Goal: Task Accomplishment & Management: Use online tool/utility

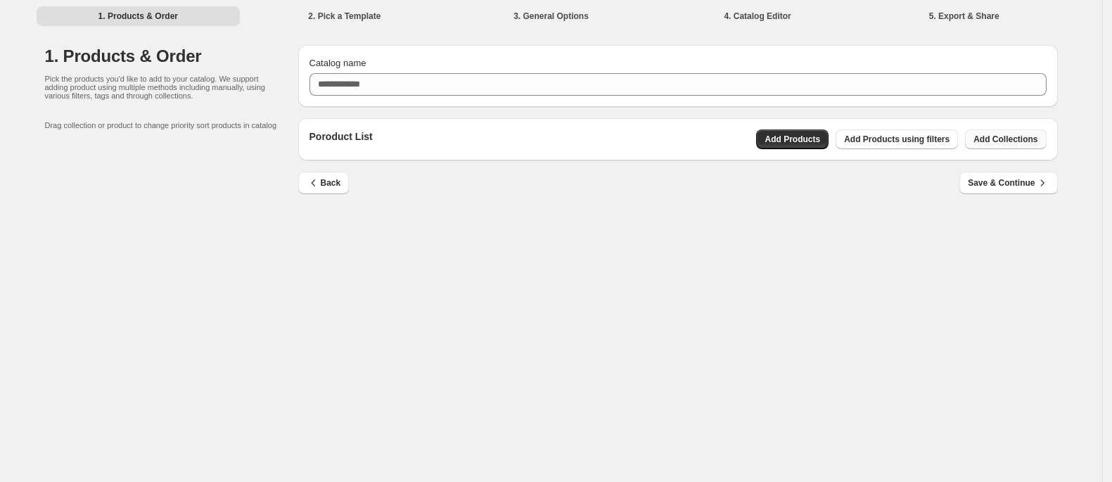
click at [1002, 139] on span "Add Collections" at bounding box center [1005, 139] width 64 height 11
click at [864, 130] on button "Add Products using filters" at bounding box center [896, 139] width 122 height 20
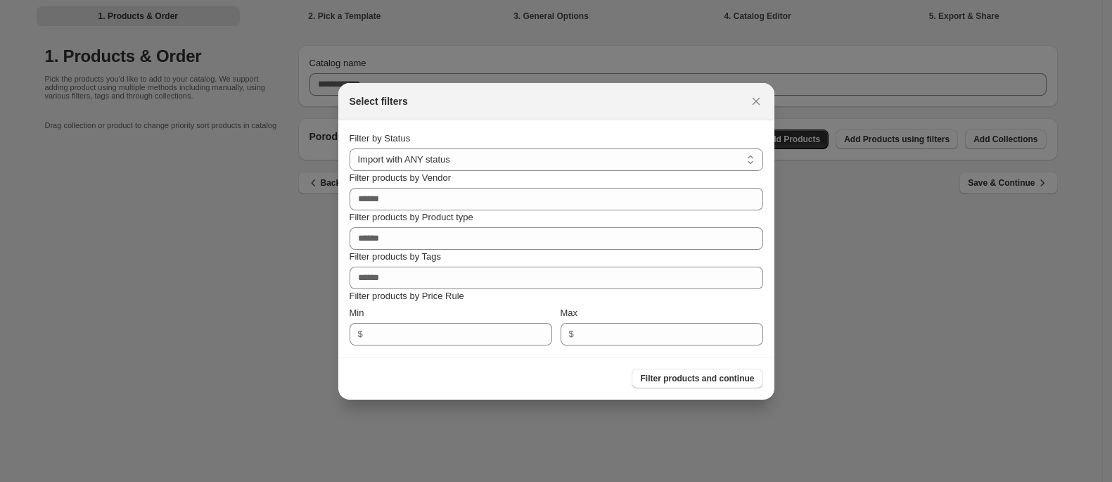
click at [520, 172] on div "Filter products by Vendor" at bounding box center [555, 178] width 413 height 14
click at [519, 163] on select "**********" at bounding box center [555, 159] width 413 height 23
select select "******"
click at [349, 148] on select "**********" at bounding box center [555, 159] width 413 height 23
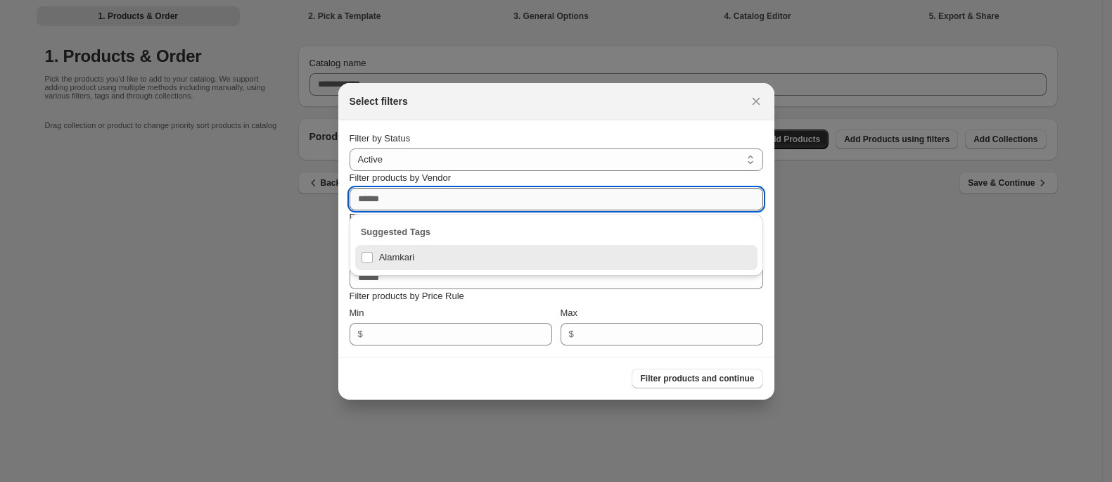
click at [498, 205] on input "Filter products by Vendor" at bounding box center [555, 199] width 413 height 23
click at [468, 256] on div "Alamkari" at bounding box center [556, 258] width 391 height 20
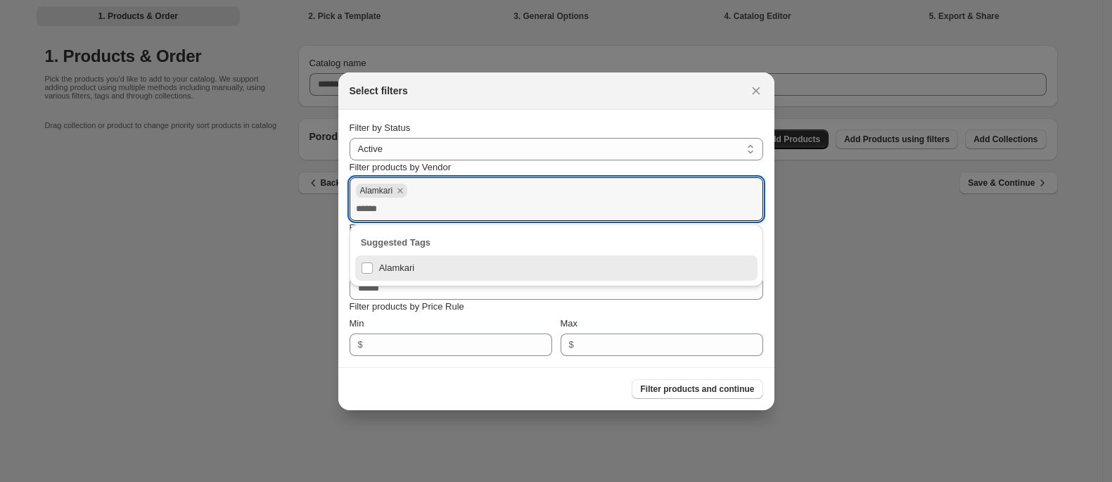
click at [568, 162] on div "Filter products by Vendor" at bounding box center [555, 167] width 413 height 14
click at [565, 167] on div "Filter products by Vendor" at bounding box center [555, 167] width 413 height 14
click at [598, 127] on div "Filter by Status" at bounding box center [555, 128] width 413 height 14
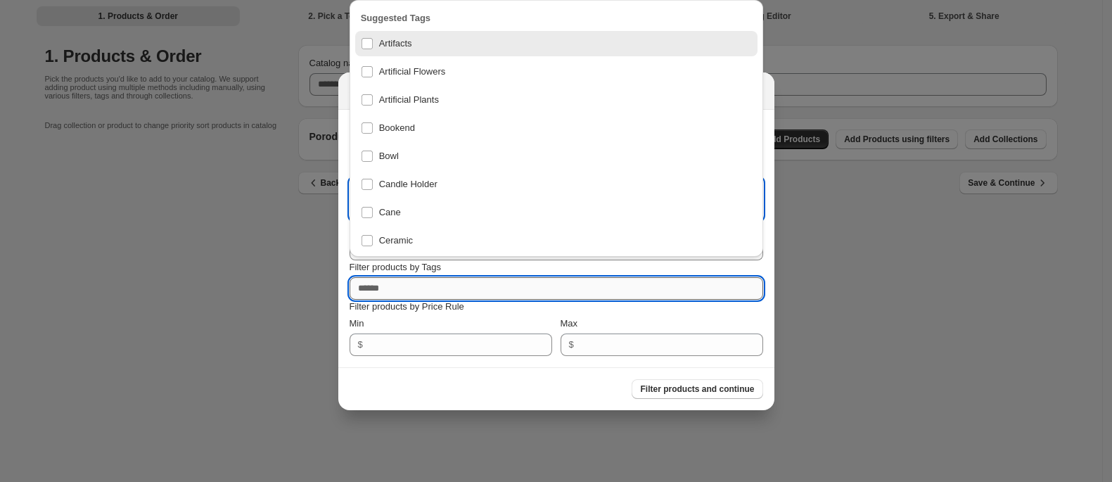
click at [565, 288] on input "Filter products by Tags" at bounding box center [555, 288] width 413 height 23
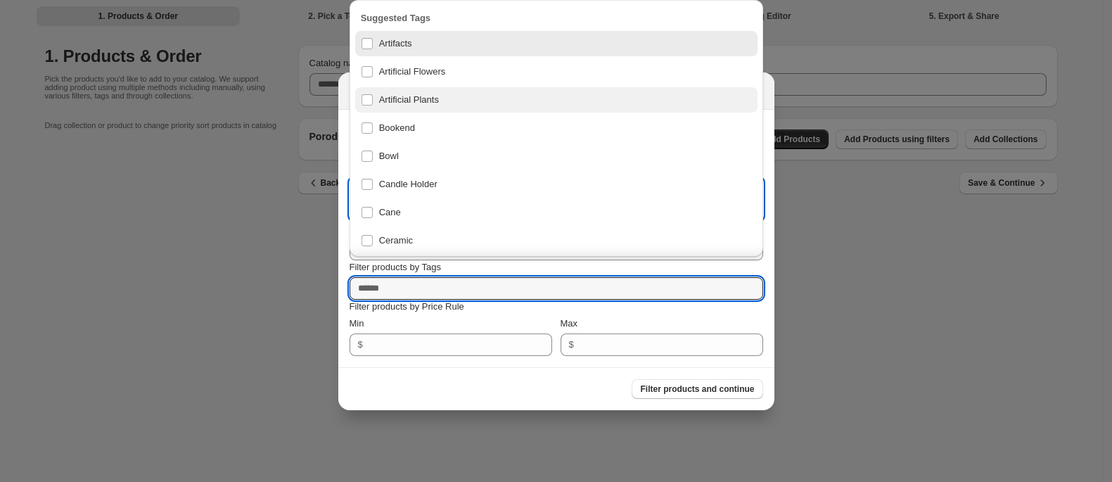
click at [437, 96] on div "Artificial Plants" at bounding box center [556, 100] width 391 height 20
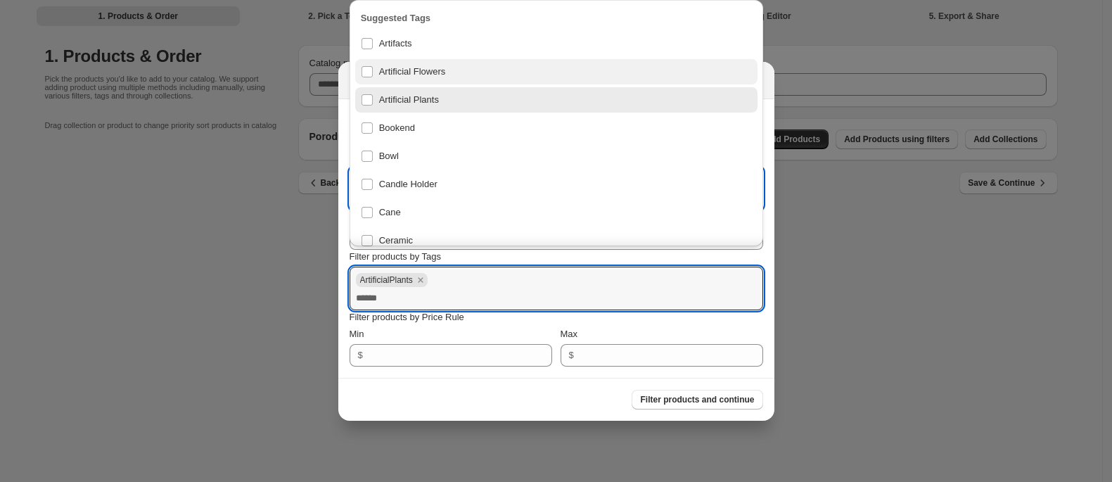
click at [415, 75] on div "Artificial Flowers" at bounding box center [556, 72] width 391 height 20
click at [409, 96] on div "Artificial Plants" at bounding box center [556, 100] width 391 height 20
click at [409, 76] on div "Artificial Flowers" at bounding box center [556, 72] width 391 height 20
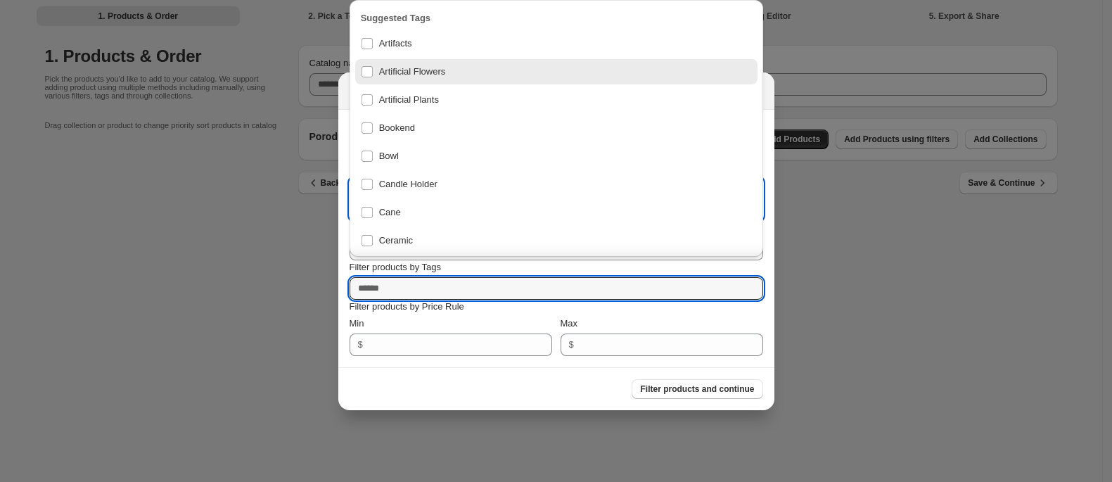
click at [418, 86] on li "Artificial Plants" at bounding box center [555, 98] width 413 height 28
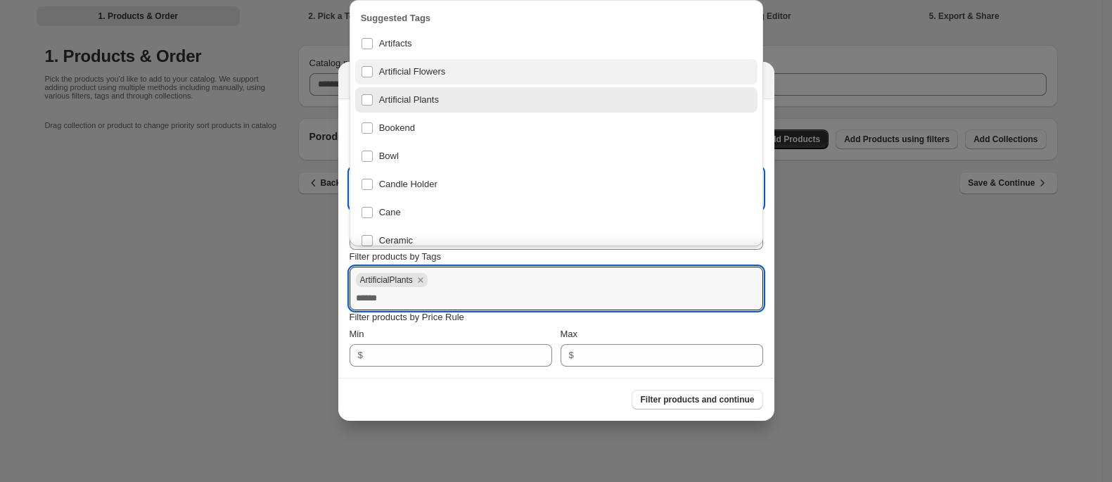
click at [419, 69] on div "Artificial Flowers" at bounding box center [556, 72] width 391 height 20
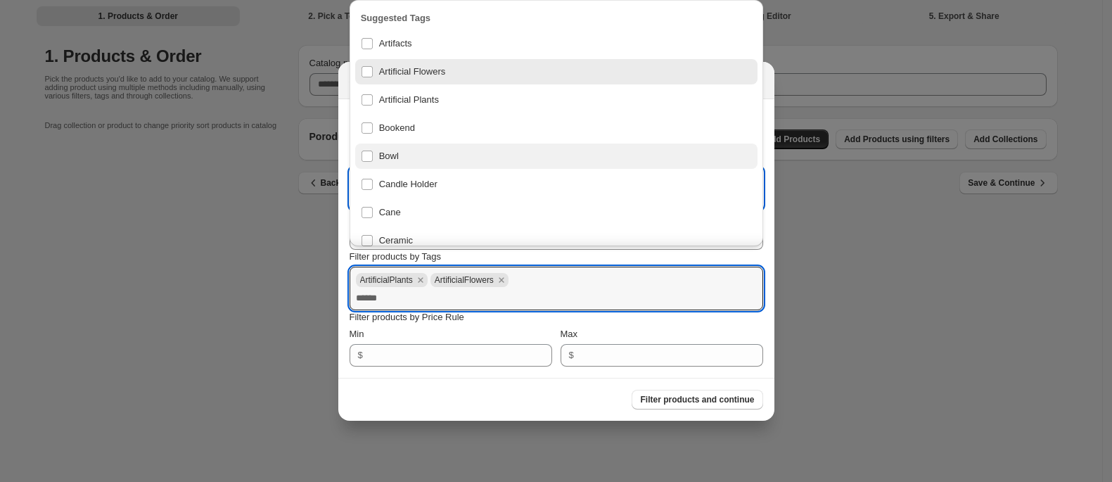
click at [402, 160] on div "Bowl" at bounding box center [556, 156] width 391 height 20
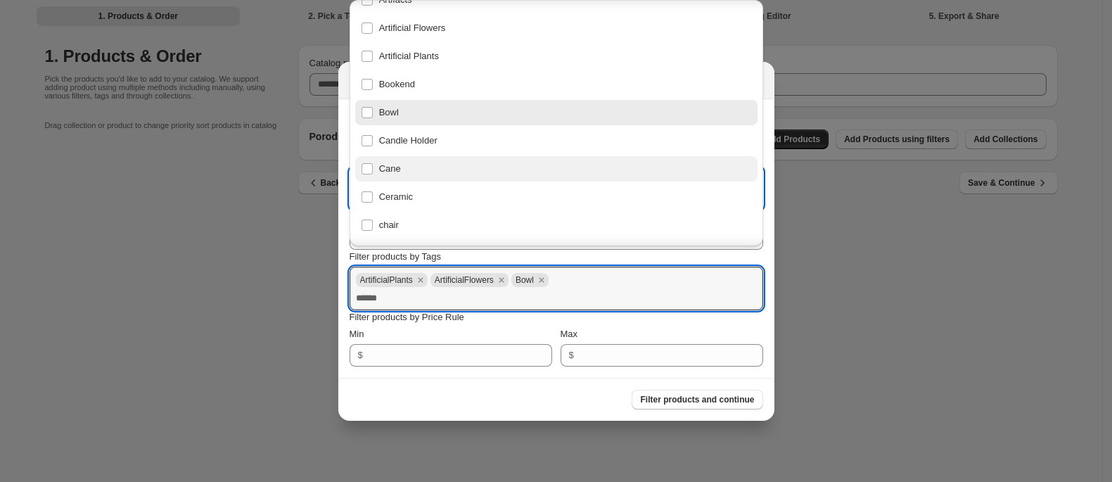
scroll to position [49, 0]
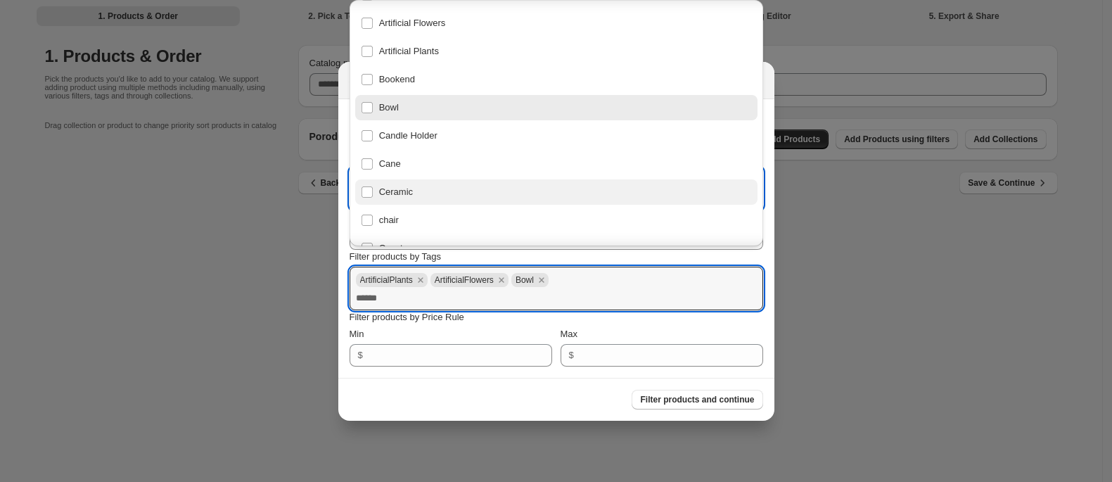
click at [397, 198] on div "Ceramic" at bounding box center [556, 192] width 391 height 20
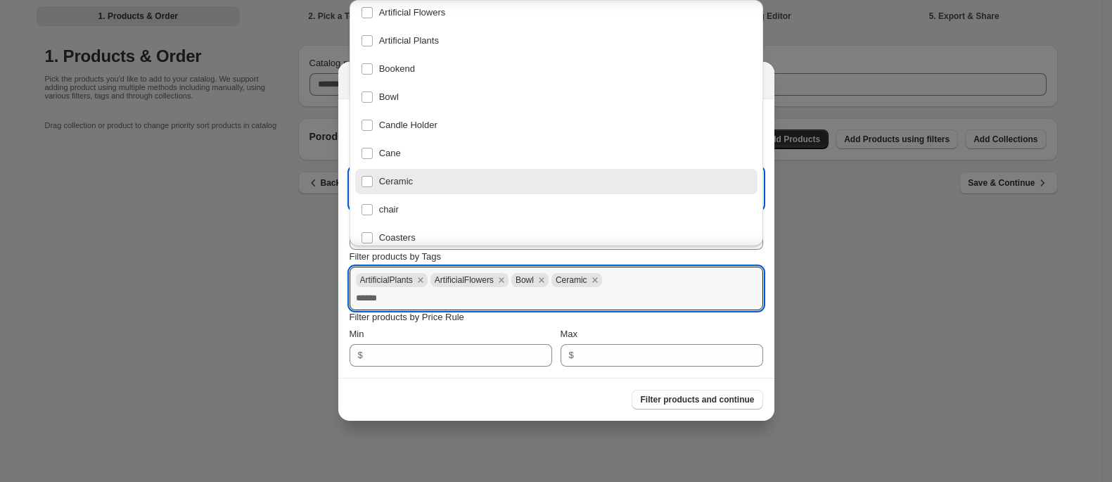
scroll to position [60, 0]
click at [403, 180] on div "Ceramic" at bounding box center [556, 181] width 391 height 20
click at [454, 181] on div "Ceramic" at bounding box center [556, 181] width 391 height 20
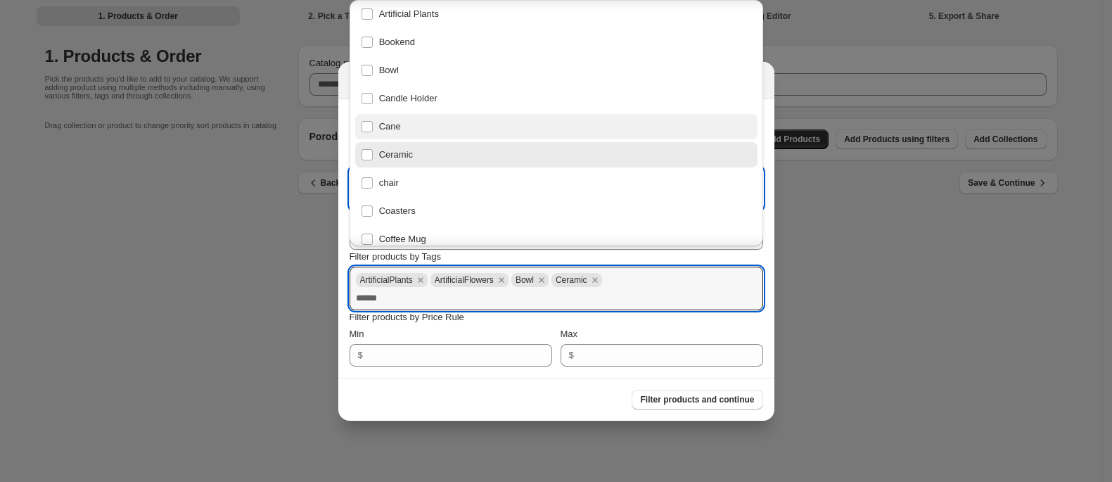
scroll to position [0, 0]
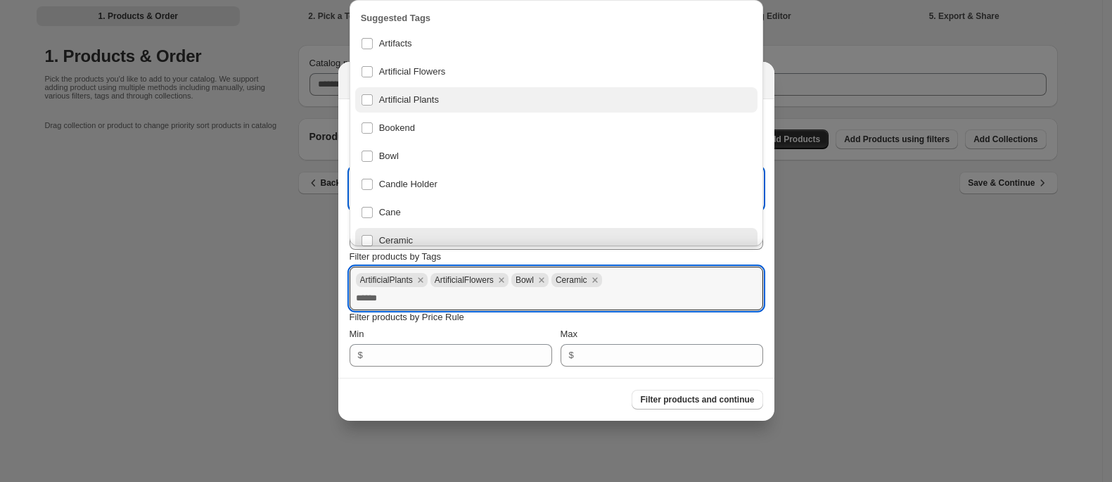
drag, startPoint x: 413, startPoint y: 82, endPoint x: 416, endPoint y: 97, distance: 15.7
click at [416, 97] on div "Artificial Plants" at bounding box center [556, 100] width 391 height 20
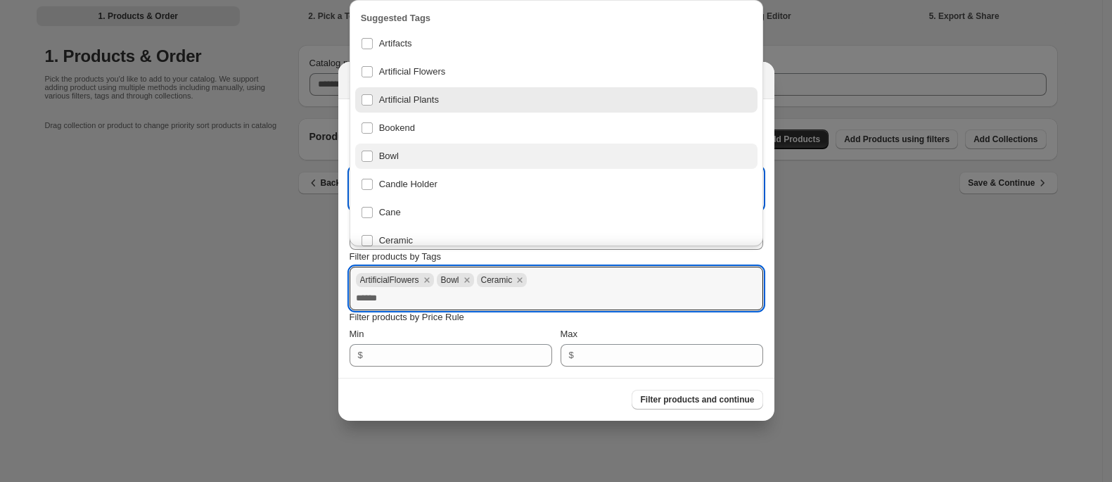
click at [414, 155] on div "Bowl" at bounding box center [556, 156] width 391 height 20
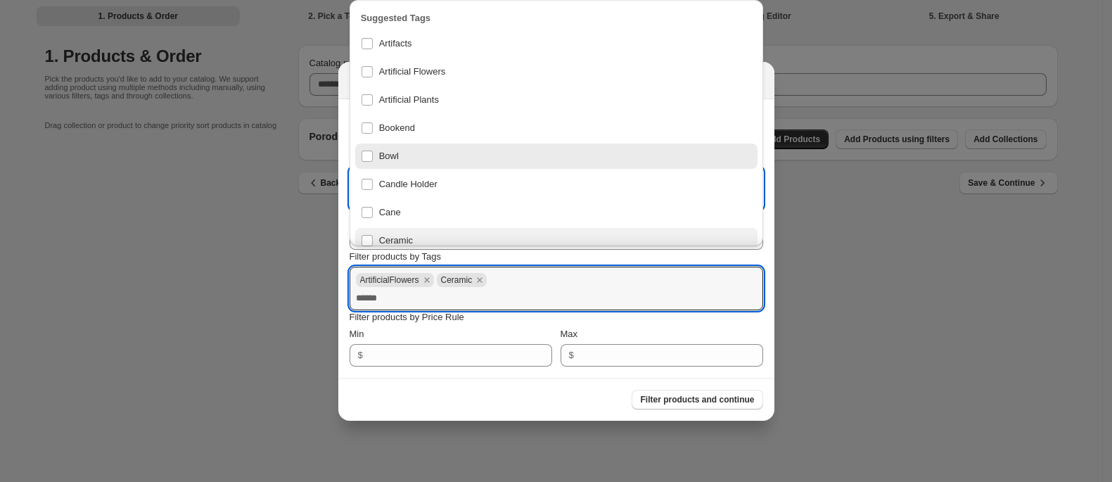
click at [416, 238] on div "Ceramic" at bounding box center [556, 241] width 391 height 20
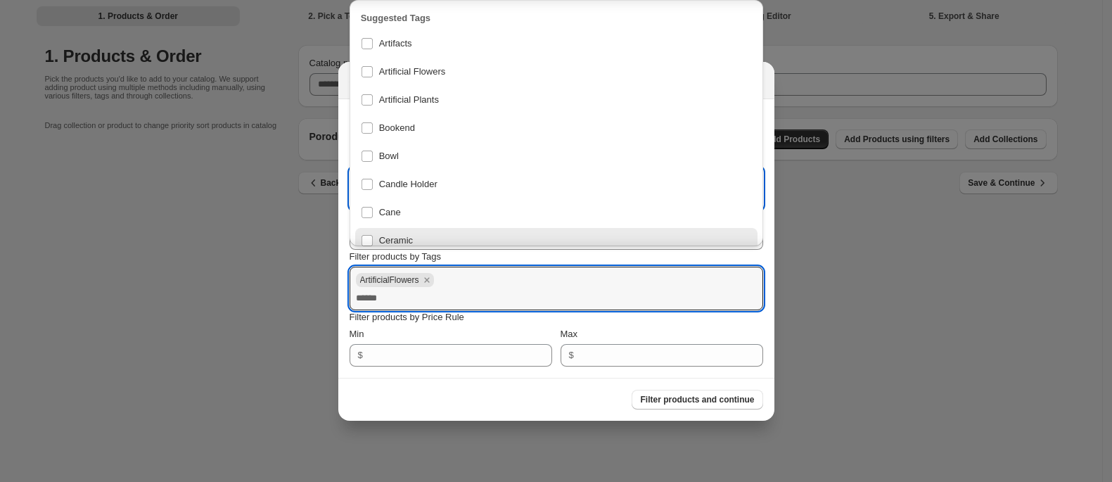
scroll to position [31, 0]
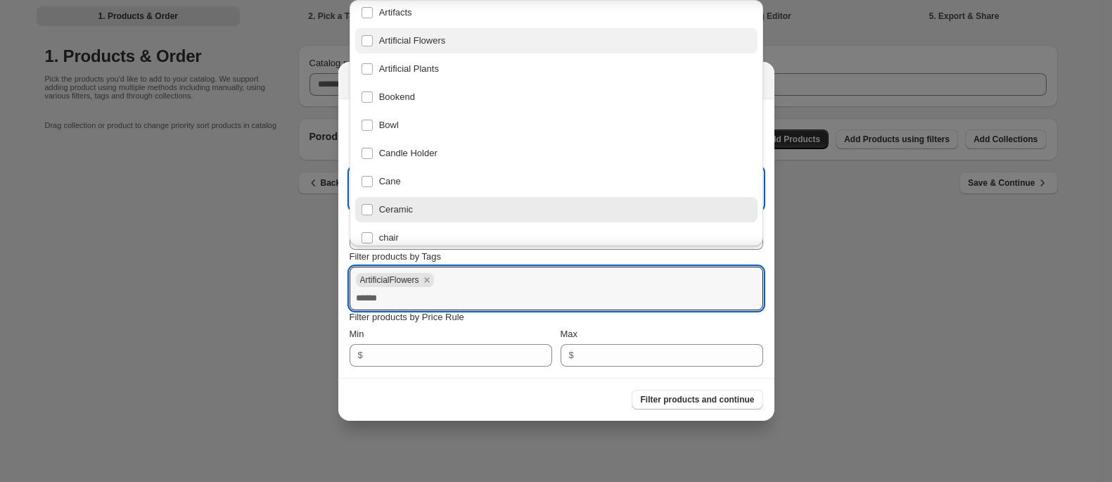
click at [417, 46] on div "Artificial Flowers" at bounding box center [556, 41] width 391 height 20
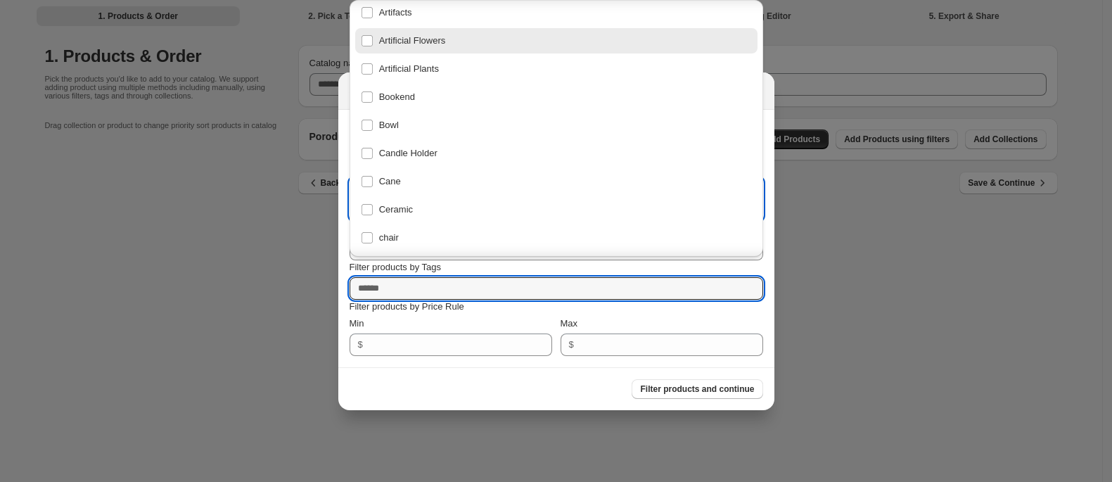
click at [519, 324] on div "Min" at bounding box center [450, 323] width 203 height 14
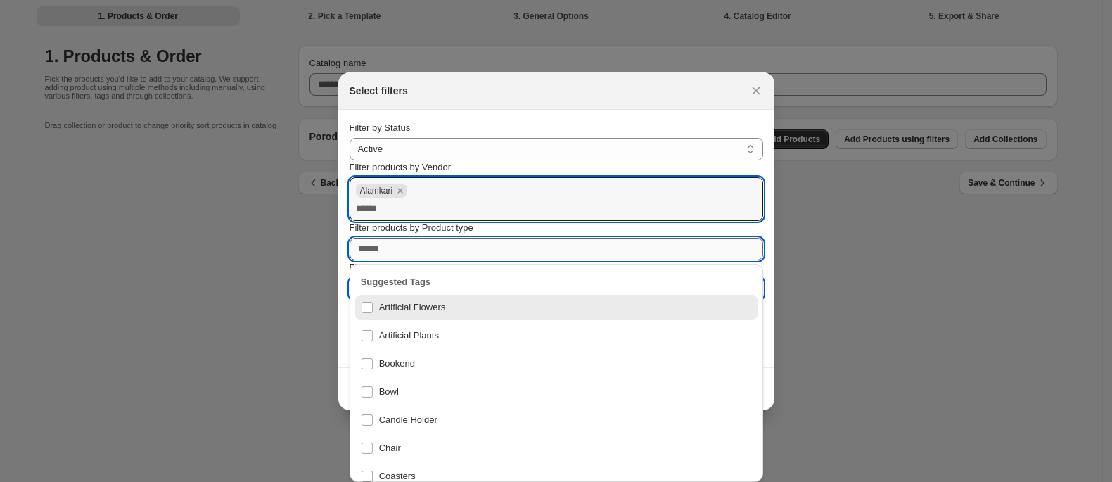
click at [480, 242] on input "Filter products by Product type" at bounding box center [555, 249] width 413 height 23
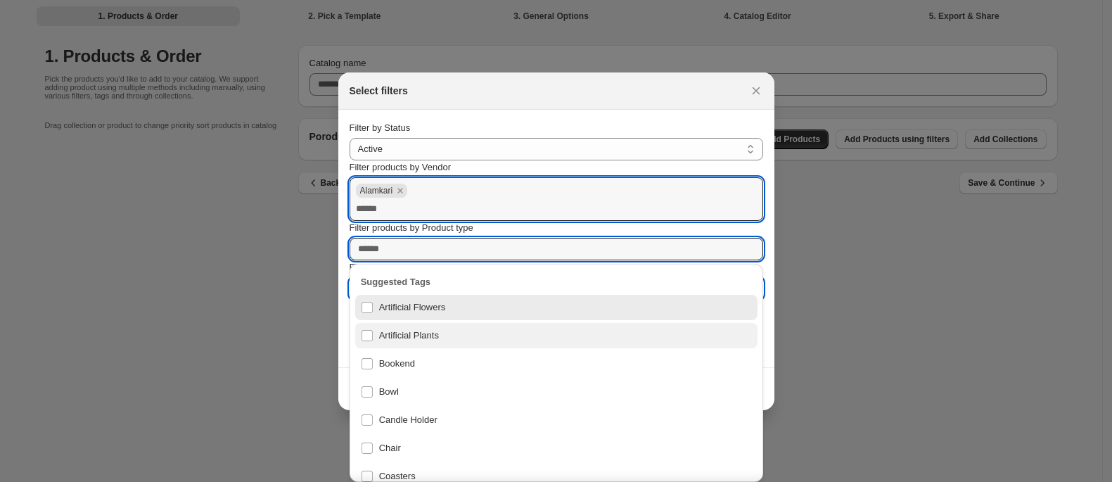
click at [451, 333] on div "Artificial Plants" at bounding box center [556, 336] width 391 height 20
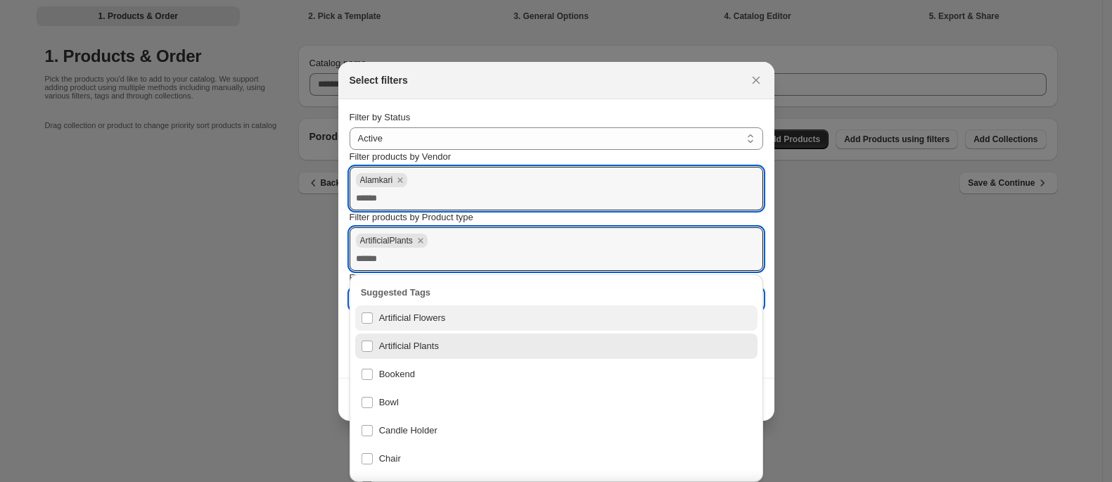
click at [448, 314] on div "Artificial Flowers" at bounding box center [556, 318] width 391 height 20
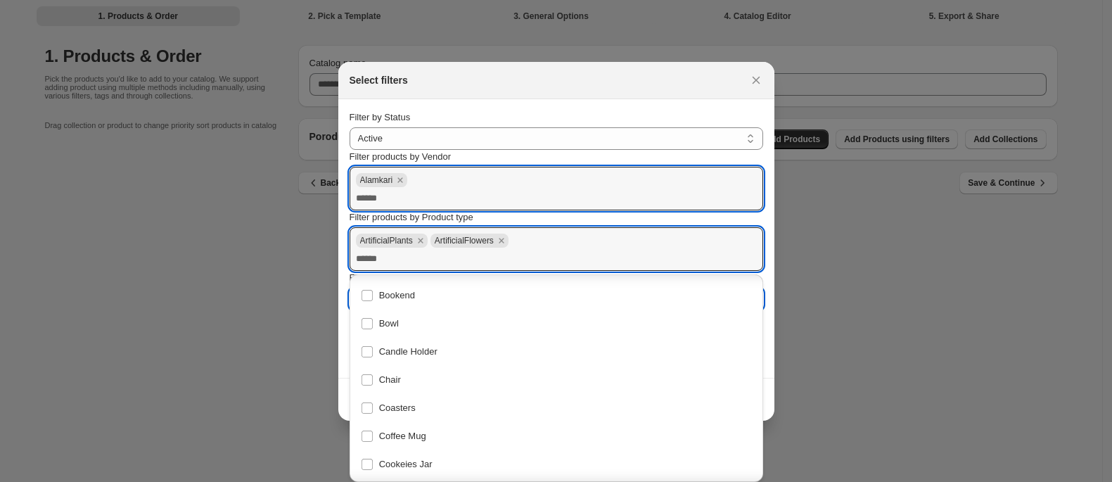
scroll to position [84, 0]
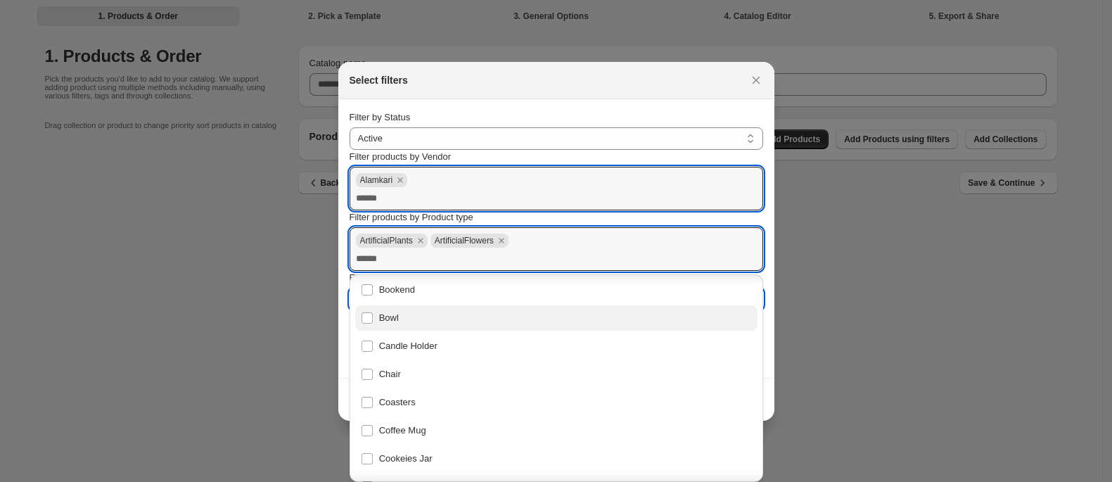
click at [436, 327] on div "Bowl" at bounding box center [556, 318] width 391 height 20
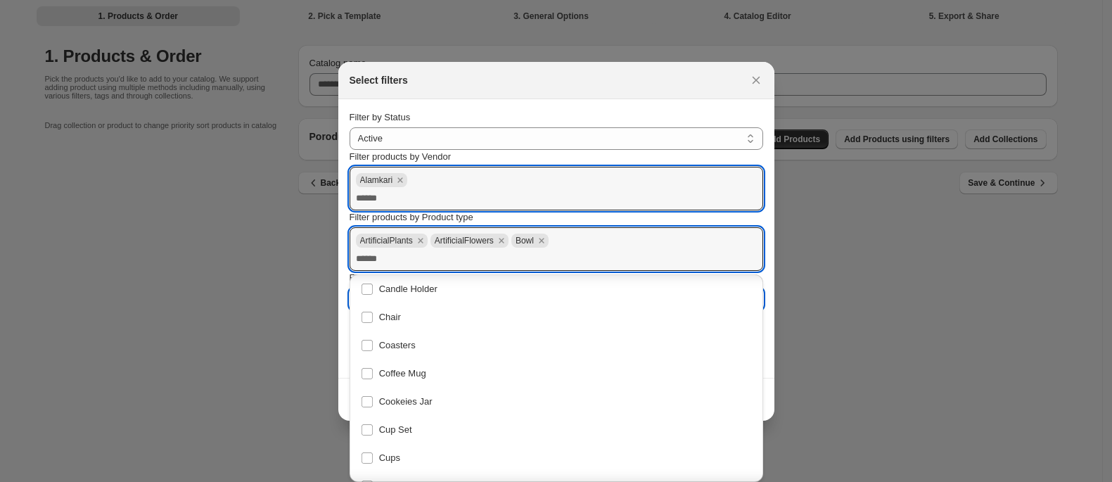
scroll to position [153, 0]
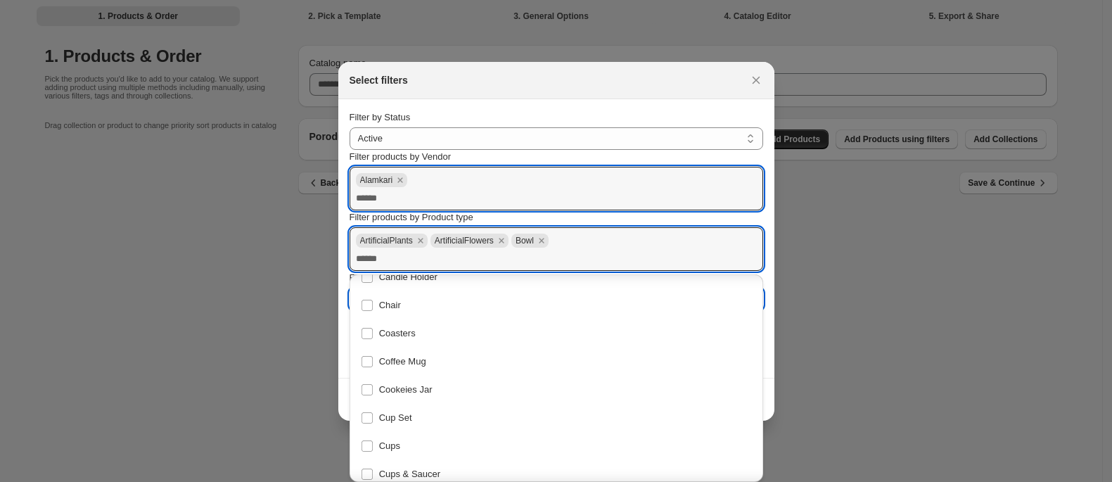
click at [408, 415] on div "Cup Set" at bounding box center [556, 418] width 391 height 20
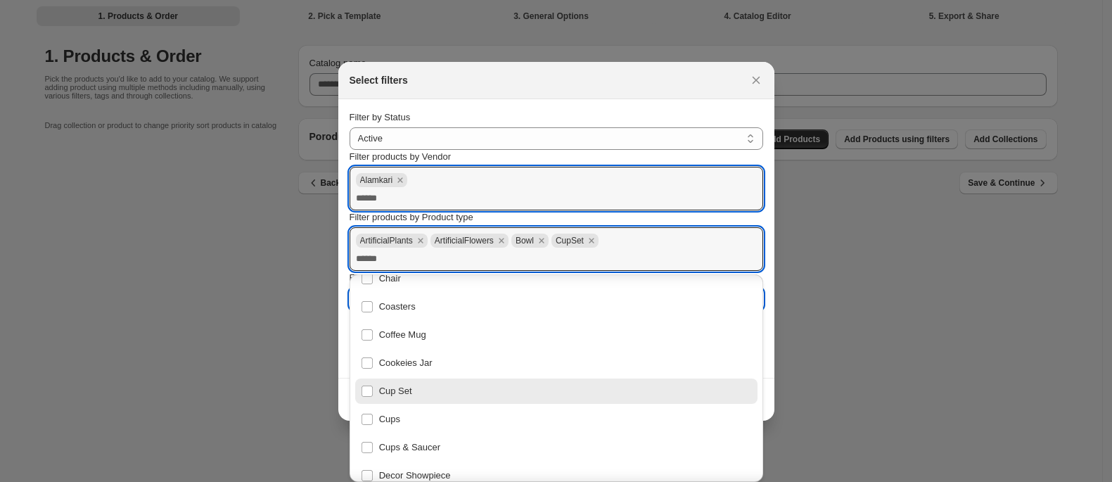
scroll to position [181, 0]
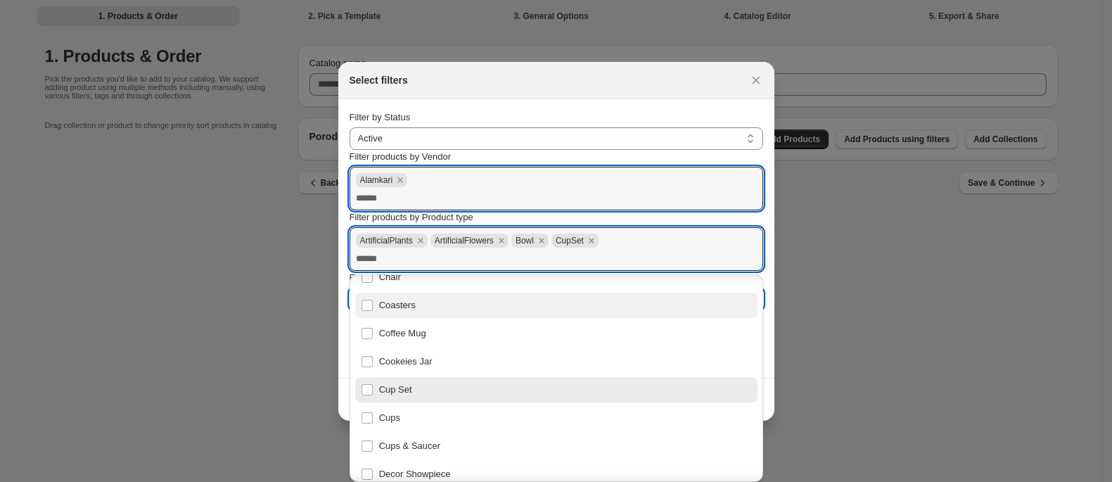
click at [404, 316] on div "Coasters" at bounding box center [556, 305] width 402 height 25
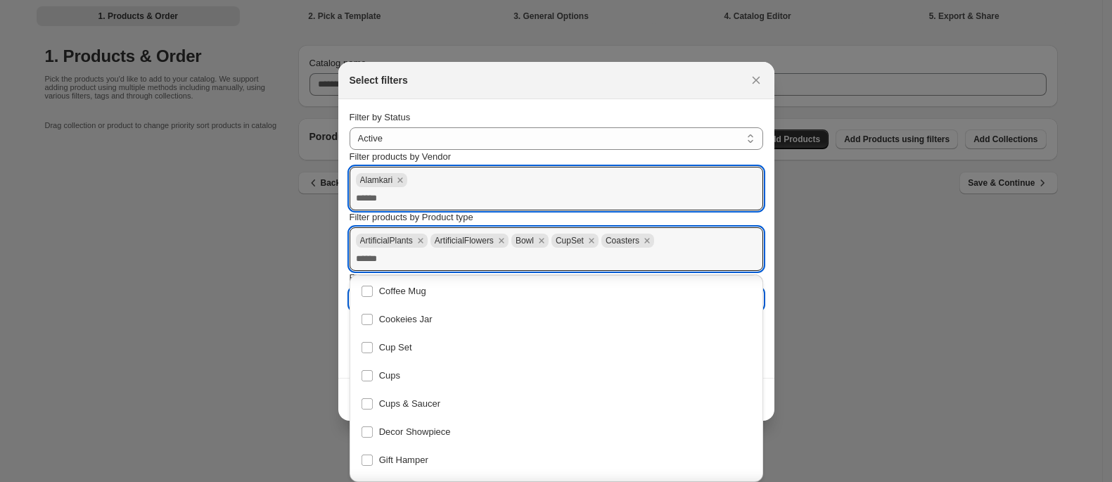
scroll to position [225, 0]
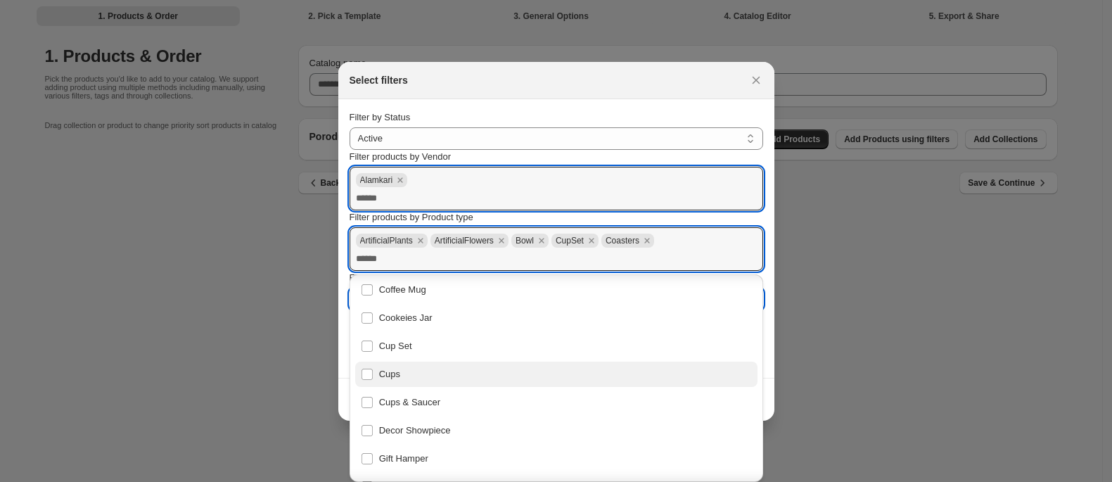
click at [383, 376] on div "Cups" at bounding box center [556, 374] width 391 height 20
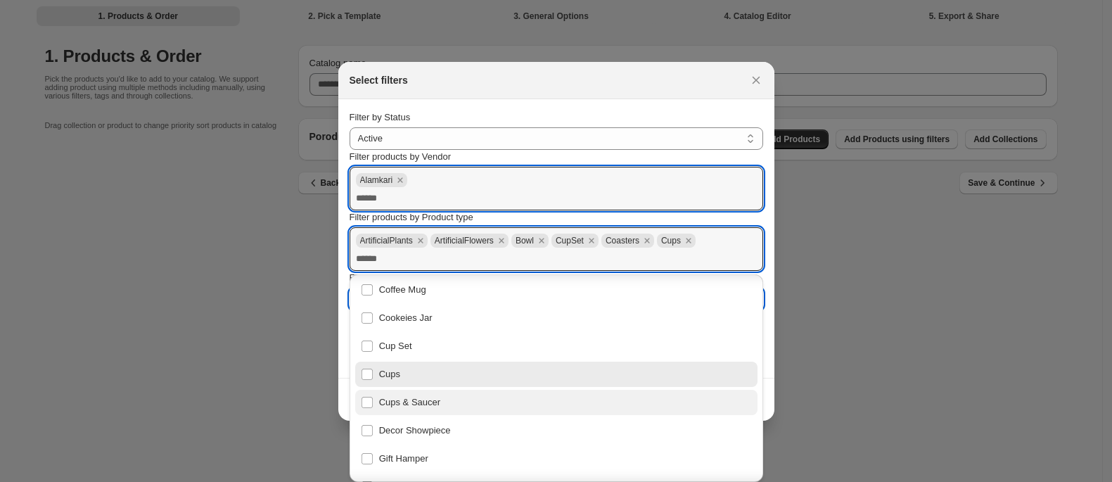
click at [389, 404] on div "Cups & Saucer" at bounding box center [556, 402] width 391 height 20
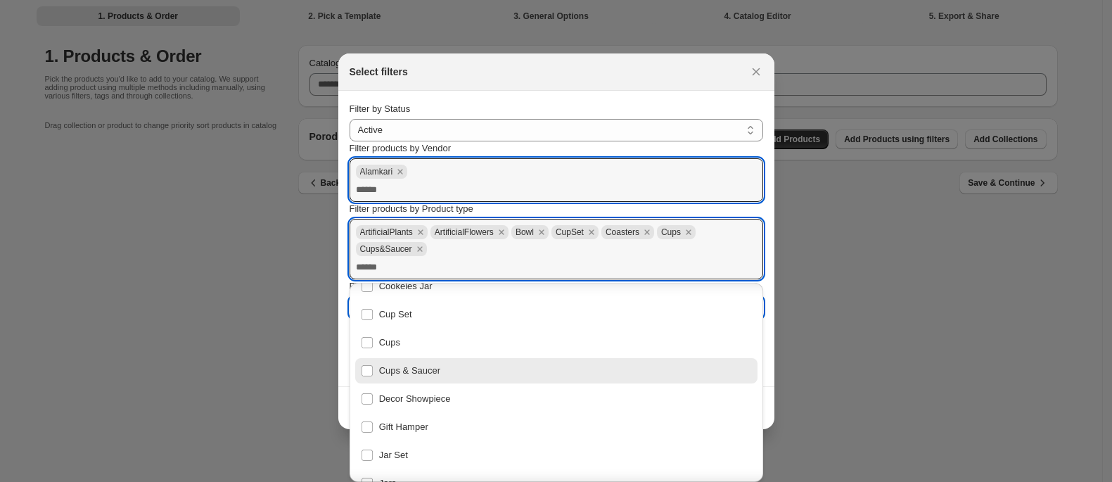
scroll to position [276, 0]
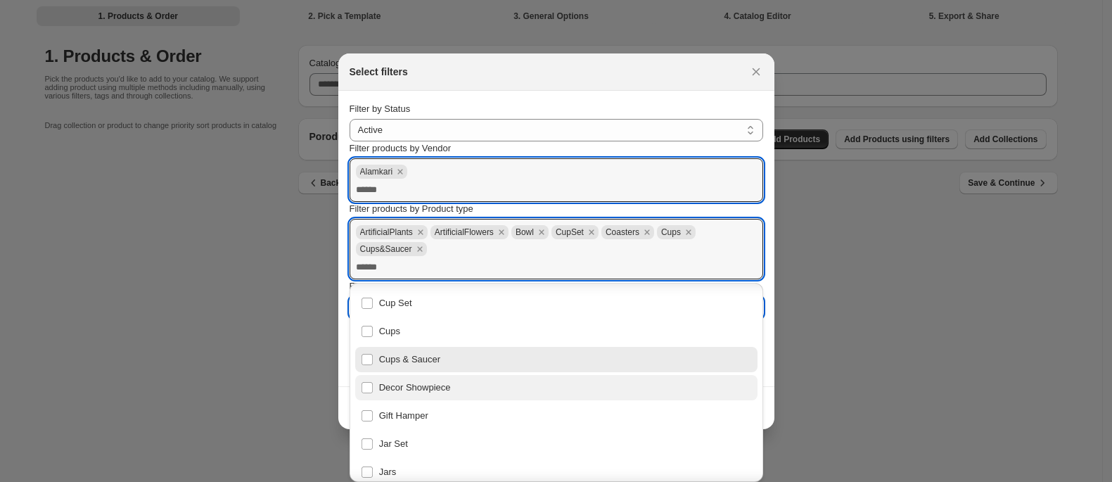
click at [416, 383] on div "Decor Showpiece" at bounding box center [556, 388] width 391 height 20
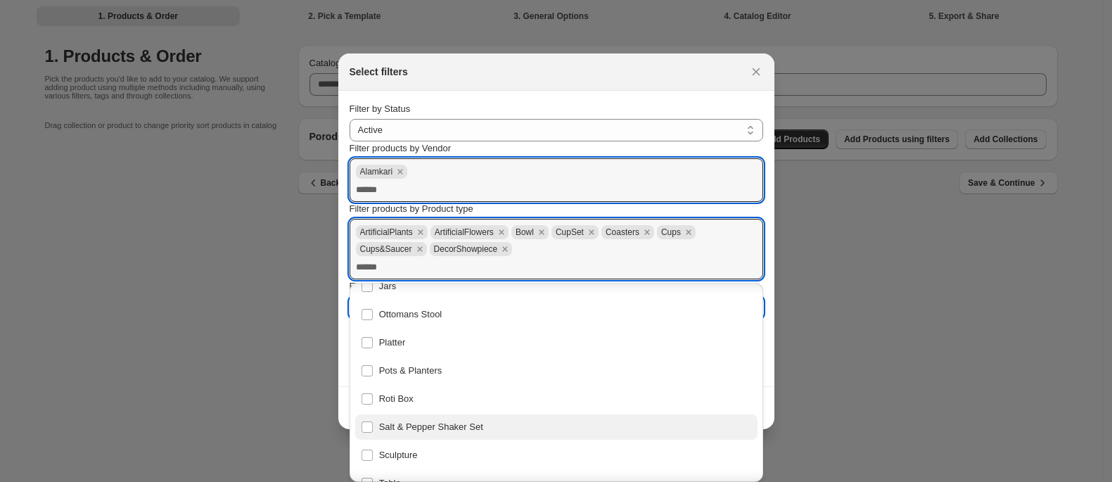
scroll to position [523, 0]
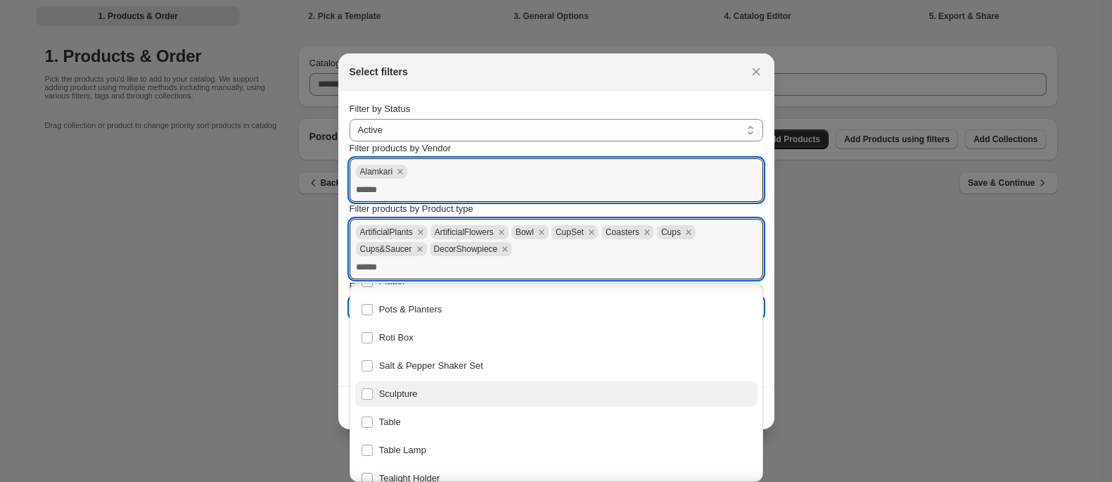
click at [439, 403] on div "Sculpture" at bounding box center [556, 394] width 391 height 20
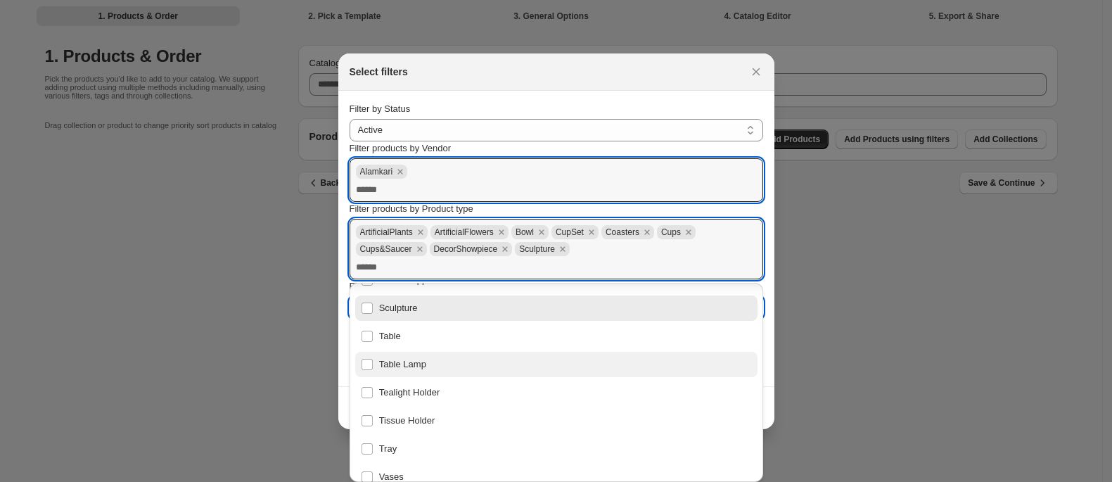
scroll to position [622, 0]
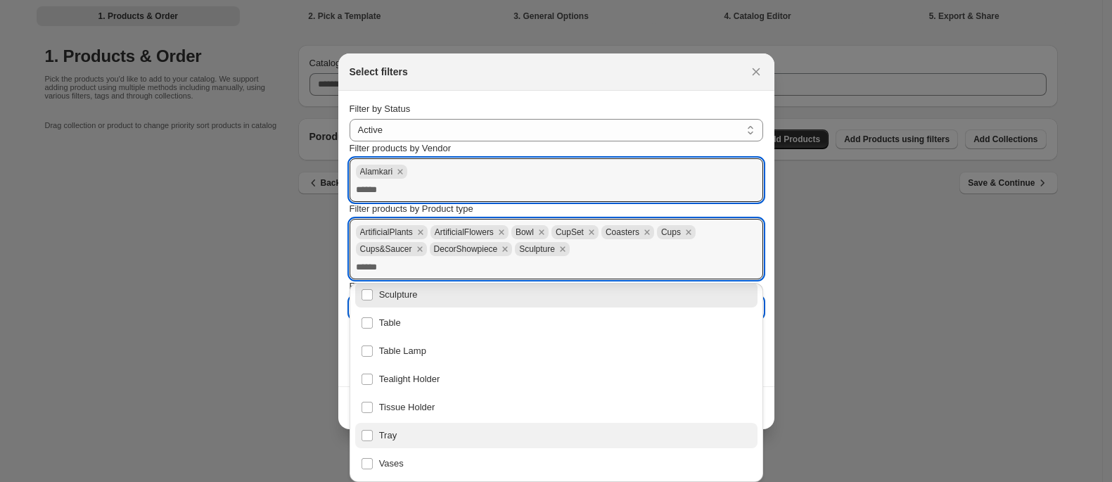
click at [426, 434] on div "Tray" at bounding box center [556, 435] width 391 height 20
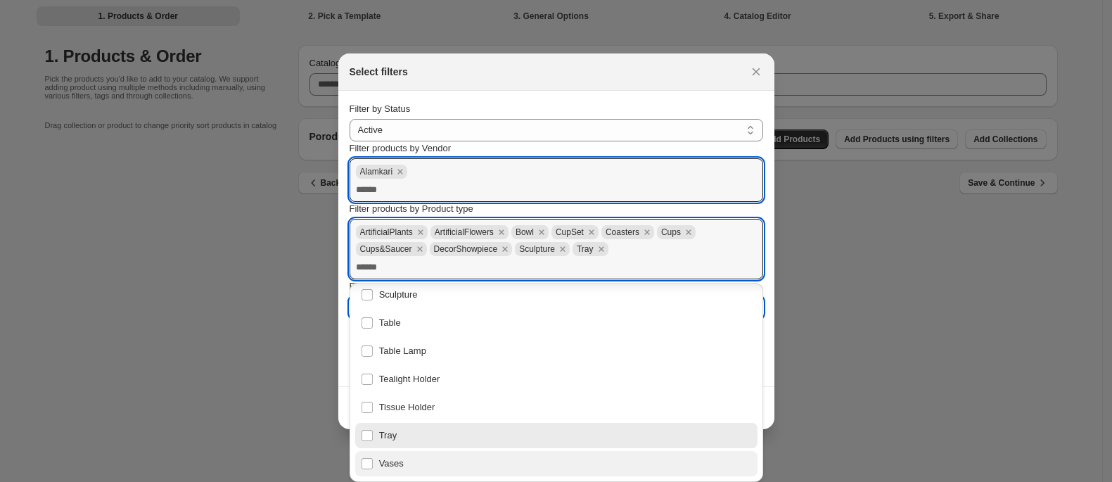
click at [428, 462] on div "Vases" at bounding box center [556, 464] width 391 height 20
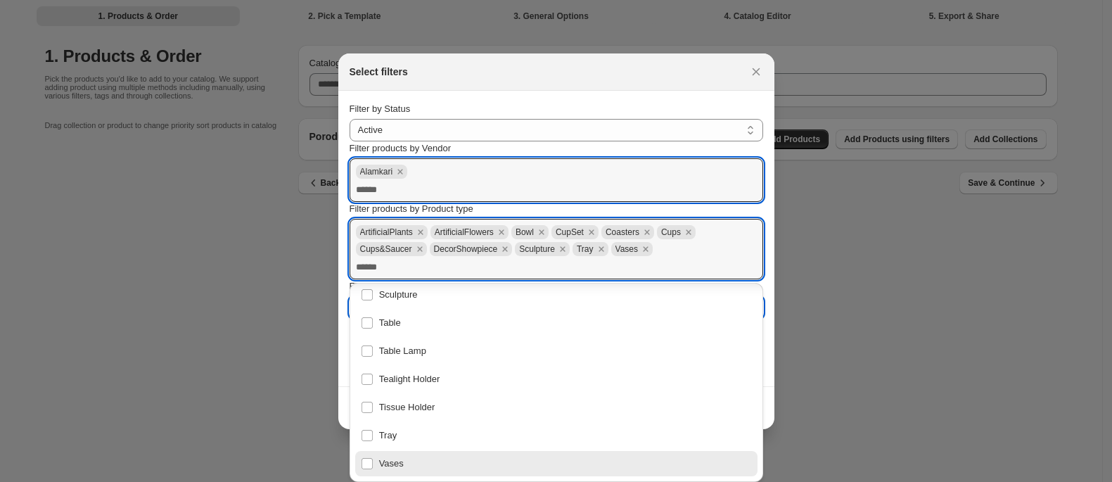
click at [689, 220] on div "ArtificialPlants ArtificialFlowers Bowl CupSet Coasters Cups Cups&Saucer DecorS…" at bounding box center [555, 249] width 413 height 60
click at [684, 212] on div "Filter products by Product type" at bounding box center [555, 209] width 413 height 14
click at [667, 124] on select "**********" at bounding box center [555, 130] width 413 height 23
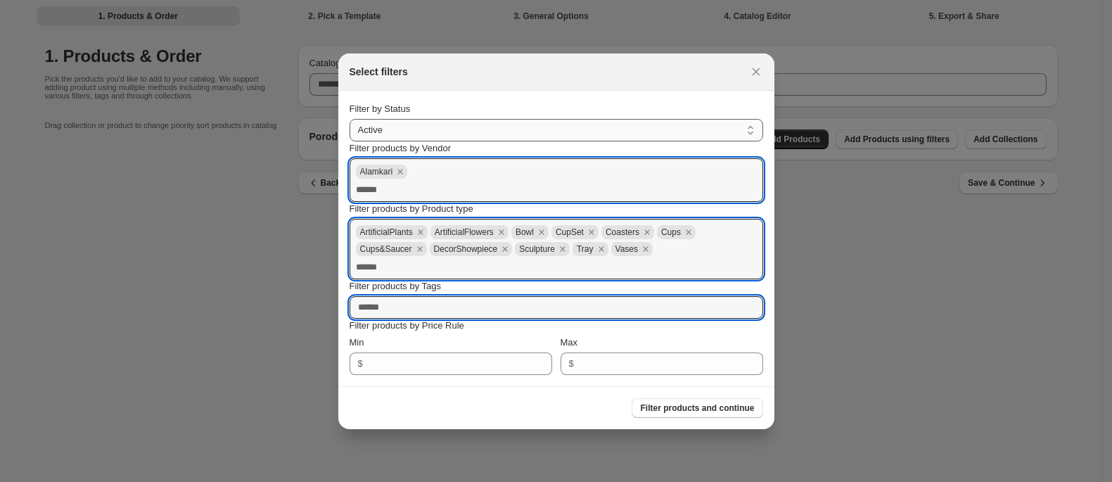
click at [667, 124] on select "**********" at bounding box center [555, 130] width 413 height 23
click at [605, 361] on input "Max" at bounding box center [660, 363] width 164 height 23
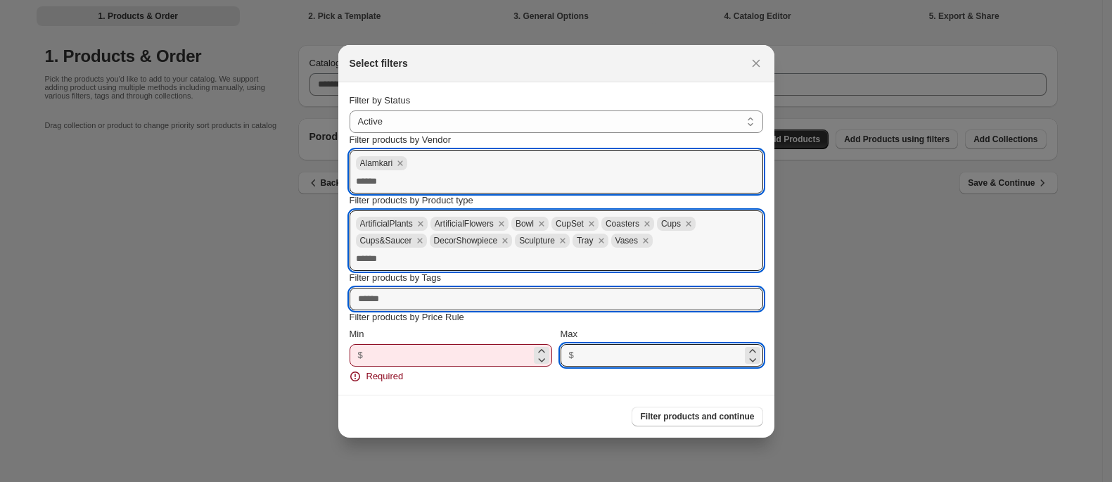
type input "***"
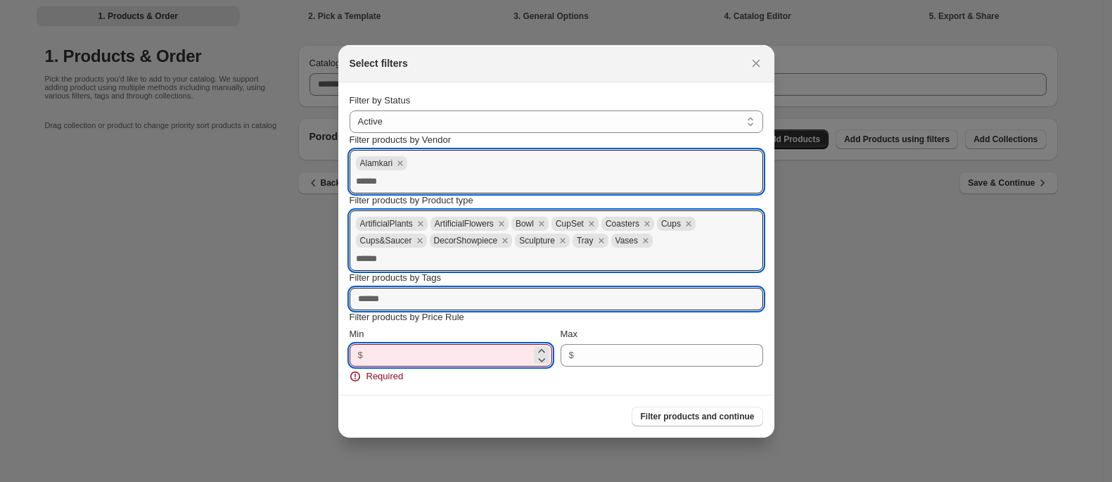
click at [408, 346] on input "Min" at bounding box center [449, 355] width 164 height 23
type input "*"
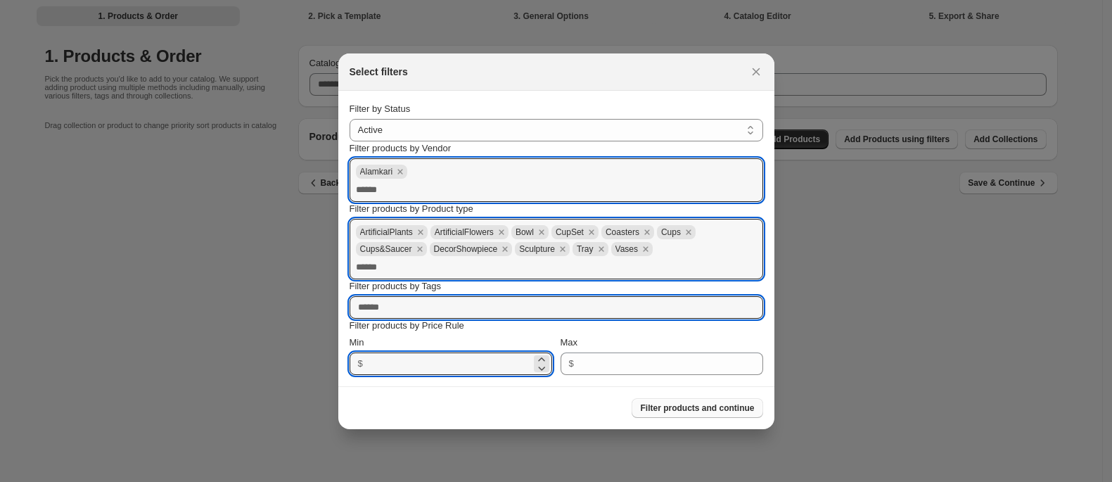
type input "***"
click at [687, 404] on span "Filter products and continue" at bounding box center [697, 407] width 114 height 11
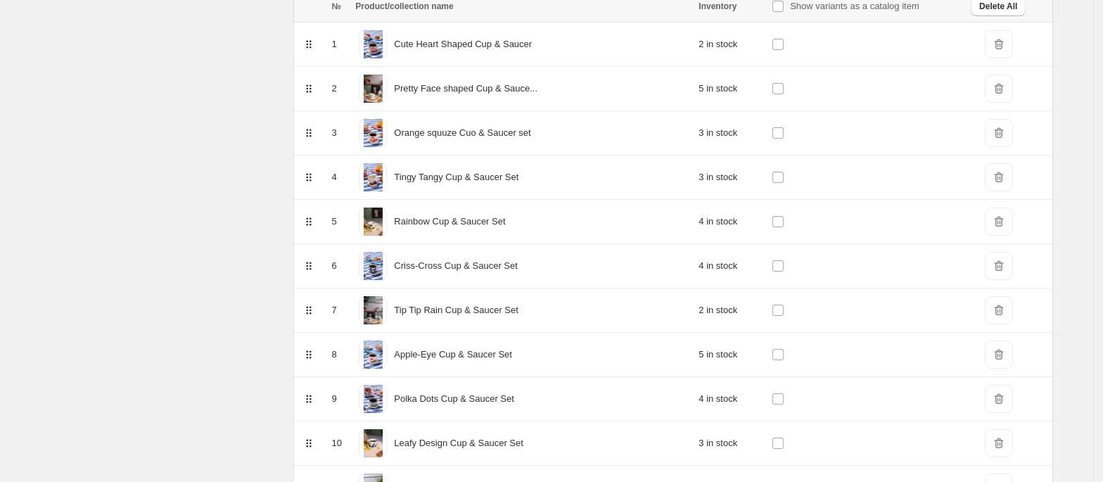
scroll to position [0, 0]
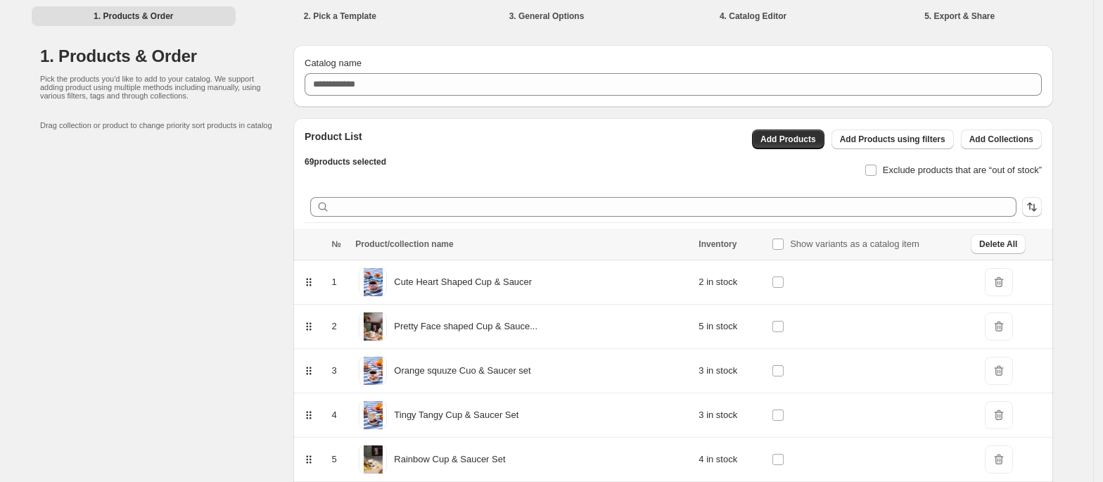
click at [394, 240] on span "Product/collection name" at bounding box center [404, 244] width 98 height 10
click at [328, 242] on th at bounding box center [310, 245] width 34 height 32
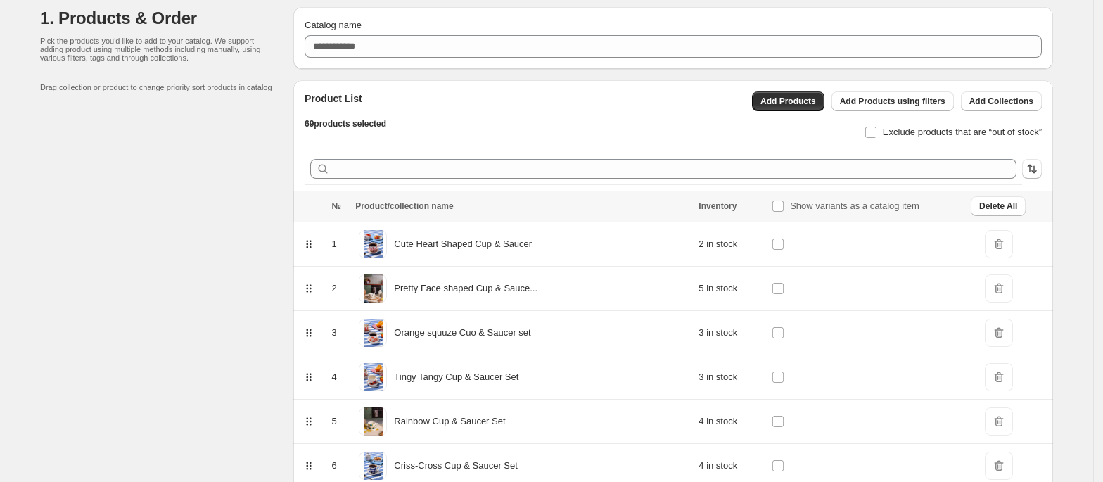
scroll to position [41, 0]
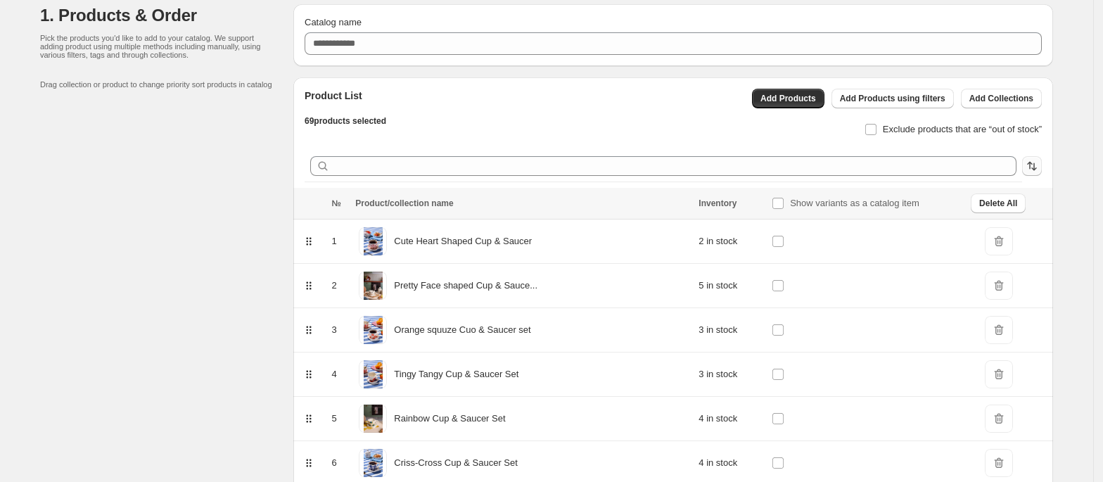
click at [1032, 162] on icon "button" at bounding box center [1030, 165] width 6 height 8
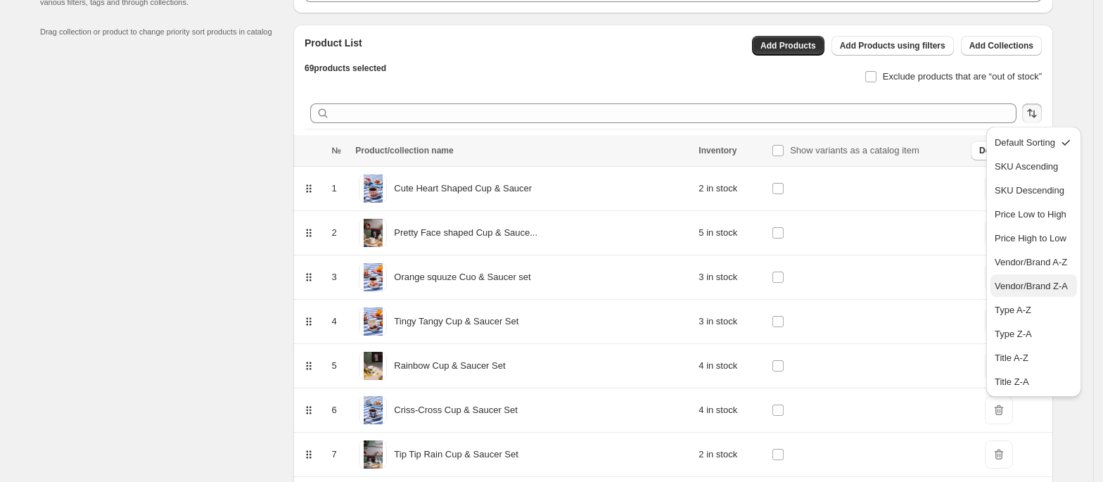
scroll to position [100, 0]
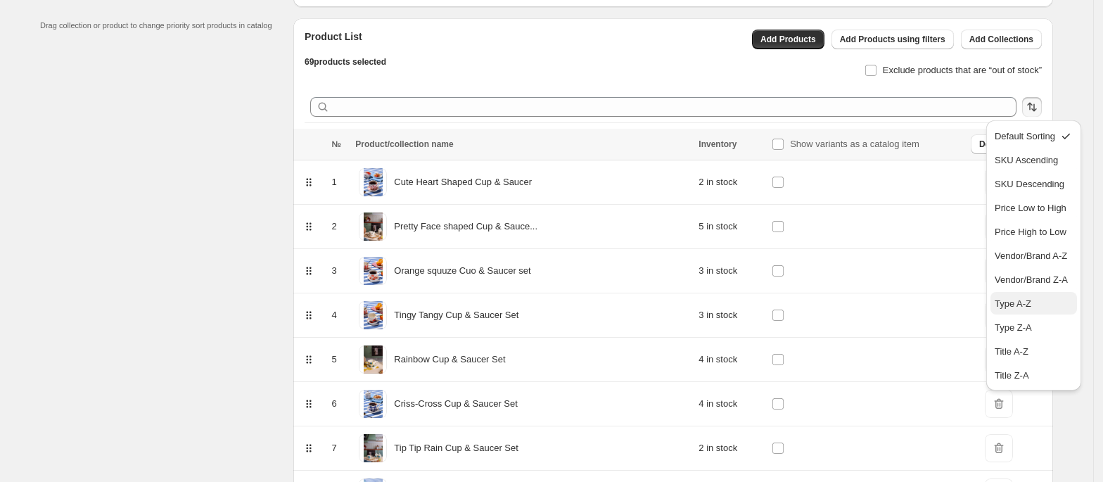
click at [1039, 309] on div "Type A-Z" at bounding box center [1033, 304] width 78 height 14
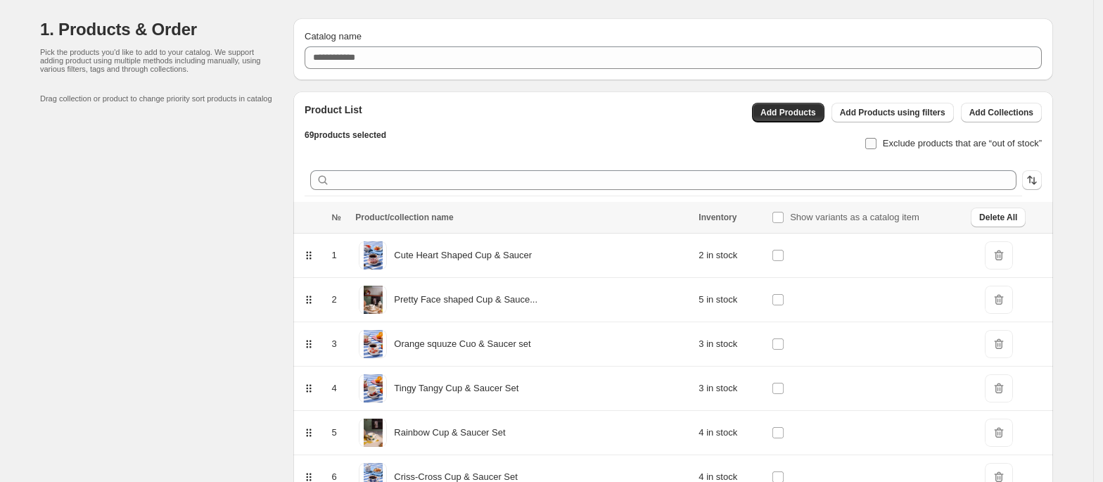
scroll to position [21, 0]
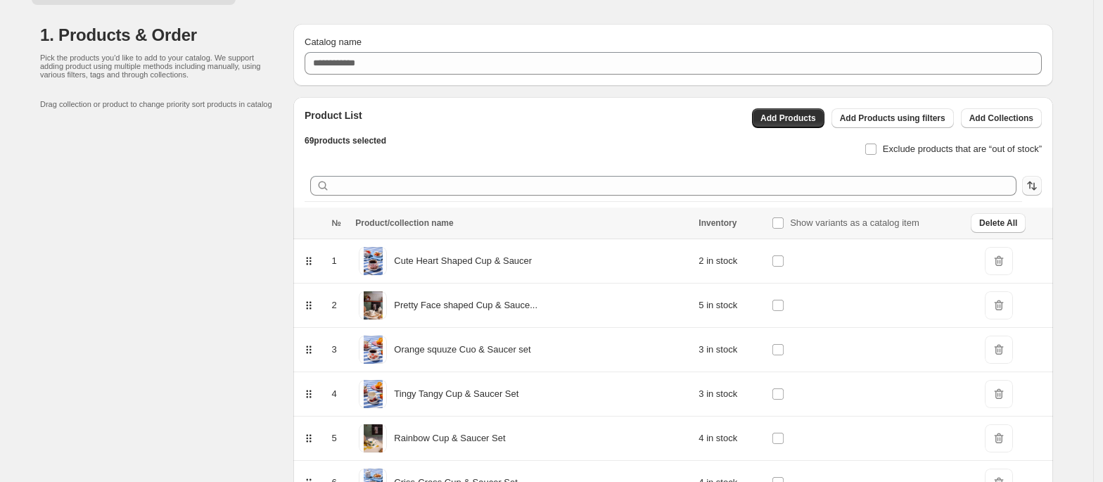
click at [1036, 192] on button "button" at bounding box center [1032, 186] width 20 height 20
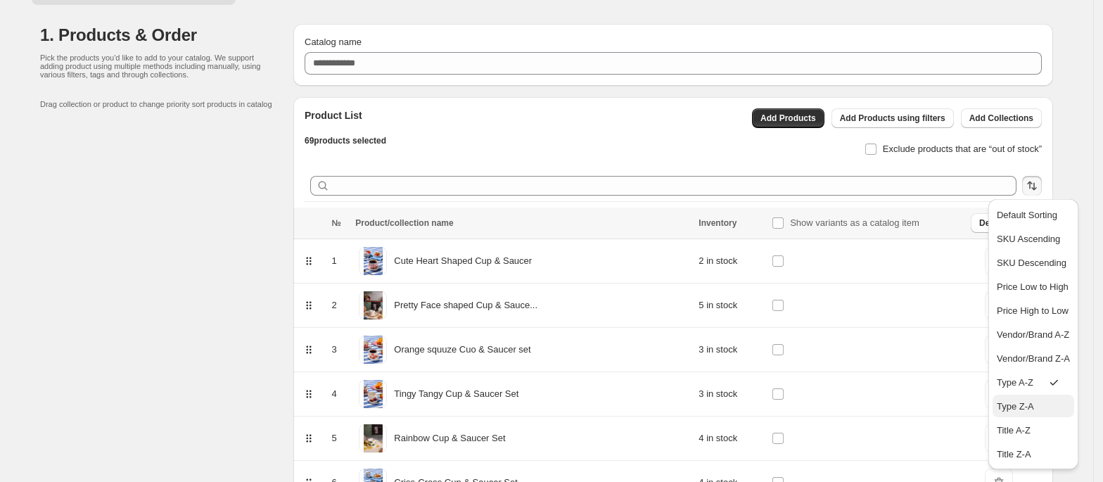
click at [1034, 402] on p "Type Z-A" at bounding box center [1014, 406] width 37 height 14
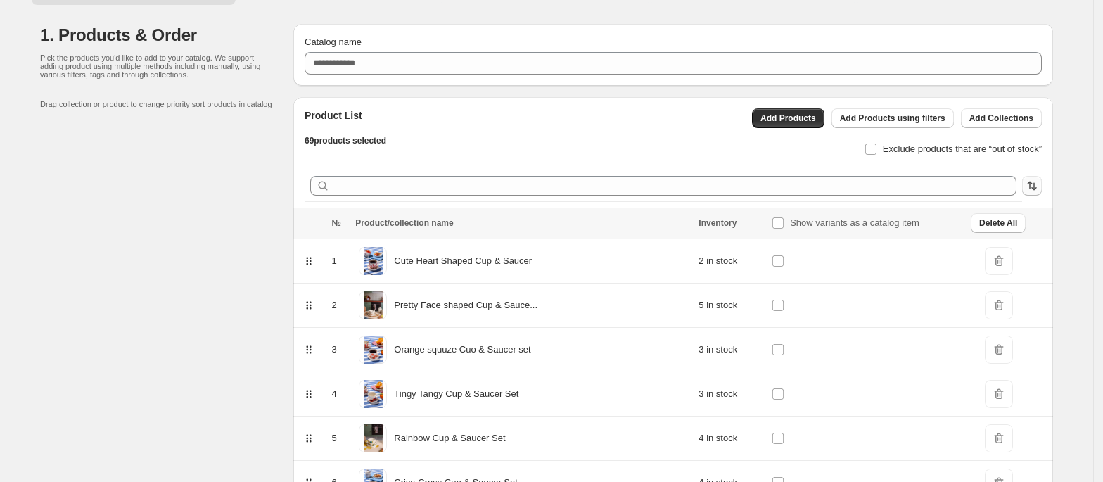
click at [1038, 181] on icon "button" at bounding box center [1032, 186] width 14 height 14
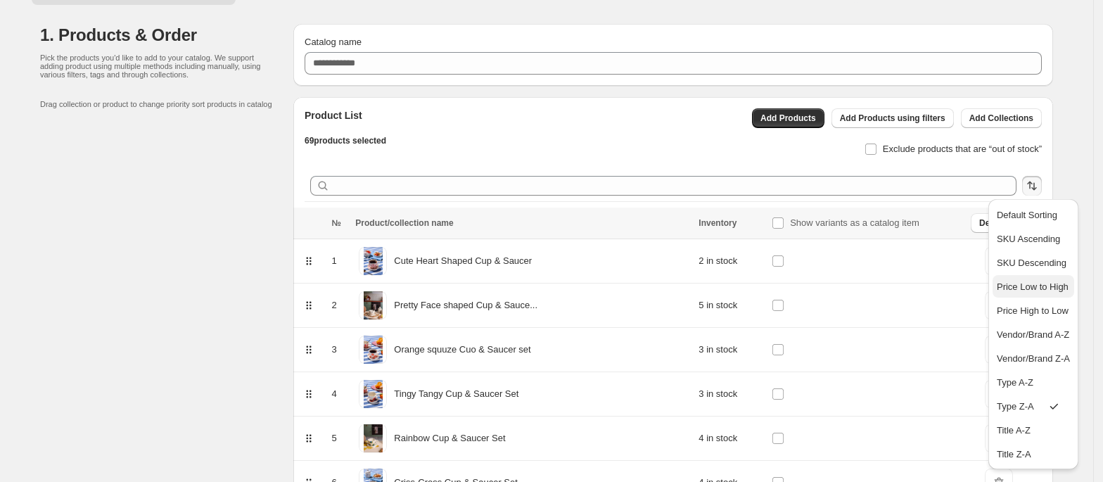
click at [1037, 294] on button "Price Low to High" at bounding box center [1033, 286] width 82 height 23
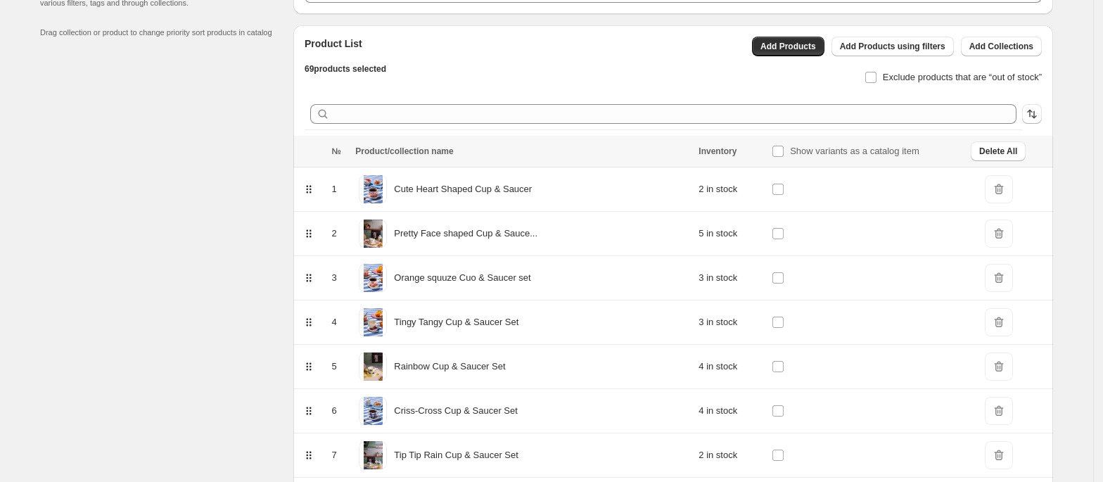
scroll to position [91, 0]
click at [1033, 113] on icon "button" at bounding box center [1032, 115] width 14 height 14
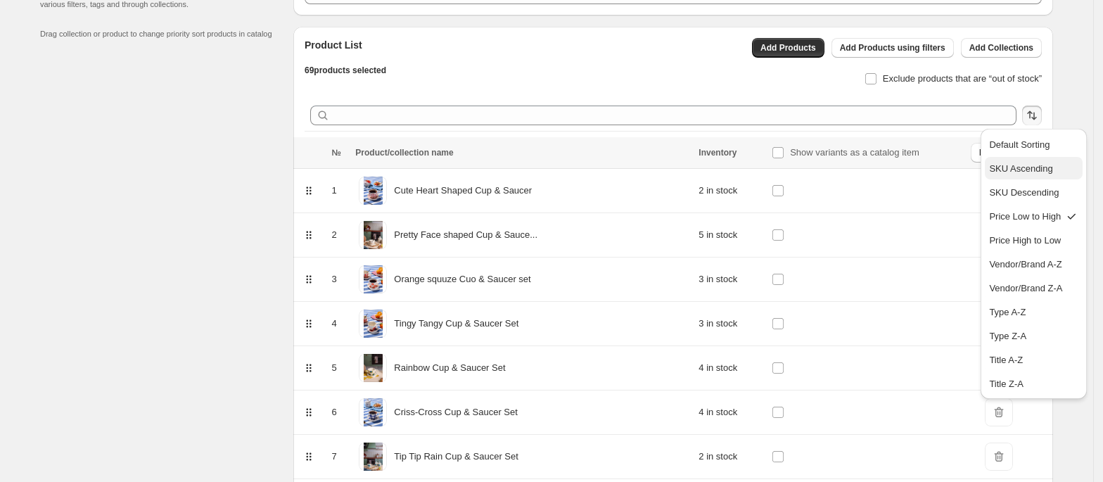
click at [1020, 165] on p "SKU Ascending" at bounding box center [1020, 169] width 63 height 14
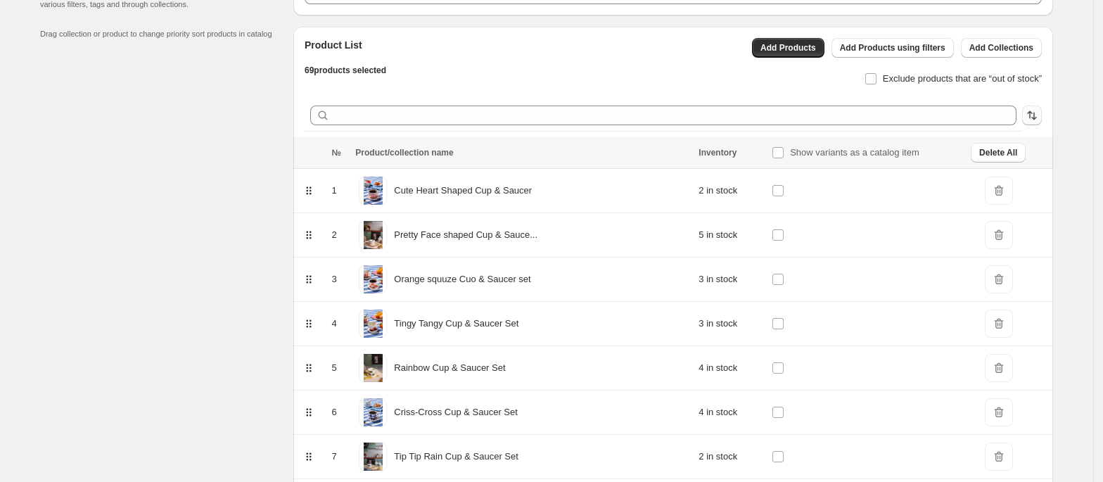
click at [1038, 111] on icon "button" at bounding box center [1032, 115] width 14 height 14
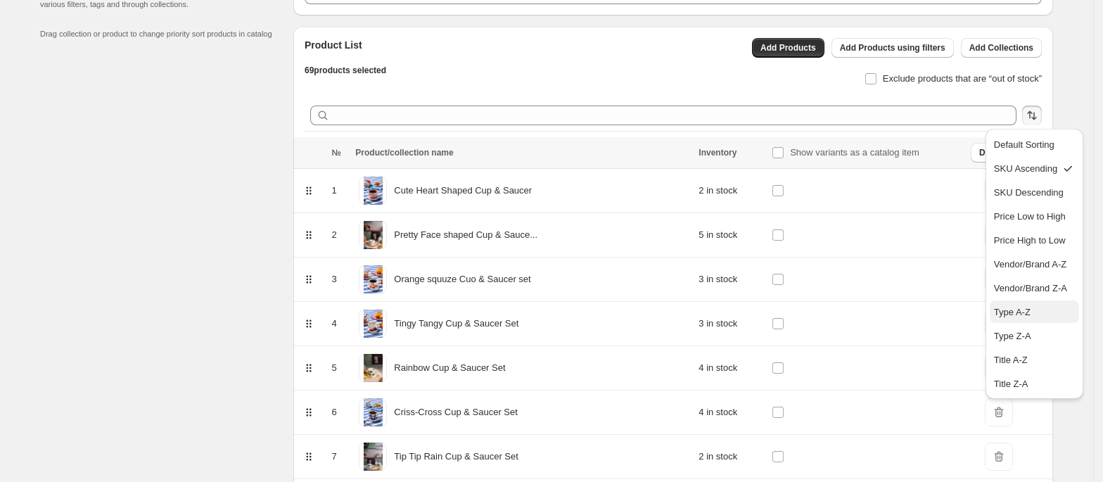
click at [1030, 314] on p "Type A-Z" at bounding box center [1012, 312] width 37 height 14
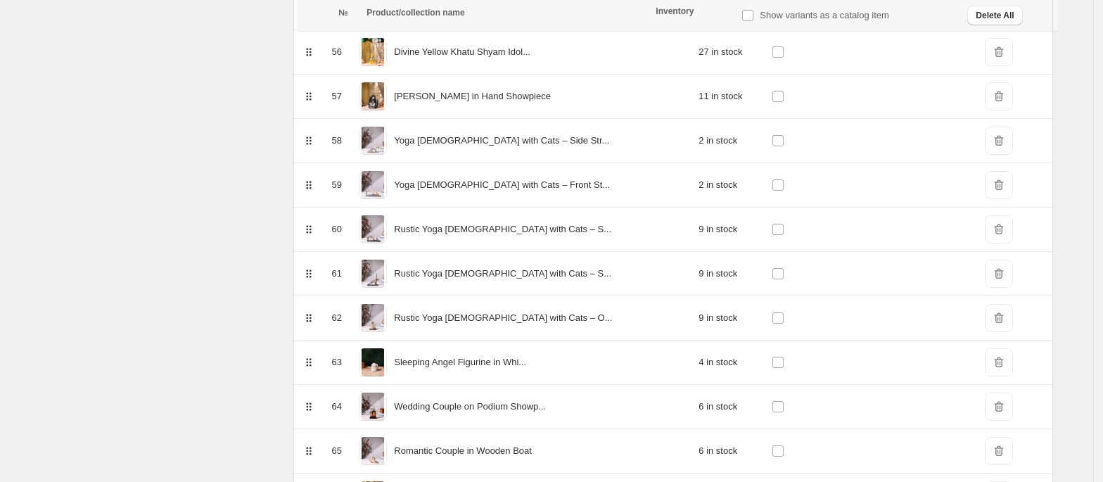
scroll to position [2908, 0]
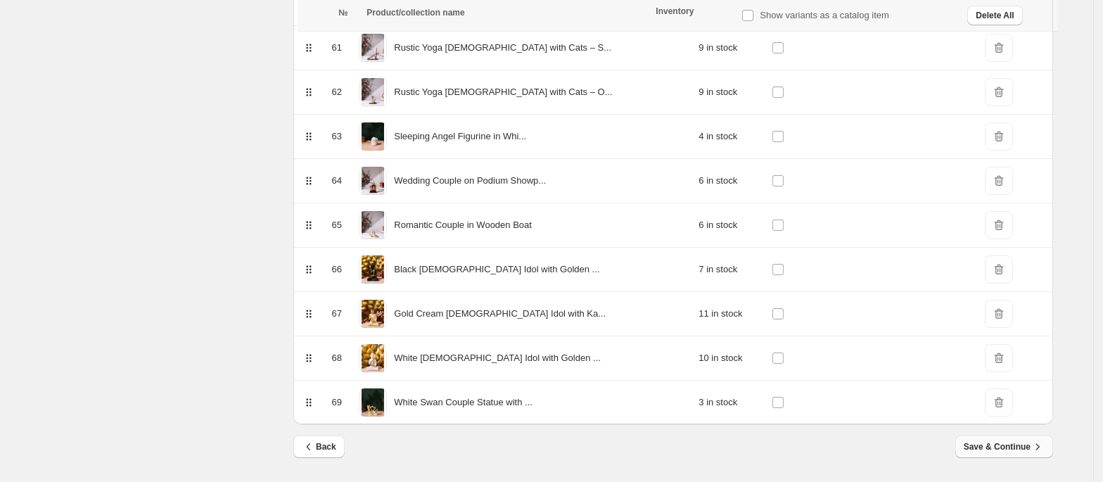
click at [1008, 456] on button "Save & Continue" at bounding box center [1004, 446] width 98 height 23
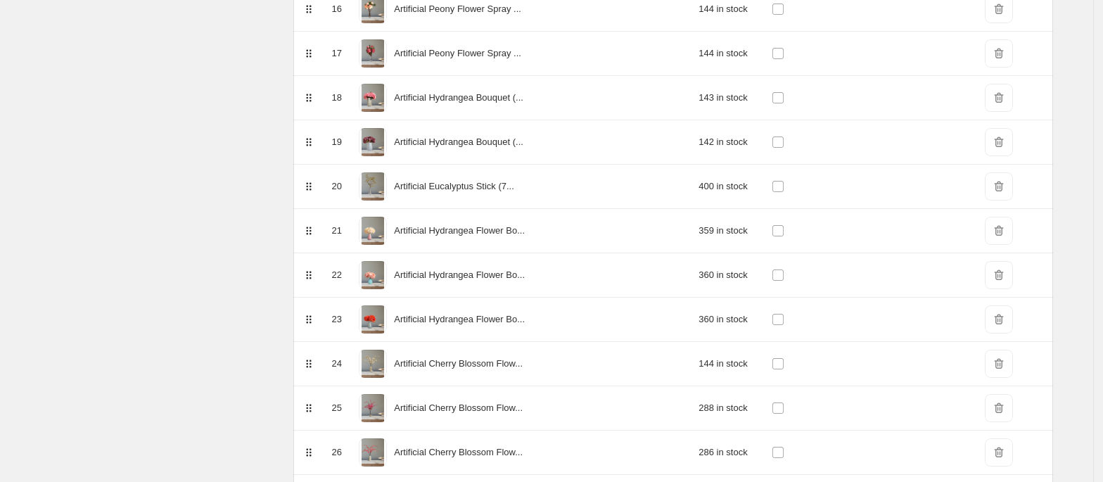
scroll to position [0, 0]
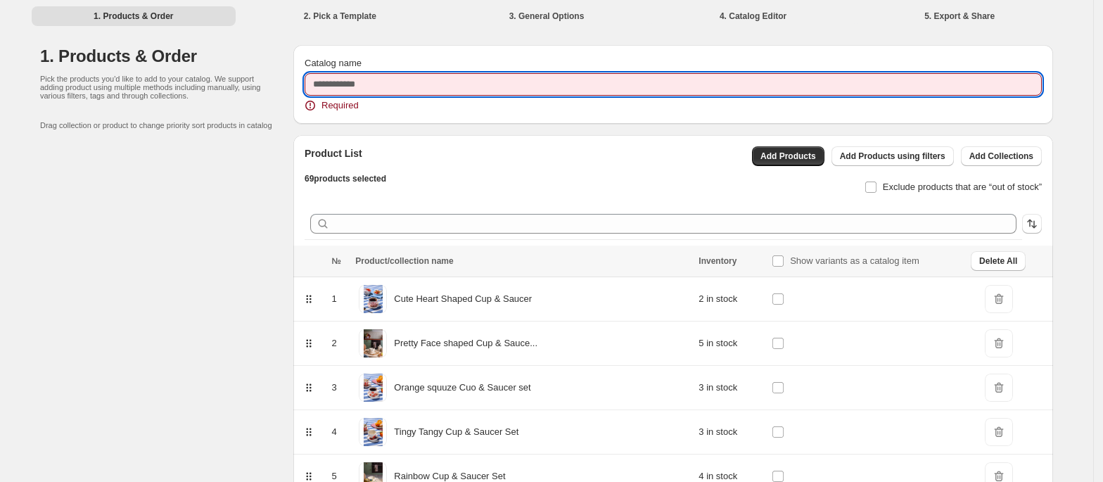
click at [578, 88] on input "Catalog name" at bounding box center [672, 84] width 737 height 23
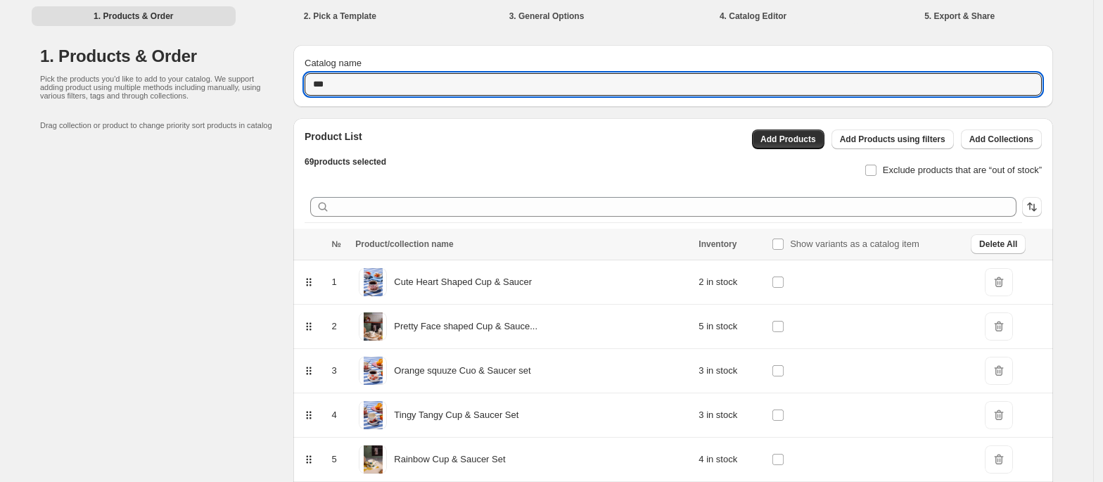
type input "***"
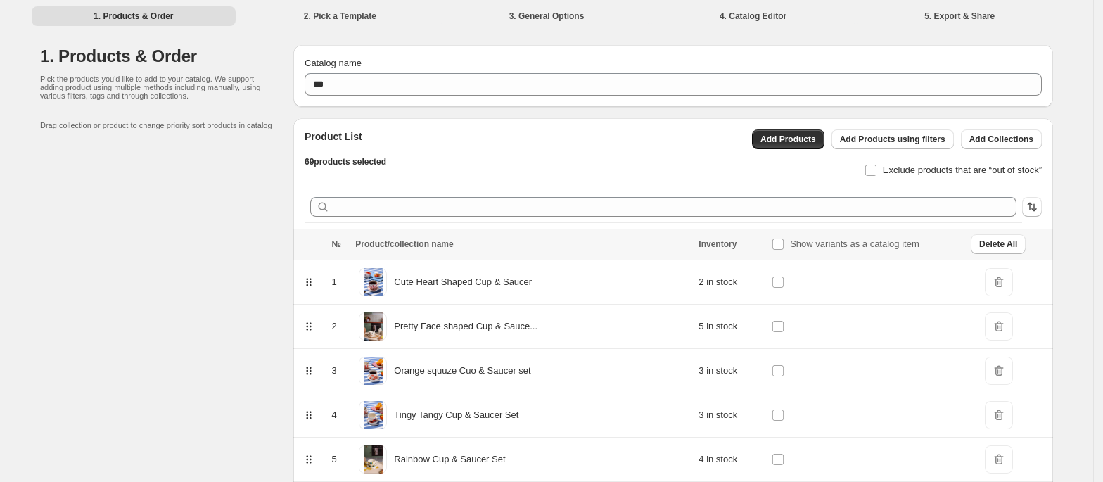
click at [662, 139] on div "Product List 69 products selected Add Products Add Products using filters Add C…" at bounding box center [667, 149] width 748 height 62
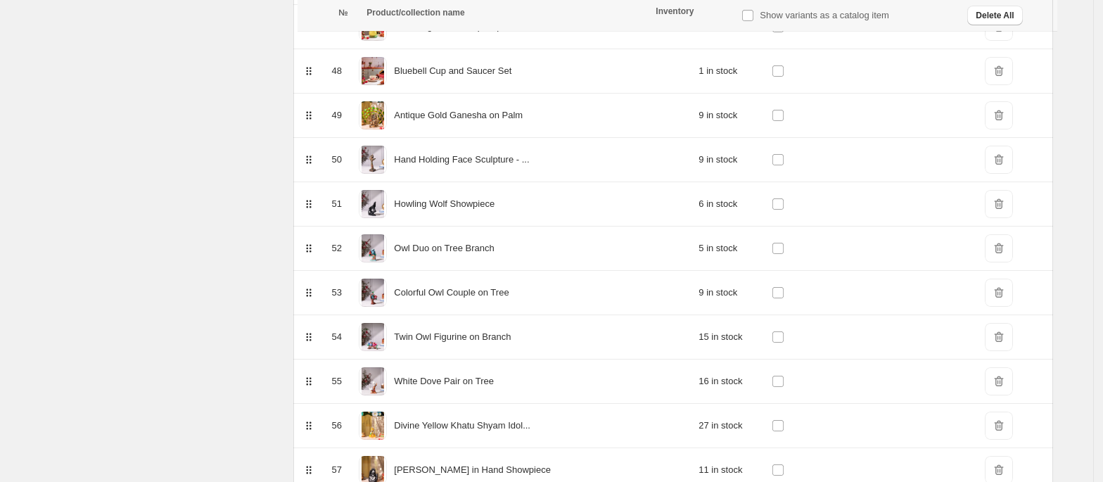
scroll to position [2908, 0]
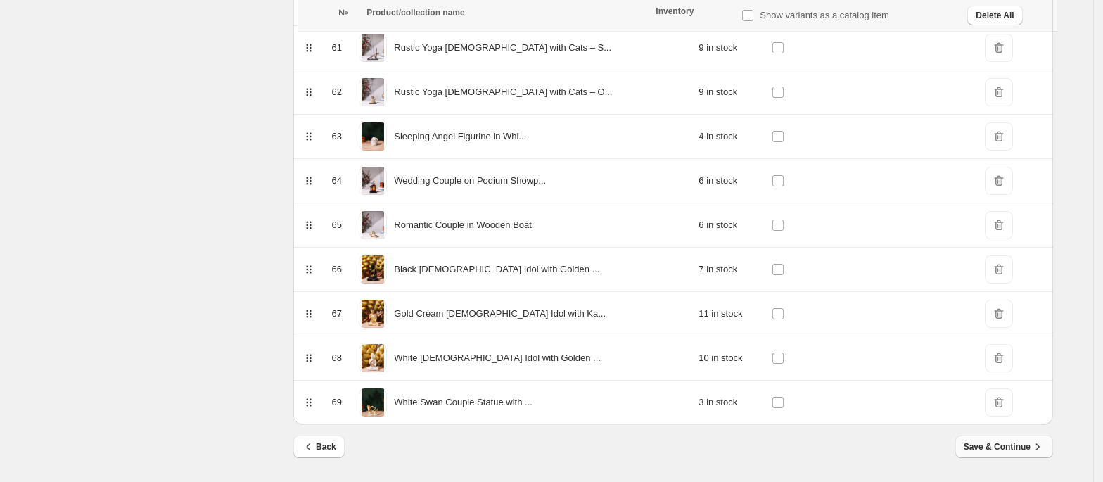
click at [1036, 450] on icon "button" at bounding box center [1037, 446] width 14 height 14
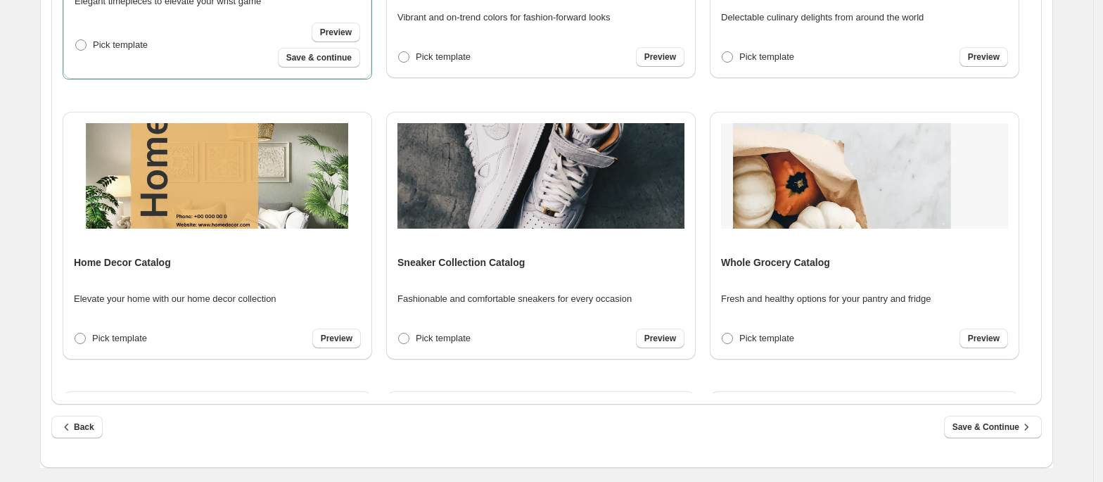
scroll to position [0, 0]
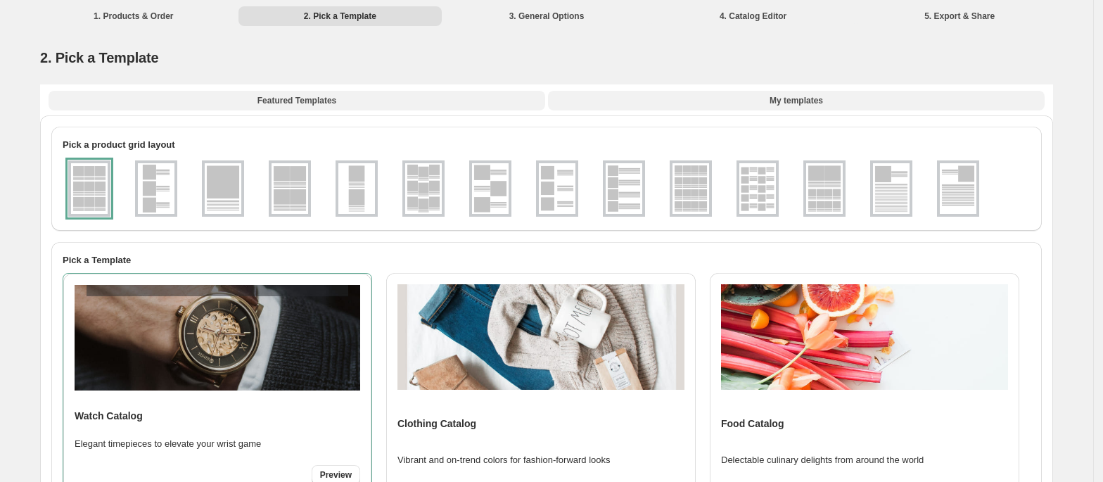
click at [793, 103] on span "My templates" at bounding box center [795, 100] width 53 height 11
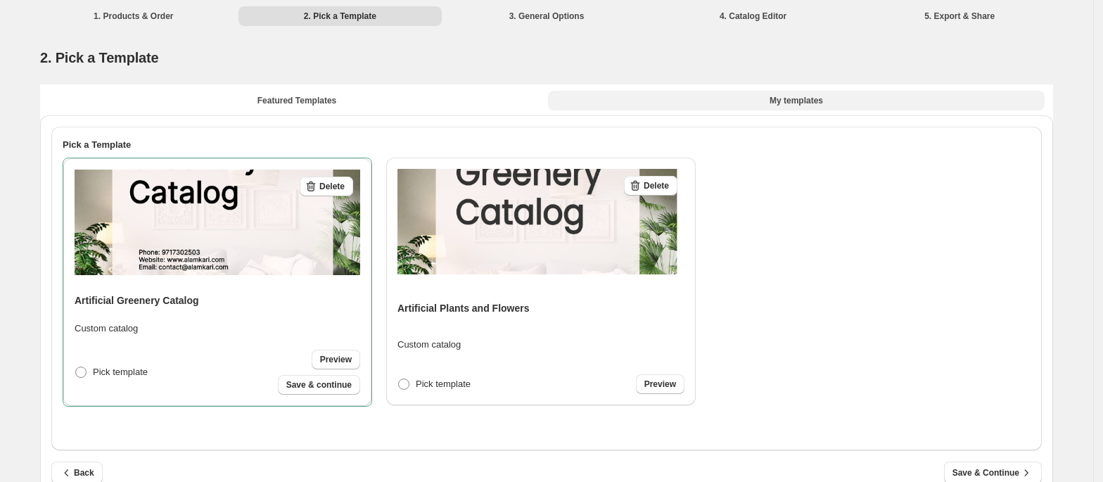
scroll to position [44, 0]
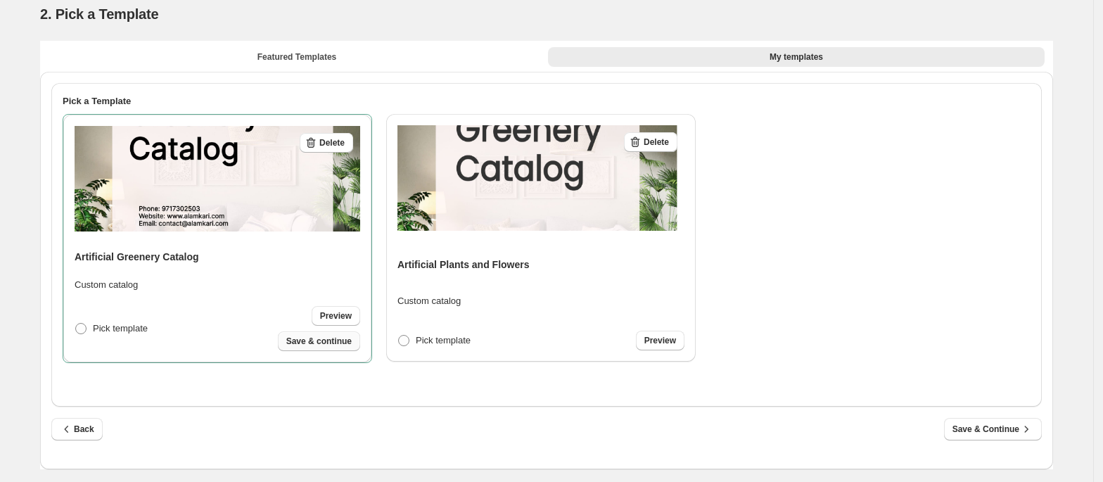
click at [344, 344] on span "Save & continue" at bounding box center [318, 340] width 65 height 11
select select "**********"
select select "**"
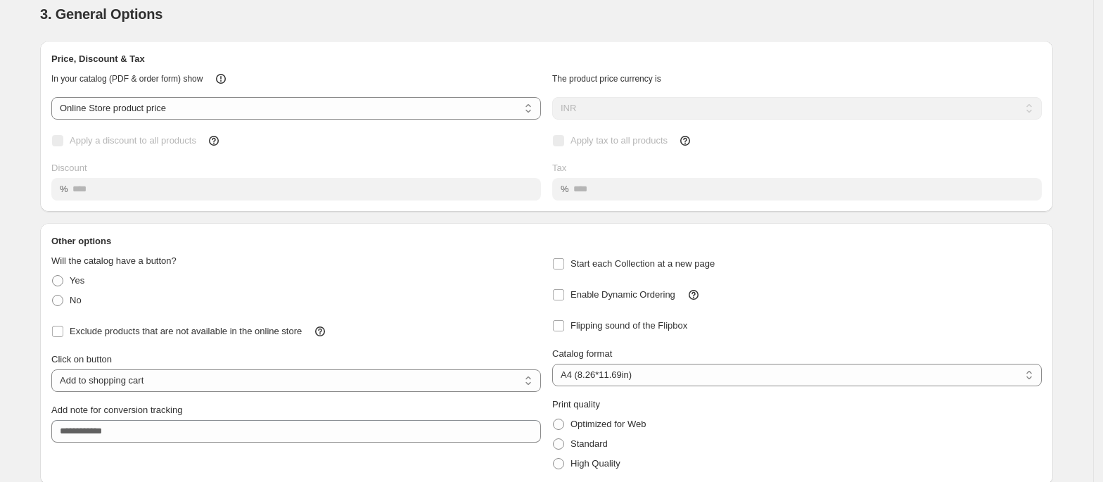
scroll to position [0, 0]
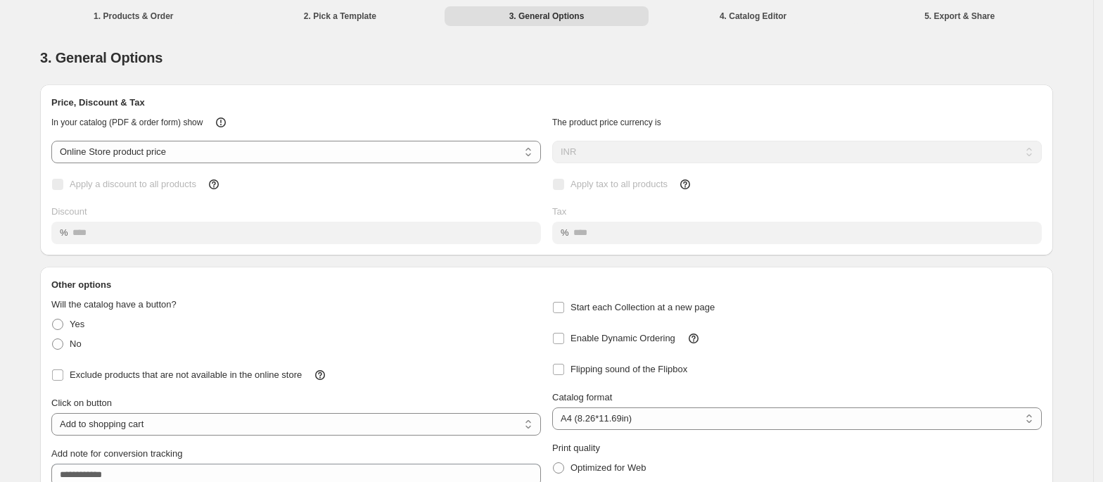
click at [344, 344] on div "No" at bounding box center [295, 344] width 489 height 20
click at [175, 159] on select "**********" at bounding box center [295, 152] width 489 height 23
select select "****"
click at [56, 141] on select "**********" at bounding box center [295, 152] width 489 height 23
click at [136, 186] on span "Apply a discount to all products" at bounding box center [133, 184] width 127 height 11
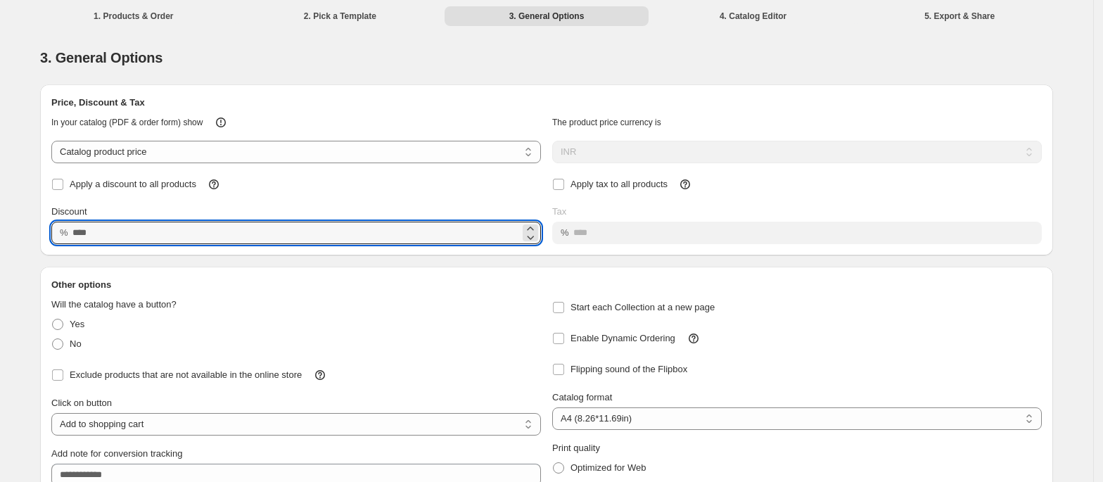
drag, startPoint x: 133, startPoint y: 231, endPoint x: 70, endPoint y: 229, distance: 62.6
click at [70, 229] on div "%" at bounding box center [295, 233] width 489 height 23
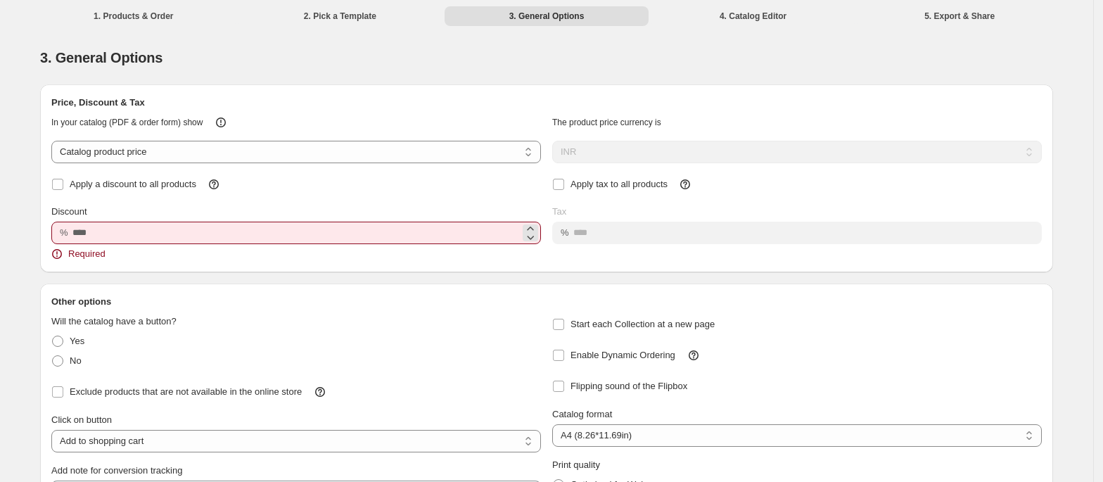
drag, startPoint x: 70, startPoint y: 229, endPoint x: 120, endPoint y: 229, distance: 49.2
click at [120, 229] on div "%" at bounding box center [295, 233] width 489 height 23
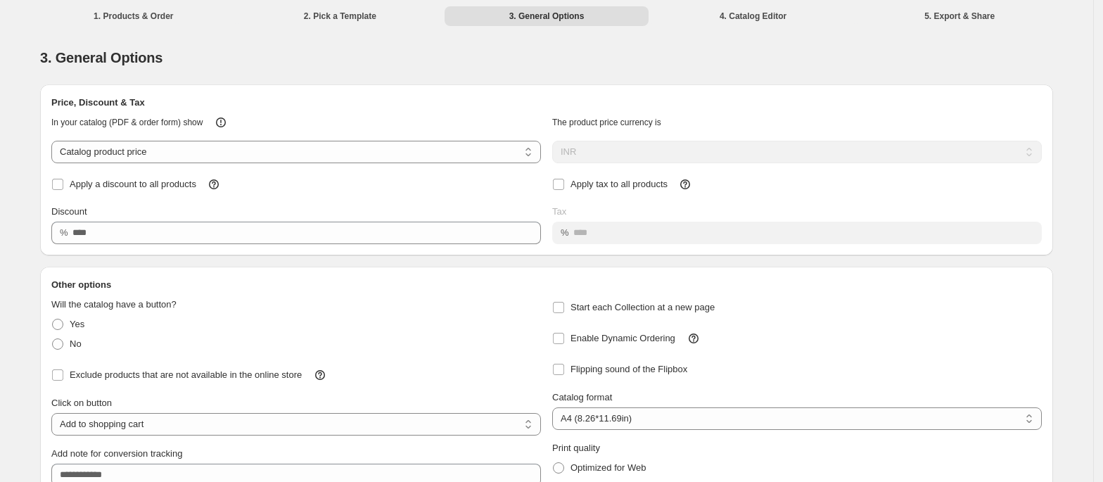
click at [189, 262] on div "**********" at bounding box center [546, 306] width 1013 height 444
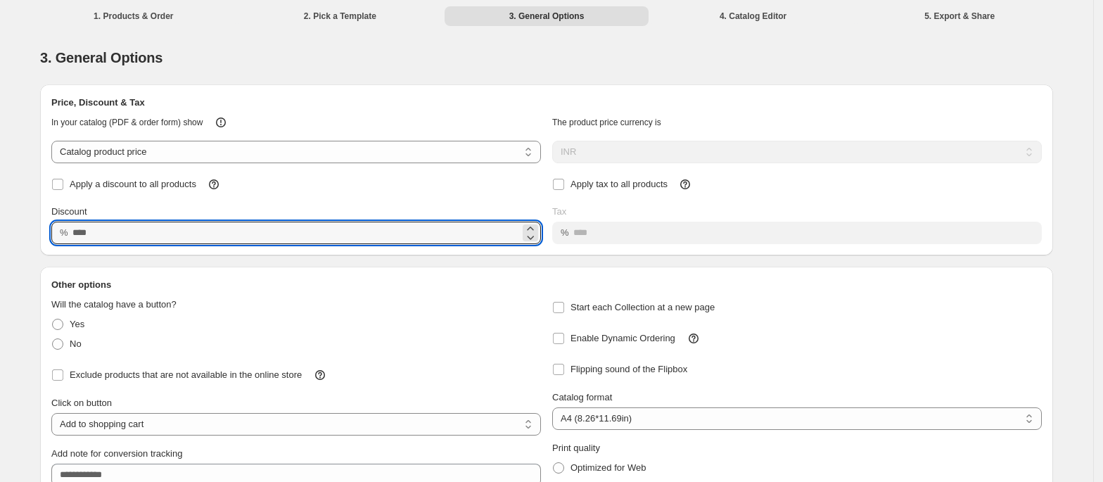
drag, startPoint x: 97, startPoint y: 229, endPoint x: 58, endPoint y: 231, distance: 39.5
click at [58, 231] on div "% **" at bounding box center [295, 233] width 489 height 23
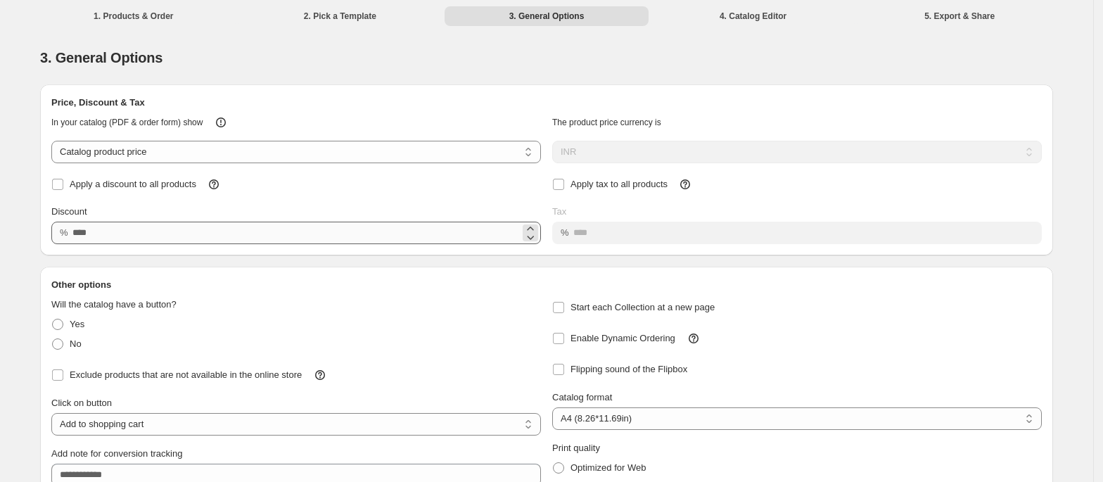
drag, startPoint x: 71, startPoint y: 231, endPoint x: 113, endPoint y: 237, distance: 41.9
click at [113, 237] on div "% **" at bounding box center [295, 233] width 489 height 23
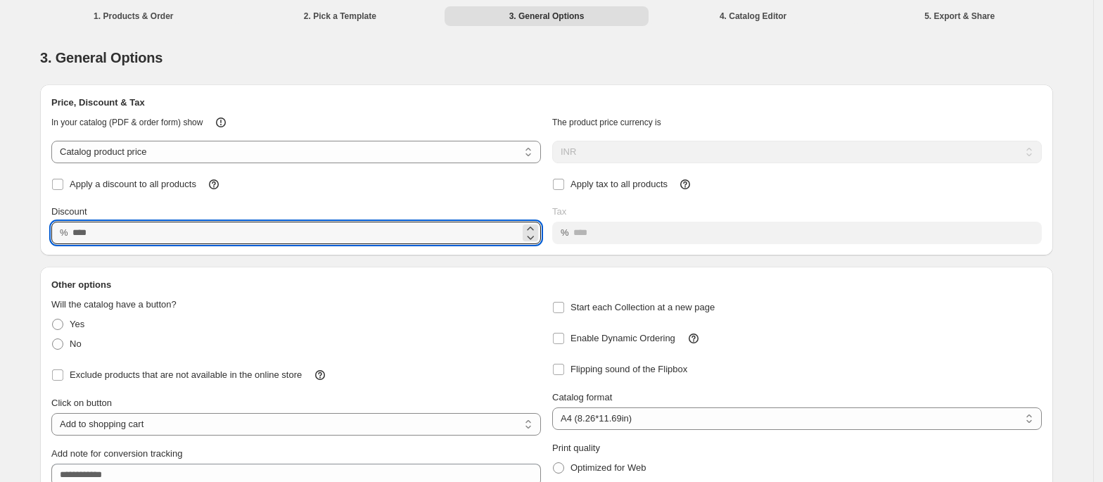
drag, startPoint x: 113, startPoint y: 237, endPoint x: 73, endPoint y: 232, distance: 39.7
click at [73, 232] on div "% **" at bounding box center [295, 233] width 489 height 23
type input "**"
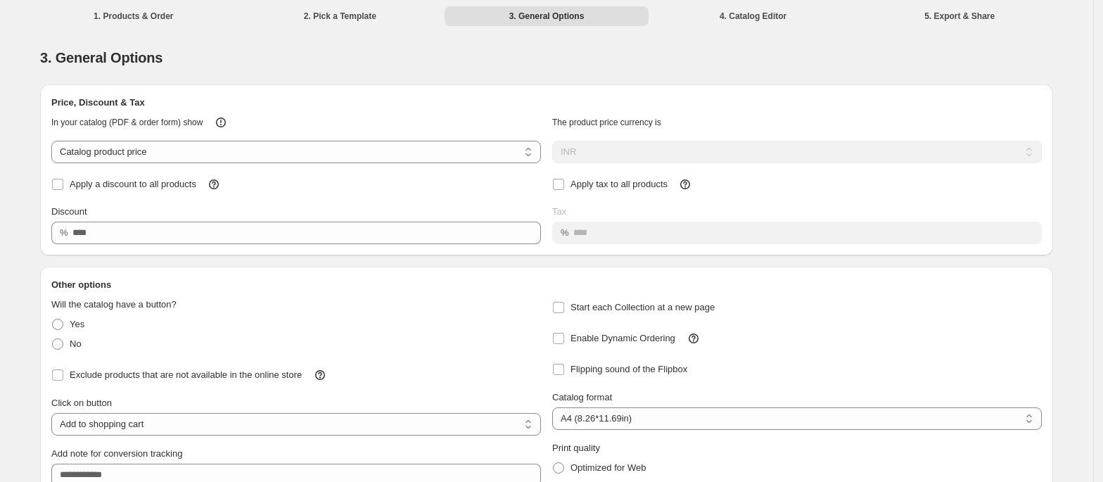
click at [119, 245] on div "**********" at bounding box center [546, 183] width 1013 height 146
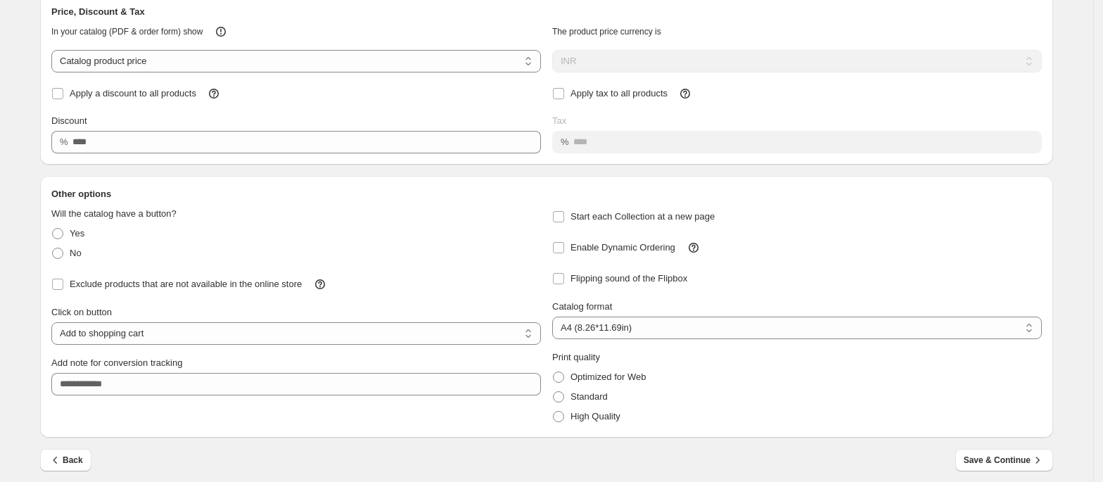
scroll to position [97, 0]
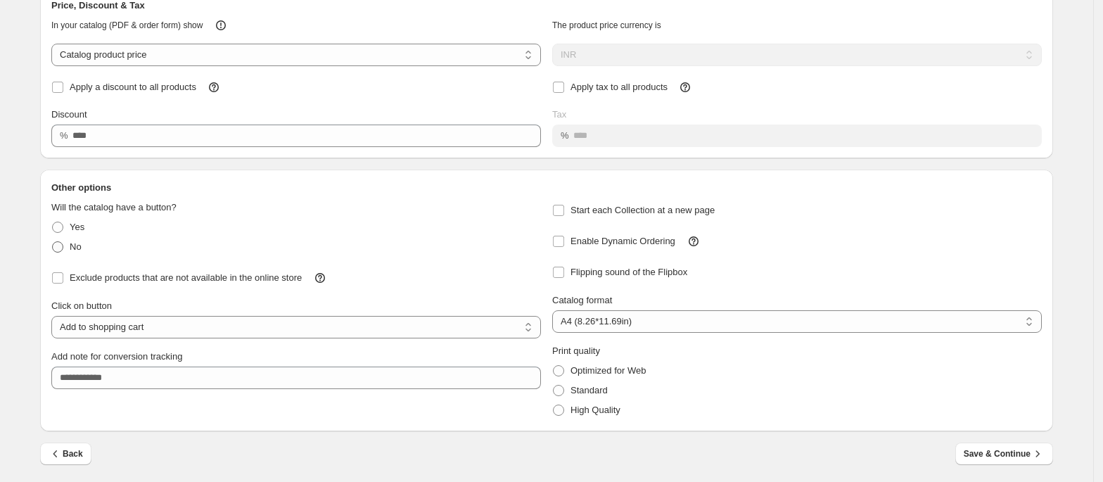
click at [72, 240] on label "No" at bounding box center [66, 247] width 30 height 20
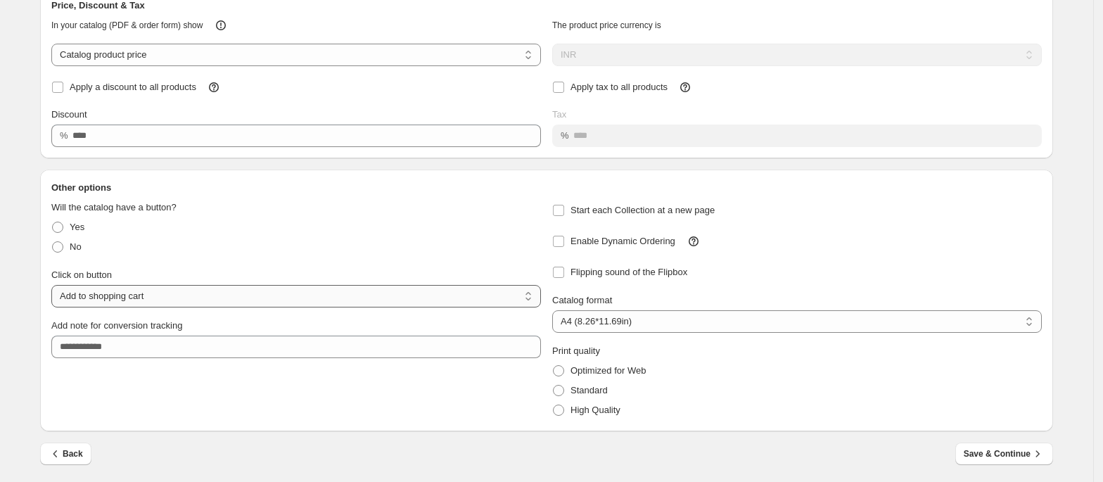
click at [94, 298] on select "**********" at bounding box center [295, 296] width 489 height 23
select select "**********"
click at [56, 285] on select "**********" at bounding box center [295, 296] width 489 height 23
click at [225, 319] on div "Add note for conversion tracking" at bounding box center [295, 326] width 489 height 14
click at [172, 297] on select "**********" at bounding box center [295, 296] width 489 height 23
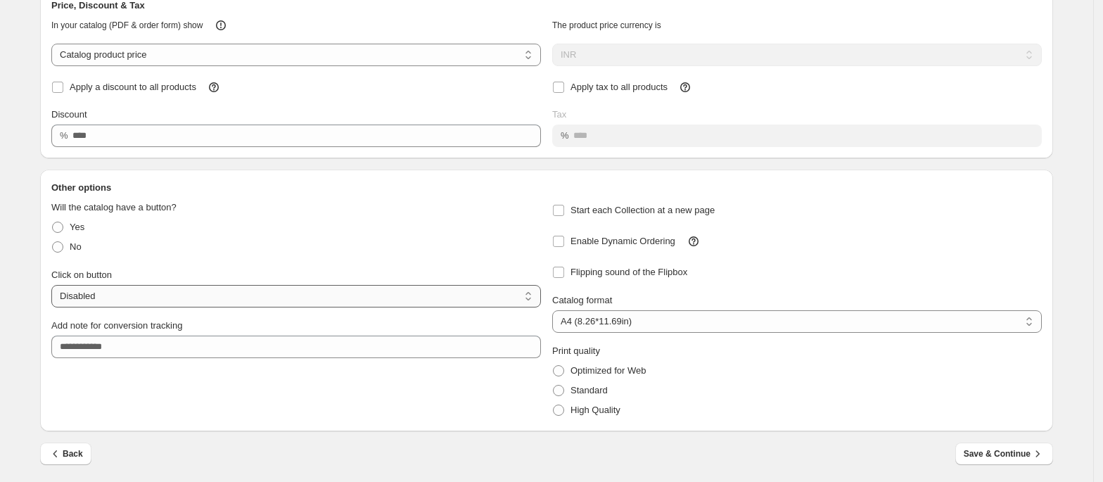
click at [172, 297] on select "**********" at bounding box center [295, 296] width 489 height 23
click at [1030, 447] on span "Save & Continue" at bounding box center [1003, 454] width 81 height 14
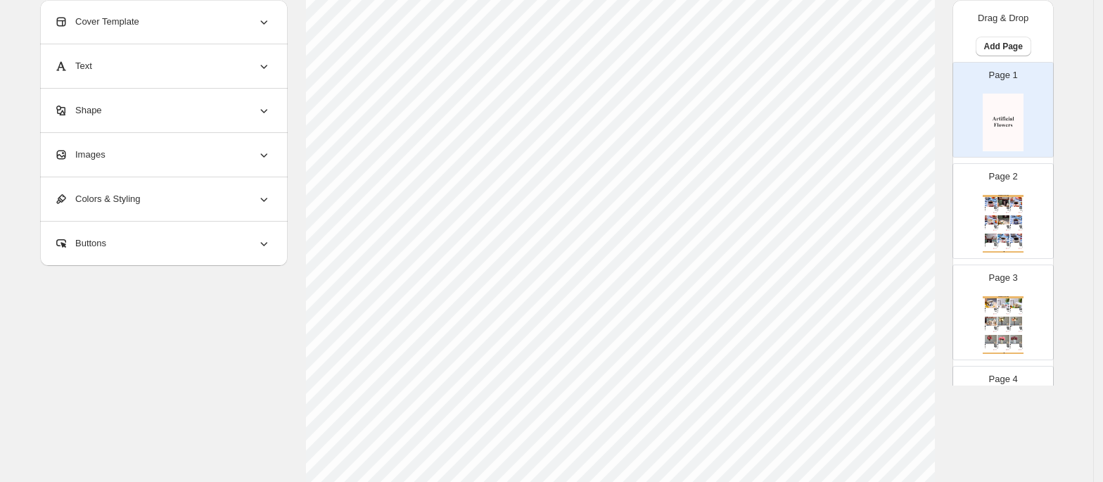
scroll to position [405, 0]
click at [968, 221] on div "Page 2 Home Decor Catalog Cute Heart Shaped Cup & Saucer - Ceramic Add a touch …" at bounding box center [997, 205] width 89 height 94
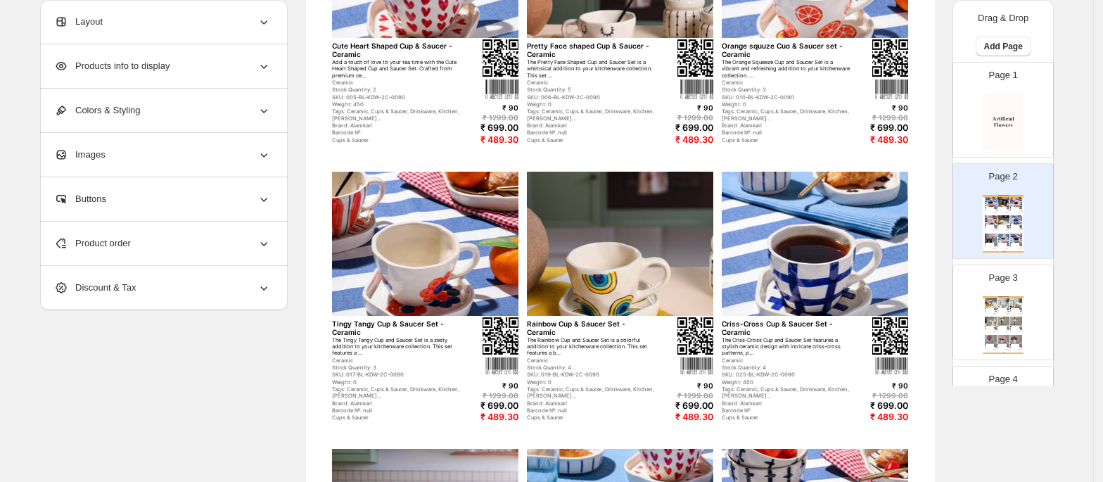
scroll to position [267, 0]
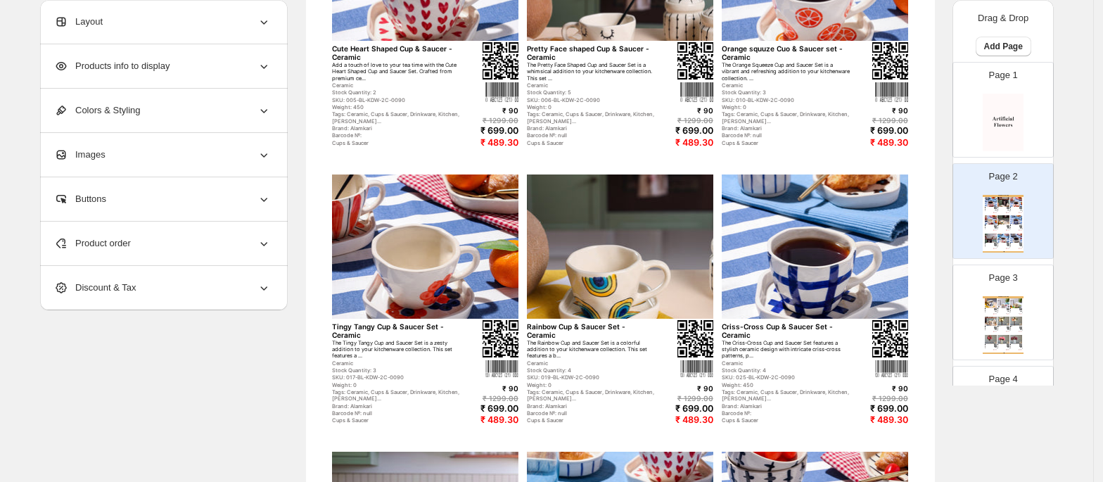
click at [156, 15] on div "Layout" at bounding box center [162, 22] width 217 height 44
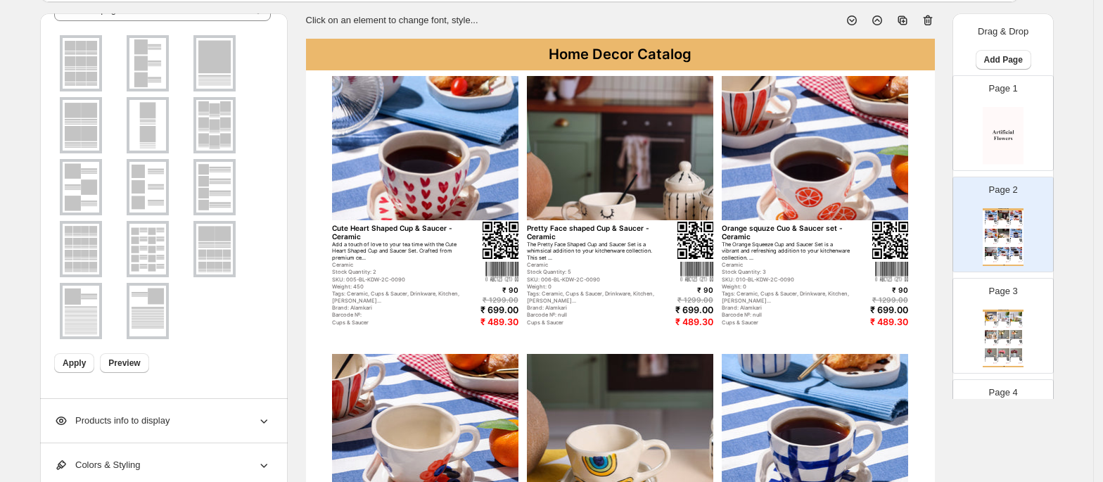
scroll to position [0, 0]
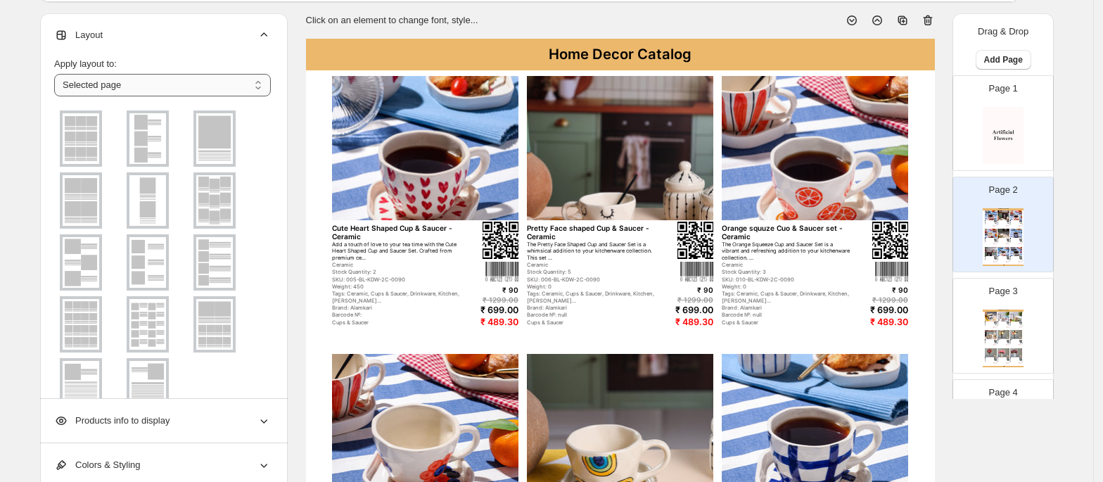
click at [160, 89] on select "**********" at bounding box center [162, 85] width 217 height 23
click at [164, 82] on select "**********" at bounding box center [162, 85] width 217 height 23
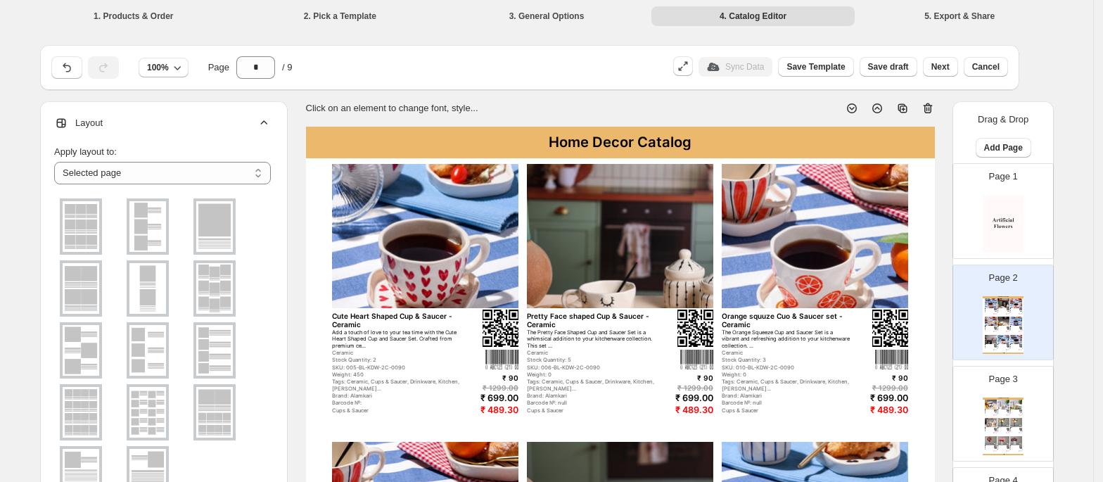
click at [989, 194] on div "Page 1" at bounding box center [997, 205] width 89 height 94
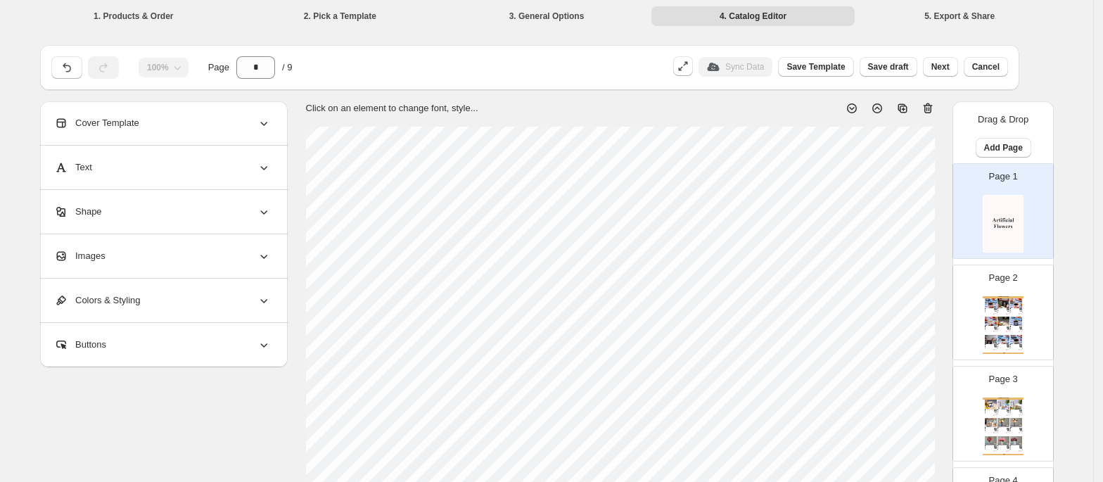
click at [997, 296] on div "Home Decor Catalog" at bounding box center [1002, 297] width 41 height 2
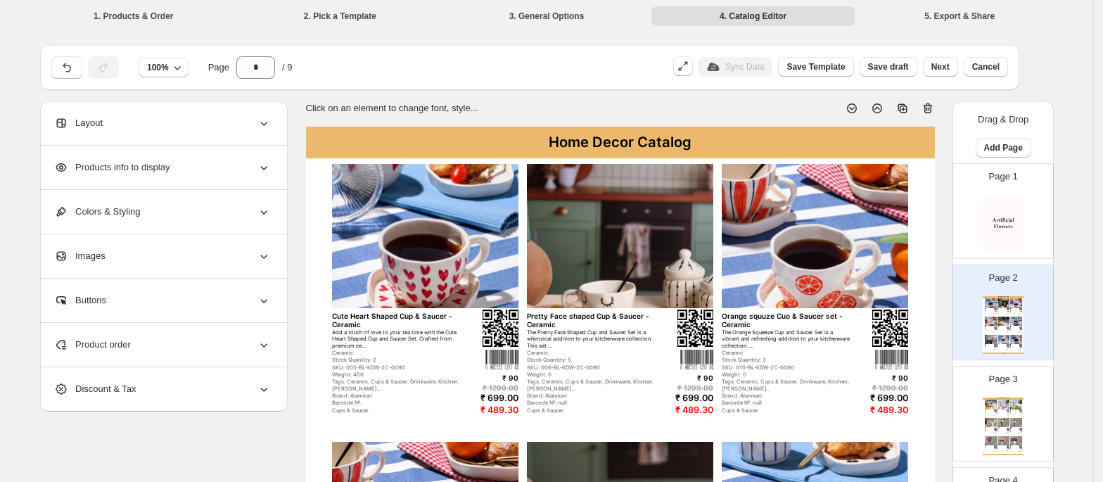
scroll to position [1, 0]
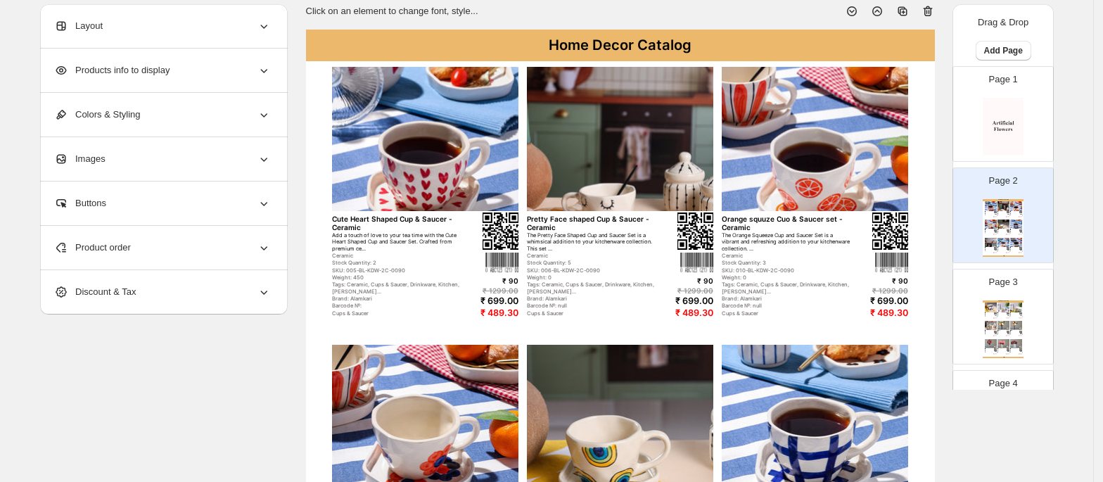
scroll to position [0, 0]
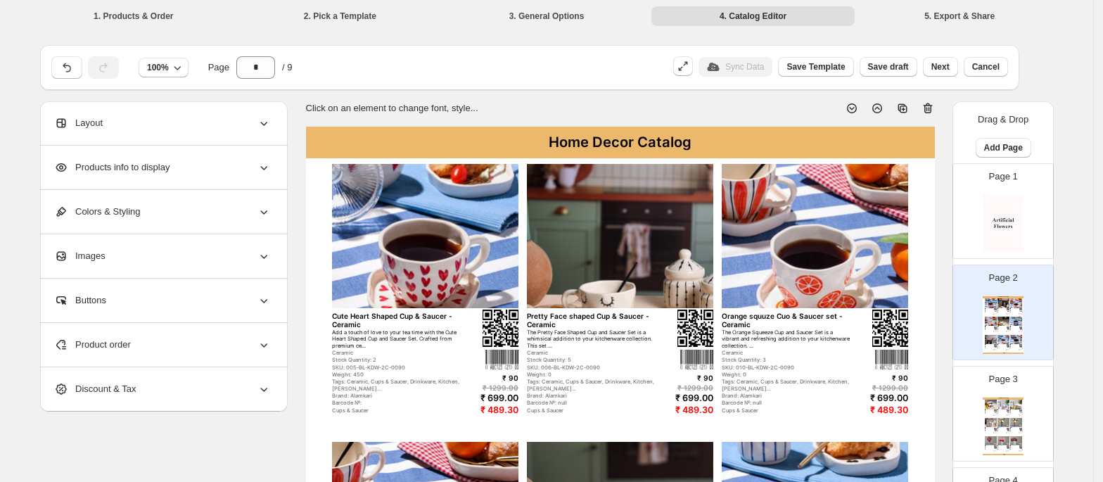
click at [1018, 237] on img at bounding box center [1002, 224] width 41 height 58
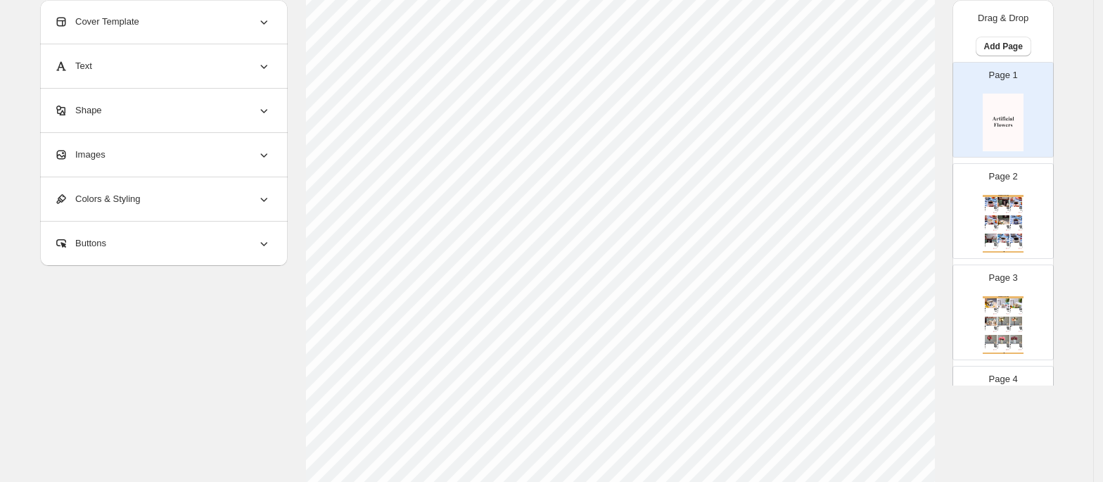
scroll to position [390, 0]
click at [1007, 229] on img at bounding box center [1008, 227] width 2 height 1
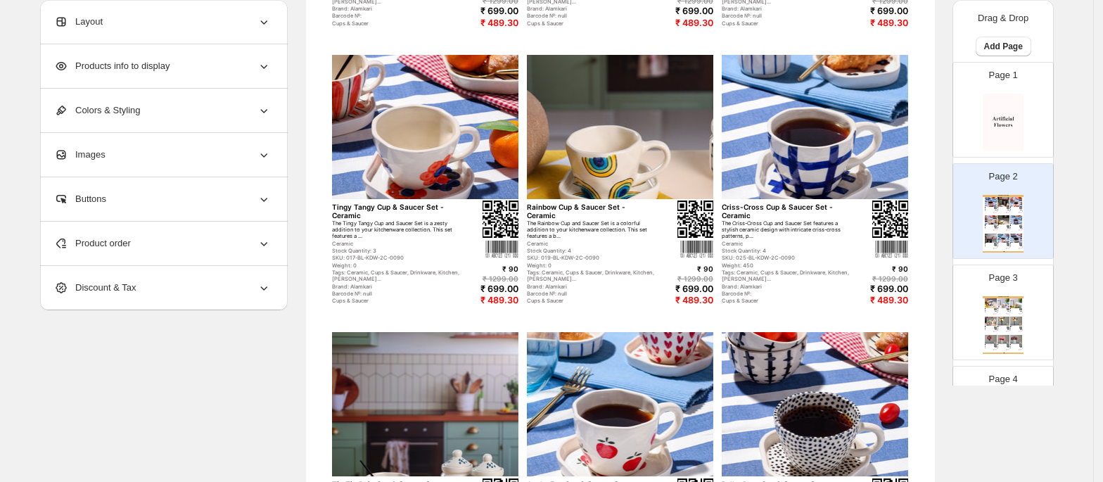
scroll to position [0, 0]
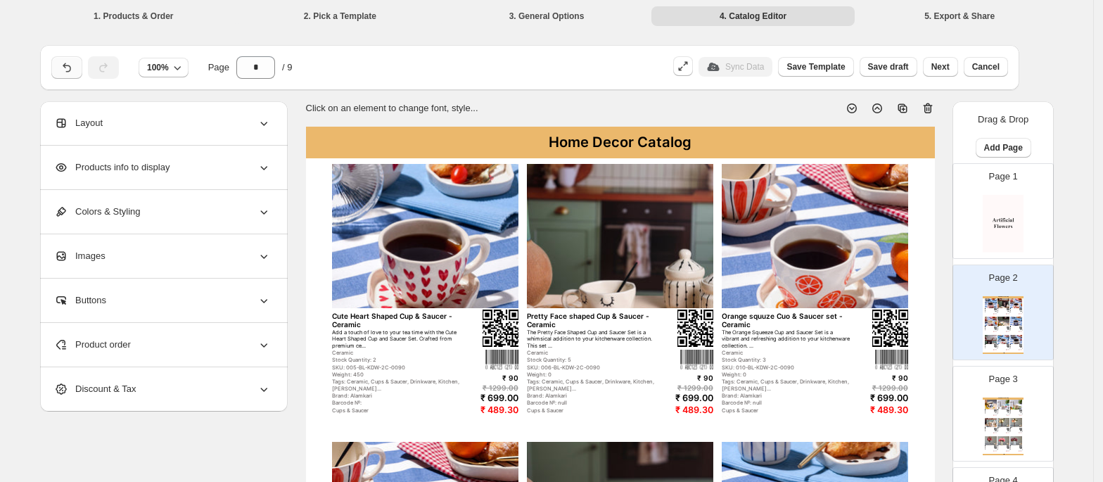
click at [82, 60] on button "button" at bounding box center [66, 67] width 31 height 23
type input "*"
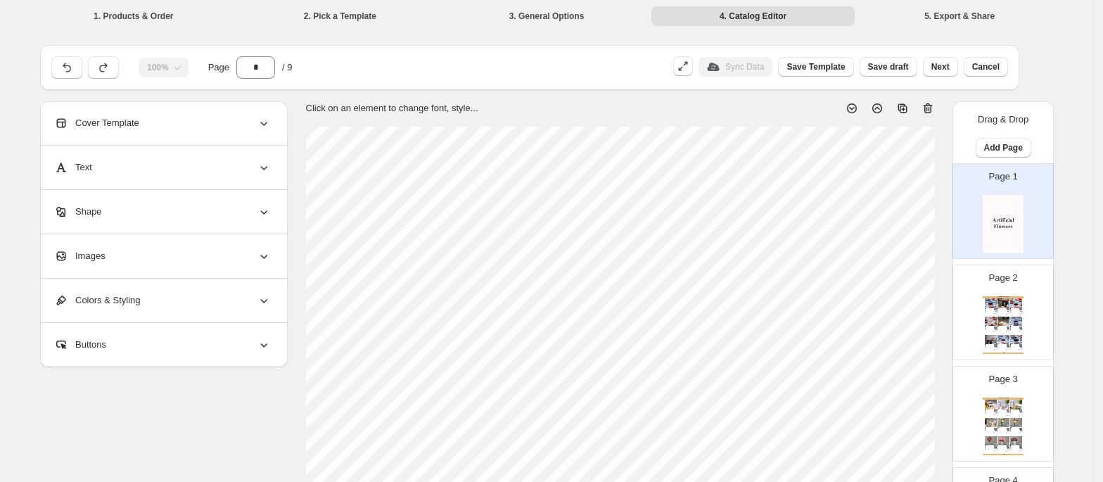
click at [533, 25] on div "1. Products & Order 2. Pick a Template 3. General Options 4. Catalog Editor 5. …" at bounding box center [546, 15] width 1046 height 31
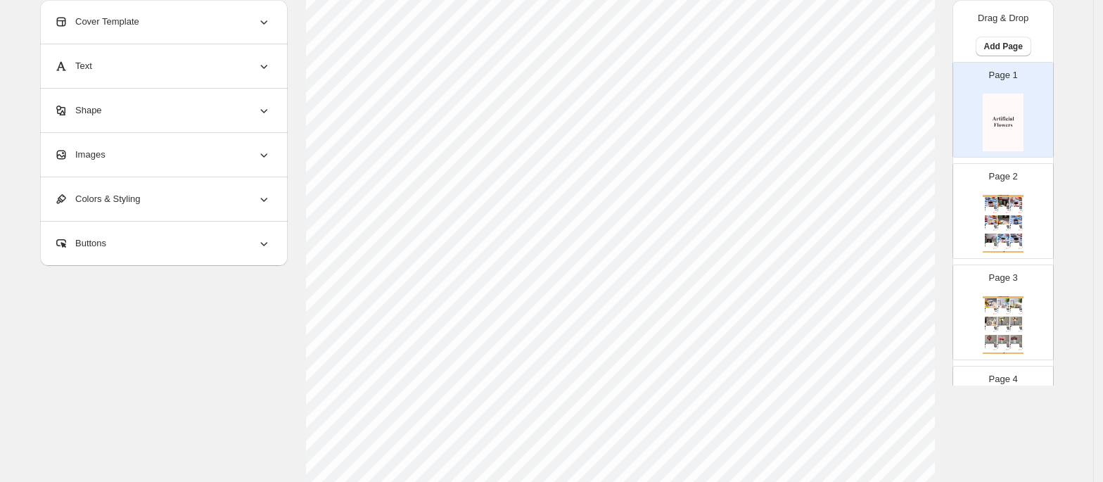
scroll to position [589, 0]
click at [119, 456] on button "Return to Catalog options" at bounding box center [107, 448] width 134 height 23
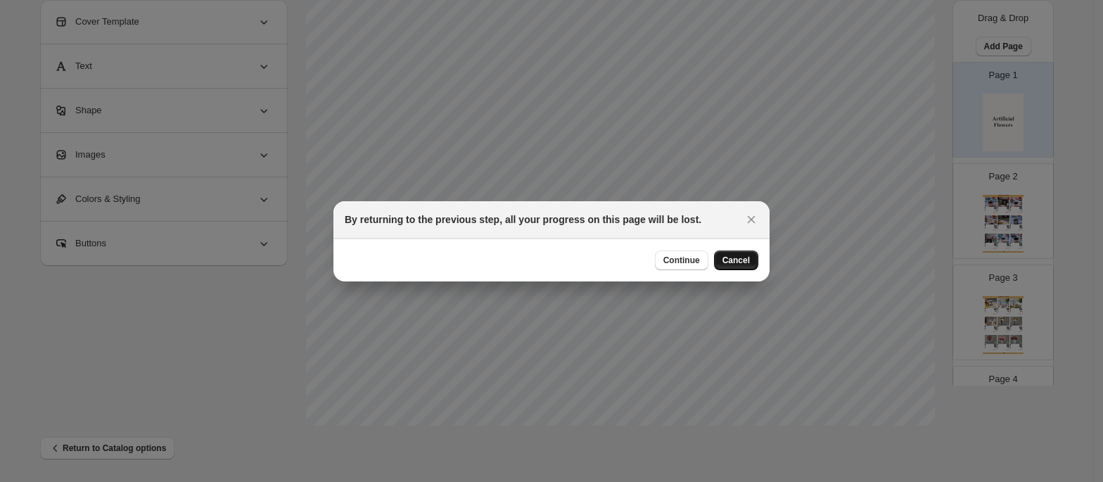
click at [733, 263] on span "Cancel" at bounding box center [735, 260] width 27 height 11
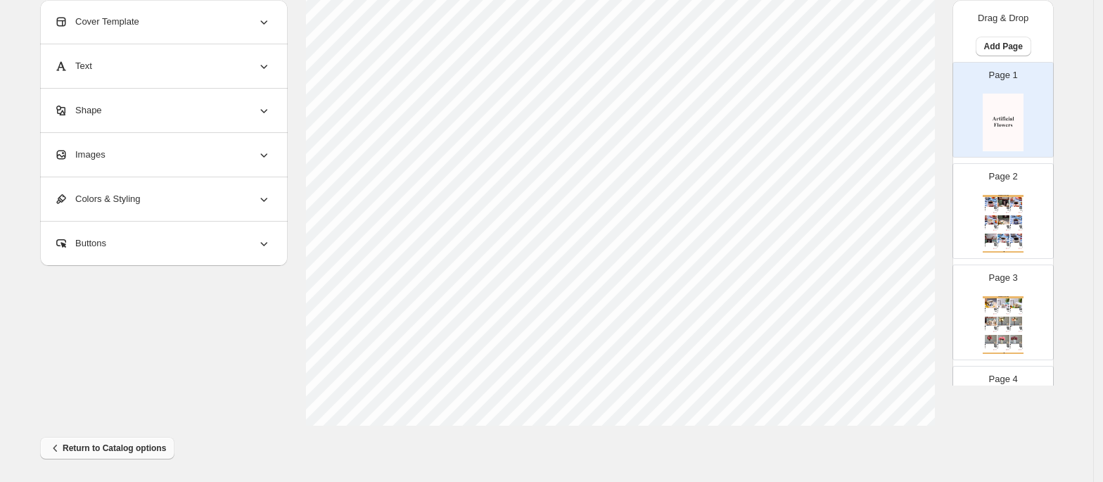
scroll to position [0, 0]
click at [122, 456] on button "Return to Catalog options" at bounding box center [107, 448] width 134 height 23
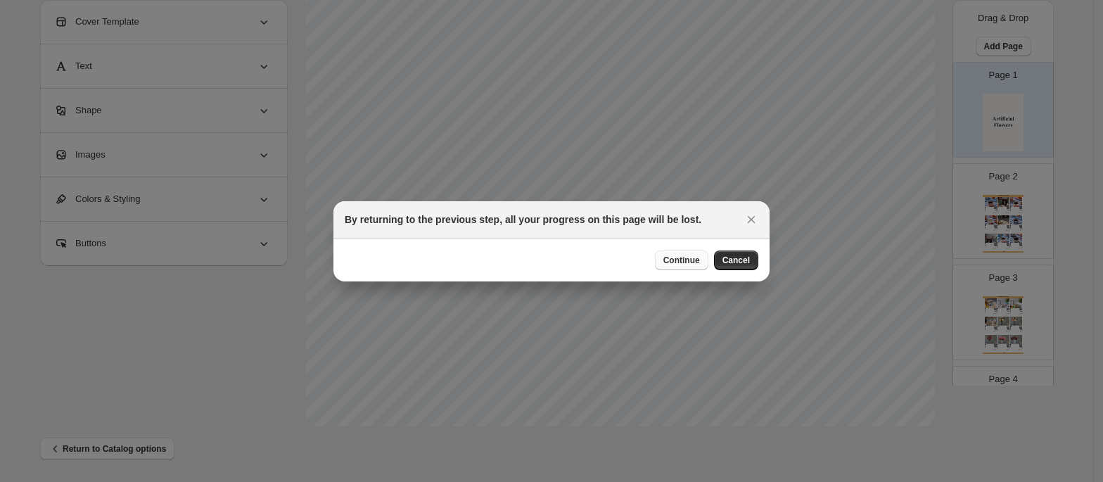
click at [684, 257] on span "Continue" at bounding box center [681, 260] width 37 height 11
select select "****"
select select "**"
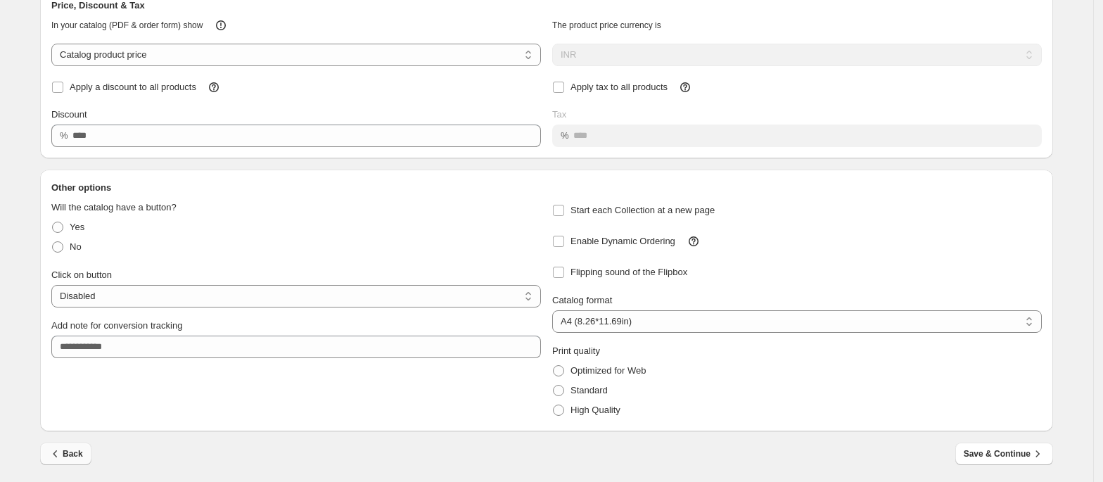
drag, startPoint x: 68, startPoint y: 439, endPoint x: 69, endPoint y: 447, distance: 8.5
click at [69, 447] on div "Back Save & Continue" at bounding box center [541, 448] width 1024 height 34
click at [69, 447] on span "Back" at bounding box center [66, 454] width 34 height 14
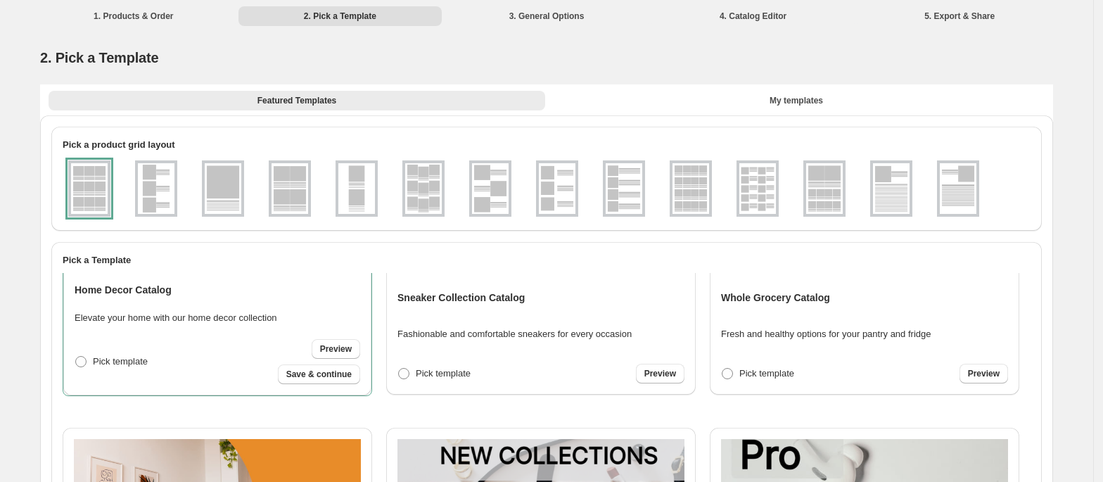
click at [428, 347] on div "Sneaker Collection Catalog Fashionable and comfortable sneakers for every occas…" at bounding box center [540, 270] width 287 height 225
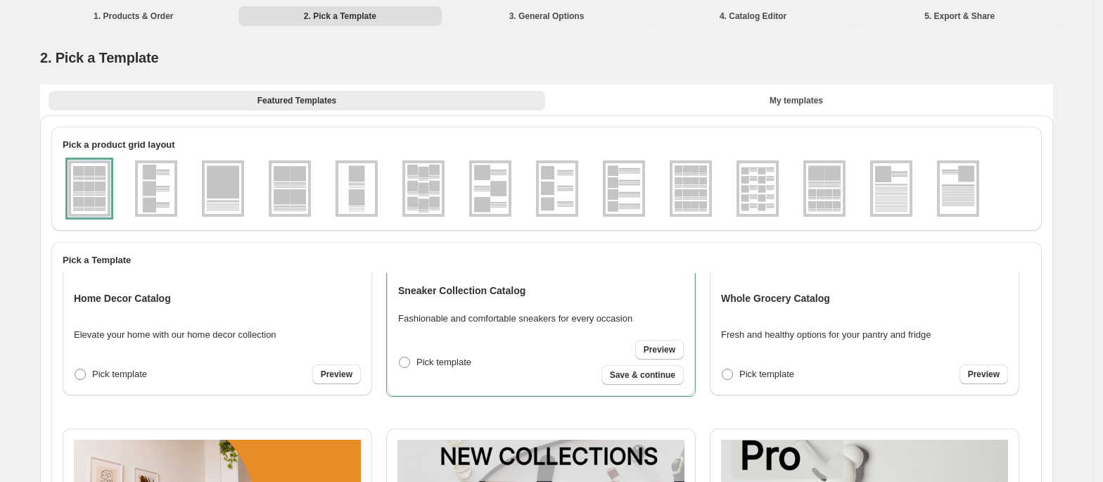
click at [420, 372] on div "Pick template Preview Save & continue" at bounding box center [540, 362] width 285 height 45
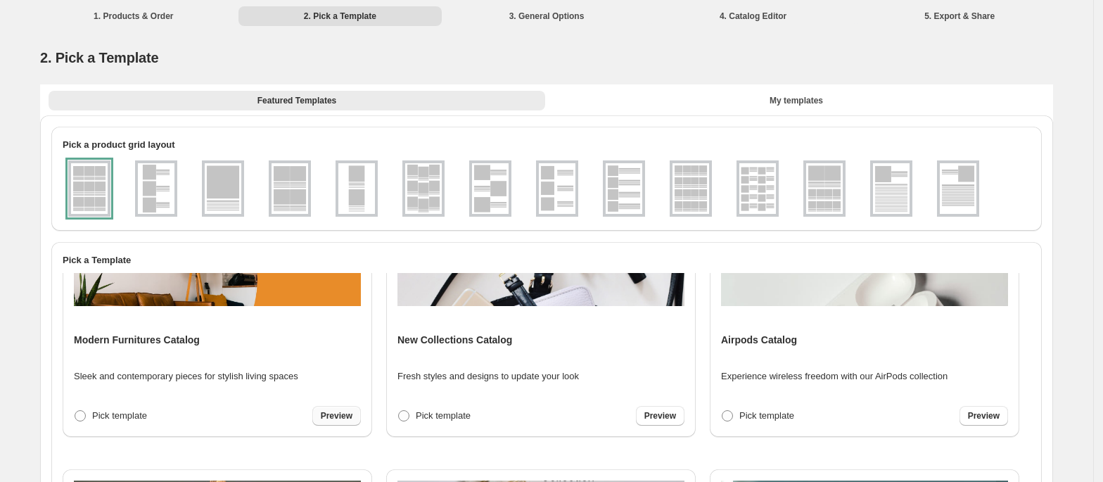
click at [356, 420] on link "Preview" at bounding box center [336, 416] width 49 height 20
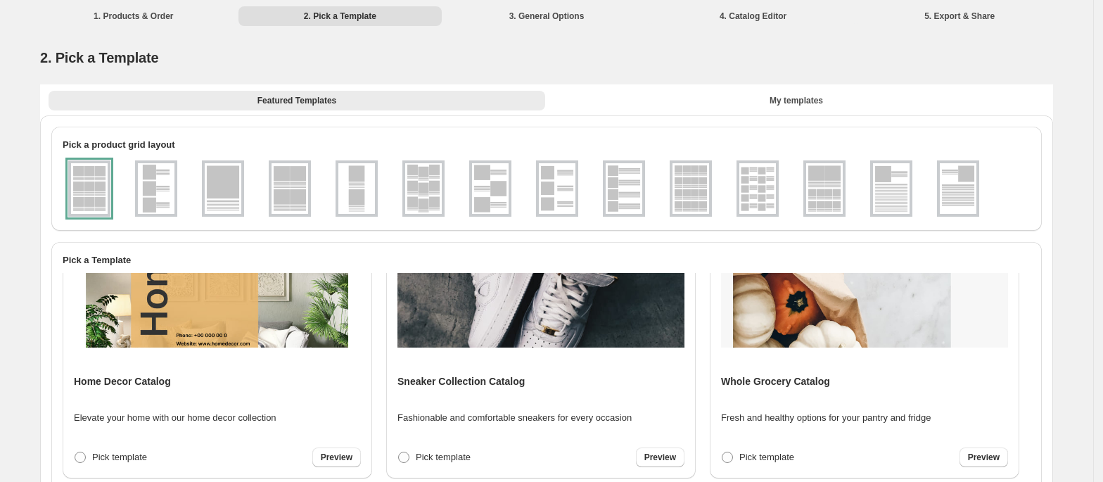
scroll to position [322, 0]
click at [346, 451] on span "Preview" at bounding box center [337, 456] width 32 height 11
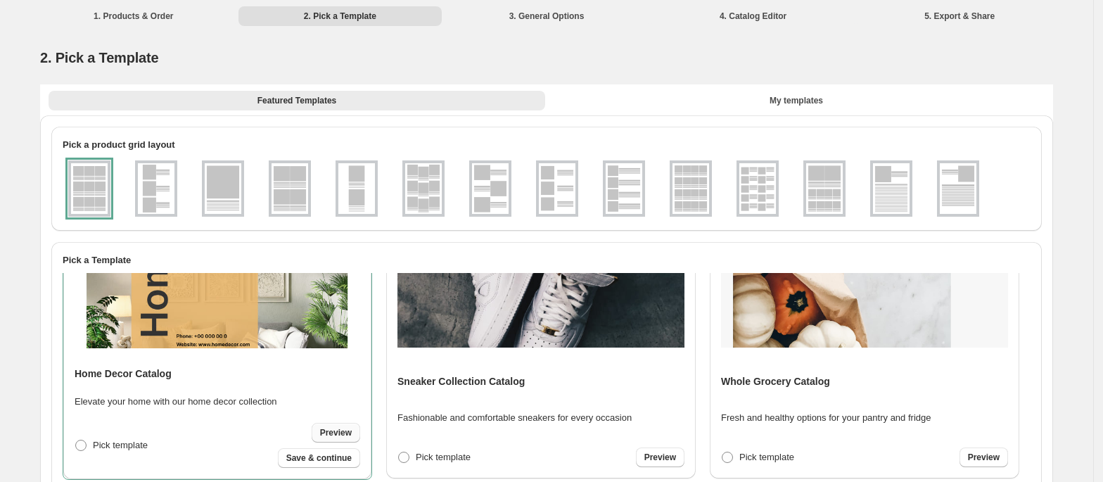
scroll to position [323, 0]
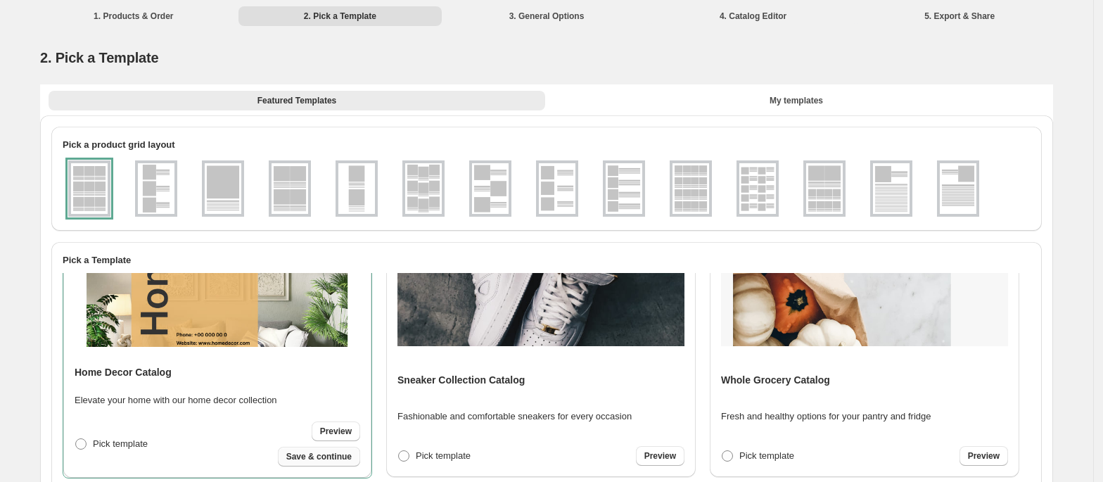
click at [335, 450] on button "Save & continue" at bounding box center [319, 457] width 82 height 20
select select "****"
select select "**"
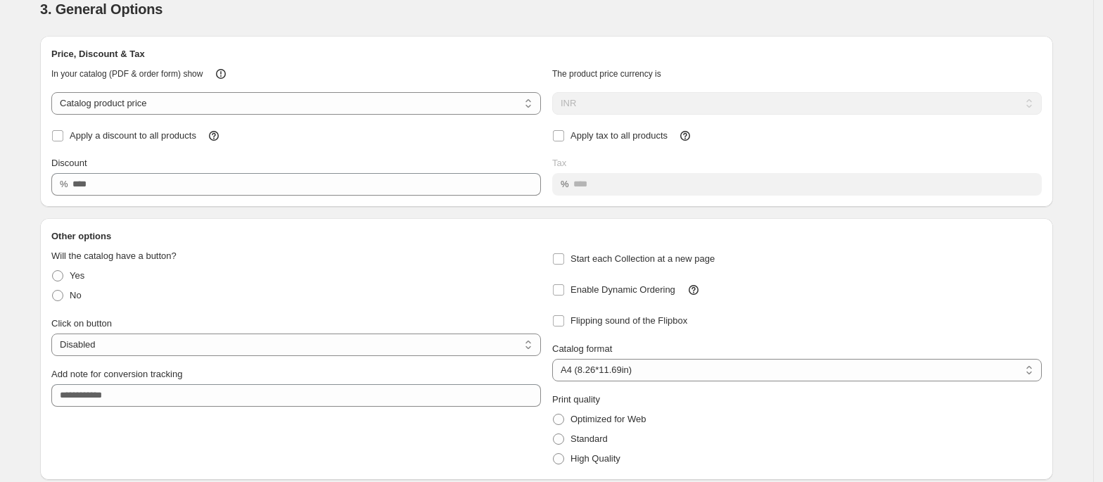
scroll to position [97, 0]
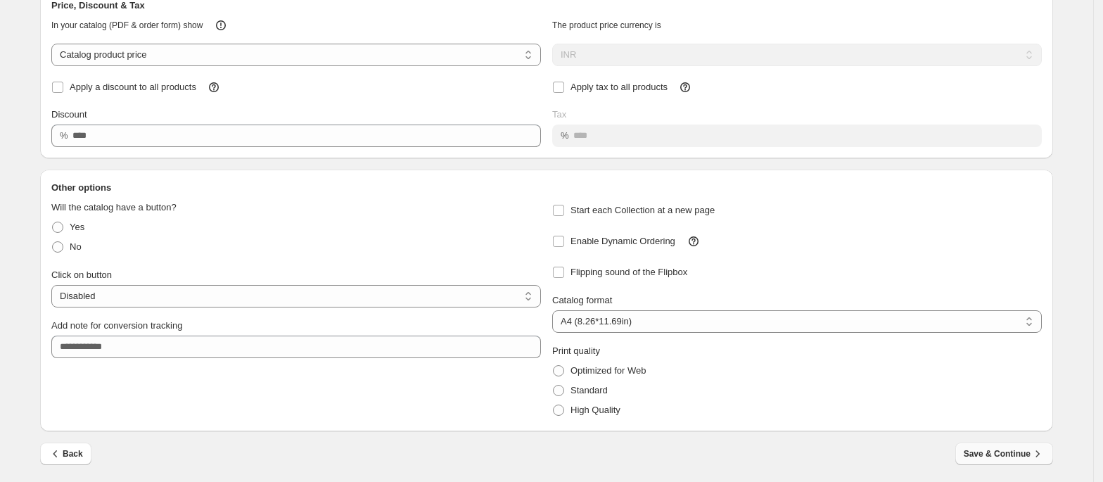
click at [1001, 451] on span "Save & Continue" at bounding box center [1003, 454] width 81 height 14
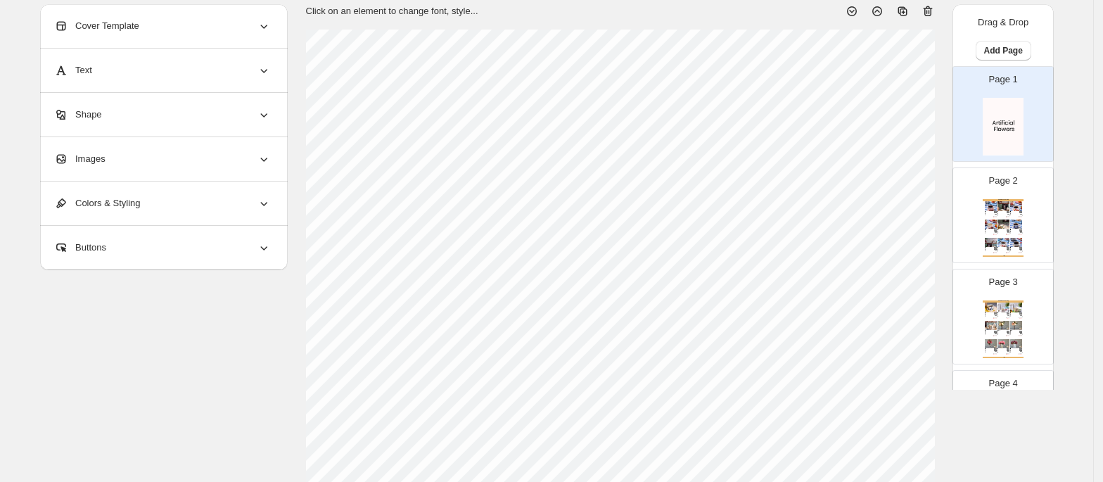
scroll to position [0, 0]
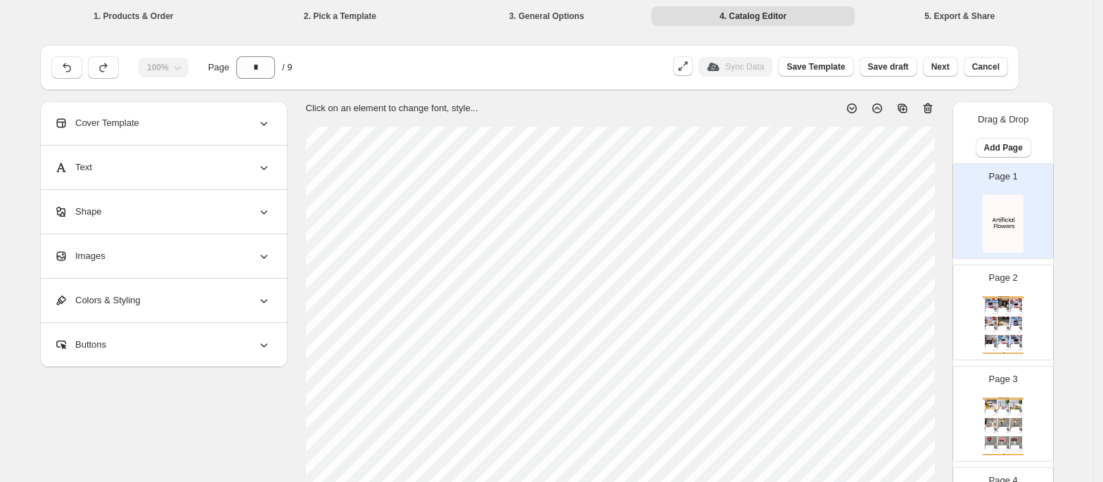
click at [105, 128] on span "Cover Template" at bounding box center [96, 123] width 85 height 14
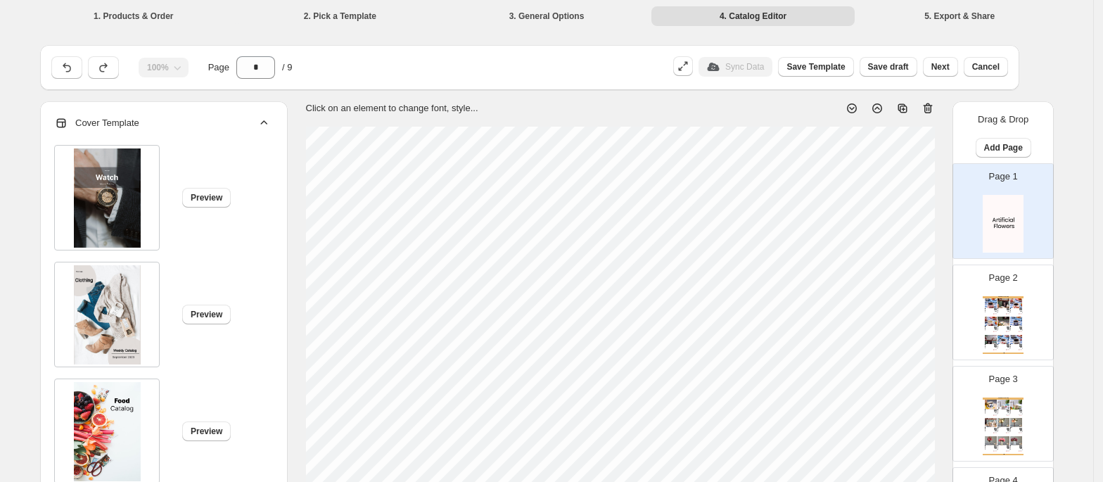
click at [105, 128] on span "Cover Template" at bounding box center [96, 123] width 85 height 14
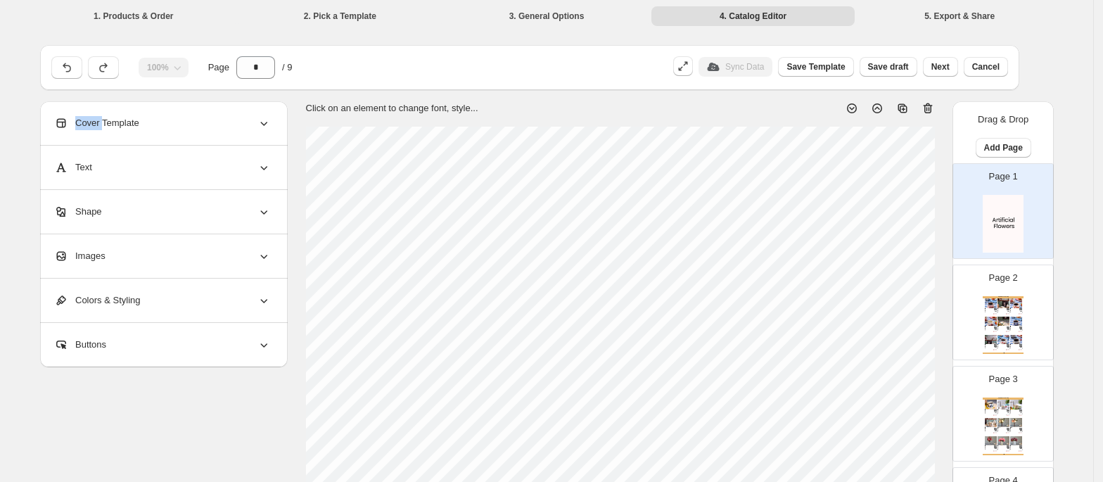
click at [105, 128] on span "Cover Template" at bounding box center [96, 123] width 85 height 14
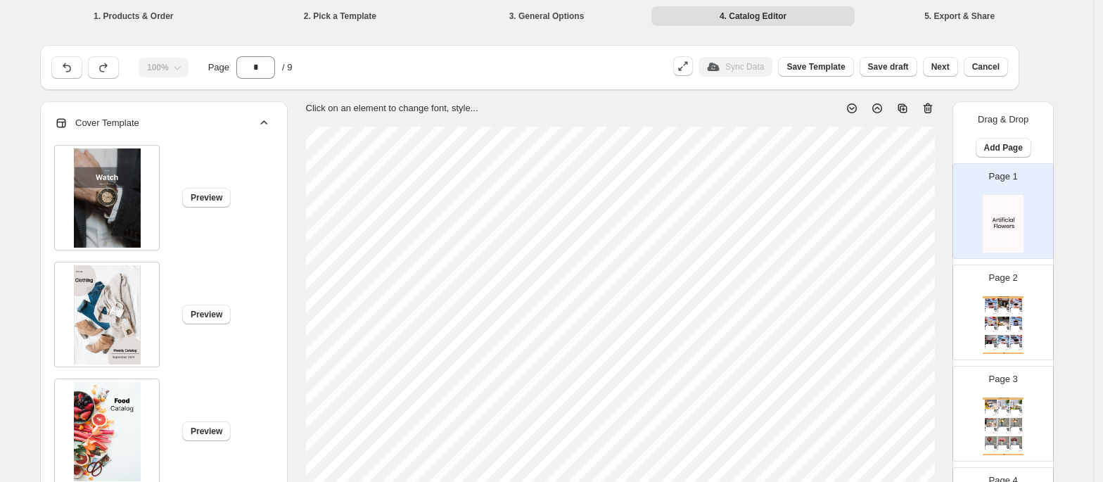
click at [177, 122] on div "Cover Template" at bounding box center [162, 123] width 217 height 44
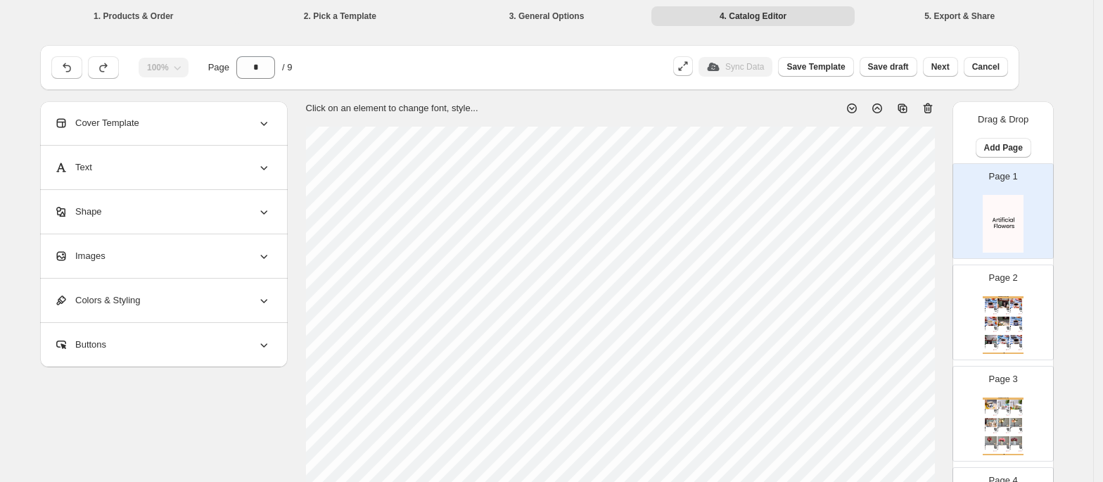
click at [184, 267] on div "Images" at bounding box center [162, 256] width 217 height 44
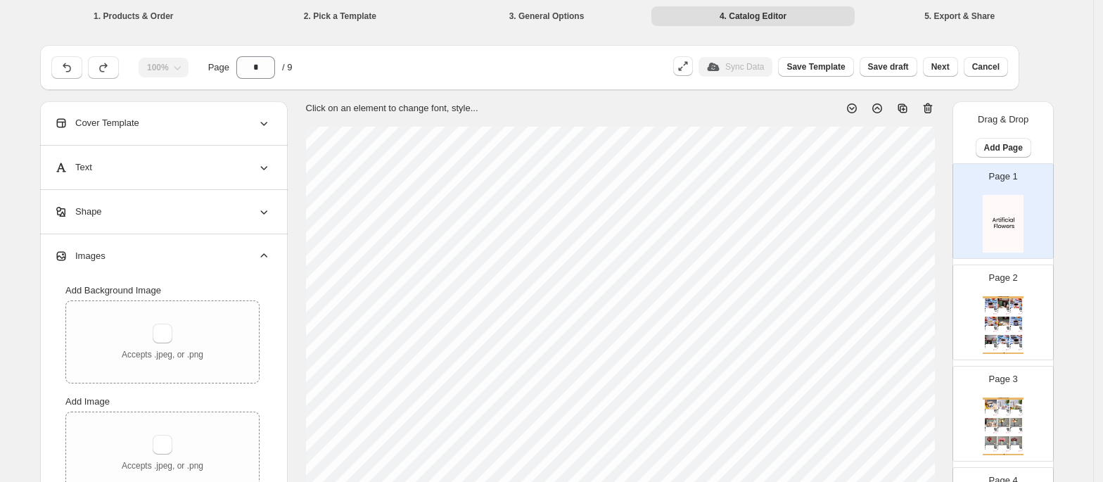
click at [184, 267] on div "Images" at bounding box center [162, 256] width 217 height 44
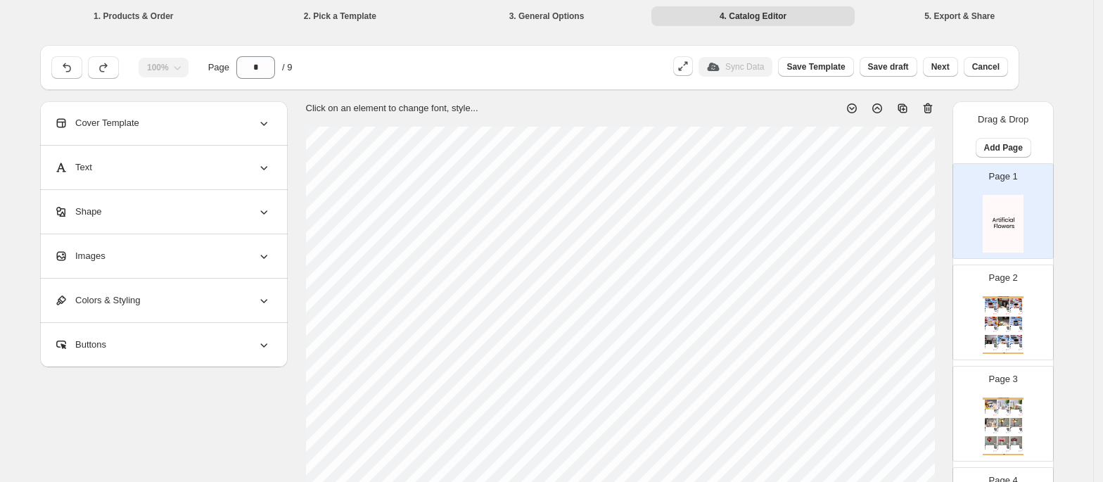
click at [996, 287] on div "Page 2 Home Decor Catalog Cute Heart Shaped Cup & Saucer - Ceramic Add a touch …" at bounding box center [997, 306] width 89 height 94
type input "*"
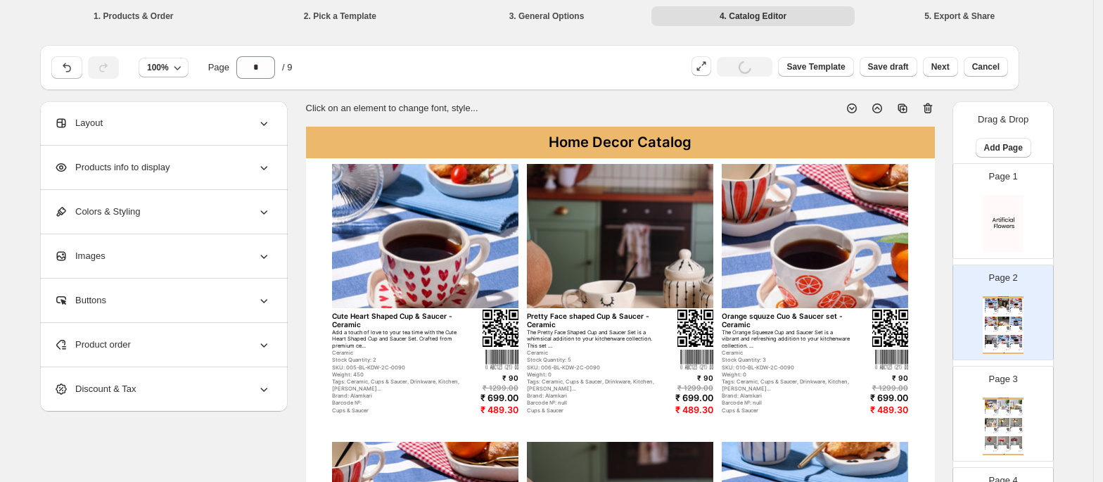
click at [183, 131] on div "Layout" at bounding box center [162, 123] width 217 height 44
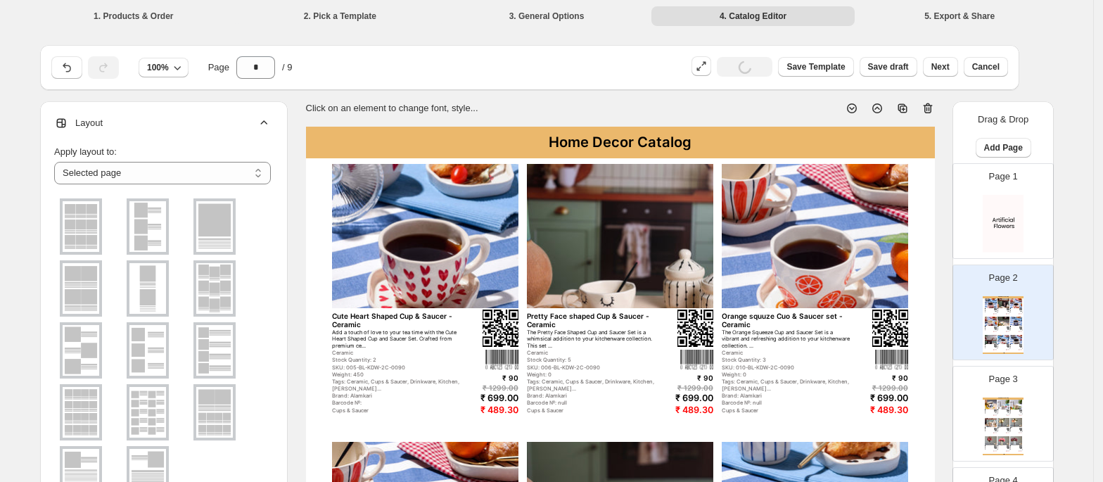
click at [406, 240] on img at bounding box center [425, 236] width 186 height 144
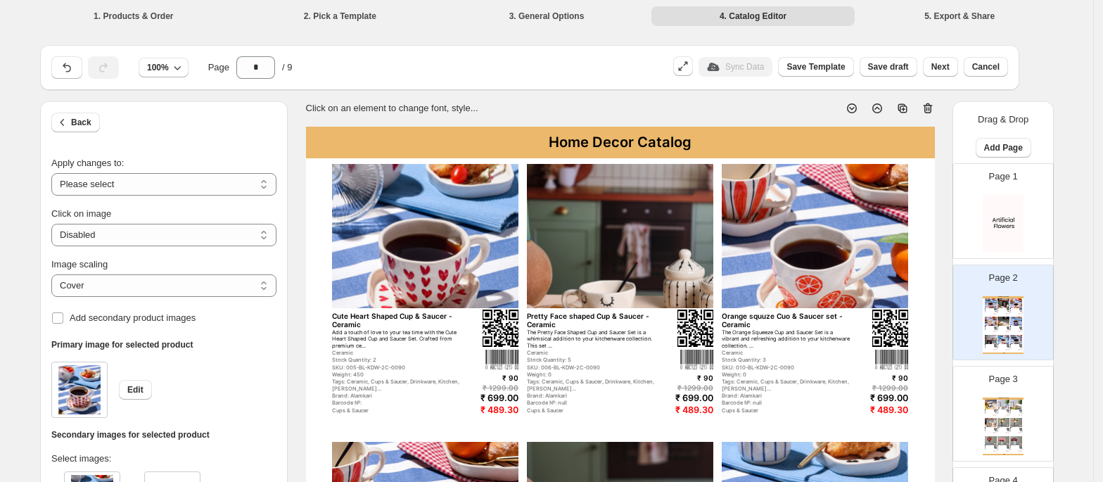
click at [1025, 332] on div "Page 2 Home Decor Catalog Cute Heart Shaped Cup & Saucer - Ceramic Add a touch …" at bounding box center [997, 306] width 89 height 94
click at [70, 119] on icon "button" at bounding box center [63, 122] width 14 height 14
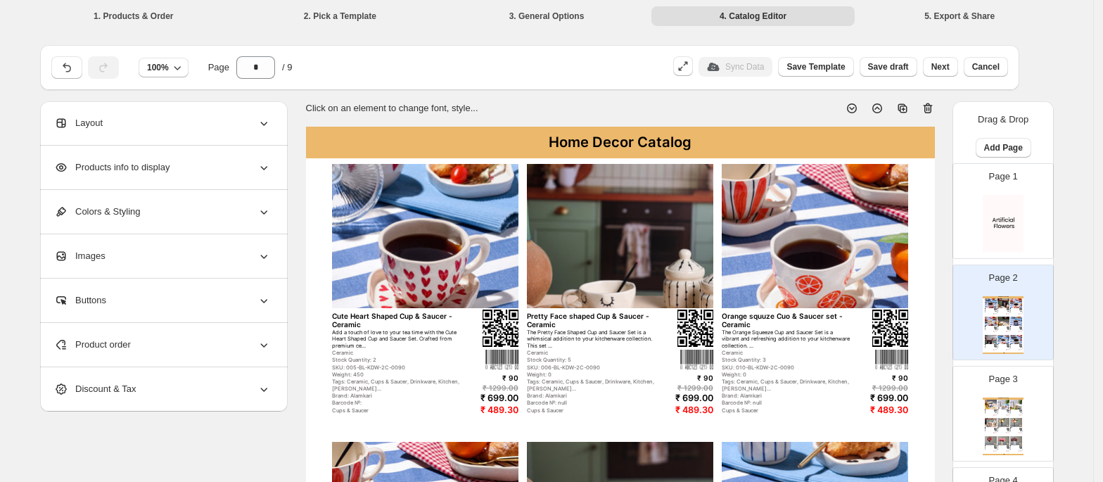
click at [177, 124] on div "Layout" at bounding box center [162, 123] width 217 height 44
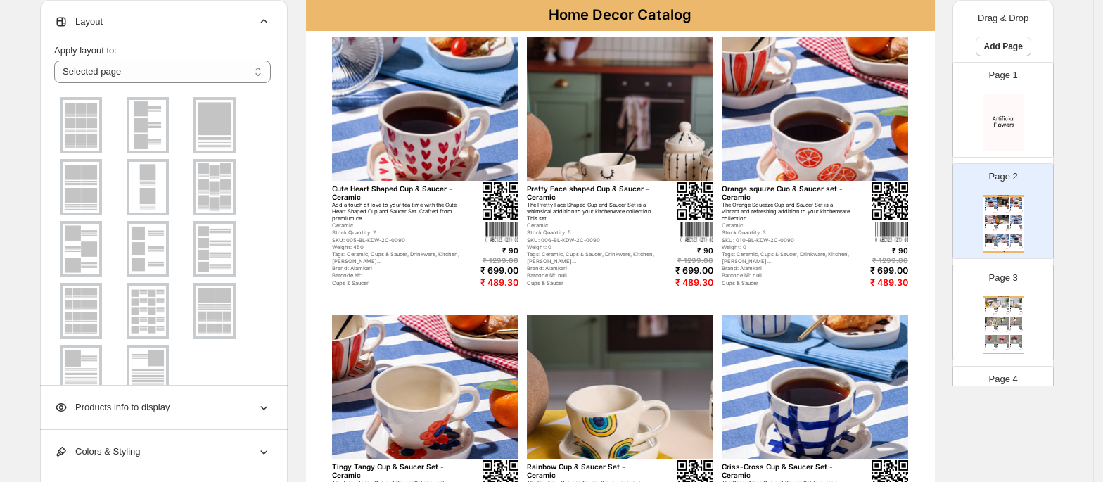
scroll to position [127, 0]
click at [449, 143] on img at bounding box center [425, 109] width 186 height 144
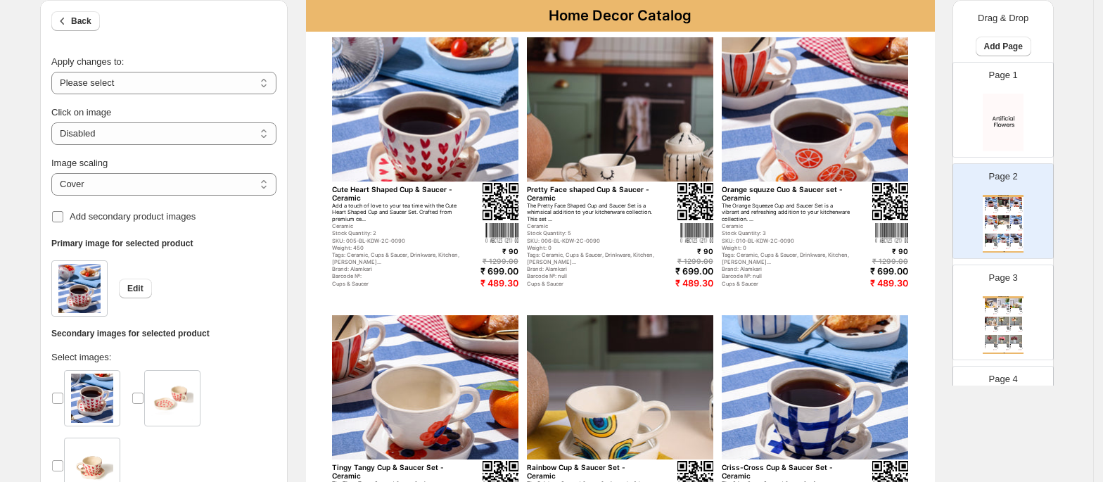
click at [76, 220] on span "Add secondary product images" at bounding box center [133, 216] width 126 height 11
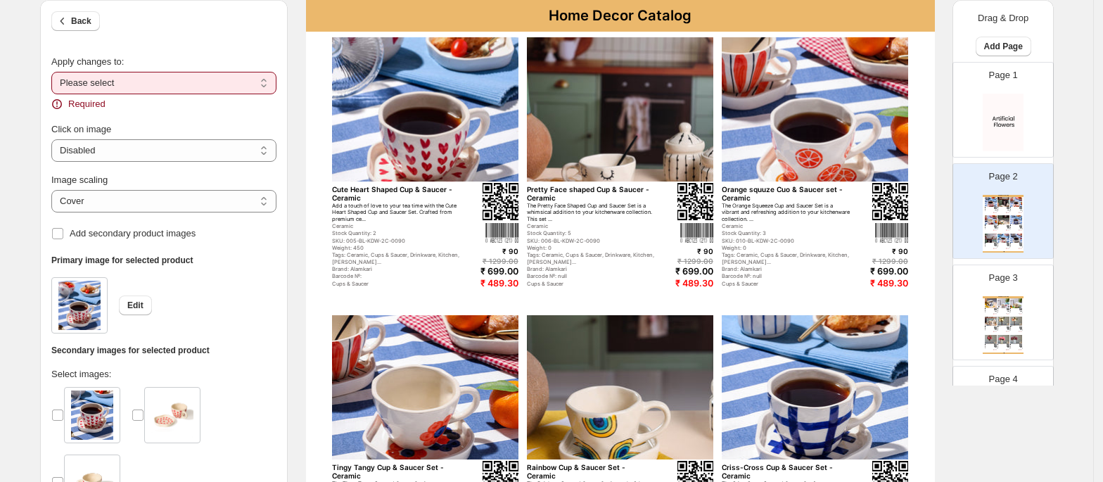
drag, startPoint x: 134, startPoint y: 69, endPoint x: 134, endPoint y: 82, distance: 12.7
click at [134, 82] on div "**********" at bounding box center [163, 83] width 225 height 56
click at [134, 82] on select "**********" at bounding box center [163, 83] width 225 height 23
select select "**********"
click at [56, 72] on select "**********" at bounding box center [163, 83] width 225 height 23
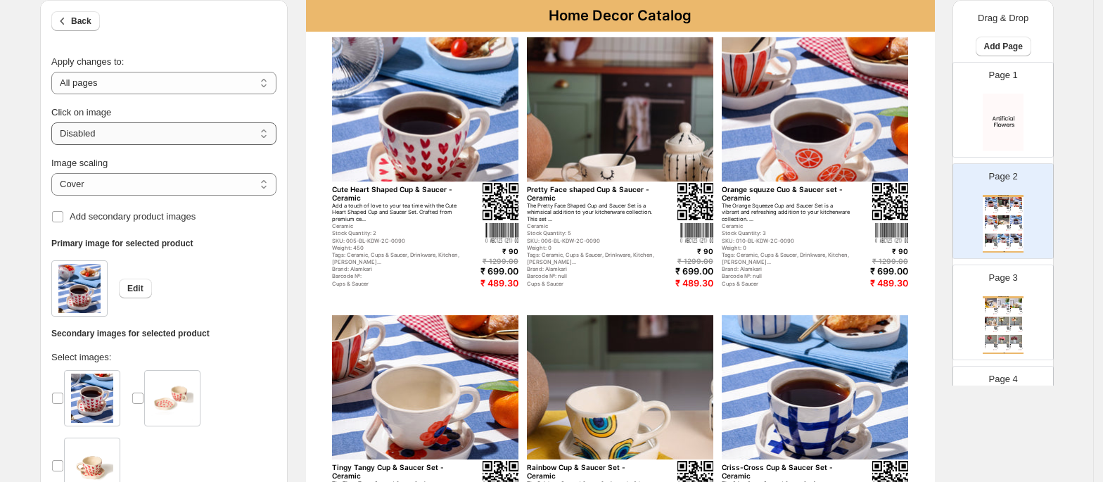
click at [113, 132] on select "**********" at bounding box center [163, 133] width 225 height 23
click at [120, 183] on select "***** *******" at bounding box center [163, 184] width 225 height 23
select select "*******"
click at [56, 173] on select "***** *******" at bounding box center [163, 184] width 225 height 23
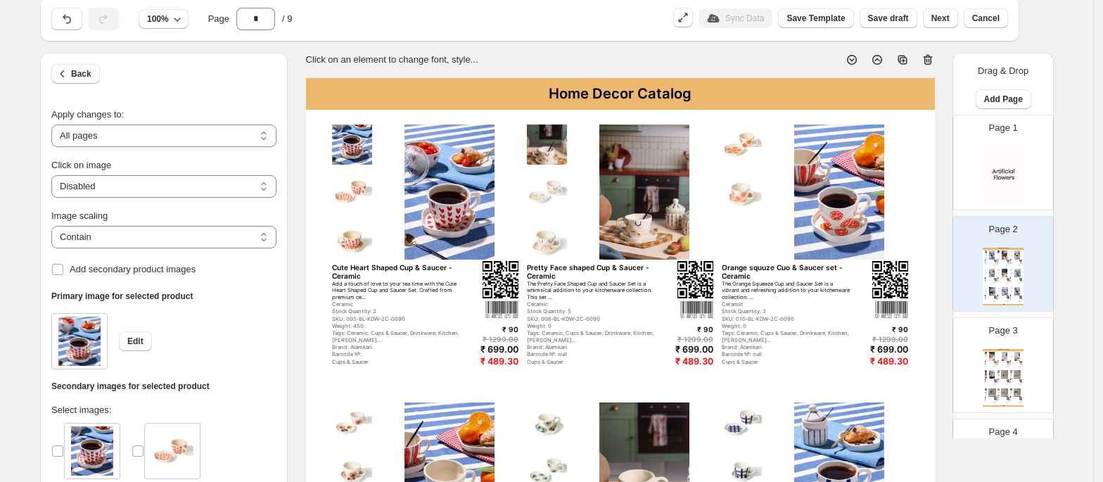
scroll to position [0, 0]
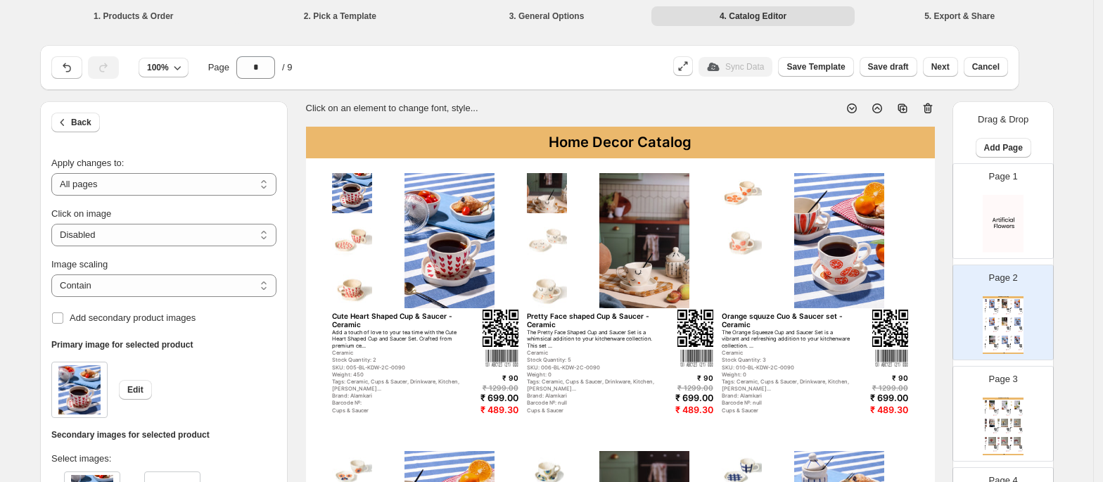
click at [72, 132] on div "Back" at bounding box center [163, 123] width 225 height 21
click at [76, 127] on span "Back" at bounding box center [81, 122] width 20 height 11
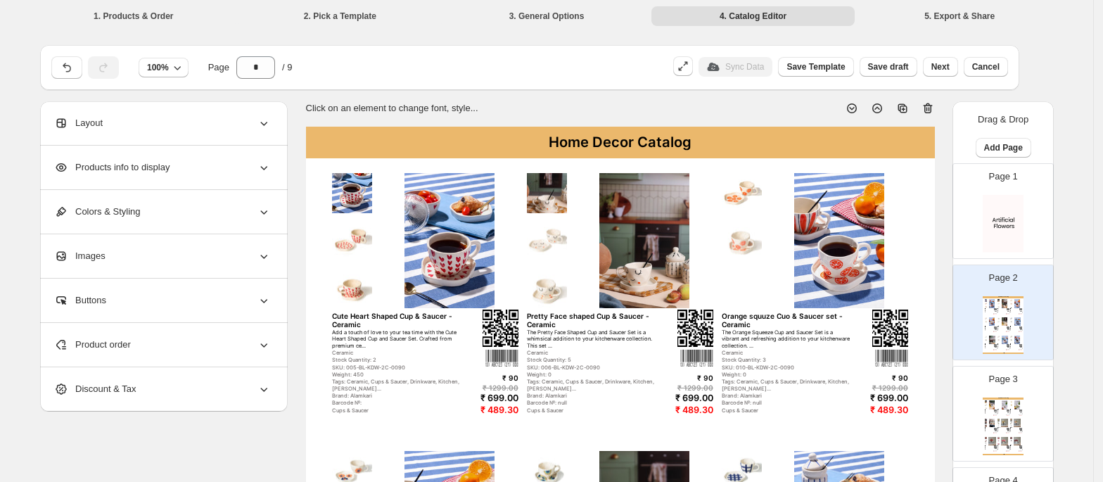
click at [162, 165] on span "Products info to display" at bounding box center [111, 167] width 115 height 14
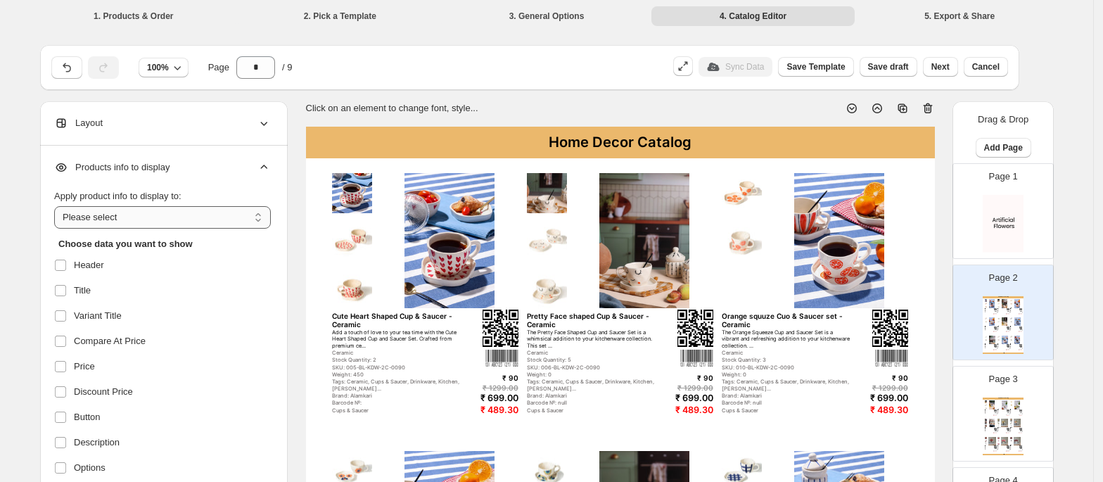
click at [155, 214] on select "**********" at bounding box center [162, 217] width 217 height 23
select select "*********"
click at [58, 206] on select "**********" at bounding box center [162, 217] width 217 height 23
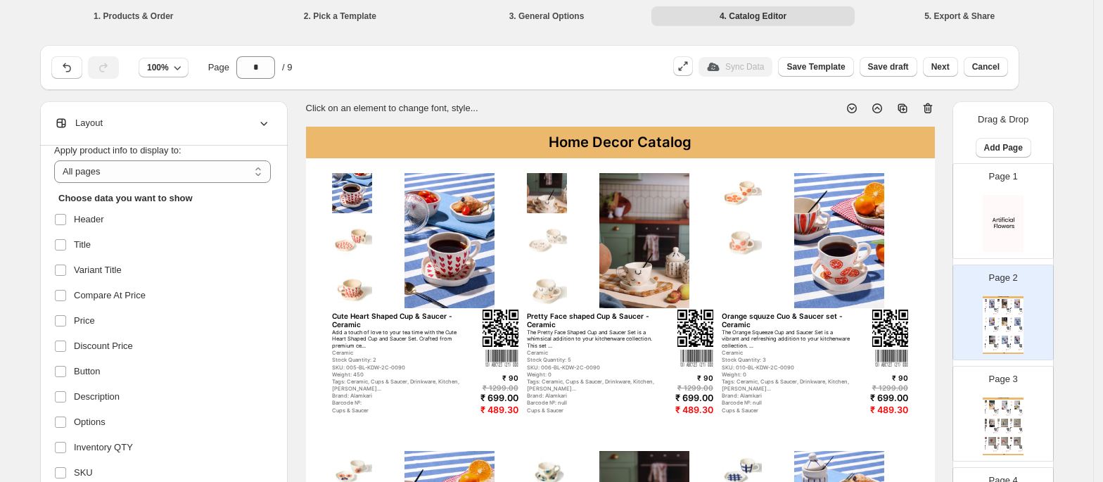
scroll to position [46, 0]
click at [87, 264] on span "Variant Title" at bounding box center [98, 269] width 48 height 14
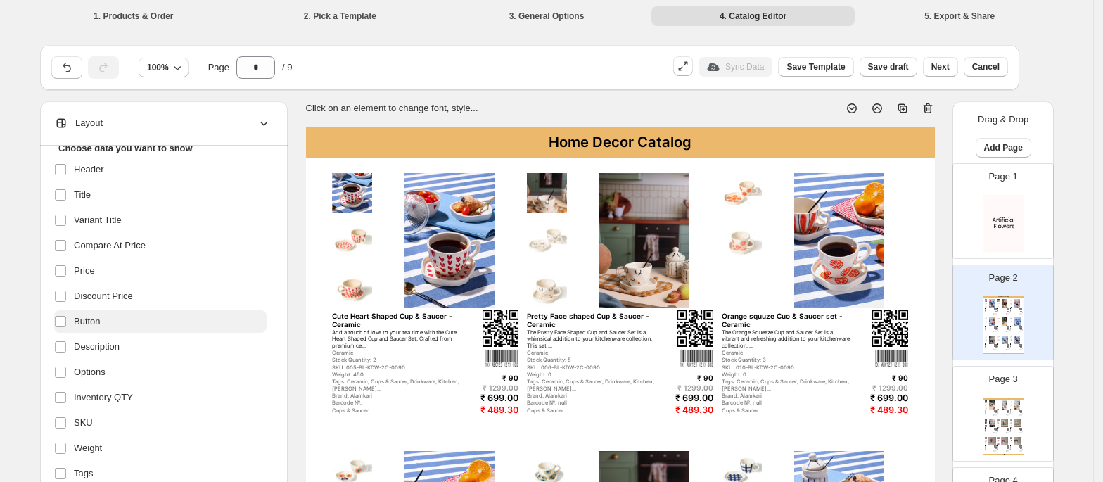
scroll to position [104, 0]
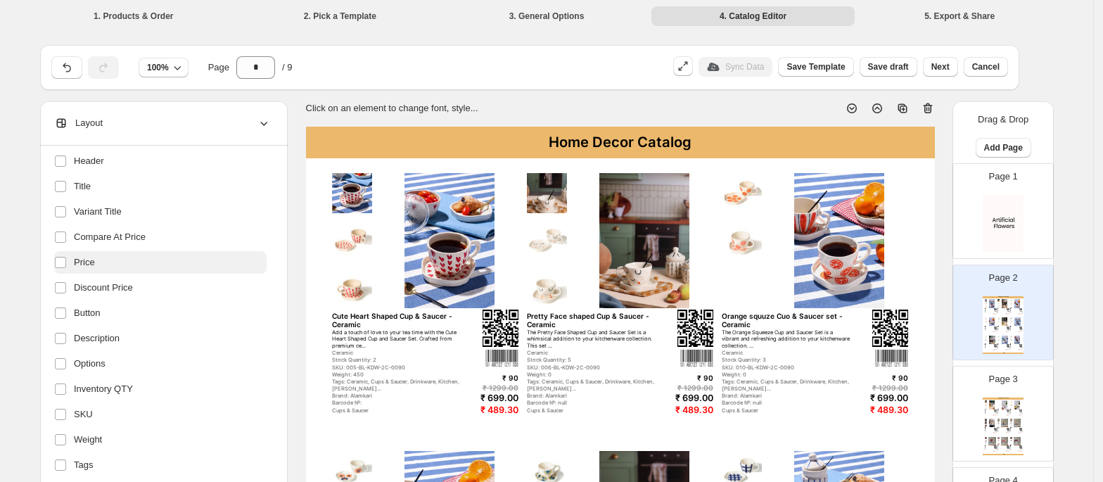
click at [80, 267] on span "Price" at bounding box center [84, 262] width 21 height 14
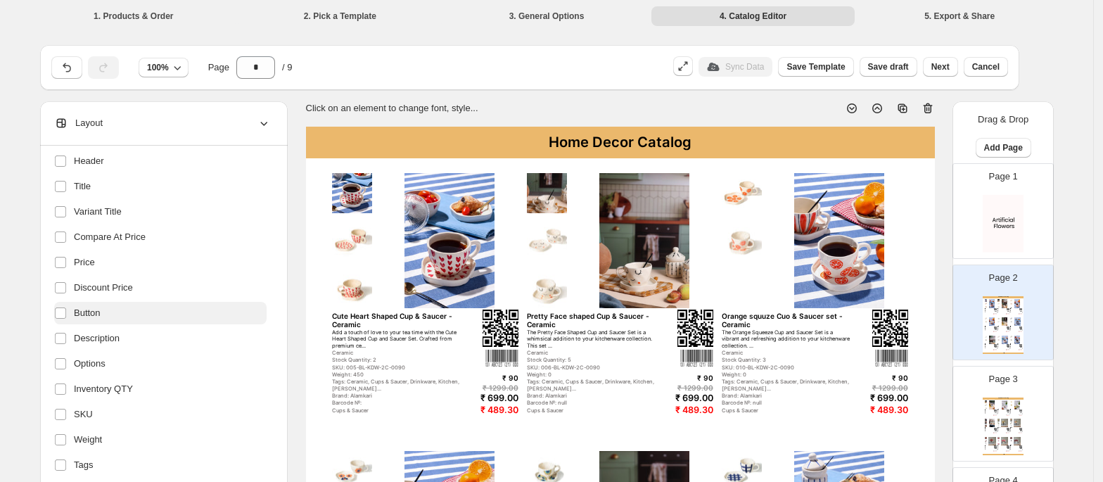
click at [79, 323] on label "Button" at bounding box center [160, 313] width 212 height 23
click at [80, 342] on span "Description" at bounding box center [97, 338] width 46 height 14
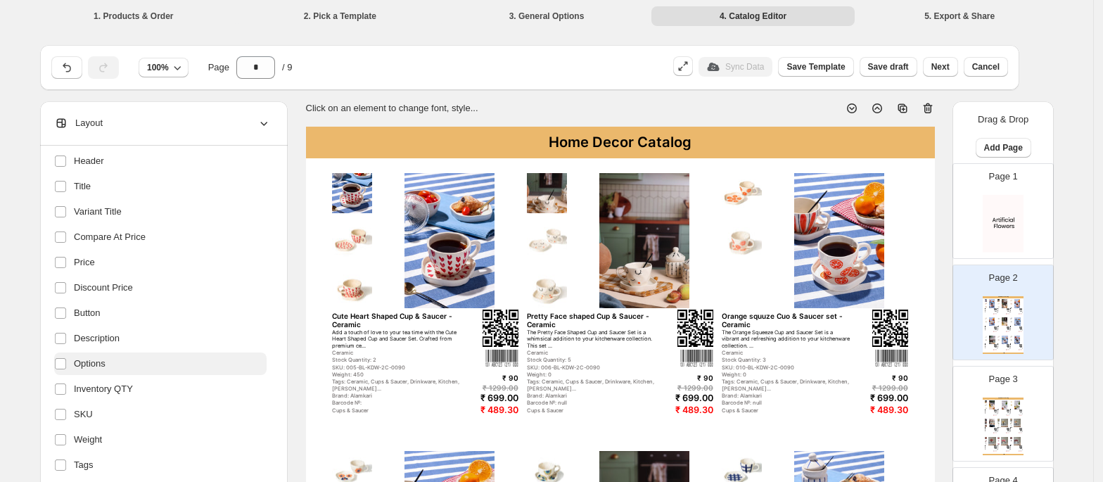
click at [85, 368] on span "Options" at bounding box center [90, 364] width 32 height 14
click at [88, 388] on span "Inventory QTY" at bounding box center [103, 389] width 59 height 14
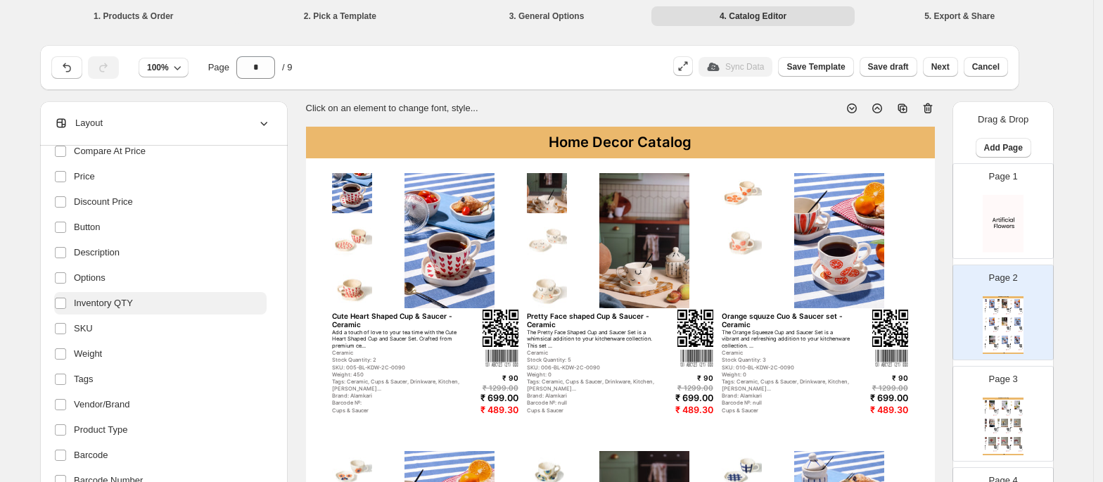
scroll to position [197, 0]
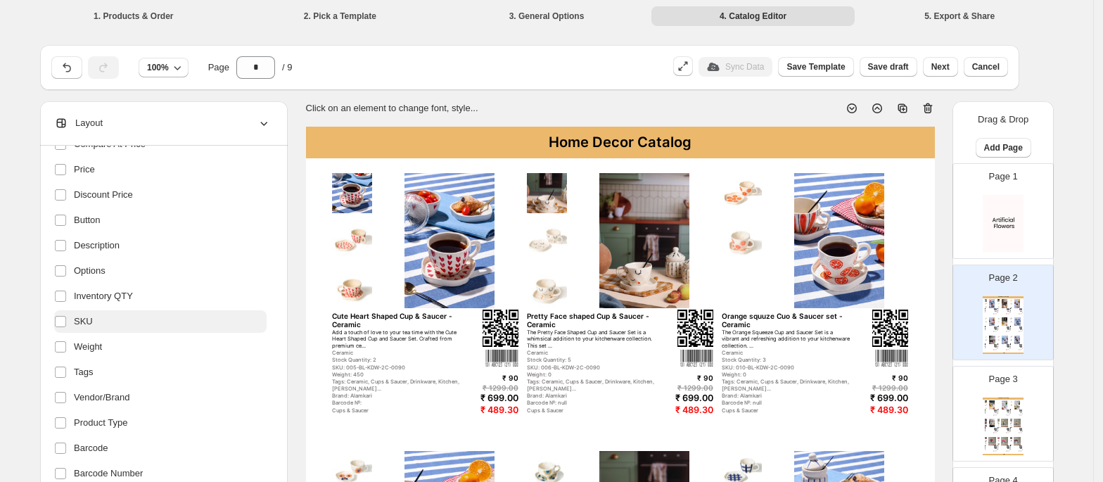
click at [82, 330] on label "SKU" at bounding box center [160, 321] width 212 height 23
click at [83, 347] on span "Weight" at bounding box center [88, 347] width 28 height 14
click at [85, 370] on span "Tags" at bounding box center [83, 372] width 19 height 14
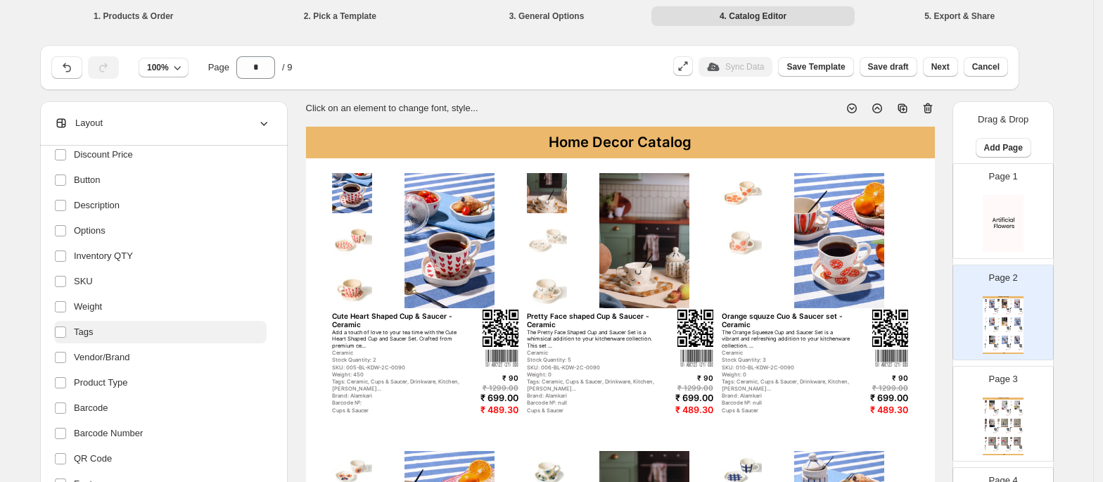
scroll to position [249, 0]
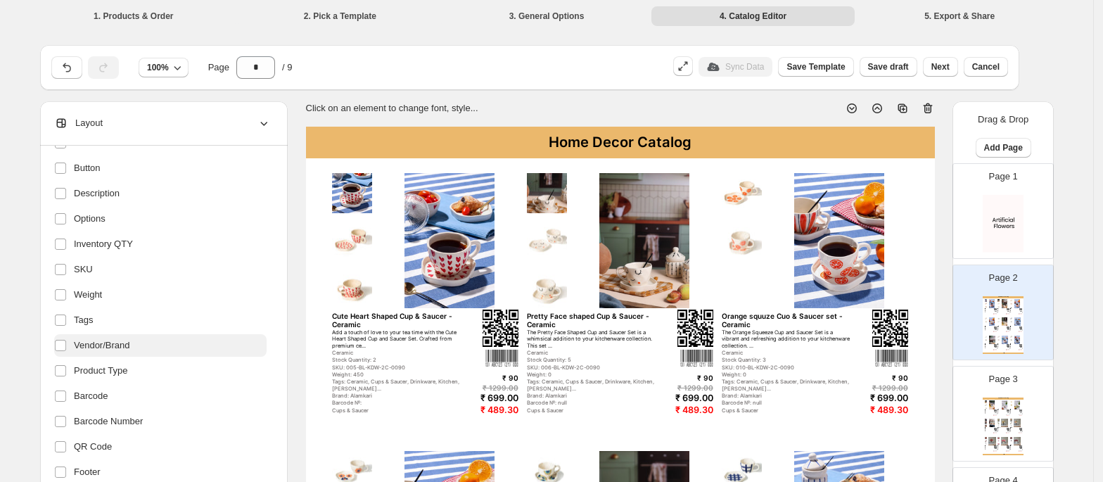
click at [87, 341] on span "Vendor/Brand" at bounding box center [102, 345] width 56 height 14
click at [89, 392] on span "Barcode" at bounding box center [91, 396] width 34 height 14
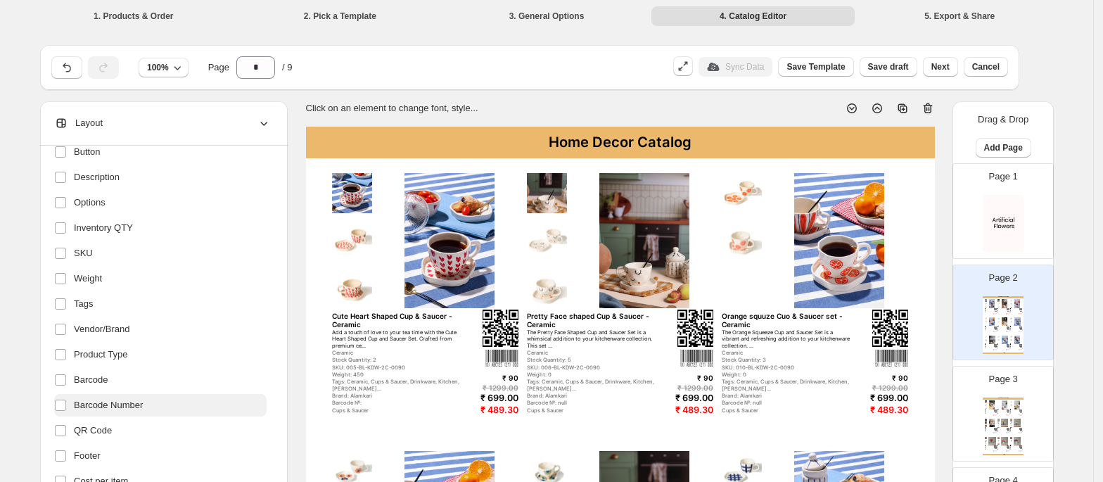
click at [93, 411] on span "Barcode Number" at bounding box center [108, 405] width 69 height 14
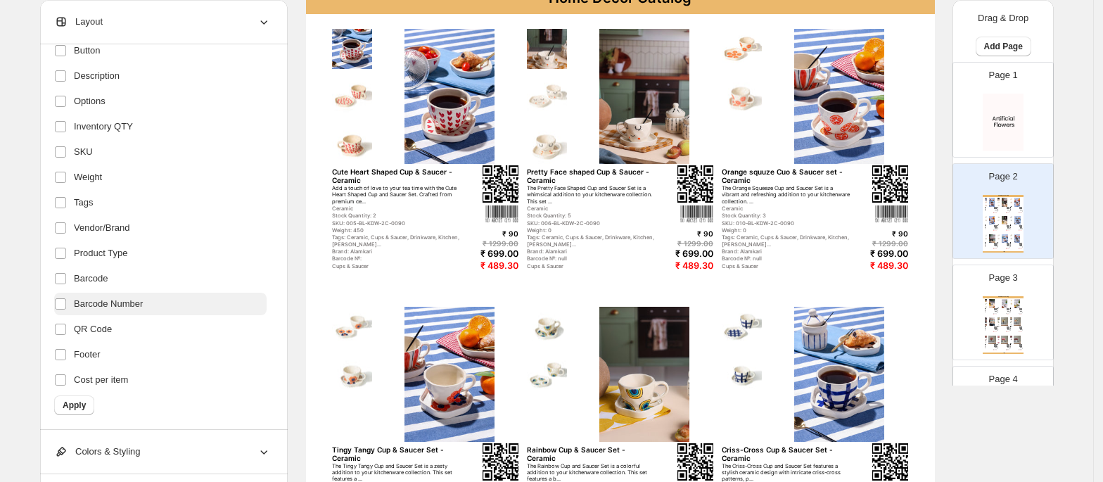
scroll to position [146, 0]
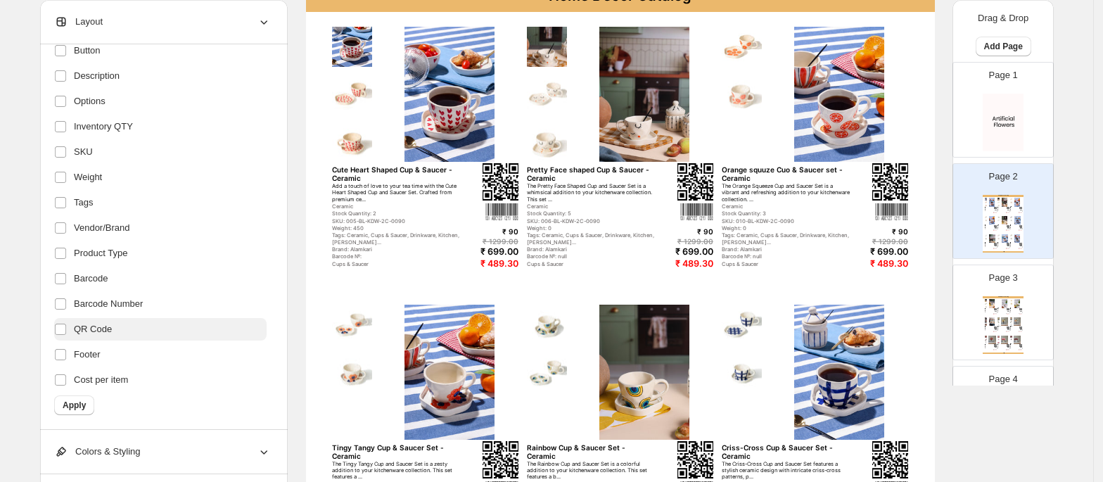
click at [84, 338] on label "QR Code" at bounding box center [160, 329] width 212 height 23
click at [84, 356] on span "Footer" at bounding box center [87, 354] width 27 height 14
click at [84, 355] on span "Footer" at bounding box center [87, 354] width 27 height 14
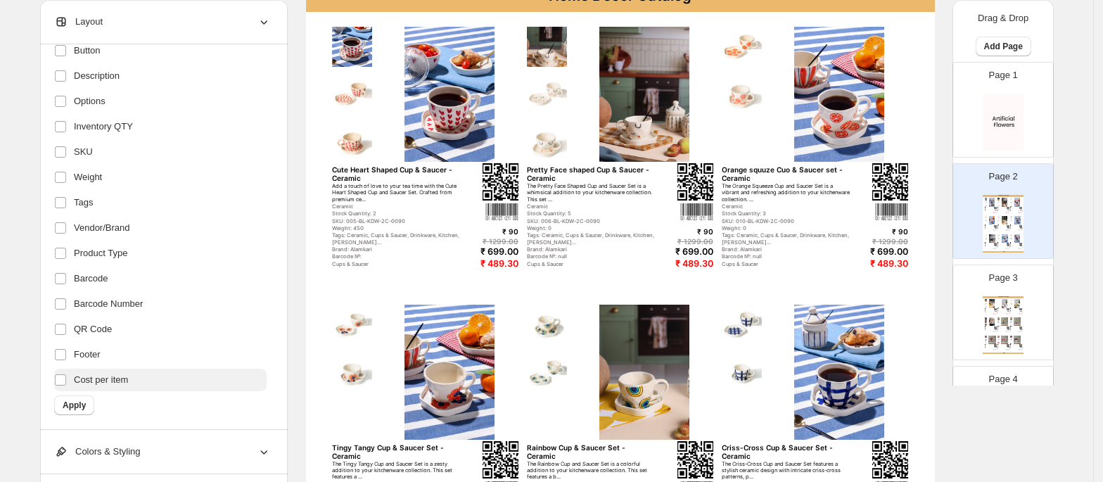
click at [91, 381] on span "Cost per item" at bounding box center [101, 380] width 54 height 14
click at [89, 409] on div "**********" at bounding box center [546, 390] width 1093 height 1072
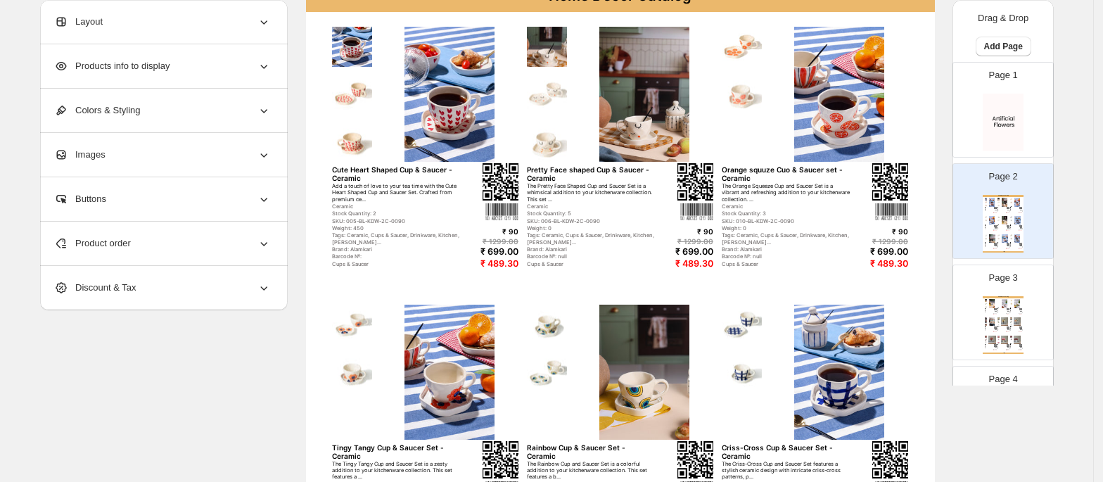
scroll to position [0, 0]
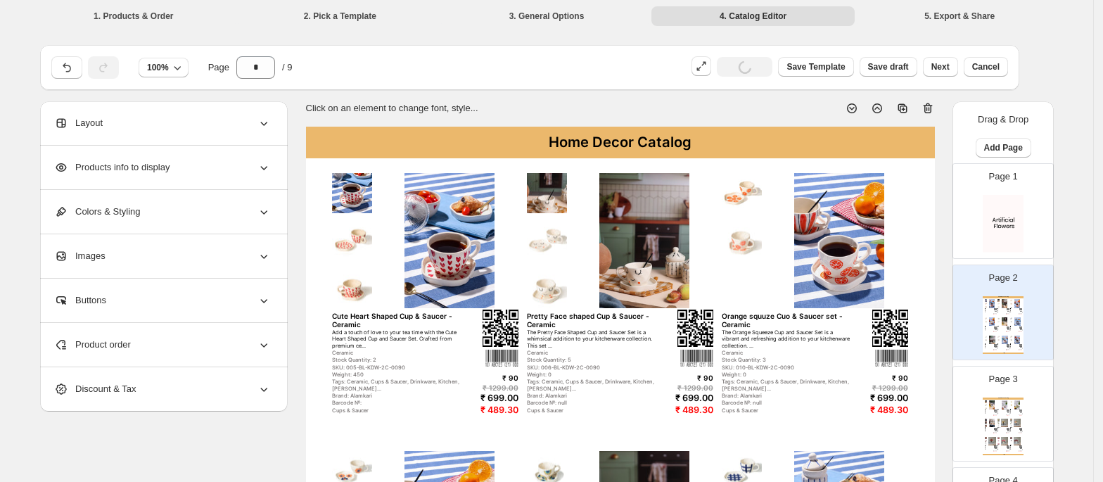
click at [195, 170] on div "Products info to display" at bounding box center [162, 168] width 217 height 44
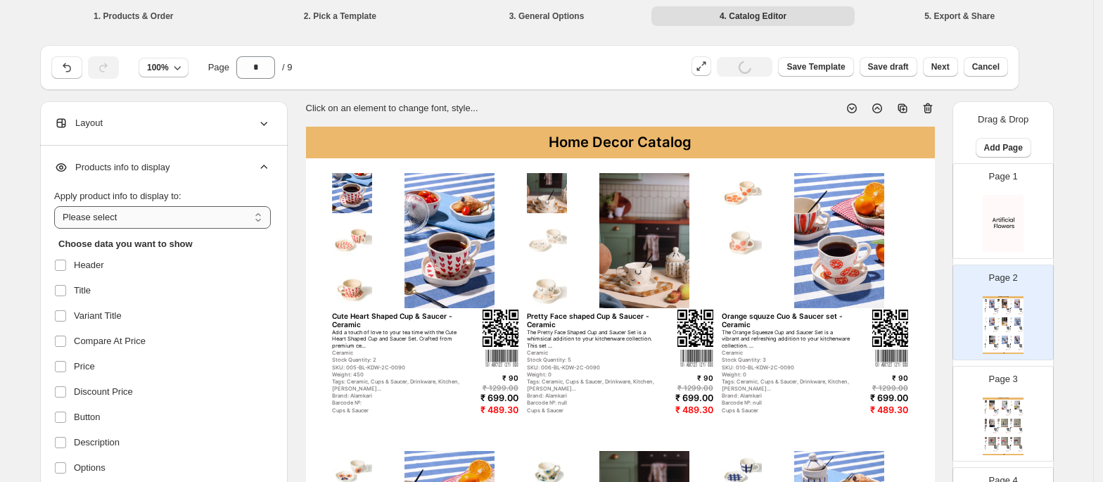
click at [114, 217] on select "**********" at bounding box center [162, 217] width 217 height 23
select select "*********"
click at [58, 206] on select "**********" at bounding box center [162, 217] width 217 height 23
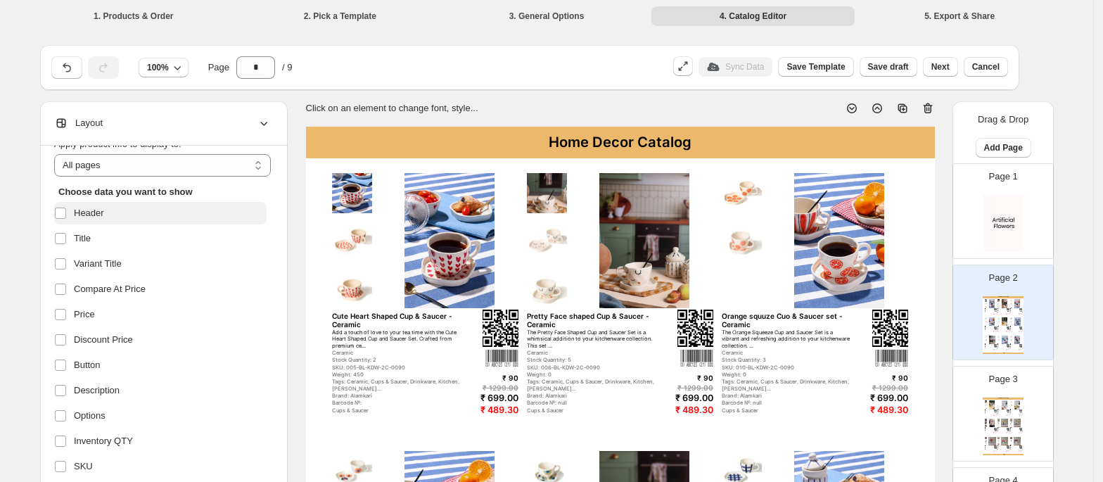
scroll to position [53, 0]
click at [85, 262] on span "Variant Title" at bounding box center [98, 262] width 48 height 14
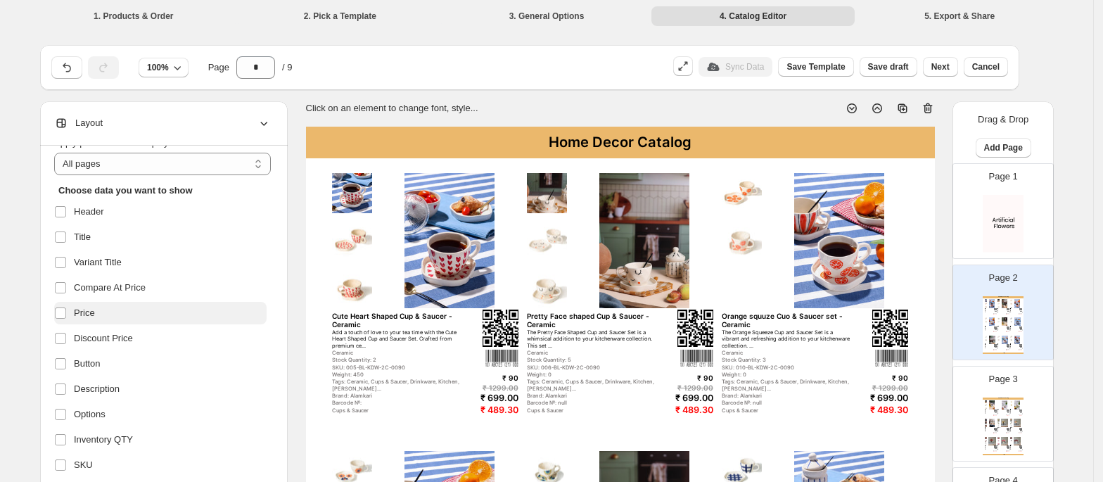
click at [79, 310] on span "Price" at bounding box center [84, 313] width 21 height 14
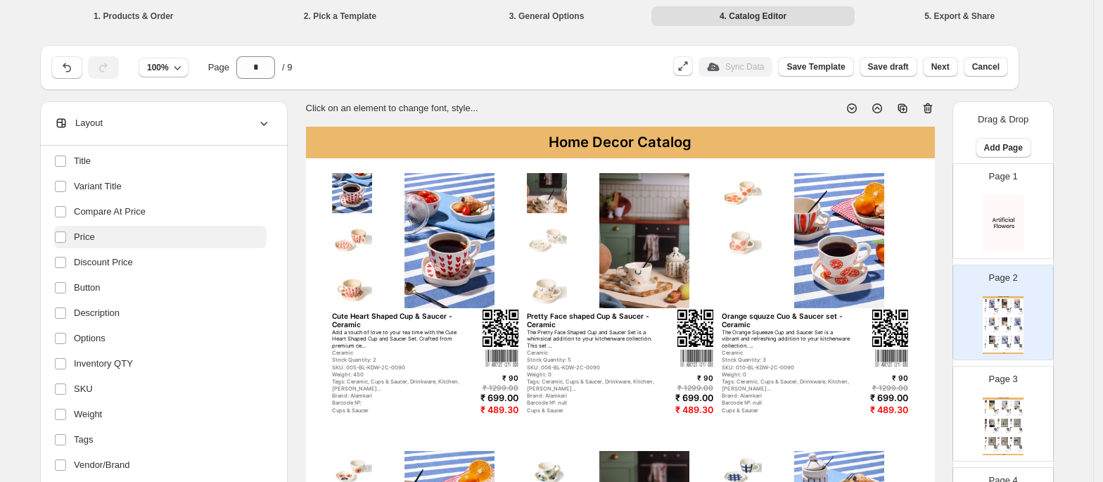
scroll to position [131, 0]
click at [80, 268] on label "Discount Price" at bounding box center [160, 261] width 212 height 23
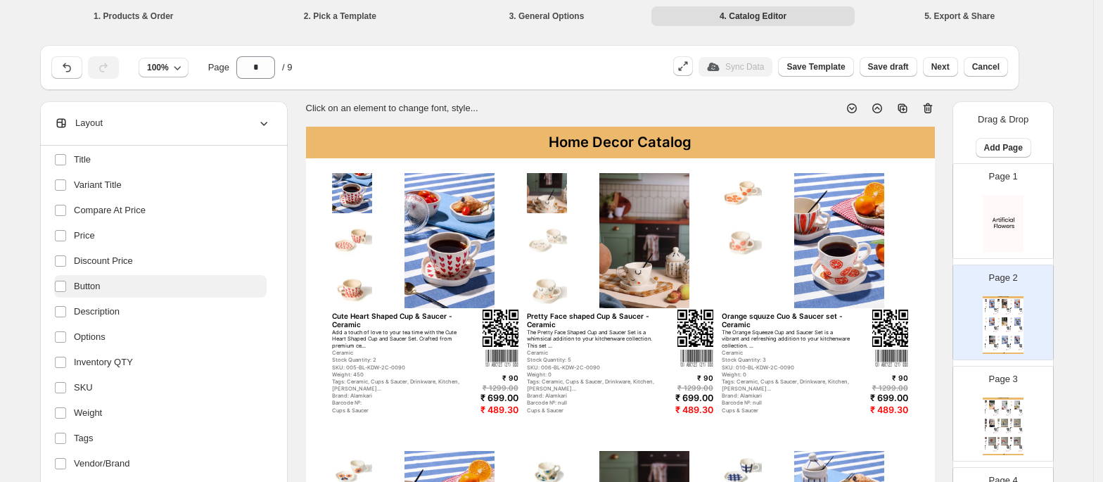
click at [82, 288] on span "Button" at bounding box center [87, 286] width 27 height 14
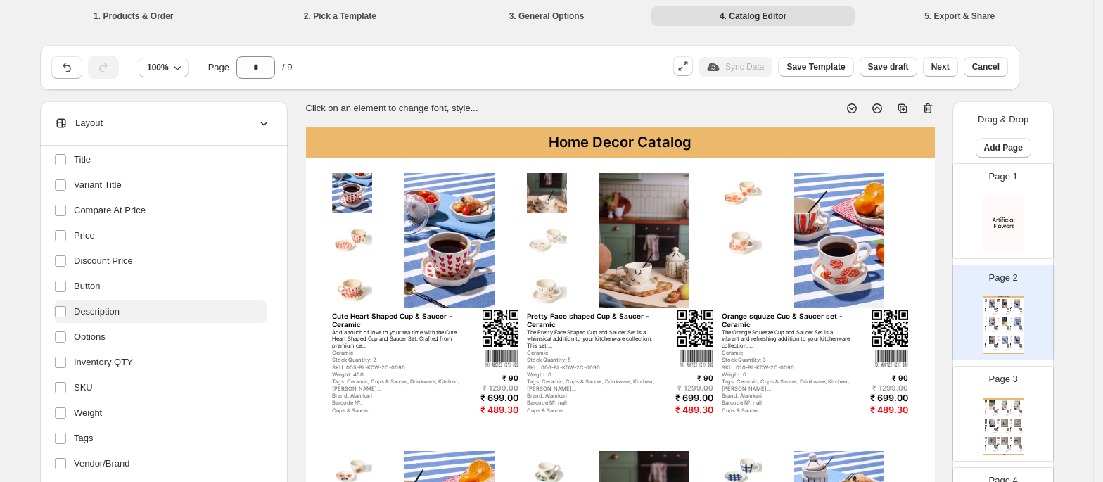
click at [86, 313] on span "Description" at bounding box center [97, 311] width 46 height 14
click at [89, 335] on span "Options" at bounding box center [90, 337] width 32 height 14
click at [91, 355] on span "Inventory QTY" at bounding box center [103, 362] width 59 height 14
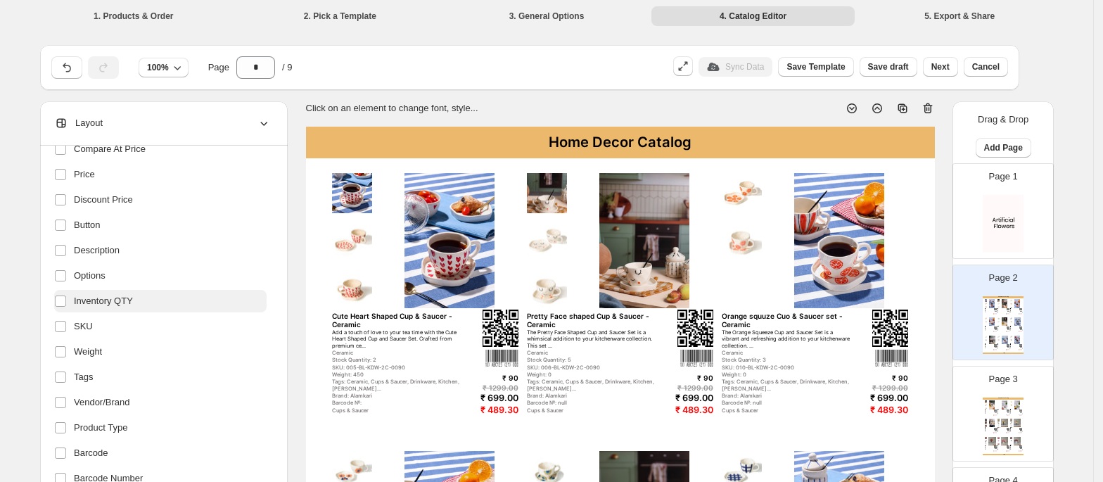
click at [91, 354] on span "Weight" at bounding box center [88, 352] width 28 height 14
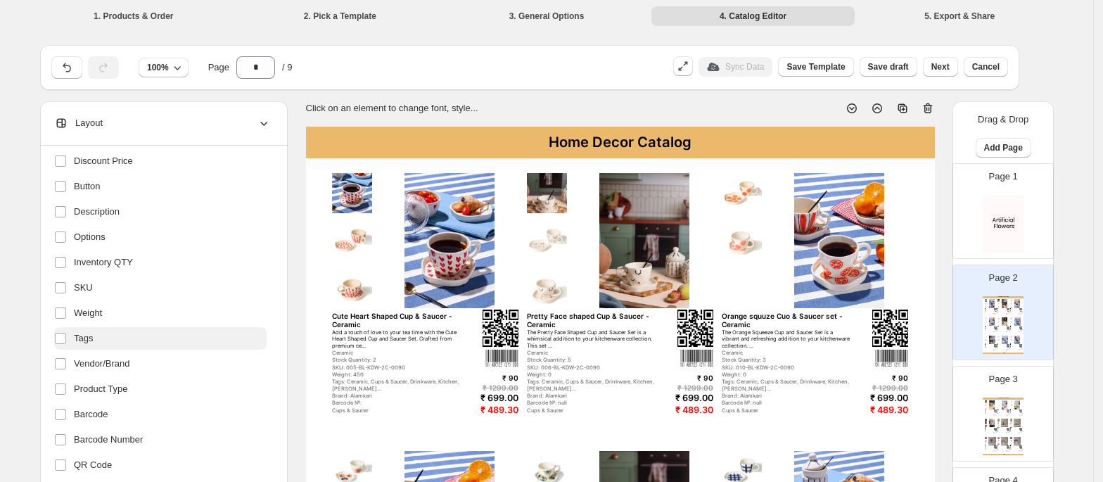
click at [89, 342] on span "Tags" at bounding box center [83, 338] width 19 height 14
click at [93, 364] on span "Vendor/Brand" at bounding box center [102, 364] width 56 height 14
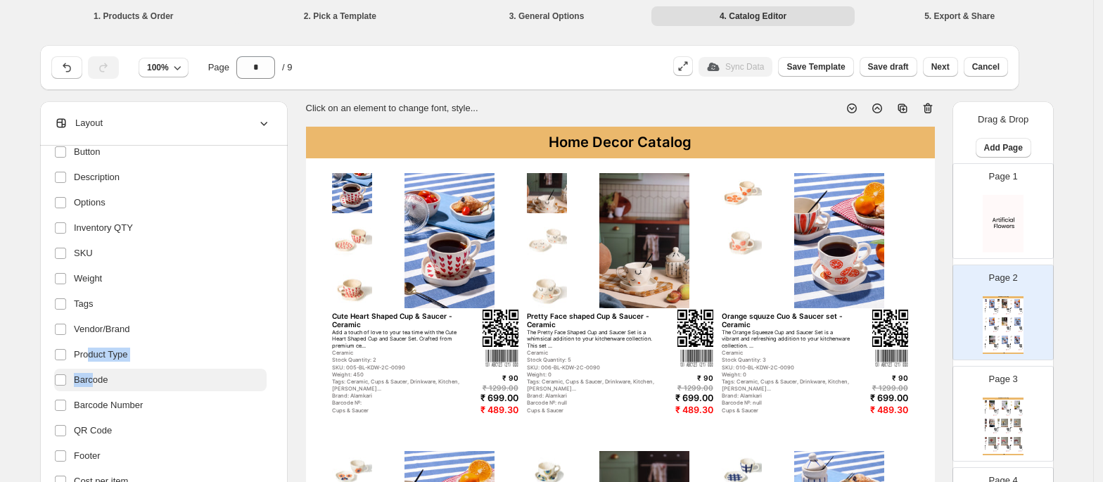
drag, startPoint x: 93, startPoint y: 364, endPoint x: 96, endPoint y: 380, distance: 16.4
click at [96, 380] on ul "Header Title Variant Title Compare At Price Price Discount Price Button Descrip…" at bounding box center [160, 240] width 212 height 503
click at [96, 380] on span "Barcode" at bounding box center [91, 380] width 34 height 14
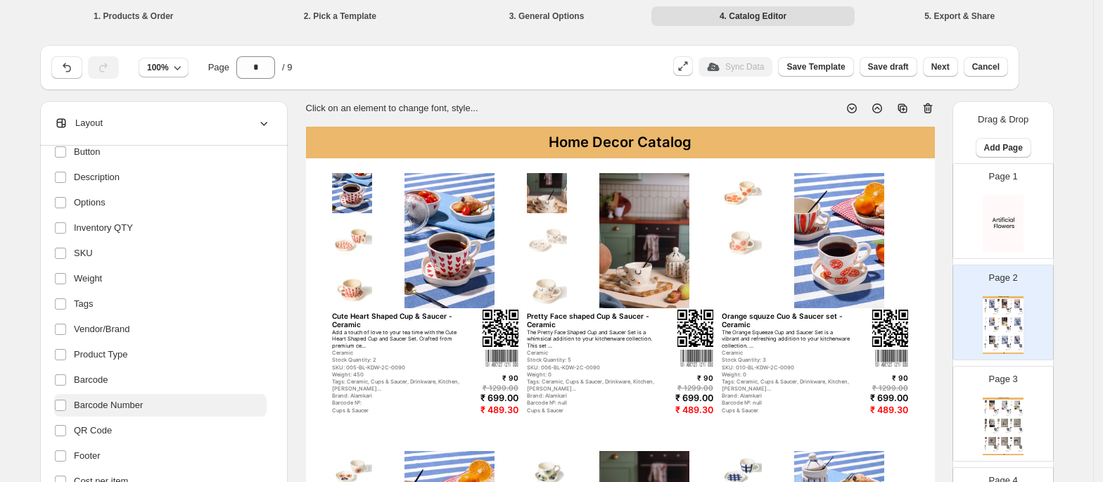
click at [101, 408] on span "Barcode Number" at bounding box center [108, 405] width 69 height 14
click at [101, 423] on span "QR Code" at bounding box center [93, 430] width 38 height 14
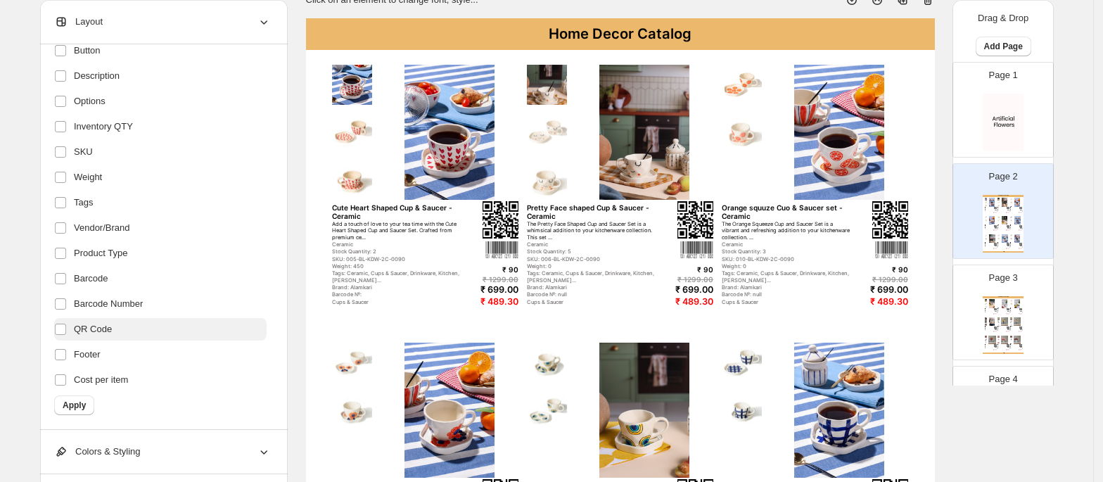
scroll to position [110, 0]
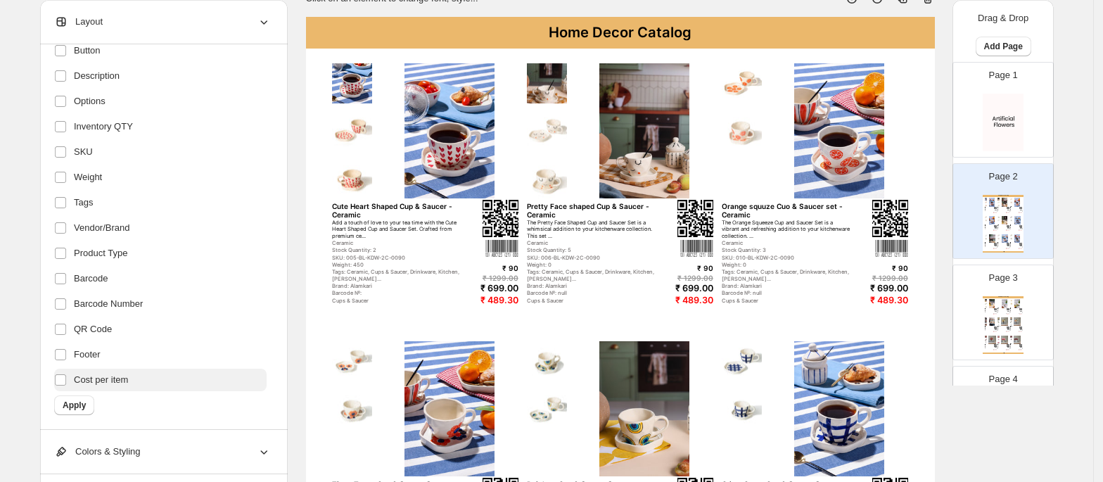
click at [87, 386] on span "Cost per item" at bounding box center [101, 380] width 54 height 14
click at [86, 411] on button "Apply" at bounding box center [74, 405] width 40 height 20
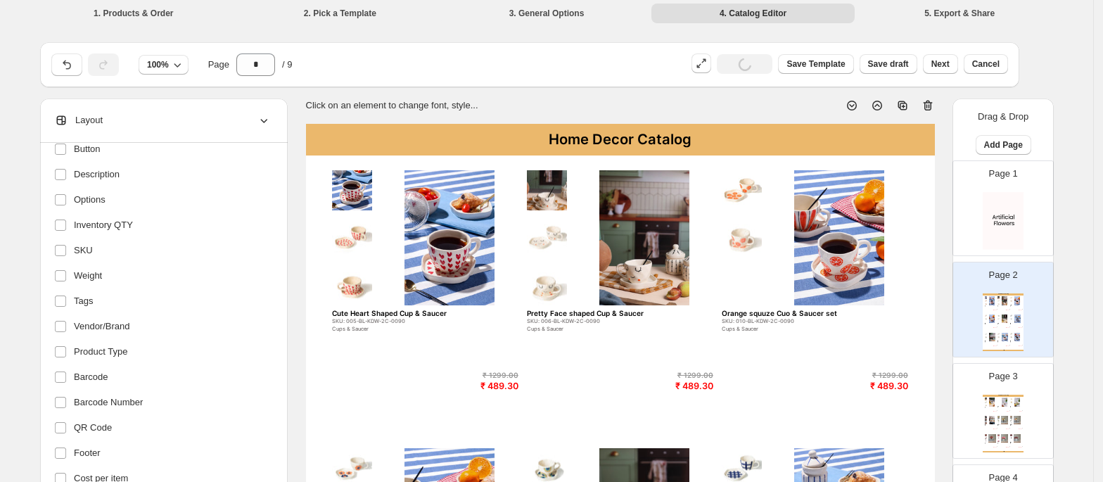
scroll to position [1, 0]
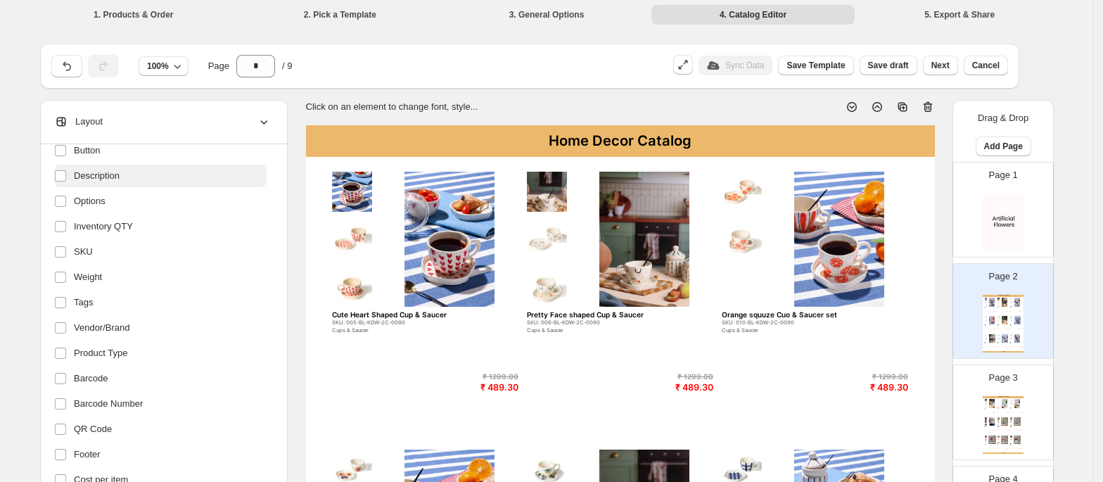
click at [79, 172] on span "Description" at bounding box center [97, 176] width 46 height 14
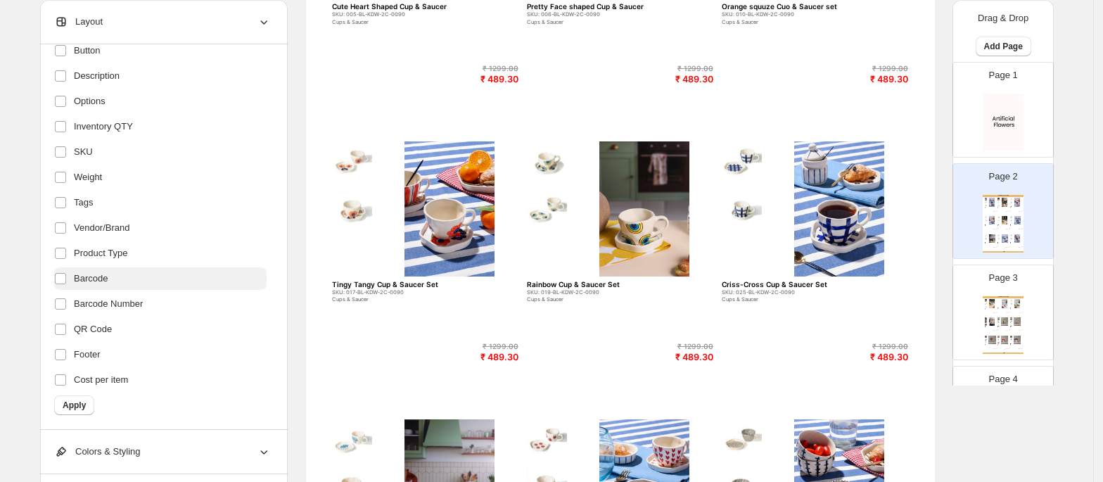
scroll to position [589, 0]
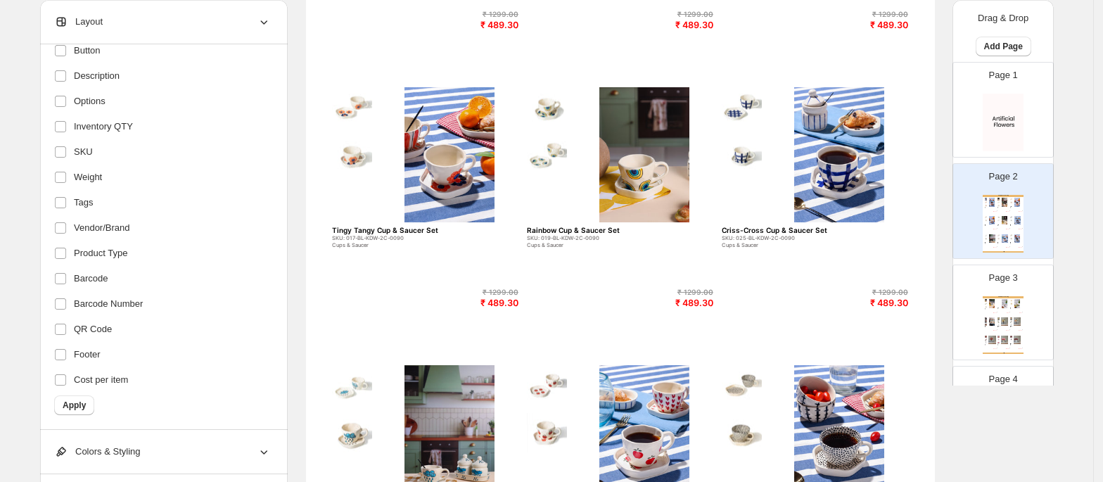
scroll to position [366, 0]
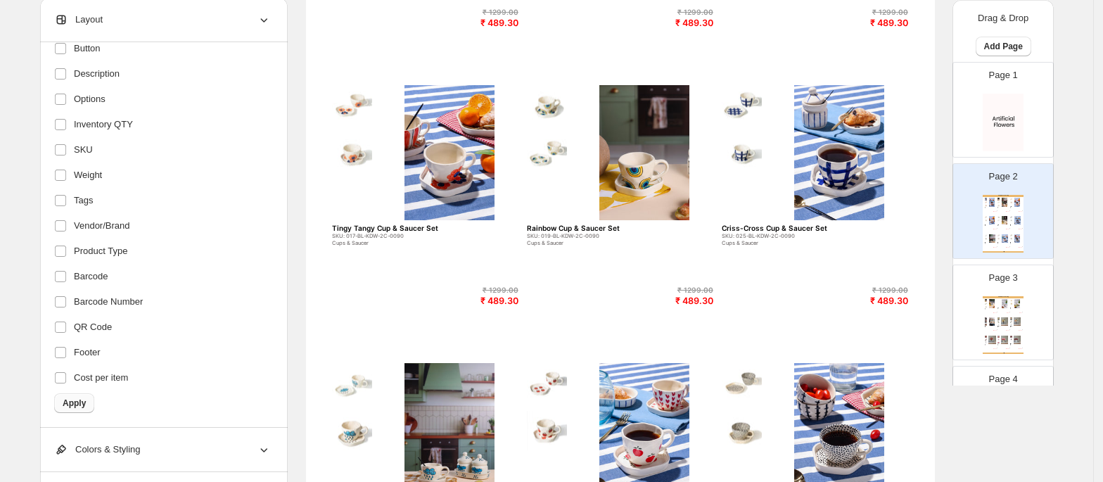
click at [82, 408] on button "Apply" at bounding box center [74, 403] width 40 height 20
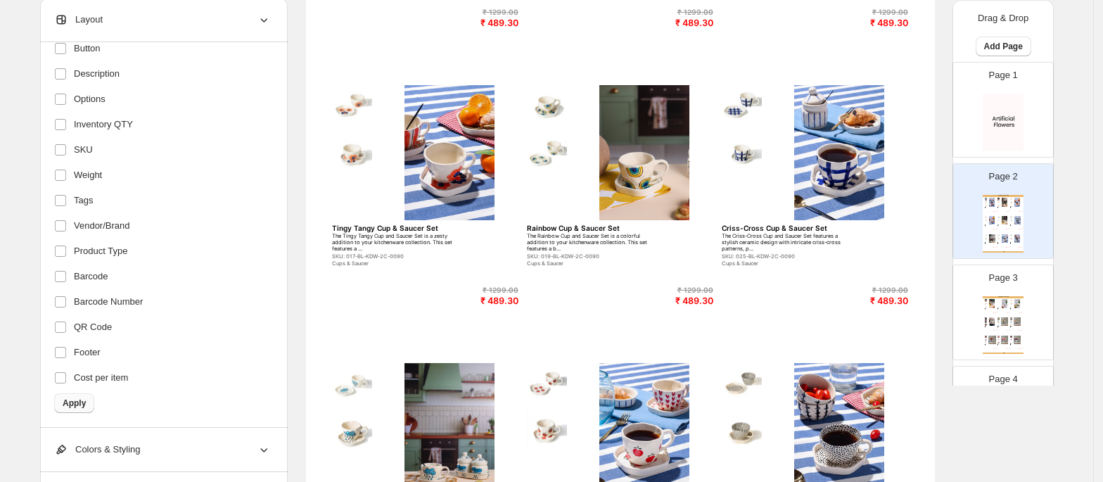
click at [82, 408] on button "Apply" at bounding box center [74, 403] width 40 height 20
click at [82, 408] on form "Choose data you want to show Header Title Variant Title Compare At Price Price …" at bounding box center [162, 136] width 217 height 553
click at [82, 408] on button "Apply" at bounding box center [74, 403] width 40 height 20
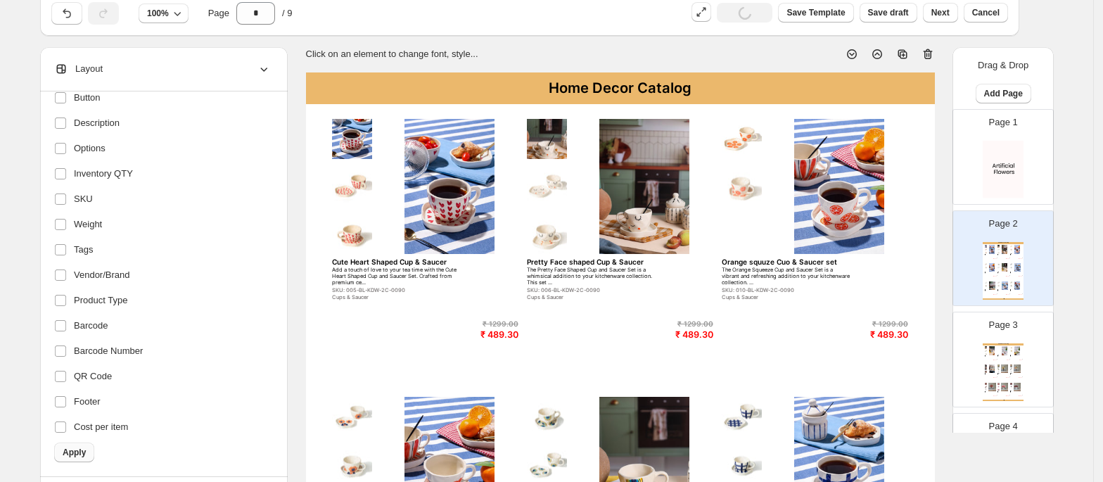
scroll to position [53, 0]
click at [451, 277] on div "Add a touch of love to your tea time with the Cute Heart Shaped Cup and Saucer …" at bounding box center [396, 276] width 129 height 19
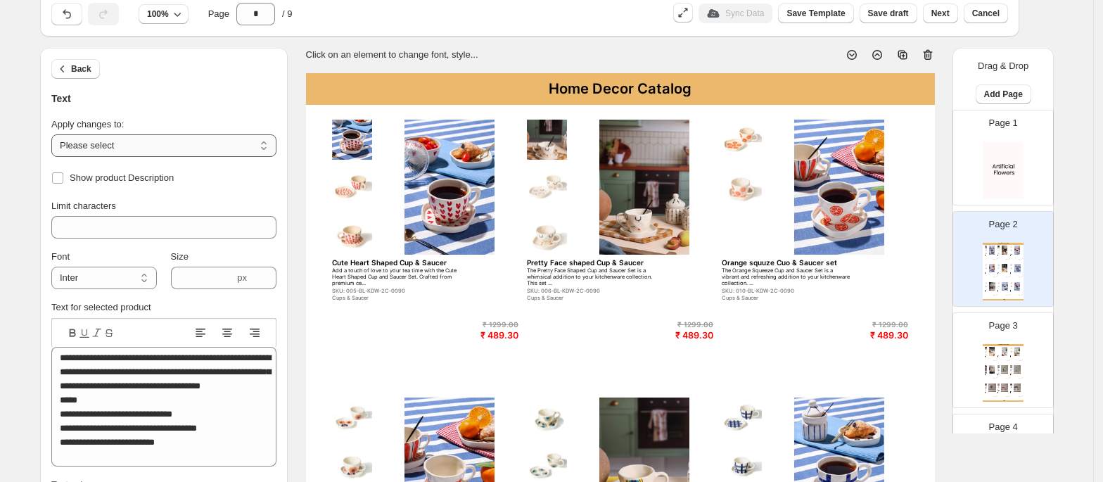
click at [150, 145] on select "**********" at bounding box center [163, 145] width 225 height 23
select select "**********"
click at [56, 134] on select "**********" at bounding box center [163, 145] width 225 height 23
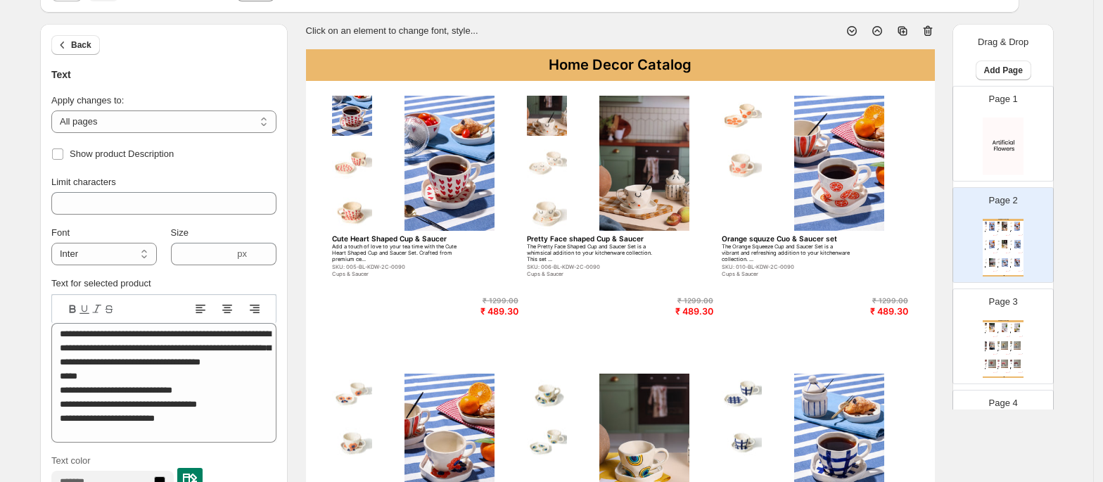
scroll to position [77, 0]
click at [1005, 336] on div "Home Decor Catalog Leafy Design Cup & Saucer Set Embrace nature with the Leafy …" at bounding box center [1002, 350] width 41 height 58
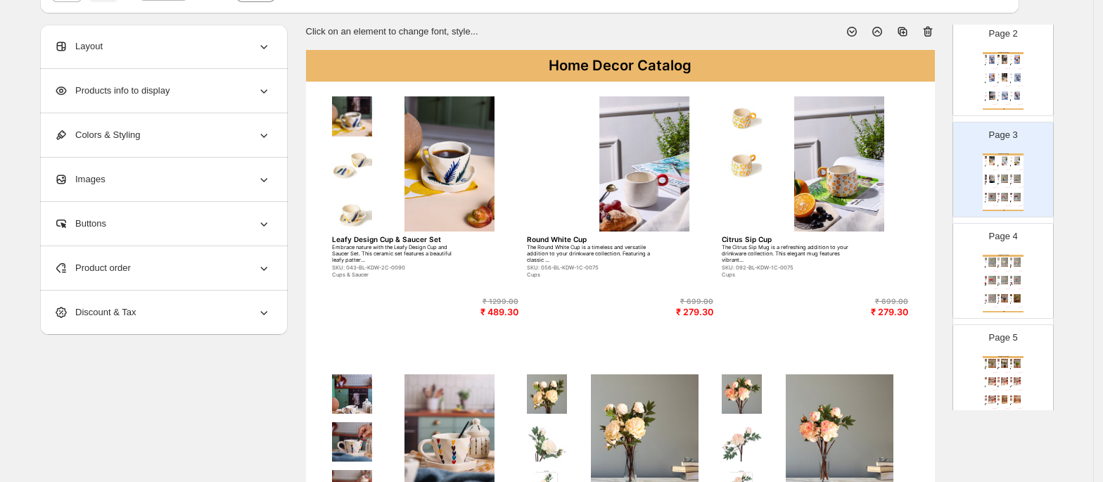
scroll to position [0, 0]
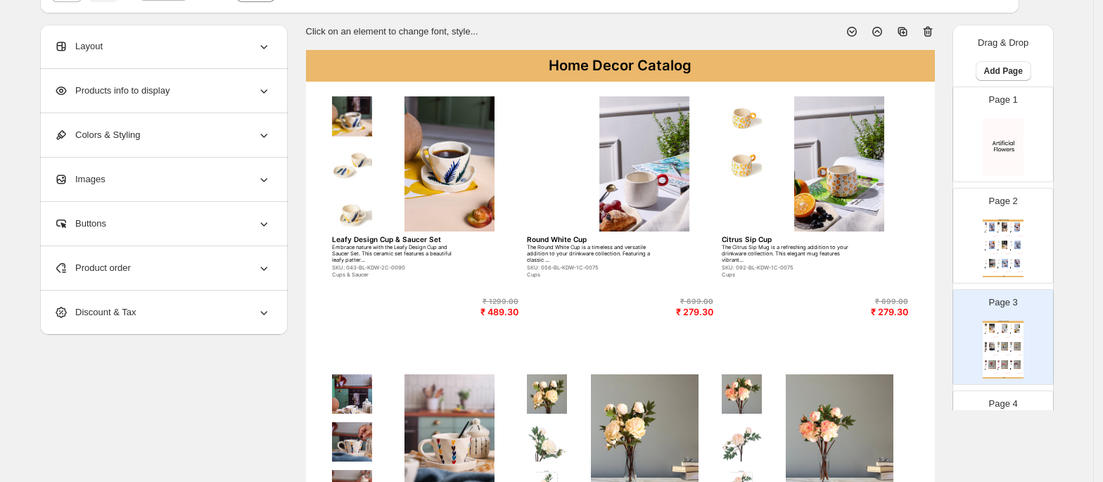
click at [1000, 257] on div "Home Decor Catalog Cute Heart Shaped Cup & Saucer Add a touch of love to your t…" at bounding box center [1002, 248] width 41 height 58
type input "*"
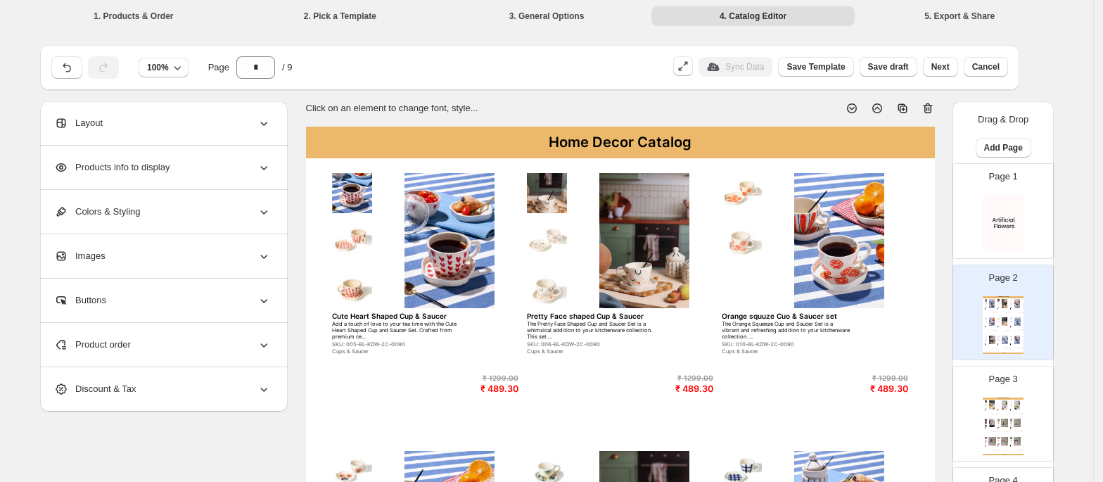
click at [510, 174] on img at bounding box center [449, 240] width 137 height 135
select select "*******"
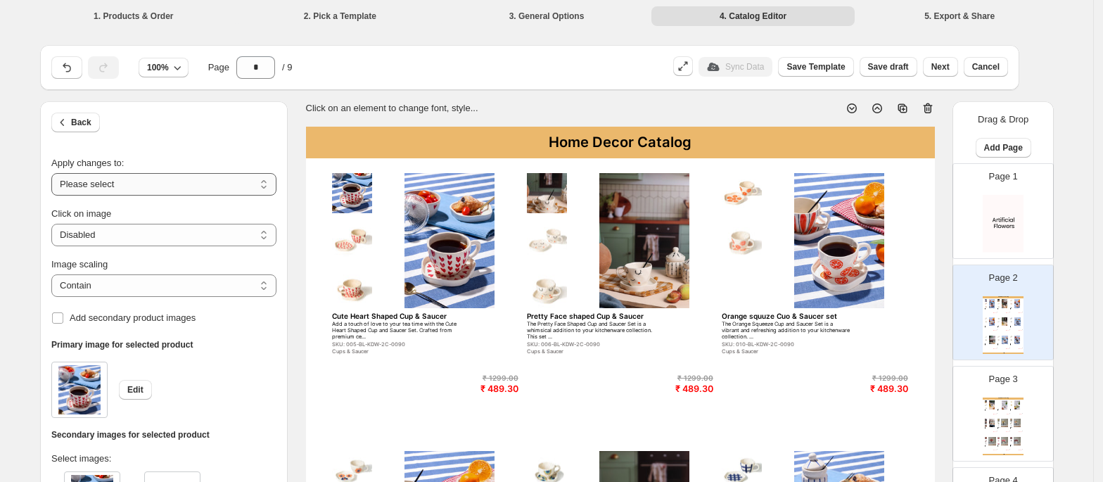
click at [165, 183] on select "**********" at bounding box center [163, 184] width 225 height 23
select select "**********"
click at [56, 173] on select "**********" at bounding box center [163, 184] width 225 height 23
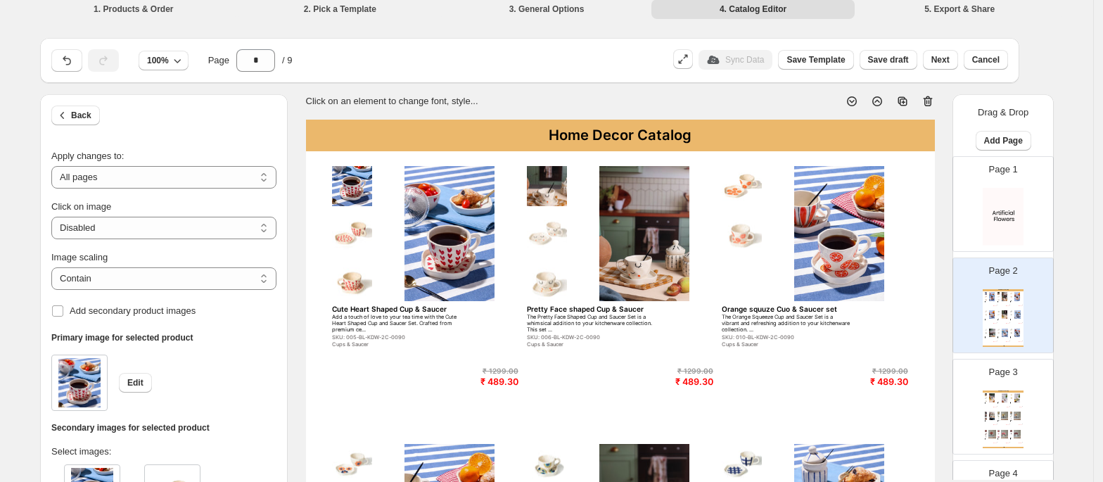
scroll to position [4, 0]
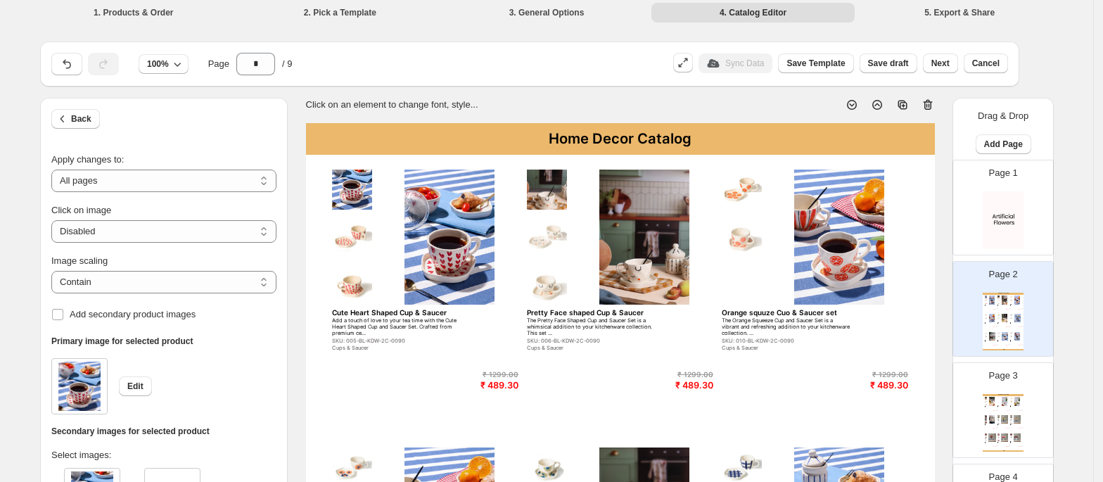
click at [496, 374] on div "₹ 1299.00" at bounding box center [484, 374] width 66 height 8
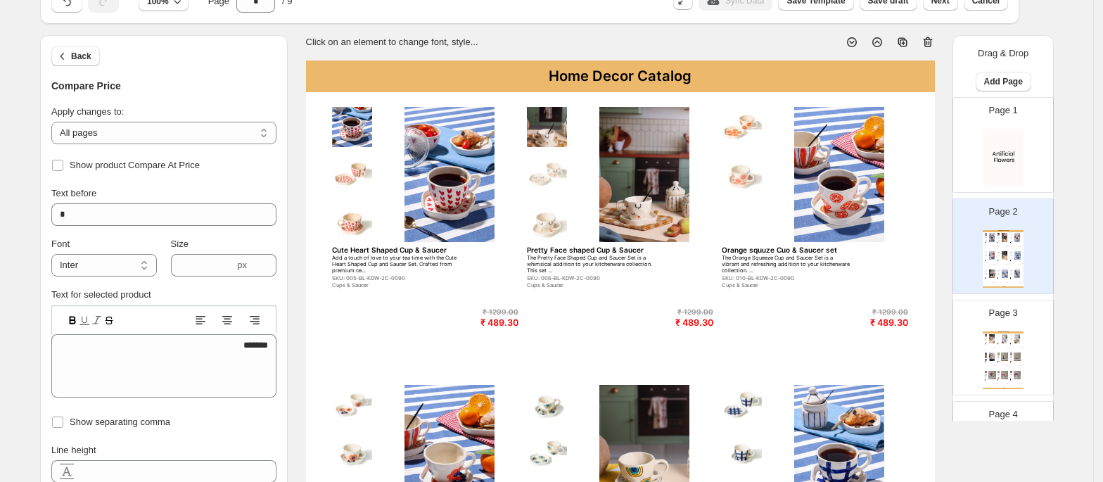
scroll to position [71, 0]
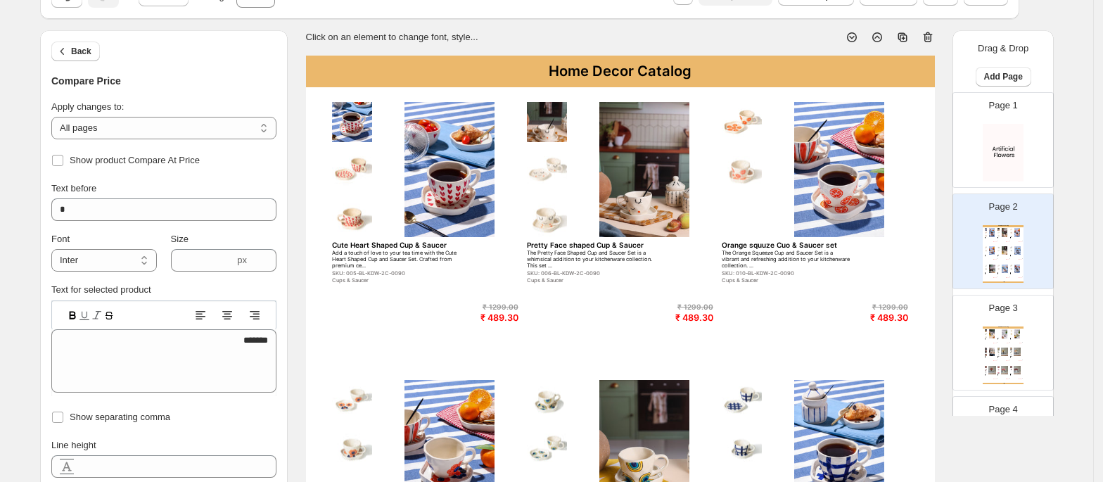
click at [207, 319] on icon at bounding box center [200, 315] width 14 height 14
click at [229, 319] on icon at bounding box center [227, 315] width 14 height 14
click at [217, 316] on div at bounding box center [227, 315] width 68 height 14
click at [205, 314] on icon at bounding box center [200, 315] width 14 height 14
click at [509, 315] on div "₹ 489.30" at bounding box center [484, 317] width 66 height 11
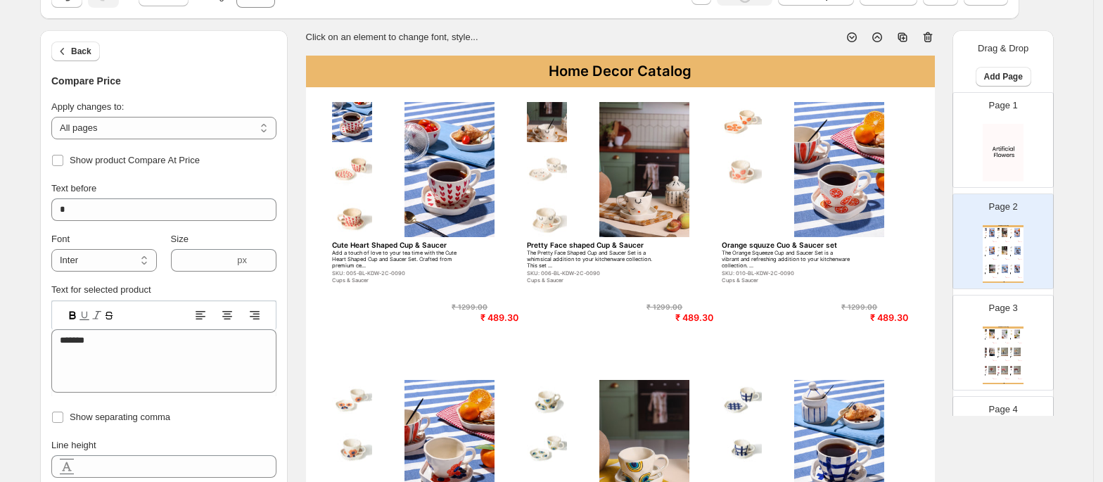
type input "****"
click at [204, 308] on icon at bounding box center [200, 315] width 14 height 14
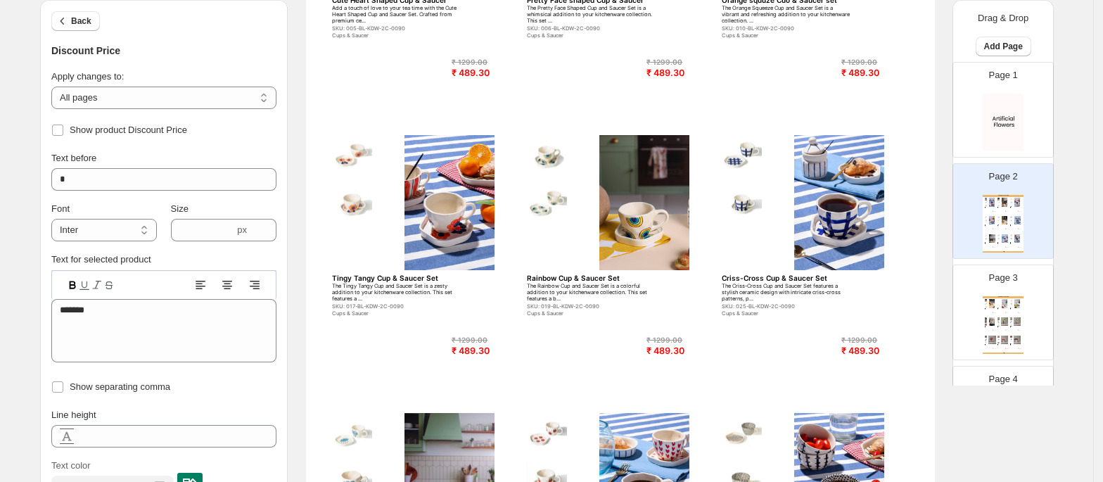
scroll to position [246, 0]
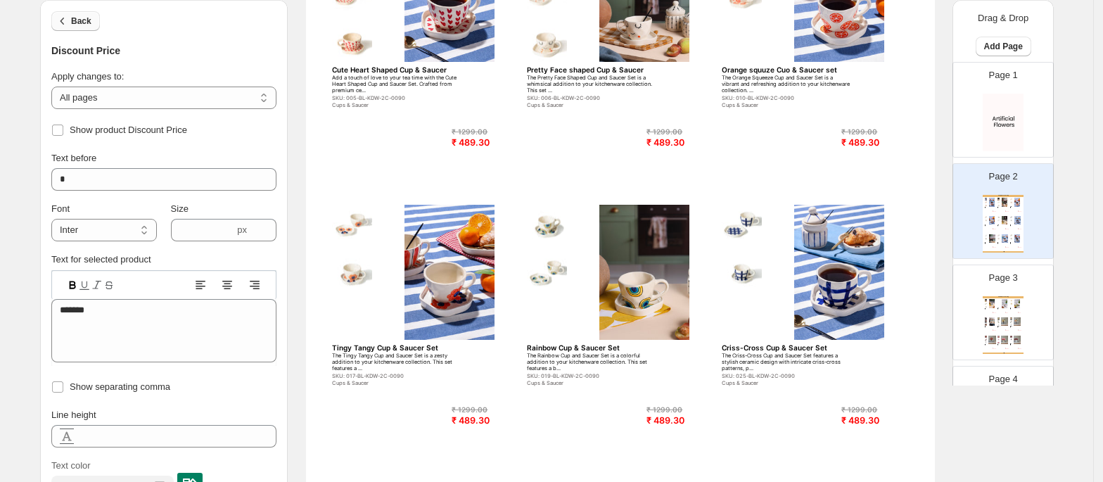
click at [70, 14] on icon "button" at bounding box center [63, 21] width 14 height 14
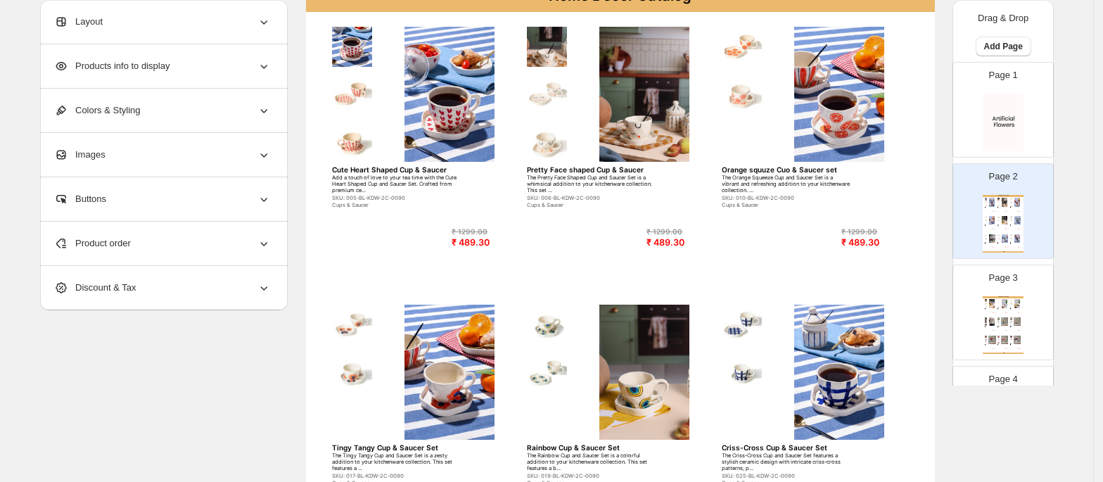
scroll to position [127, 0]
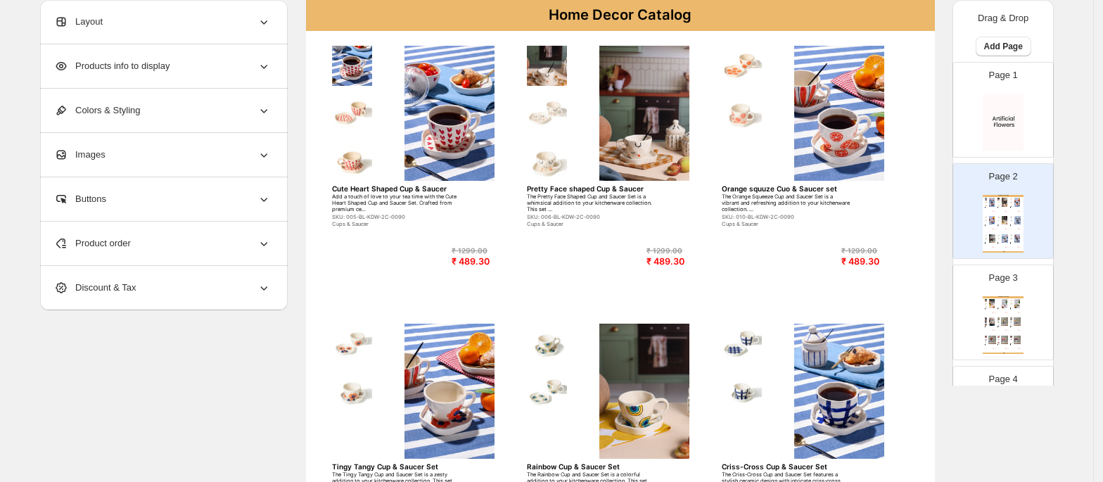
click at [392, 46] on img at bounding box center [449, 113] width 137 height 135
select select "*******"
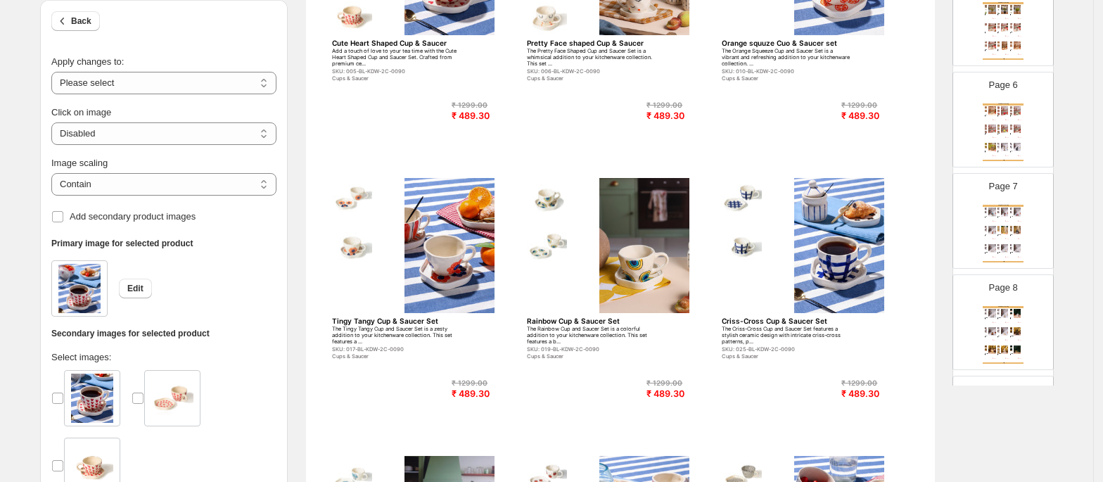
scroll to position [506, 0]
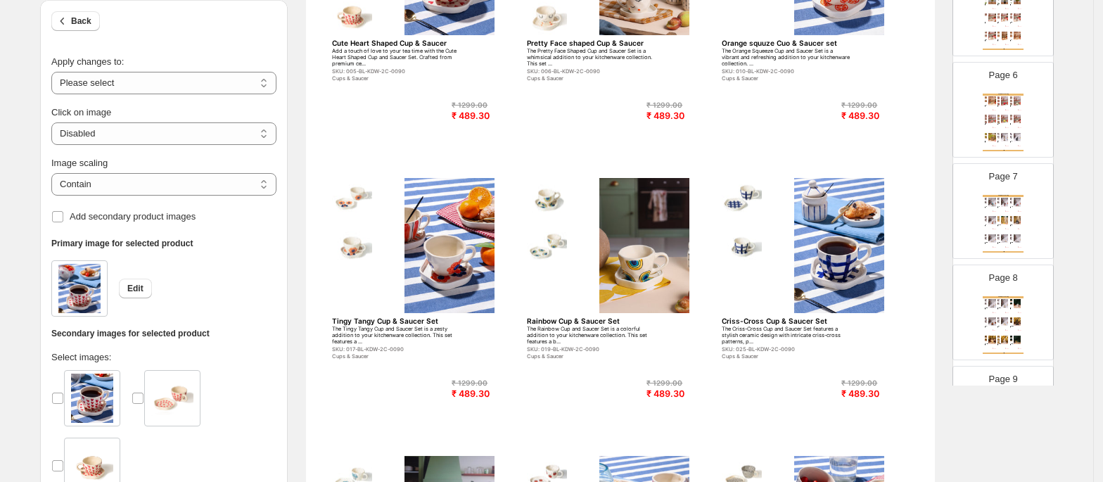
click at [997, 122] on img at bounding box center [998, 122] width 3 height 3
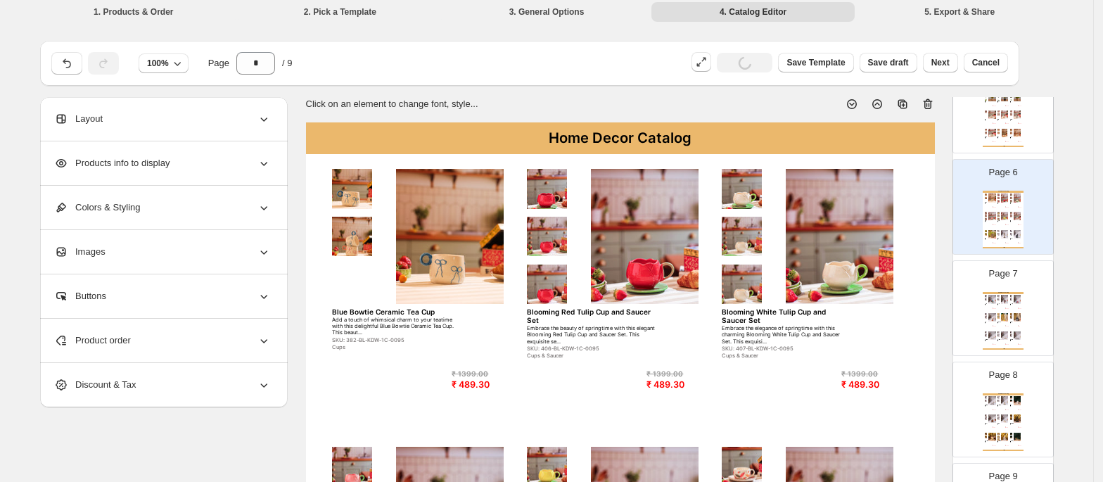
scroll to position [0, 0]
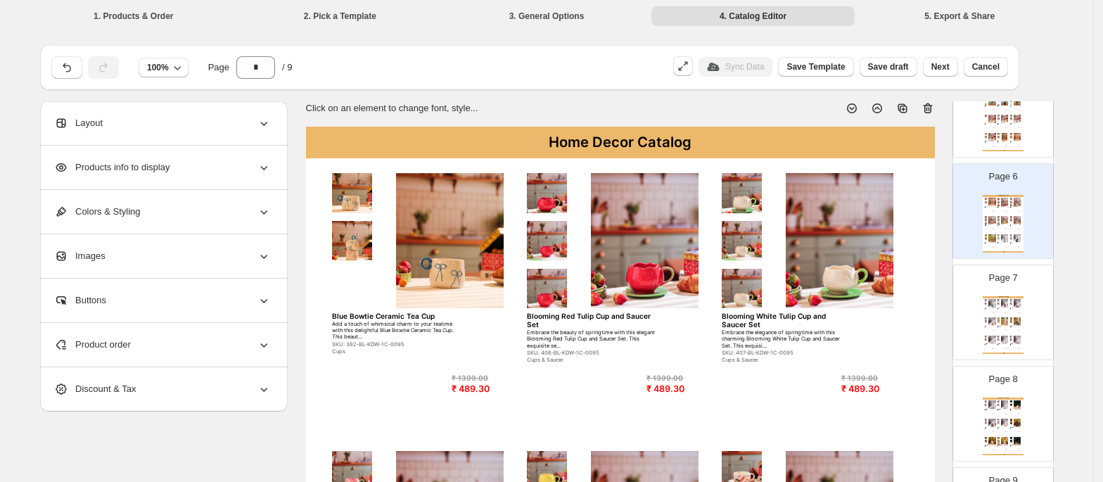
click at [179, 217] on div "Colors & Styling" at bounding box center [162, 212] width 217 height 44
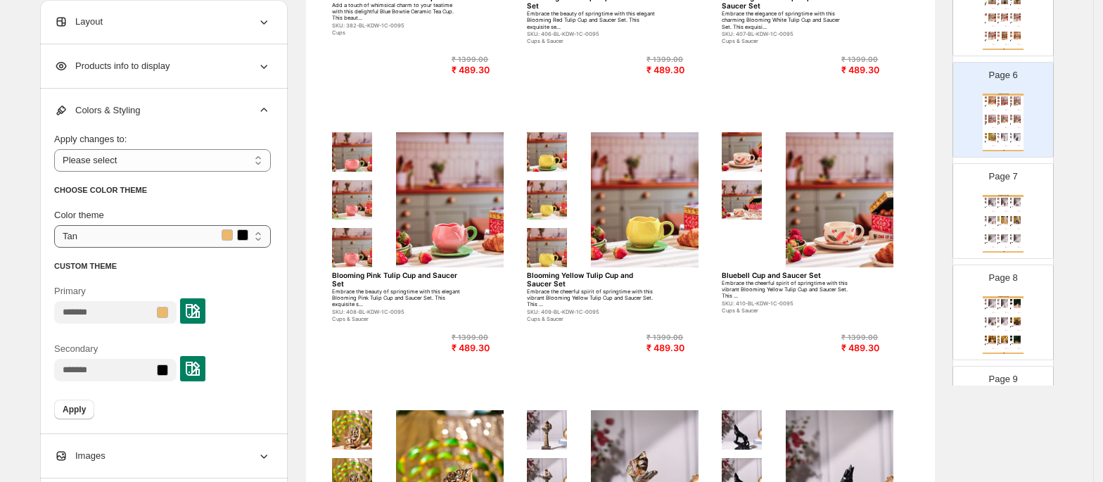
scroll to position [318, 0]
click at [158, 169] on select "**********" at bounding box center [162, 160] width 217 height 23
click at [68, 296] on span "Primary" at bounding box center [70, 290] width 32 height 11
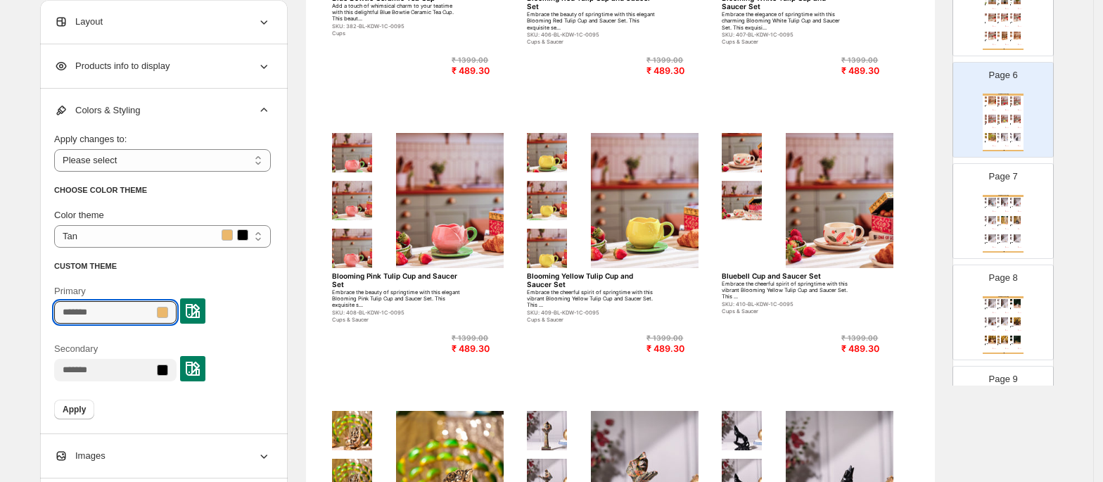
click at [68, 301] on input "Primary" at bounding box center [104, 312] width 100 height 23
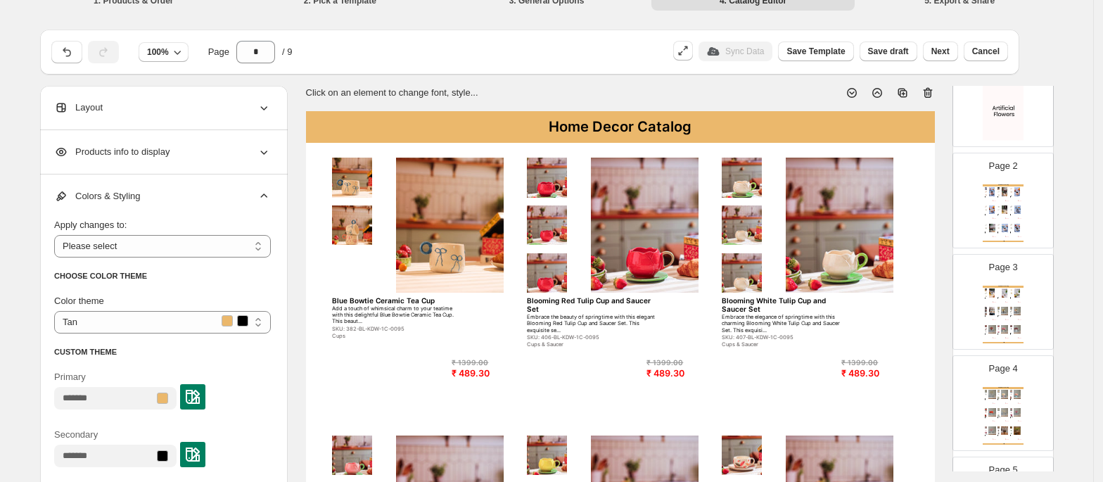
scroll to position [0, 0]
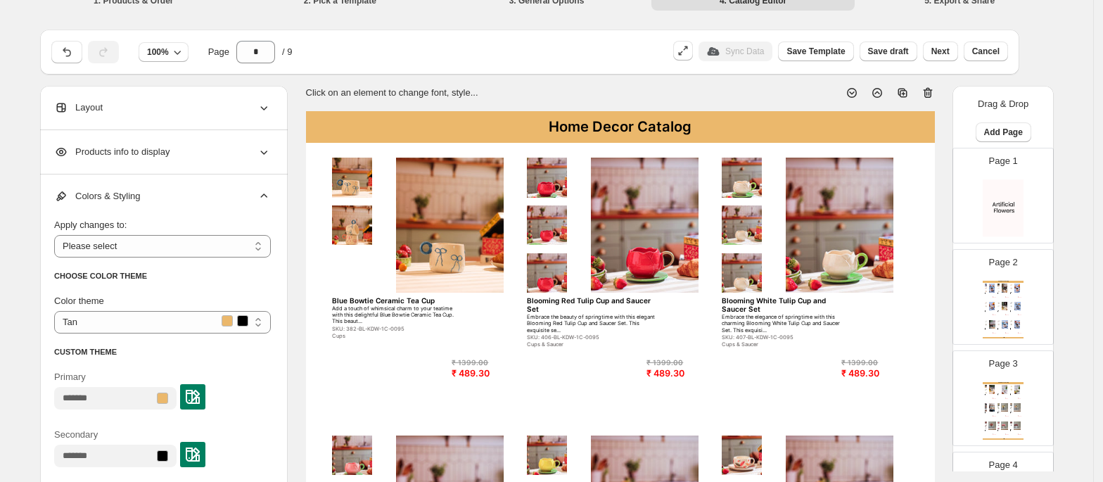
click at [1017, 319] on div "Home Decor Catalog Cute Heart Shaped Cup & Saucer Add a touch of love to your t…" at bounding box center [1002, 310] width 41 height 58
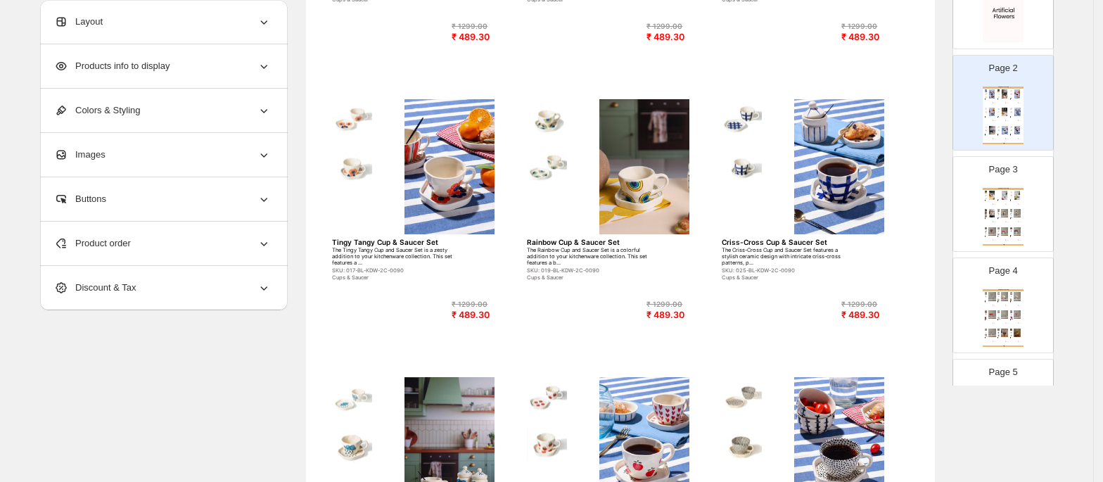
scroll to position [589, 0]
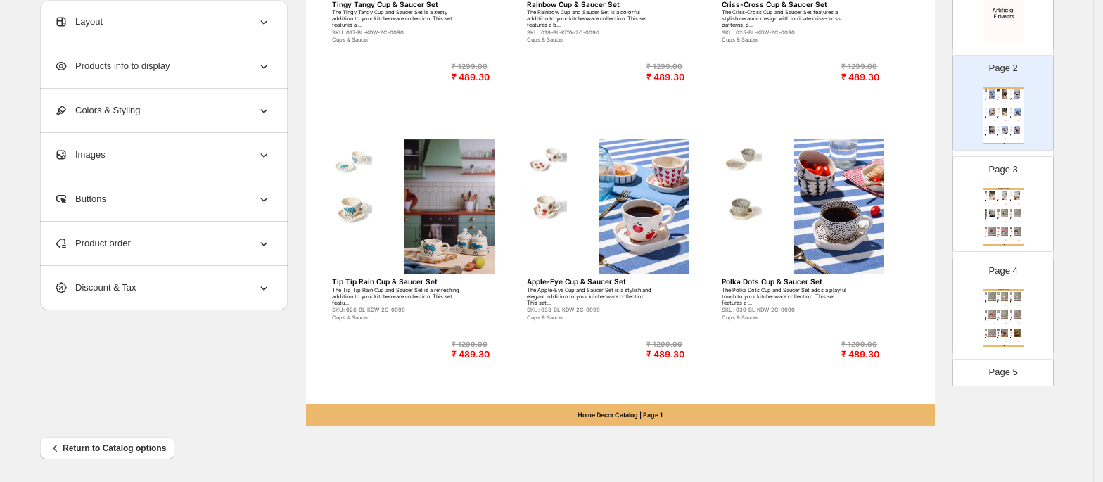
click at [1010, 201] on div "SKU: 092-BL-KDW-1C-0075" at bounding box center [1014, 201] width 8 height 1
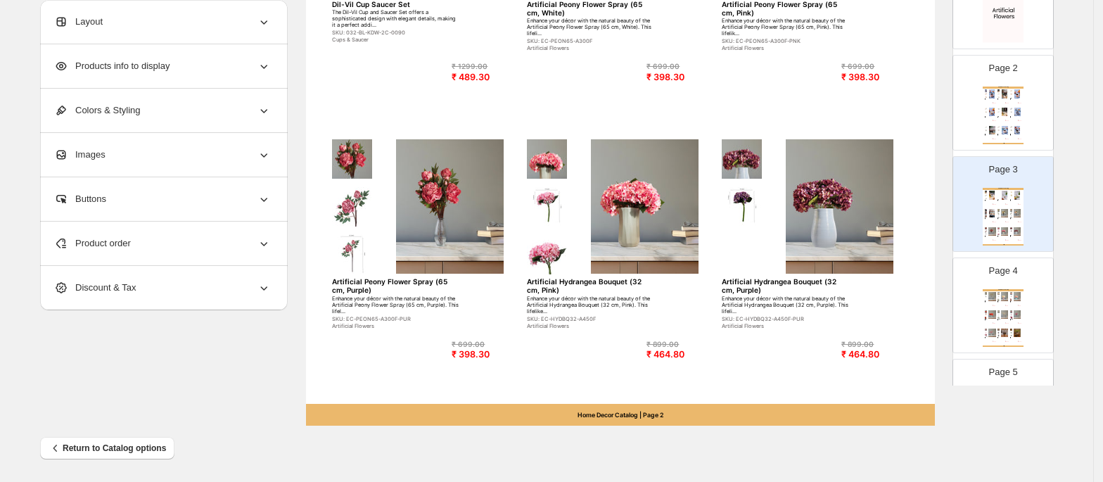
click at [992, 300] on img at bounding box center [991, 296] width 9 height 8
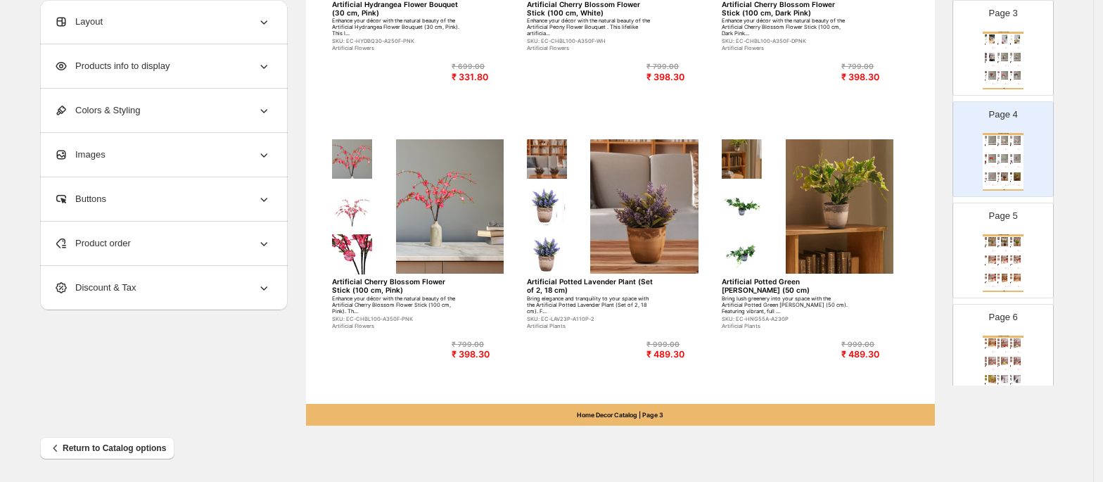
scroll to position [276, 0]
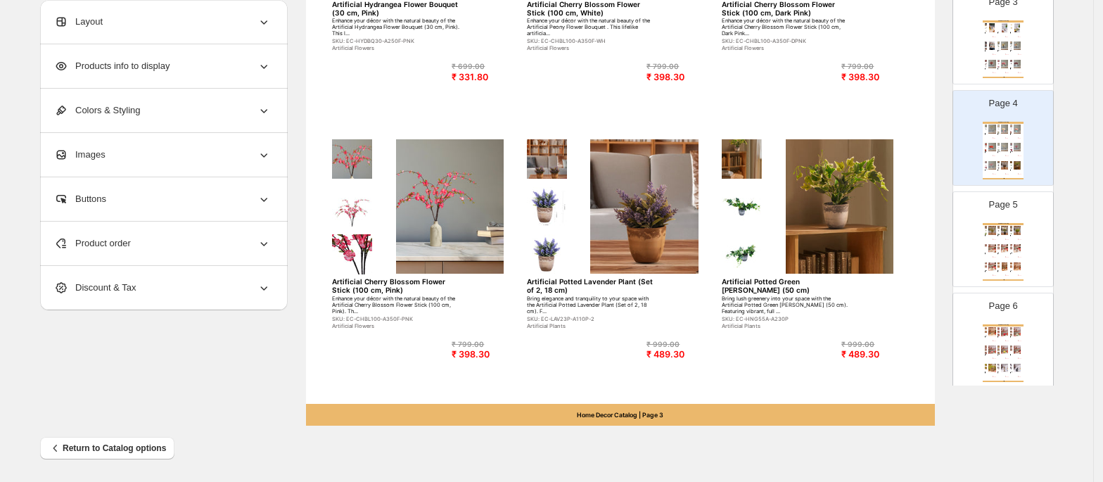
click at [1005, 258] on div "₹ 489.30" at bounding box center [1007, 257] width 4 height 1
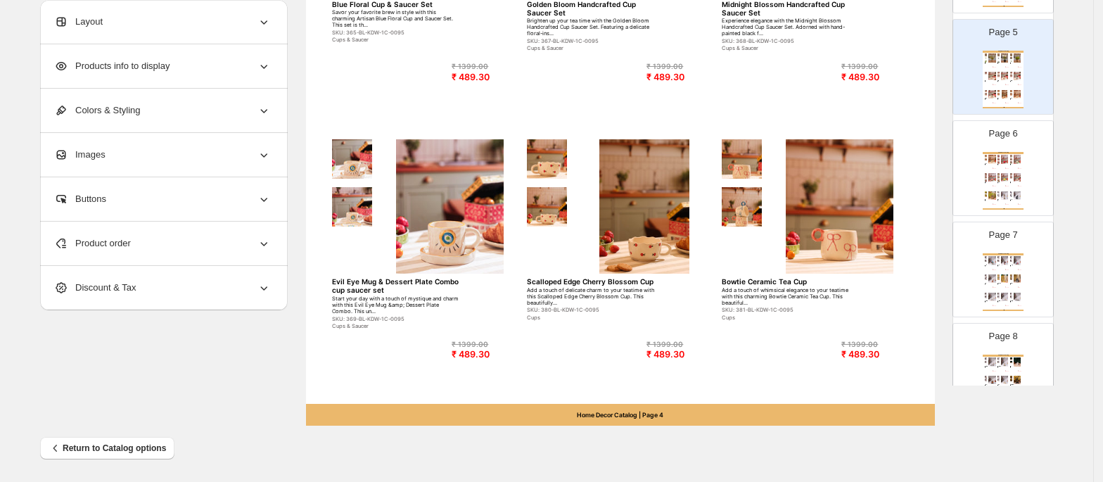
scroll to position [496, 0]
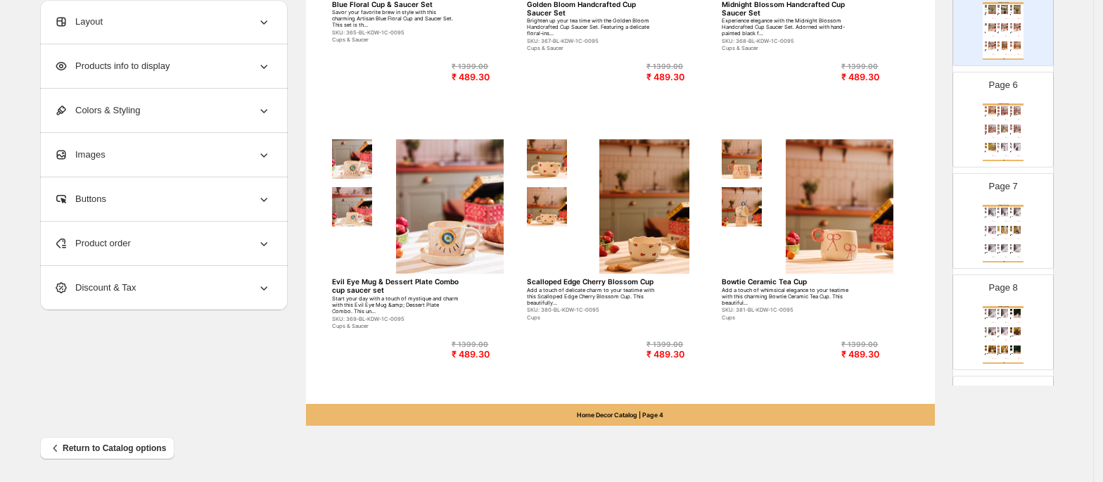
click at [1005, 258] on div "₹ 489.30" at bounding box center [1007, 257] width 4 height 1
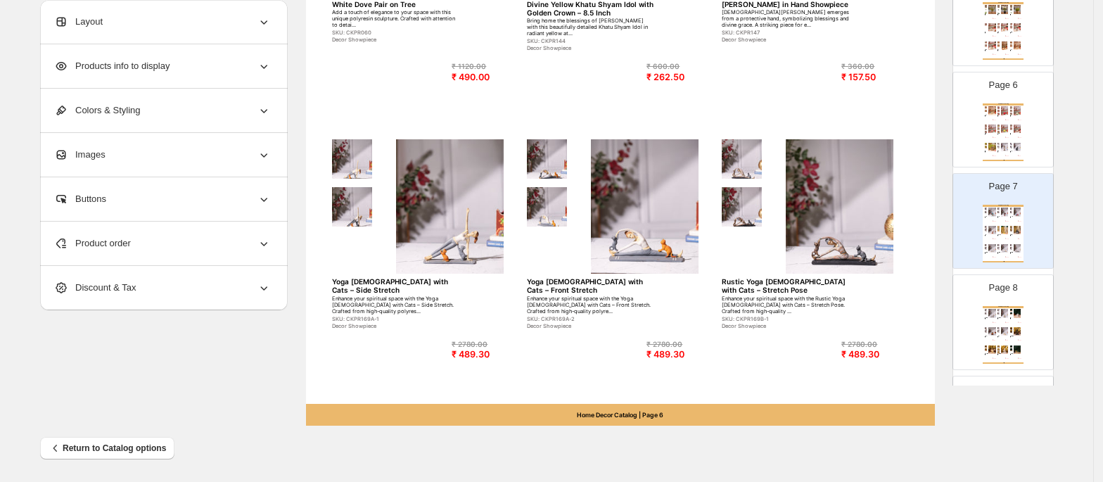
click at [993, 157] on div "₹ 490.00" at bounding box center [994, 156] width 4 height 1
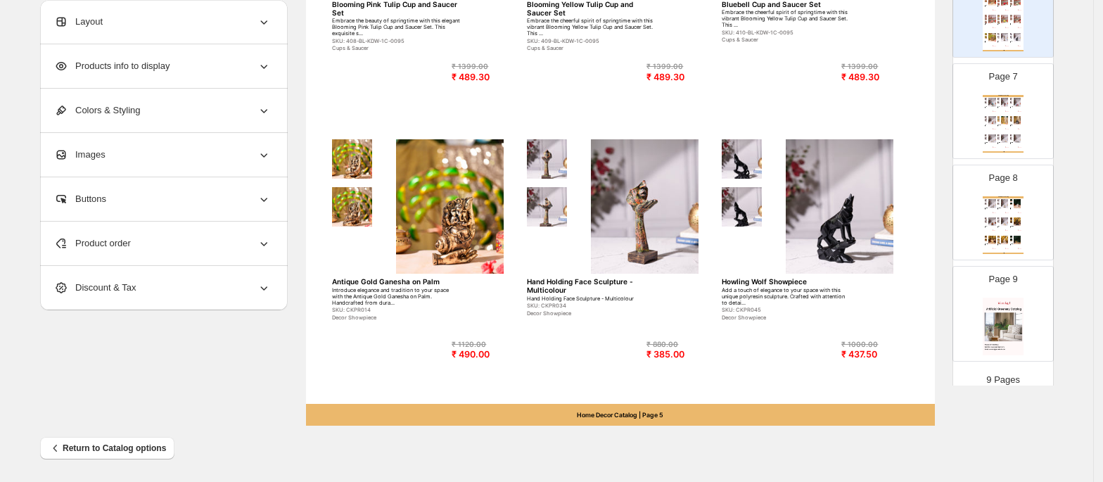
scroll to position [608, 0]
click at [999, 226] on div "Enhance your spiritual space with the Romantic Couple in Wooden Boat. Crafted f…" at bounding box center [1001, 226] width 8 height 1
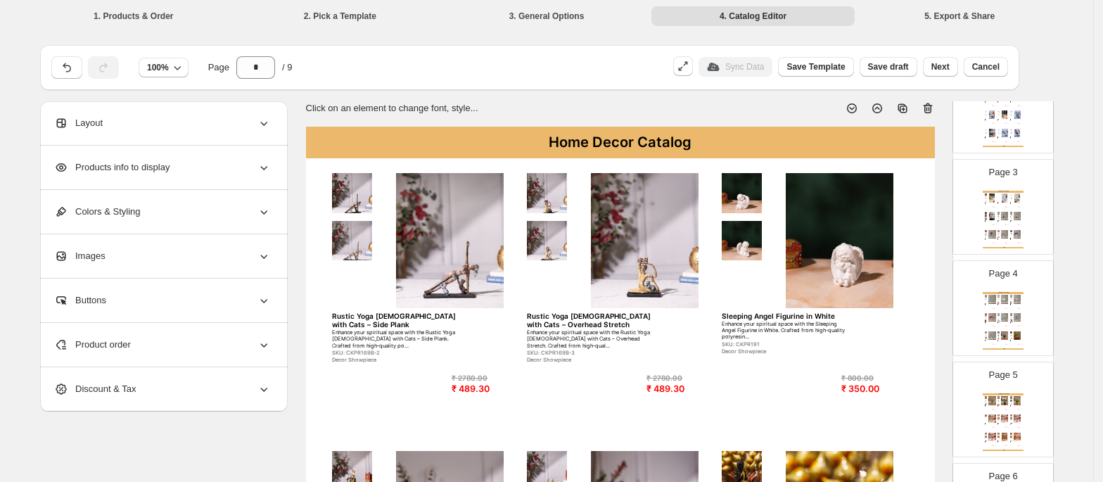
scroll to position [0, 0]
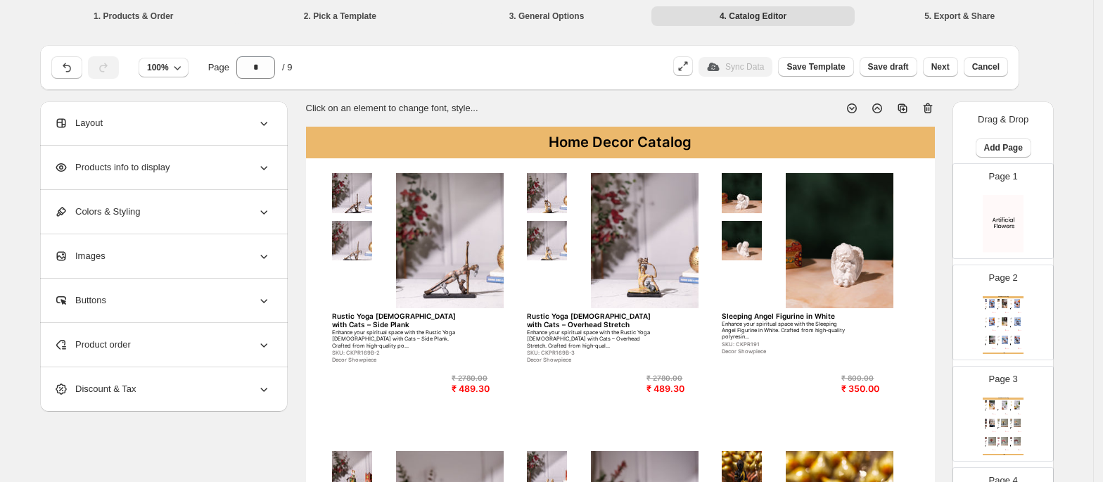
click at [997, 212] on img at bounding box center [1002, 224] width 41 height 58
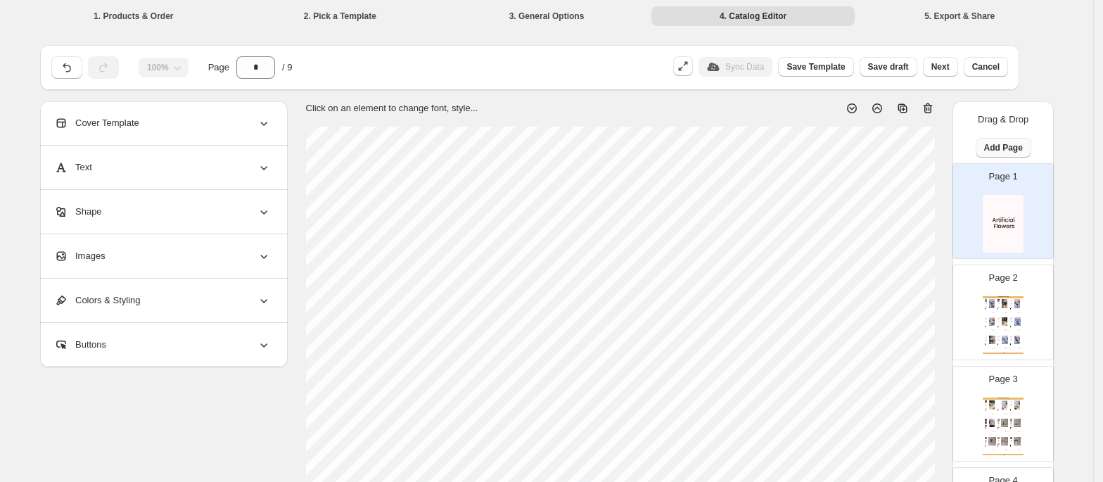
click at [1000, 147] on span "Add Page" at bounding box center [1003, 147] width 39 height 11
click at [1013, 172] on span "Cover / Blank Page" at bounding box center [998, 177] width 79 height 11
click at [1010, 297] on img at bounding box center [1002, 325] width 41 height 58
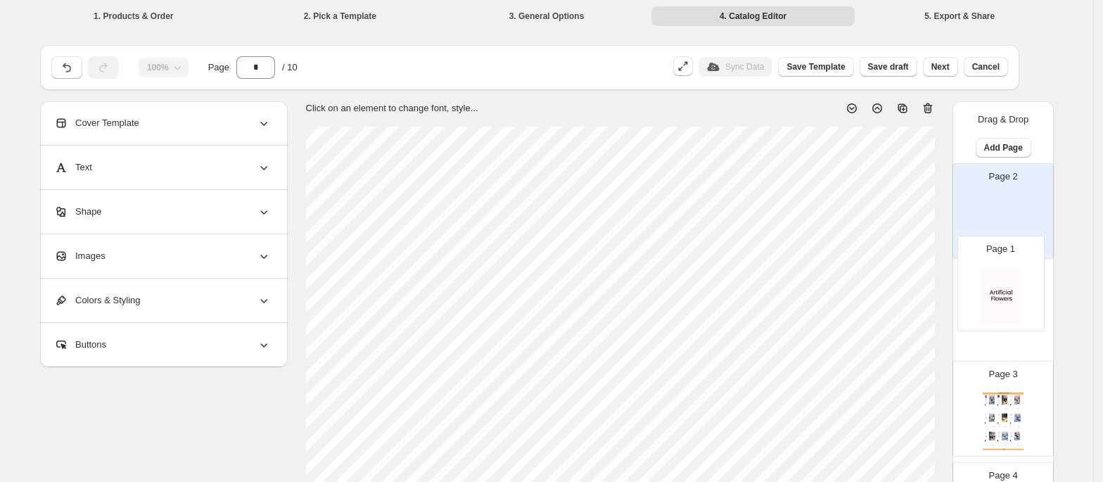
drag, startPoint x: 1004, startPoint y: 239, endPoint x: 1004, endPoint y: 318, distance: 78.8
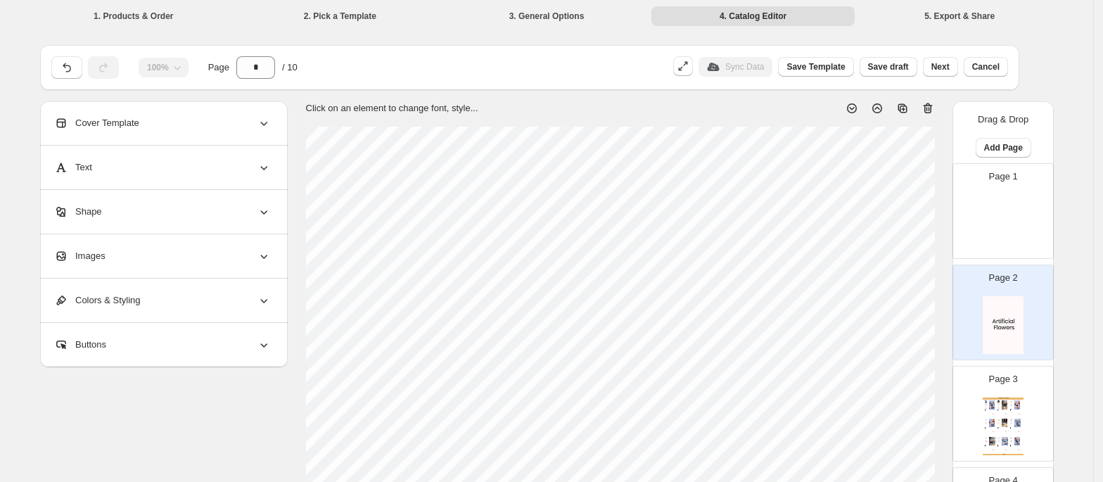
click at [1007, 214] on img at bounding box center [1002, 224] width 41 height 58
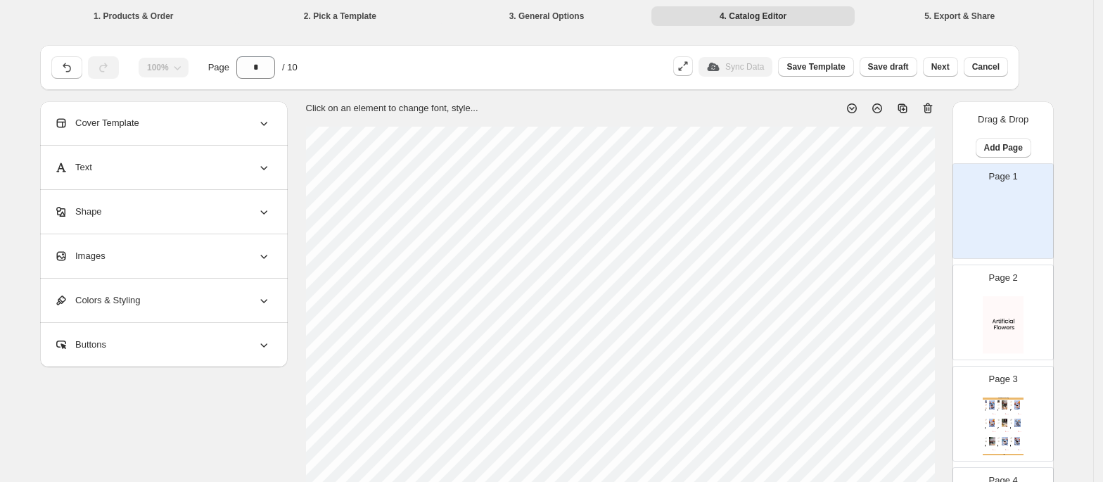
click at [214, 117] on div "Cover Template" at bounding box center [162, 123] width 217 height 44
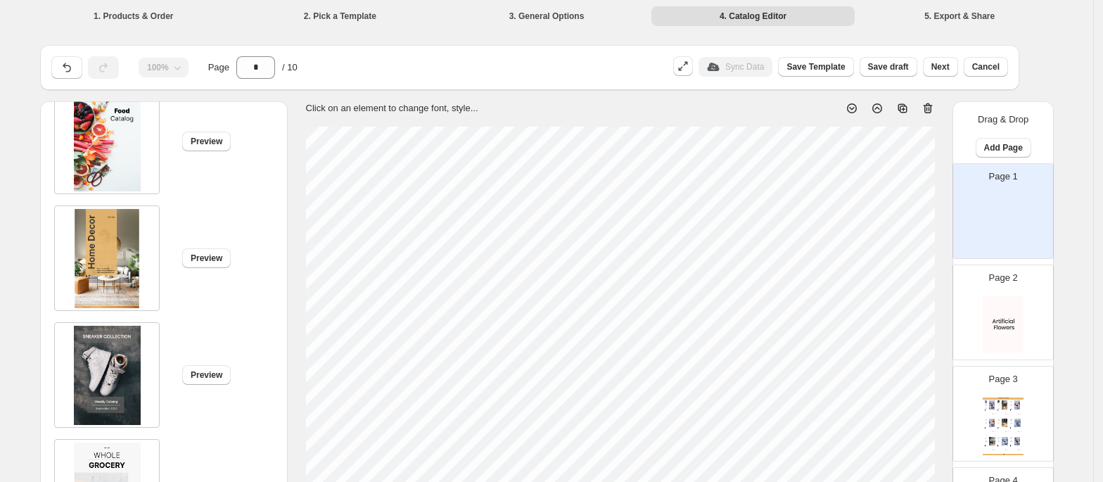
scroll to position [291, 0]
click at [115, 264] on img at bounding box center [107, 256] width 67 height 99
click at [229, 259] on button "Preview" at bounding box center [206, 257] width 49 height 20
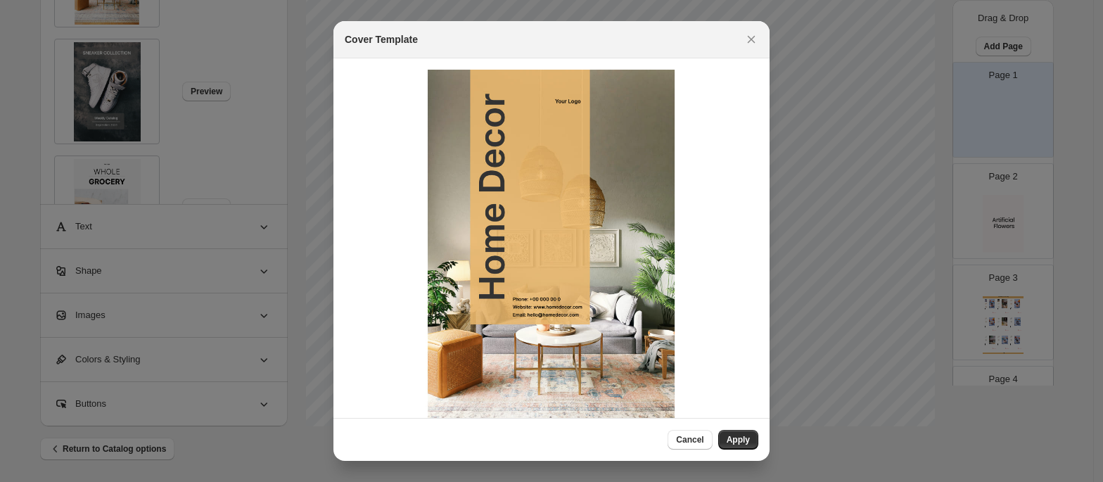
scroll to position [0, 0]
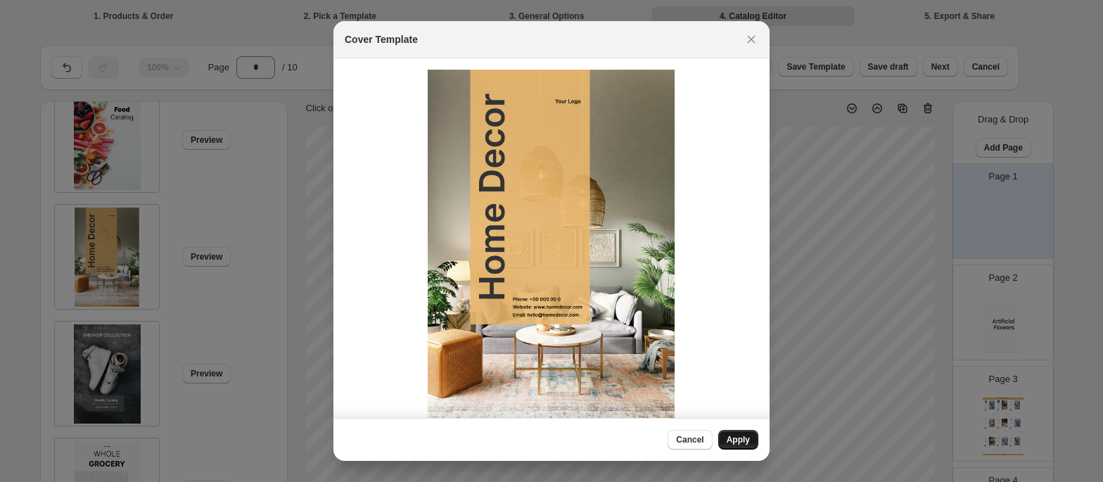
click at [736, 436] on span "Apply" at bounding box center [737, 439] width 23 height 11
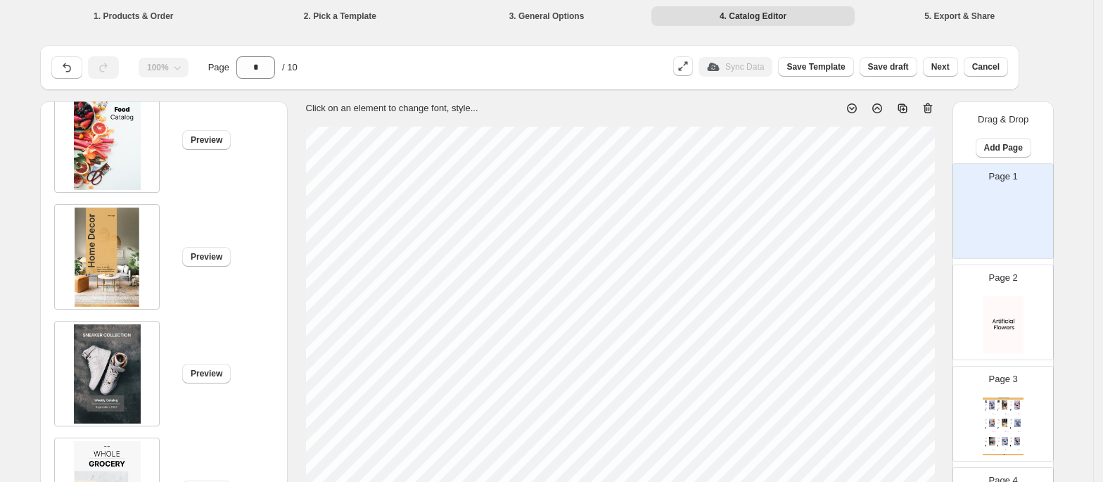
type input "*"
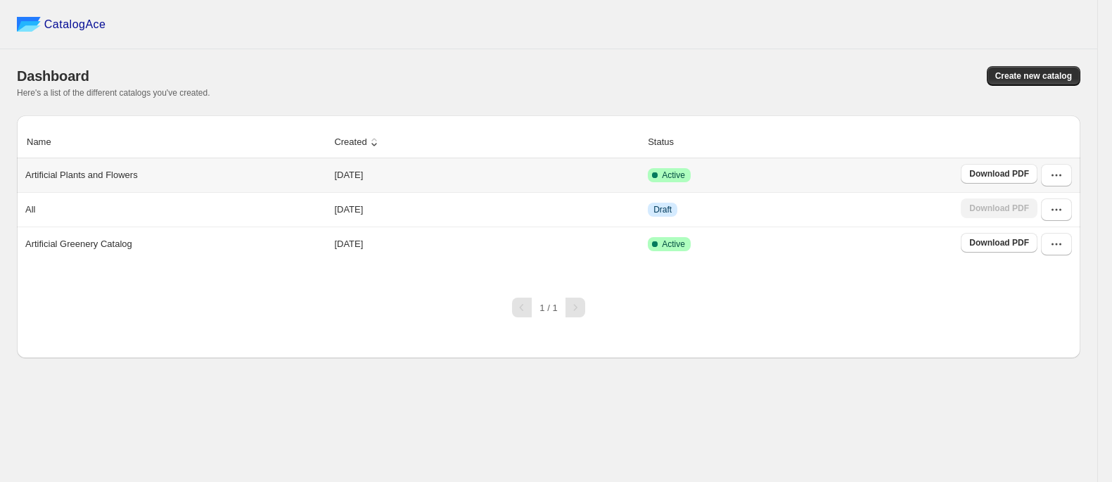
click at [129, 168] on p "Artificial Plants and Flowers" at bounding box center [81, 175] width 113 height 14
click at [1056, 180] on icon "button" at bounding box center [1056, 175] width 14 height 14
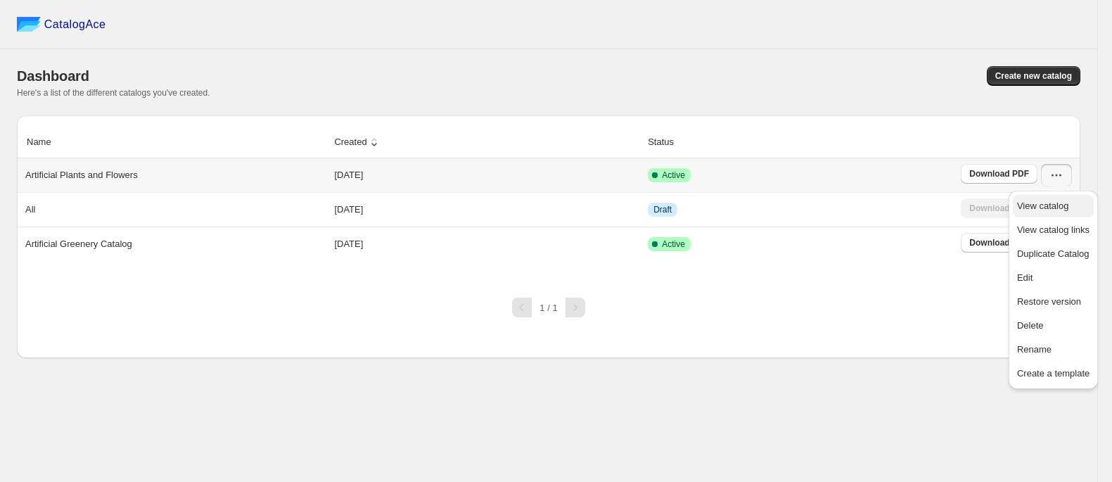
click at [1058, 206] on span "View catalog" at bounding box center [1042, 205] width 51 height 11
click at [102, 174] on p "Artificial Plants and Flowers" at bounding box center [81, 175] width 113 height 14
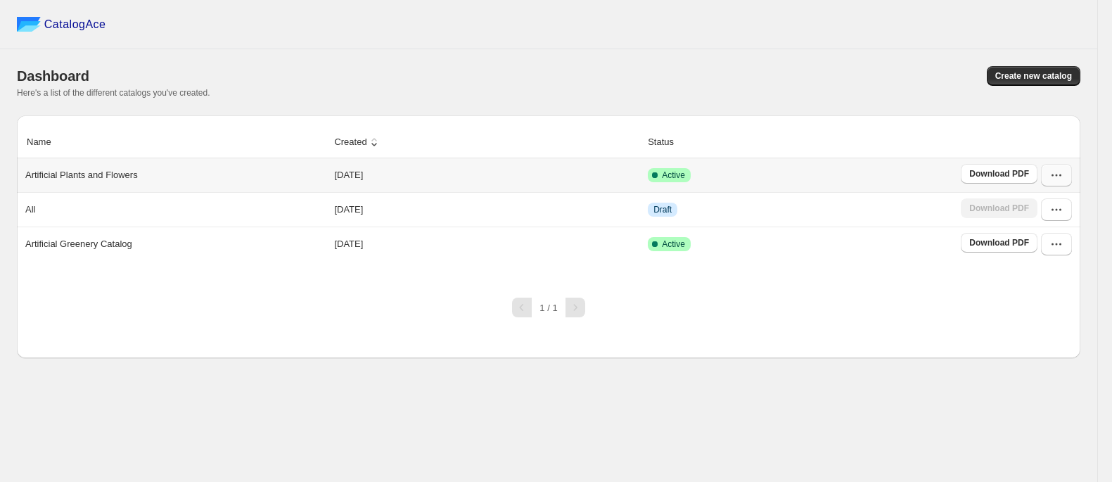
click at [1049, 179] on icon "button" at bounding box center [1056, 175] width 14 height 14
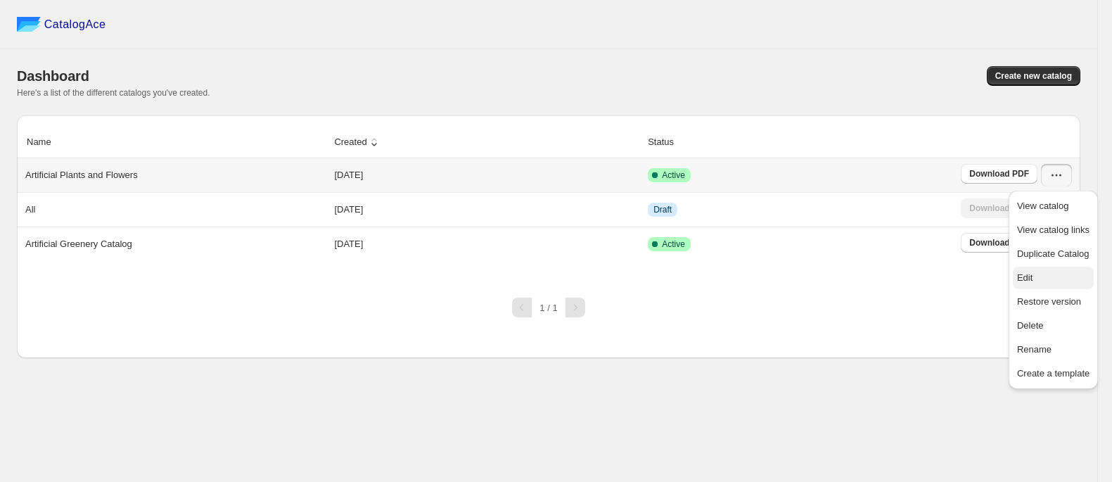
click at [1037, 274] on span "Edit" at bounding box center [1053, 278] width 72 height 14
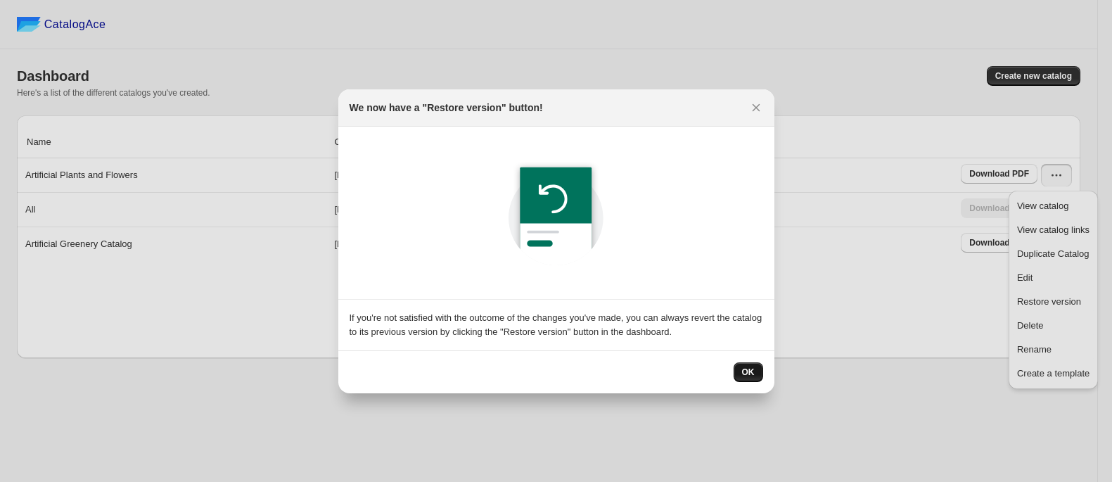
click at [737, 371] on button "OK" at bounding box center [748, 372] width 30 height 20
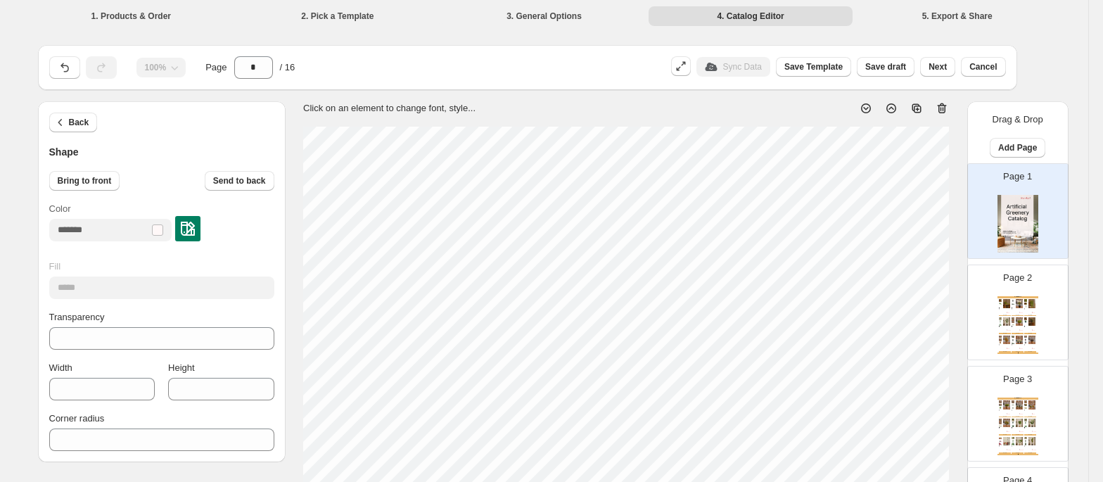
click at [163, 231] on div at bounding box center [157, 229] width 11 height 11
drag, startPoint x: 99, startPoint y: 223, endPoint x: 74, endPoint y: 226, distance: 25.6
click at [74, 226] on input "Color" at bounding box center [99, 230] width 100 height 23
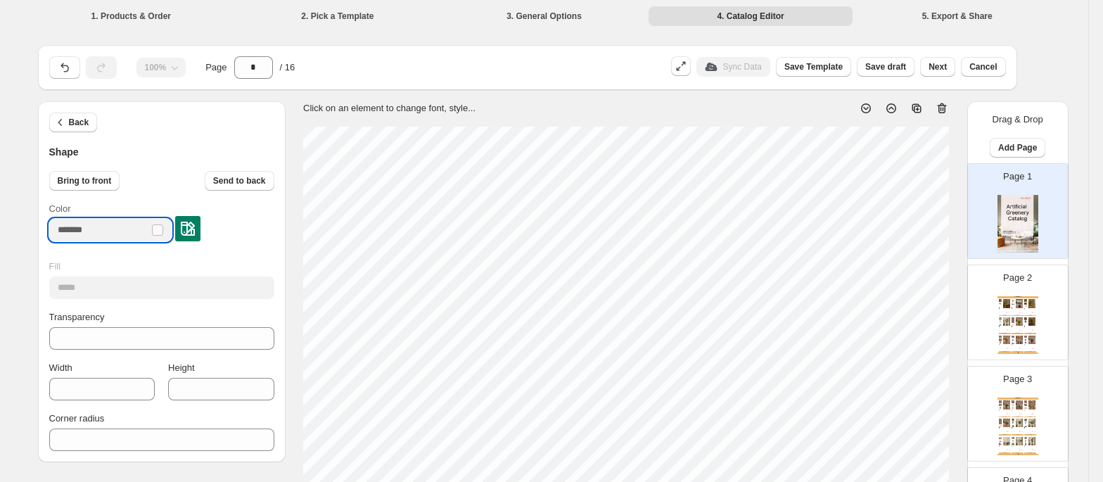
click at [74, 226] on input "Color" at bounding box center [99, 230] width 100 height 23
click at [195, 231] on img at bounding box center [188, 229] width 14 height 14
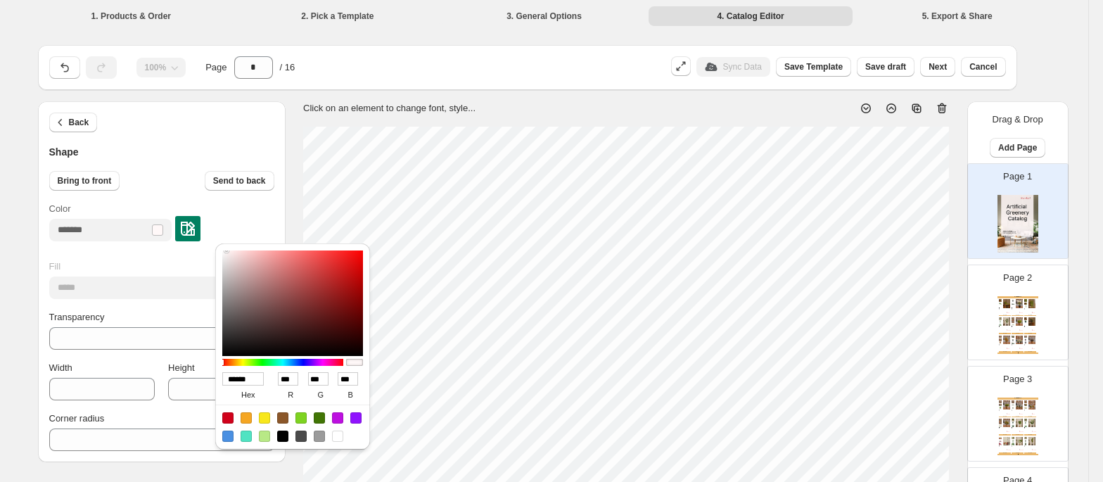
click at [246, 381] on input "******" at bounding box center [242, 378] width 41 height 13
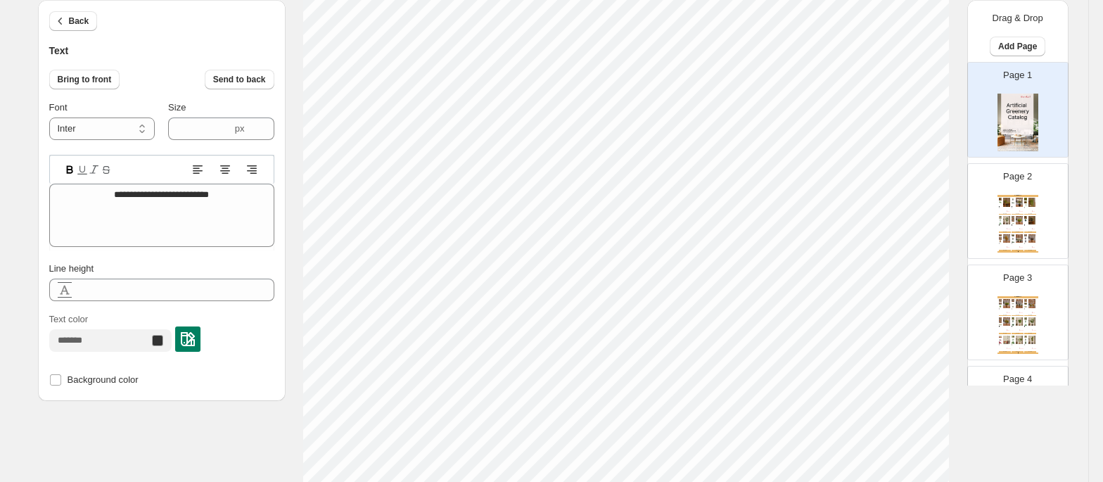
scroll to position [454, 0]
type input "****"
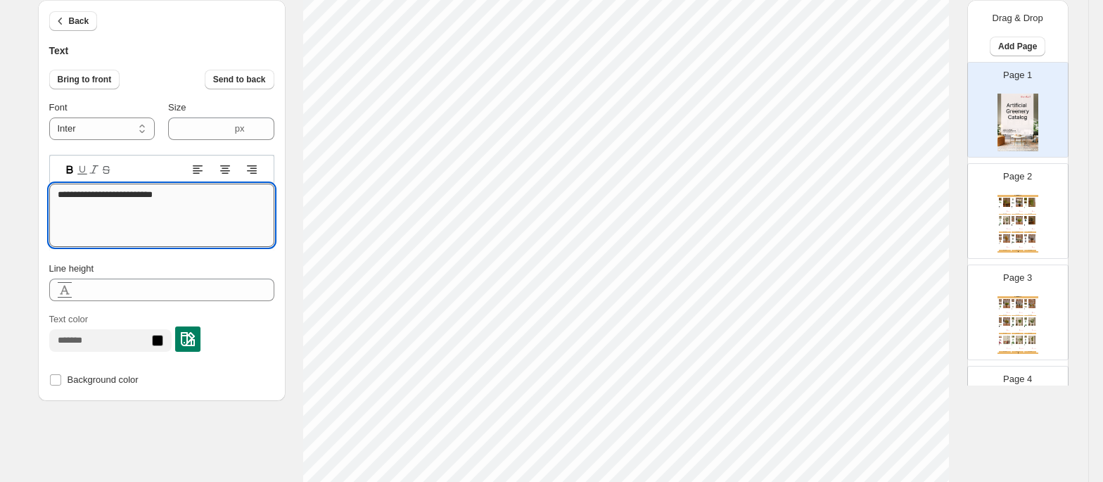
drag, startPoint x: 214, startPoint y: 229, endPoint x: 63, endPoint y: 194, distance: 155.1
type textarea "**********"
click at [173, 201] on textarea "**********" at bounding box center [161, 215] width 225 height 63
click at [195, 212] on textarea "**********" at bounding box center [161, 215] width 225 height 63
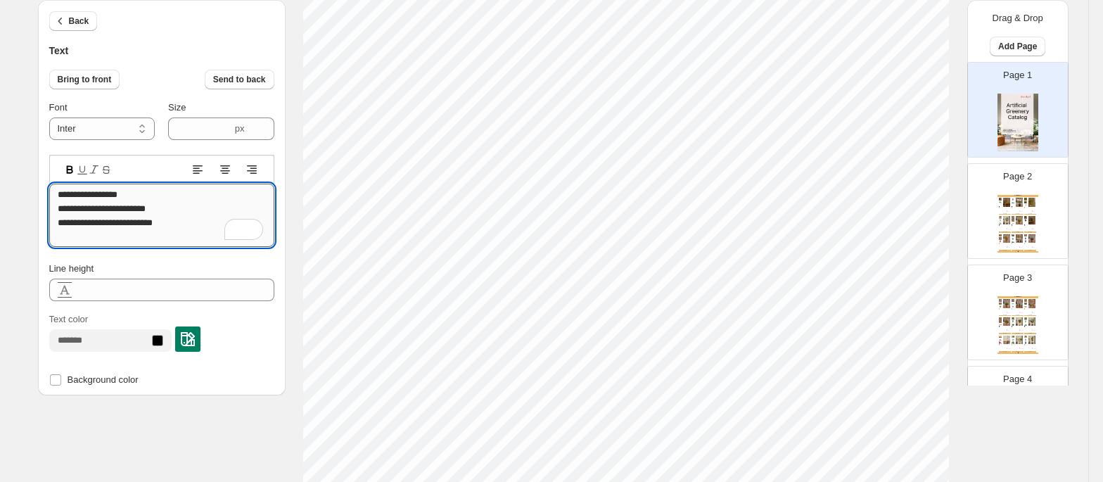
click at [195, 212] on textarea "**********" at bounding box center [161, 215] width 225 height 63
drag, startPoint x: 198, startPoint y: 208, endPoint x: 105, endPoint y: 209, distance: 92.8
click at [105, 209] on textarea "**********" at bounding box center [161, 215] width 225 height 63
click at [1041, 232] on div "Page 2 Artificial Plants Artificial Hanging Succulent Vine (46 cm) SKU: EC-SUCC…" at bounding box center [1012, 205] width 89 height 94
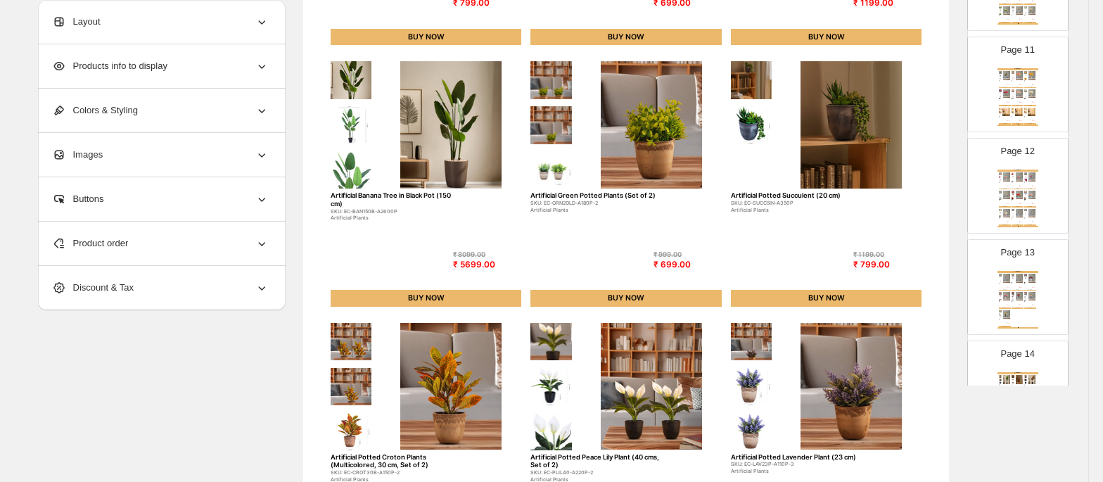
scroll to position [1335, 0]
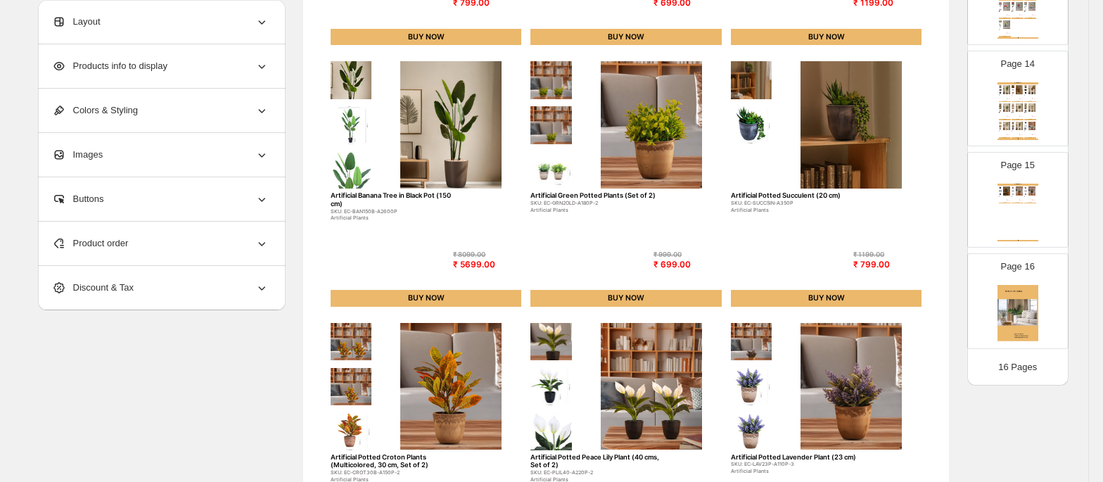
click at [1008, 299] on img at bounding box center [1017, 314] width 41 height 58
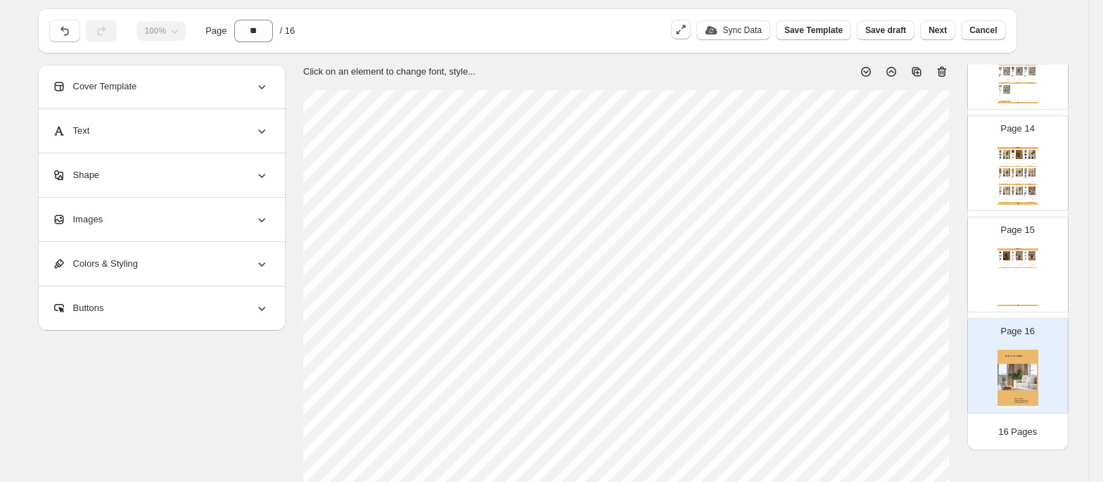
scroll to position [46, 0]
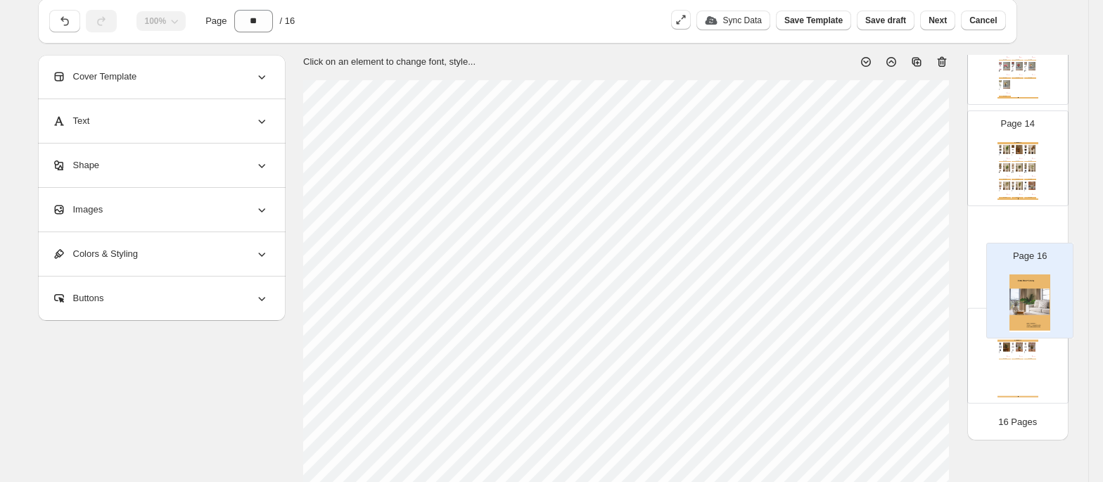
drag, startPoint x: 1006, startPoint y: 335, endPoint x: 1025, endPoint y: 246, distance: 90.6
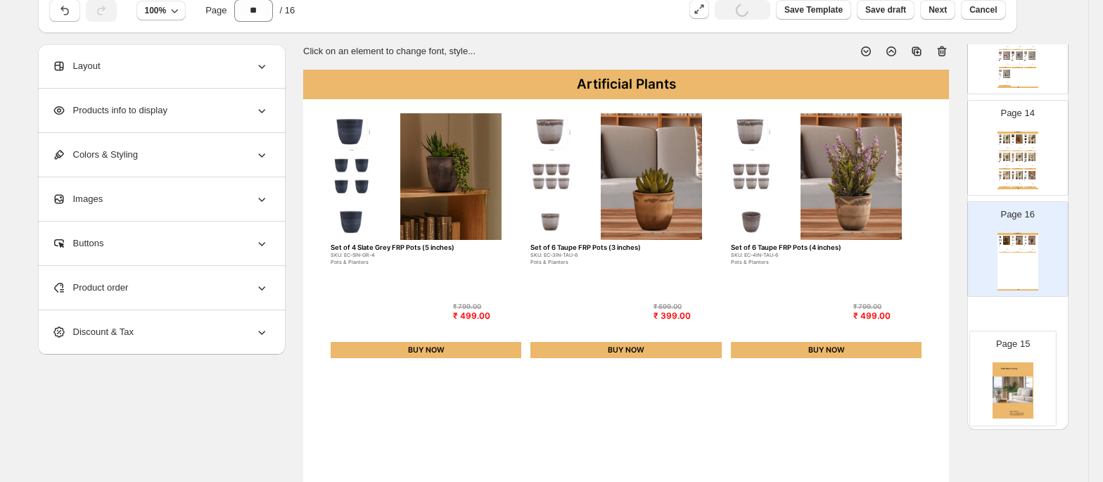
drag, startPoint x: 1025, startPoint y: 246, endPoint x: 1022, endPoint y: 370, distance: 123.8
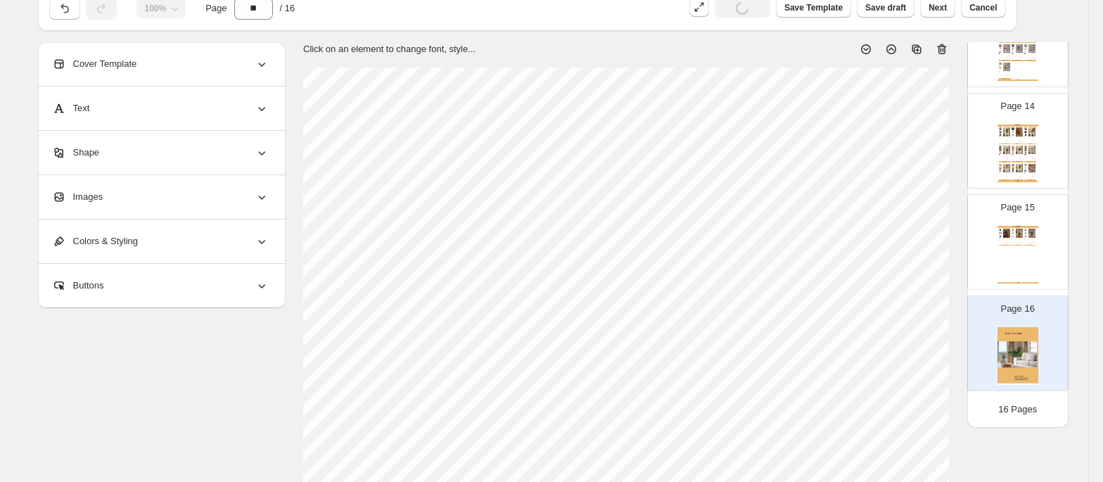
click at [1022, 370] on img at bounding box center [1017, 356] width 41 height 58
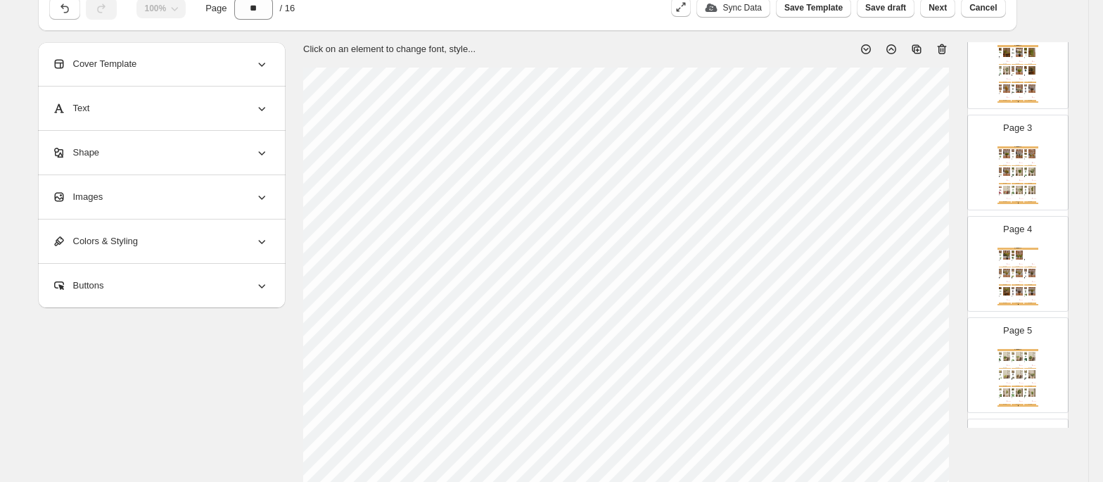
scroll to position [0, 0]
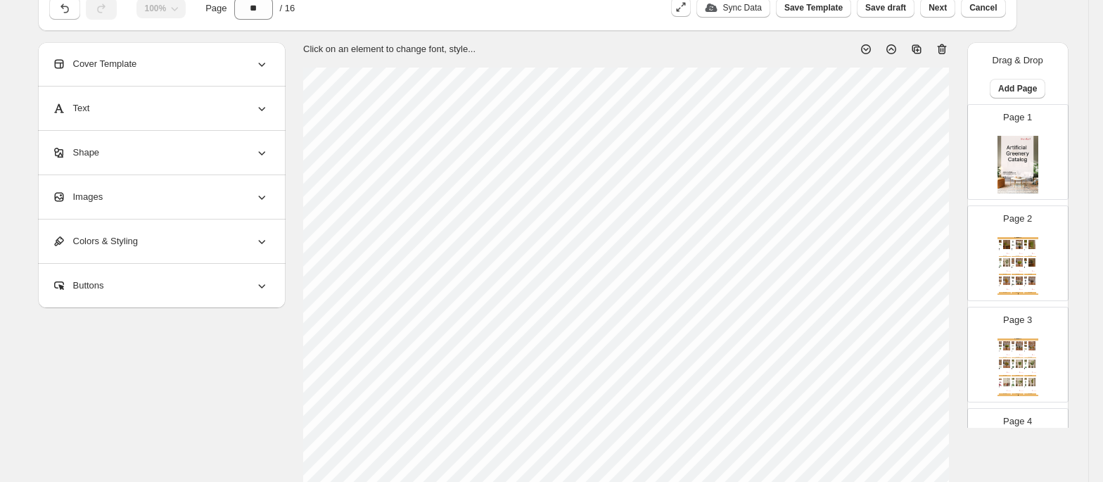
click at [1022, 172] on img at bounding box center [1017, 165] width 41 height 58
type input "*"
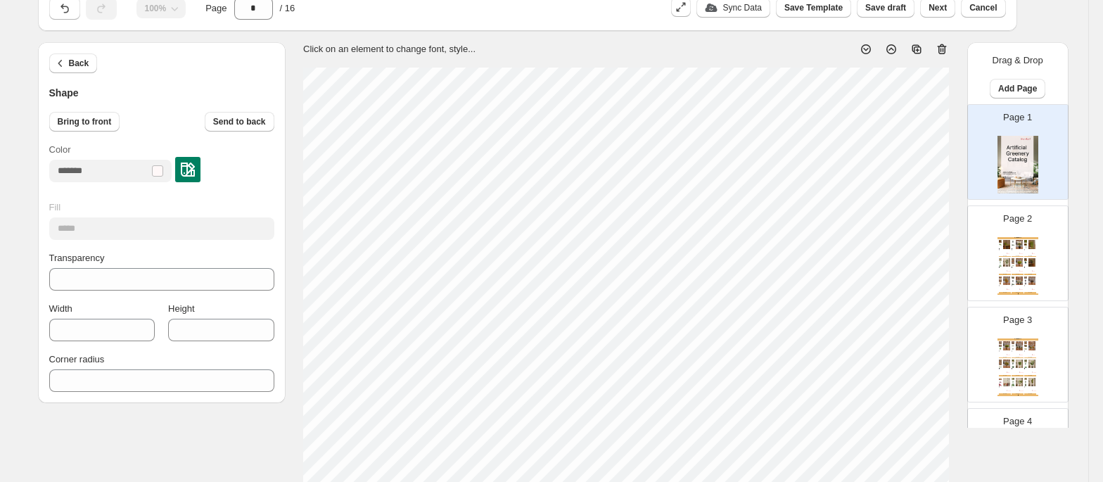
click at [195, 170] on img at bounding box center [188, 169] width 14 height 14
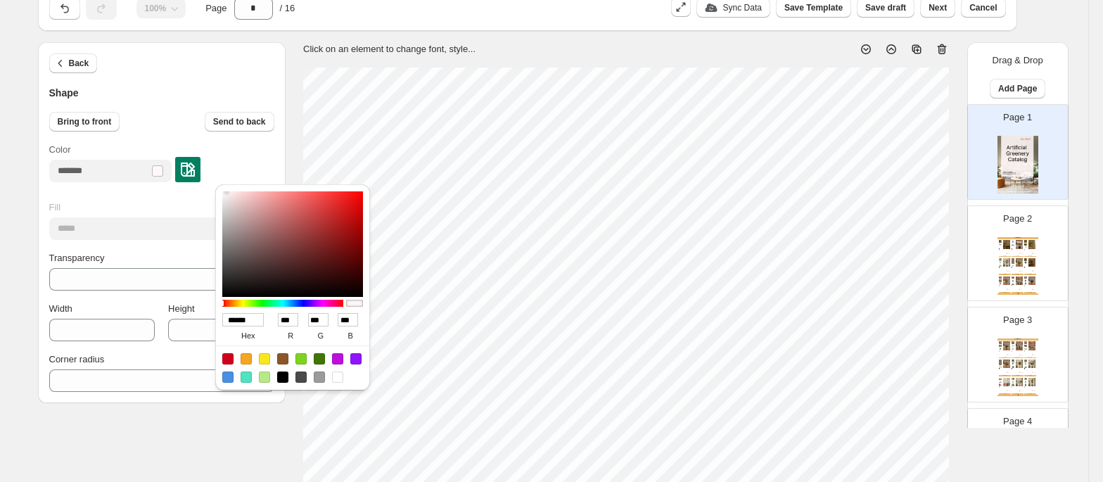
click at [232, 321] on input "******" at bounding box center [242, 319] width 41 height 13
click at [176, 201] on div "Fill" at bounding box center [161, 207] width 225 height 14
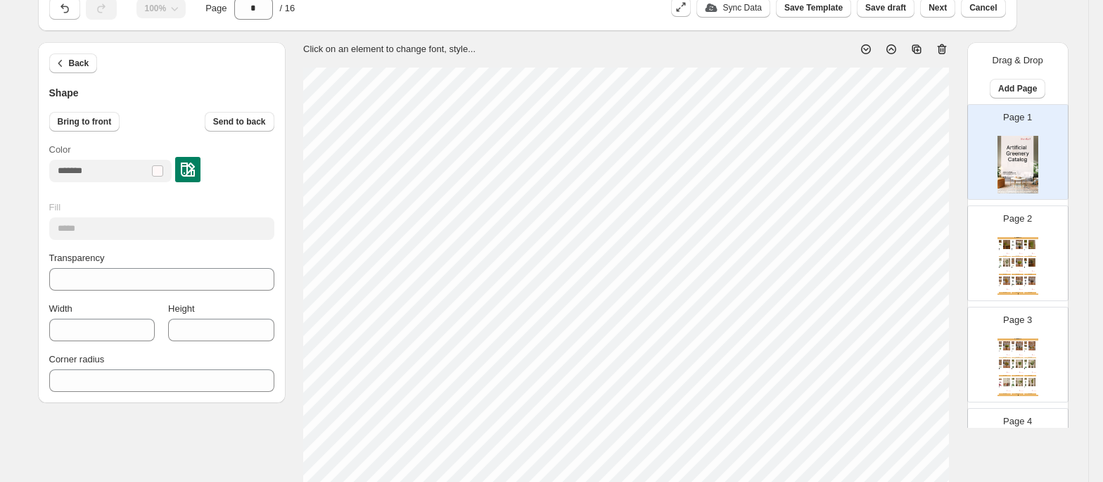
click at [176, 201] on div "Fill" at bounding box center [161, 207] width 225 height 14
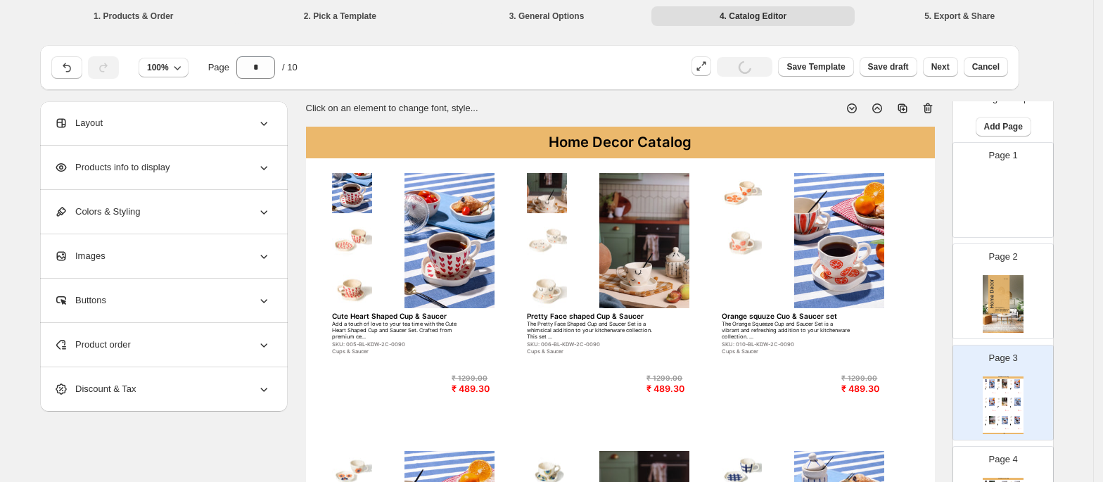
scroll to position [20, 0]
click at [1000, 266] on div "Page 2" at bounding box center [997, 287] width 89 height 94
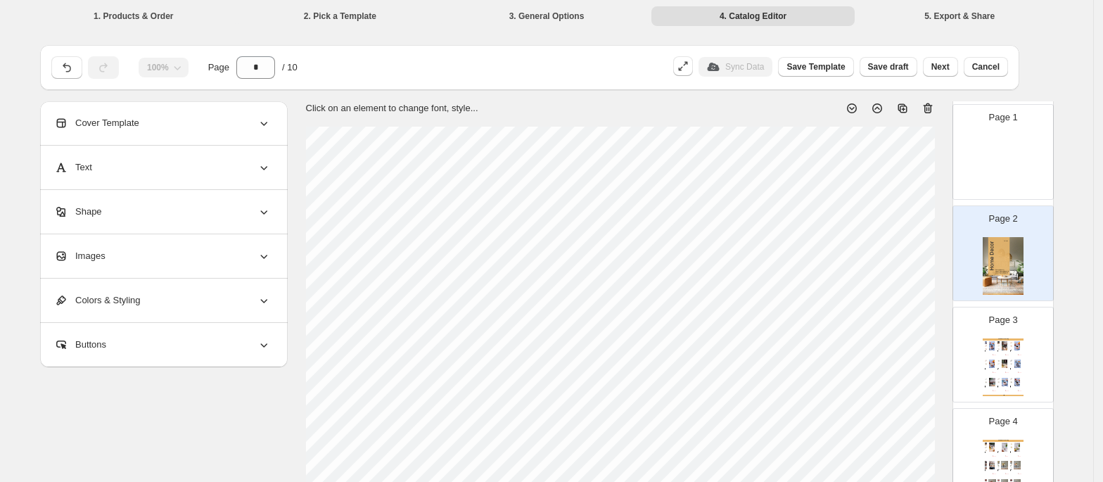
scroll to position [51, 0]
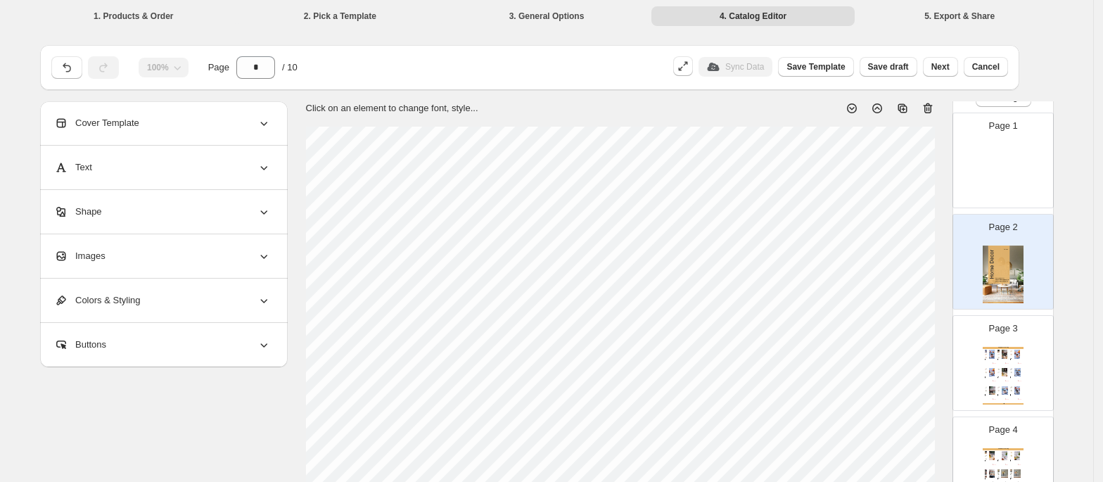
click at [1005, 177] on img at bounding box center [1002, 173] width 41 height 58
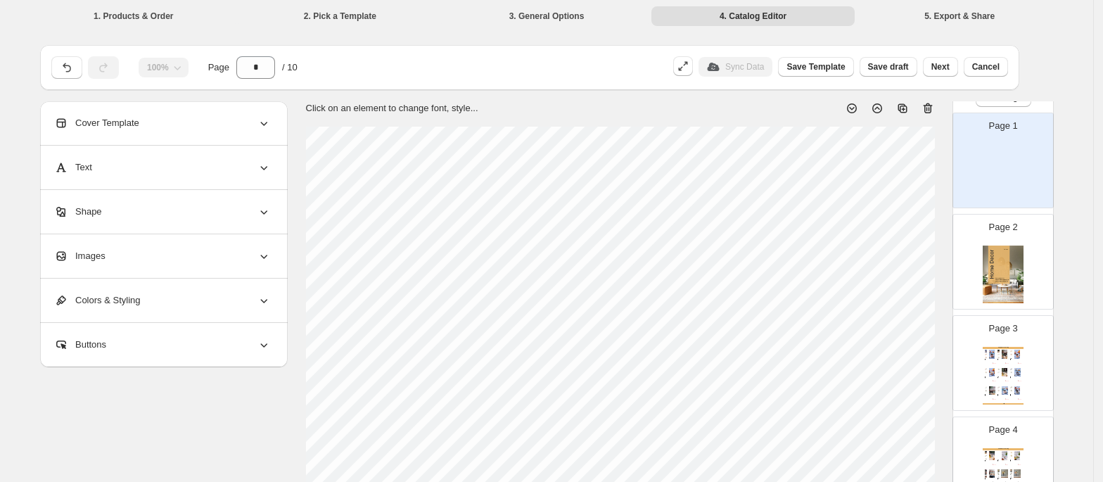
scroll to position [0, 0]
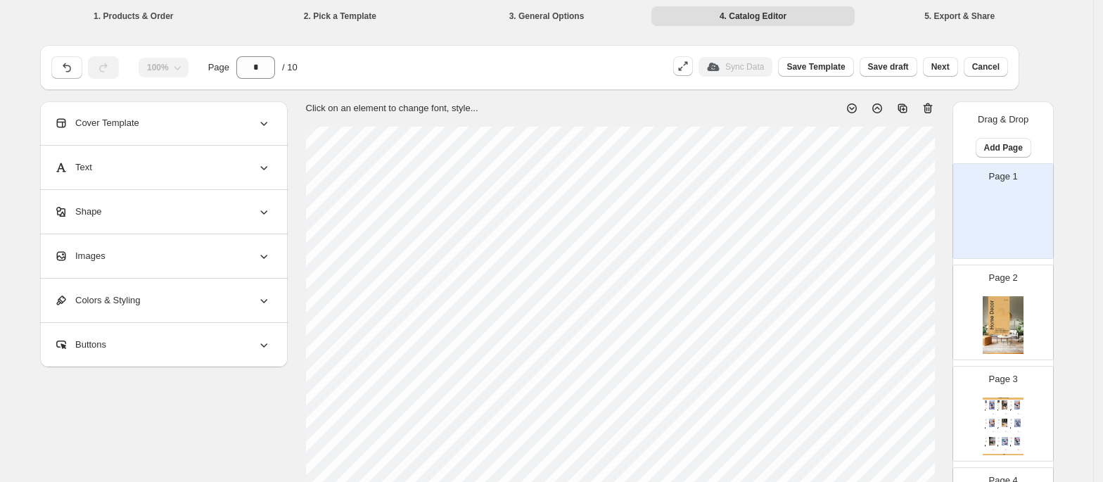
click at [927, 113] on icon at bounding box center [927, 108] width 14 height 14
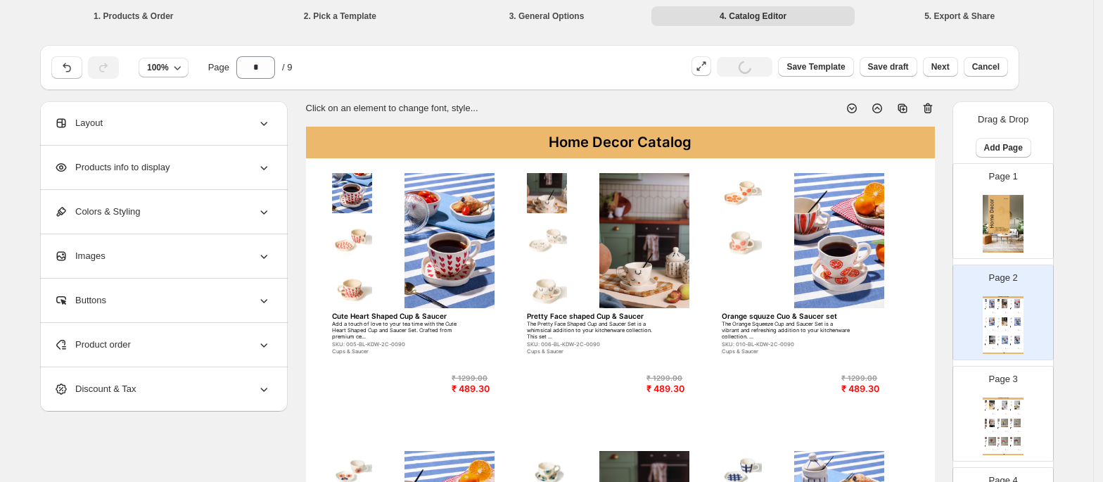
click at [1011, 229] on img at bounding box center [1002, 224] width 41 height 58
type input "*"
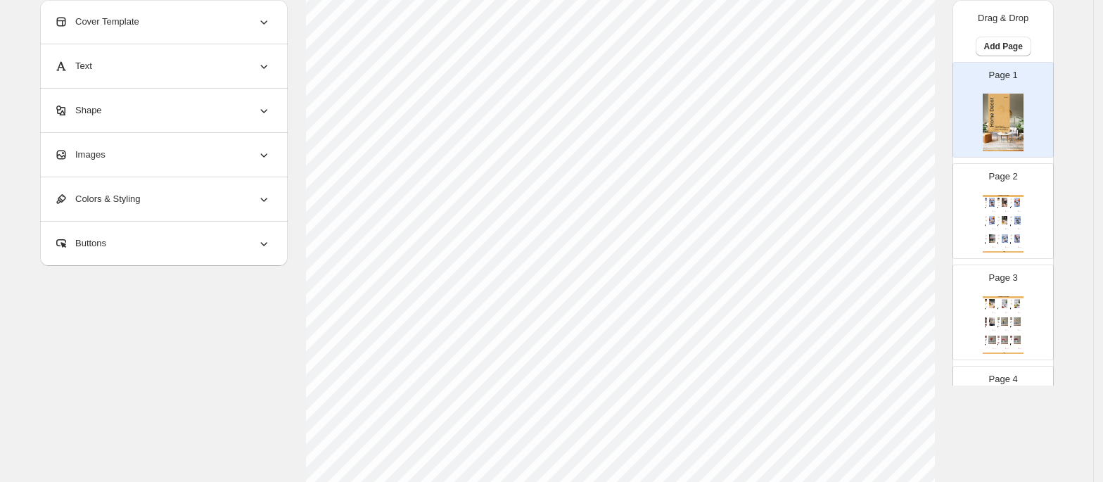
scroll to position [264, 0]
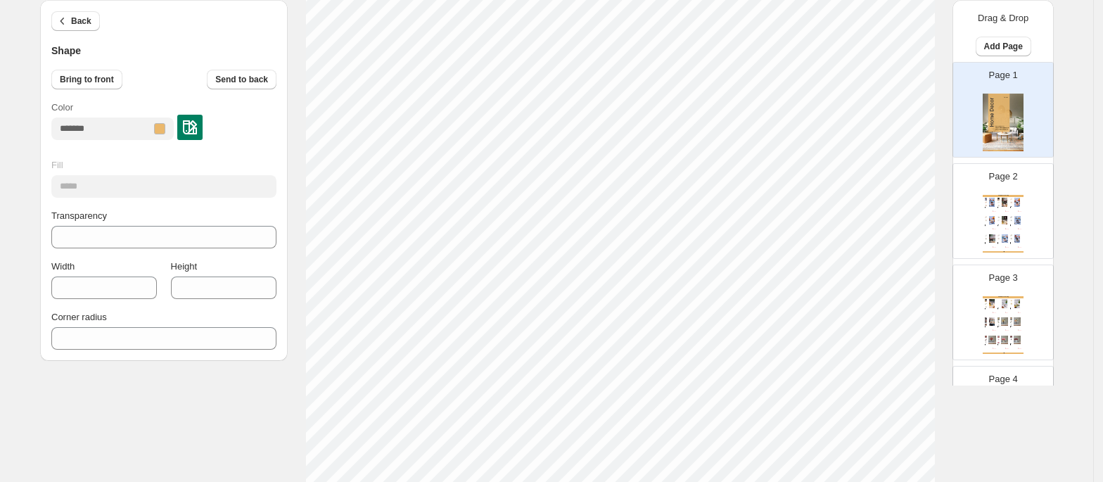
type input "***"
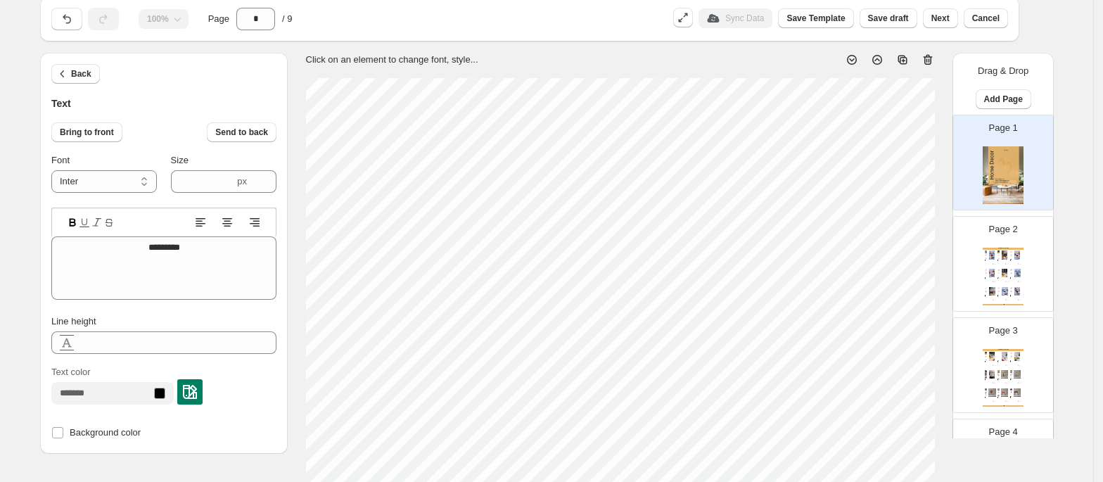
scroll to position [49, 0]
click at [68, 82] on button "Back" at bounding box center [75, 73] width 49 height 20
type input "****"
type textarea "*"
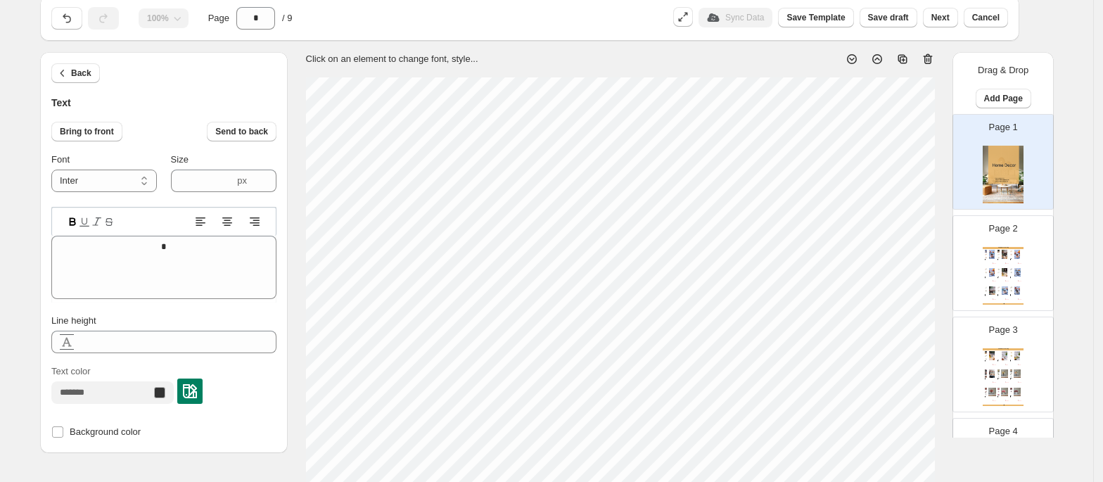
type textarea "**"
type textarea "***"
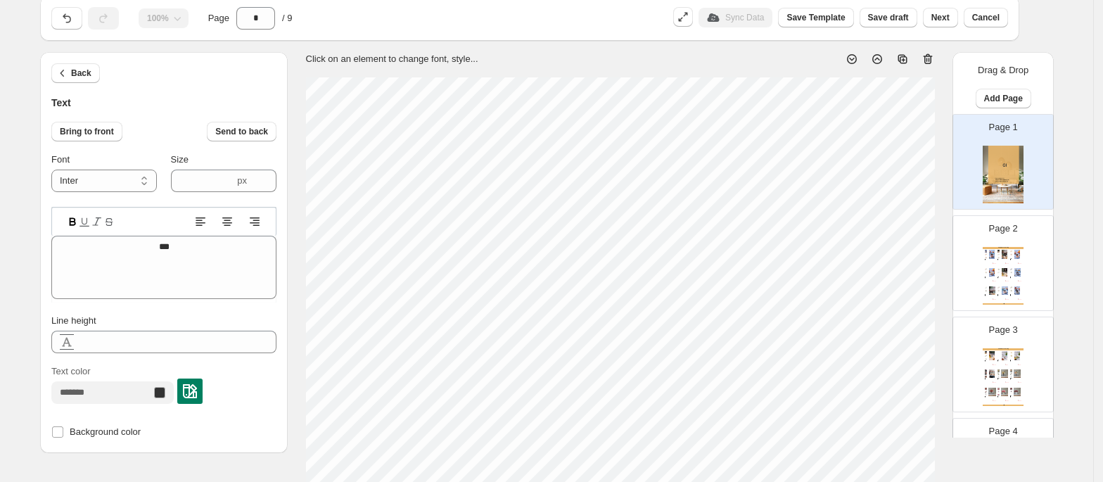
type textarea "**"
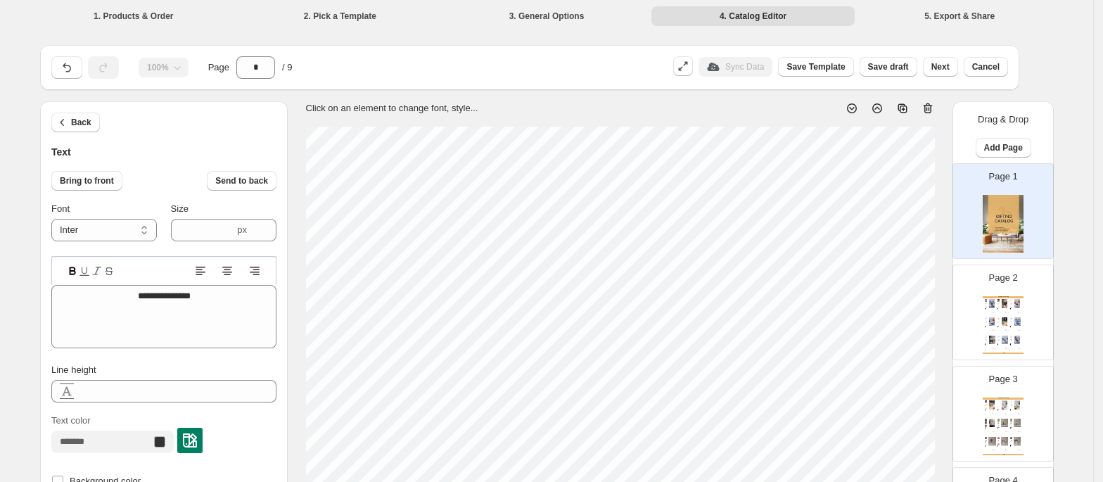
scroll to position [115, 0]
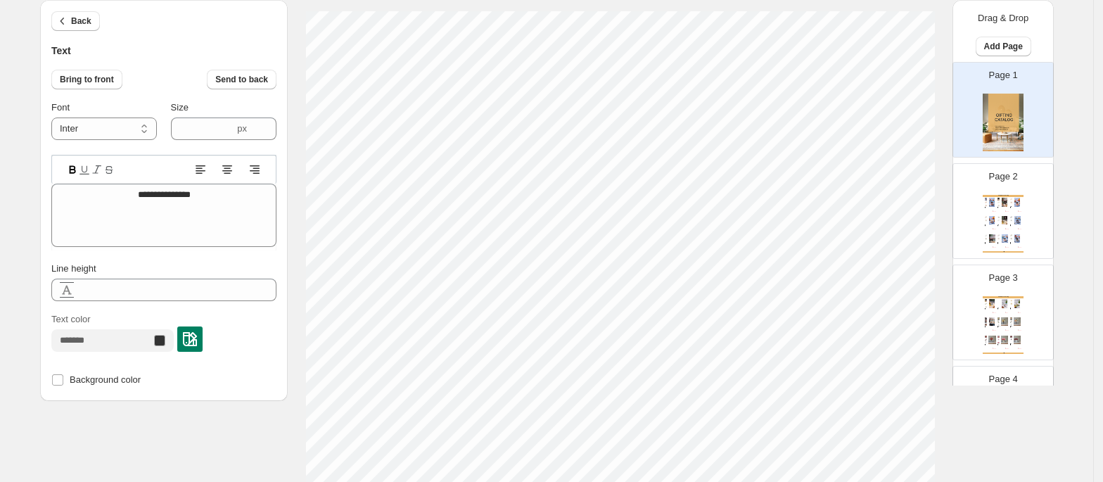
type input "*****"
paste textarea
type textarea "**********"
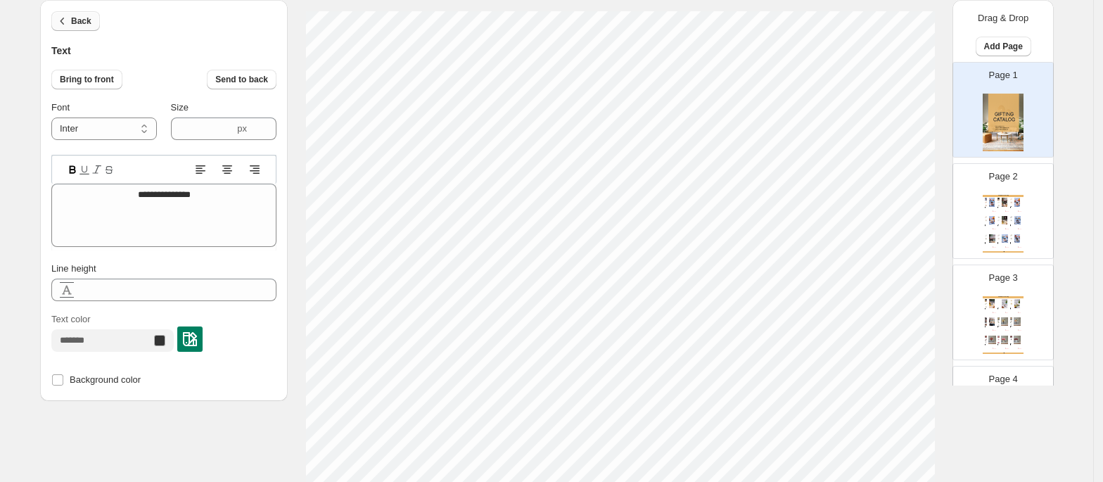
drag, startPoint x: 65, startPoint y: 9, endPoint x: 77, endPoint y: 28, distance: 22.1
click at [77, 28] on div "Back Text" at bounding box center [163, 29] width 225 height 58
click at [77, 28] on button "Back" at bounding box center [75, 21] width 49 height 20
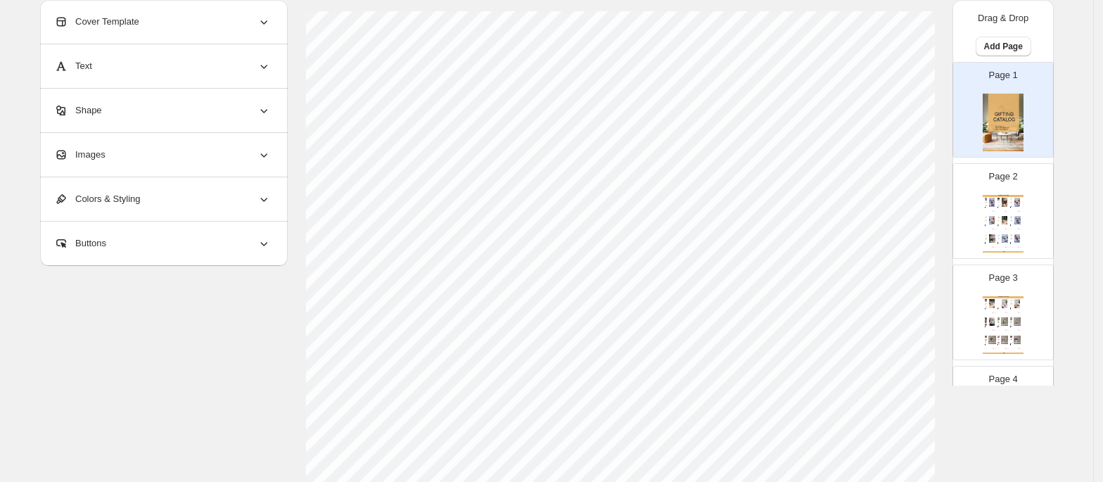
click at [120, 133] on div "Images" at bounding box center [162, 155] width 217 height 44
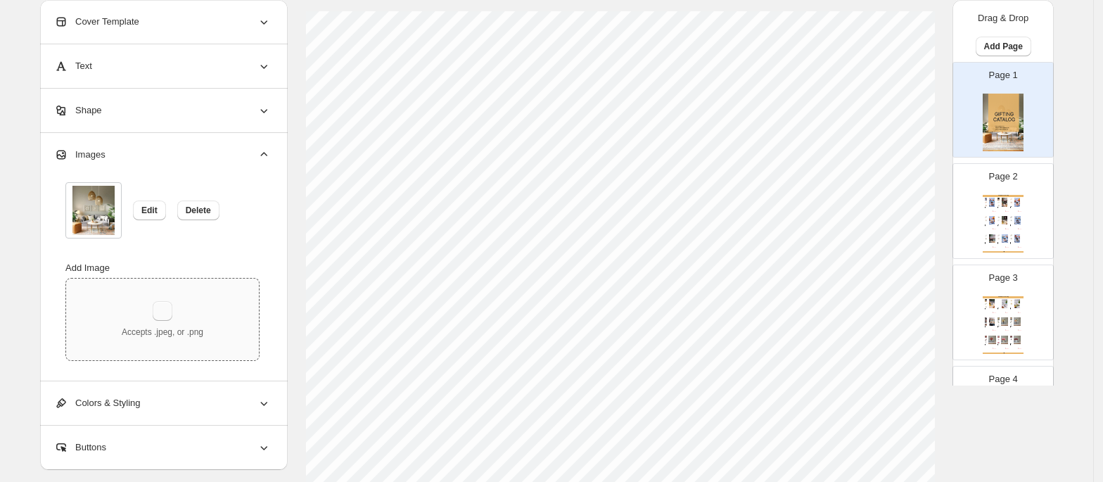
click at [161, 307] on button "button" at bounding box center [163, 311] width 20 height 20
type input "**********"
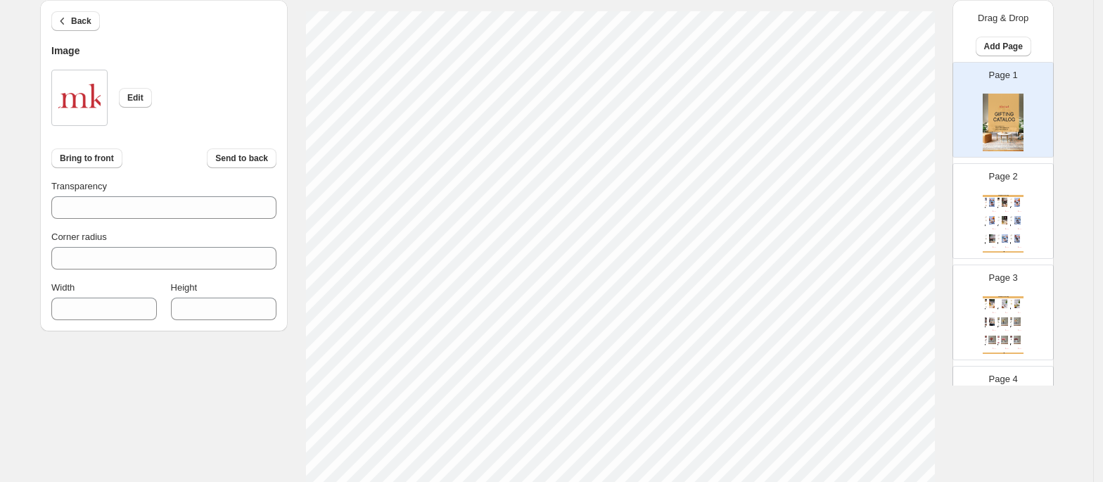
type input "***"
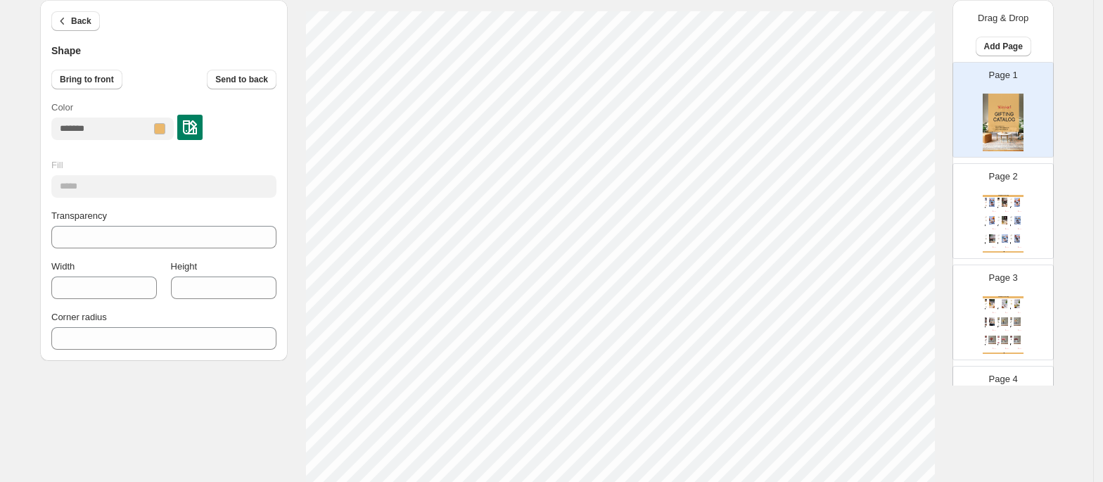
click at [197, 130] on img at bounding box center [190, 127] width 14 height 14
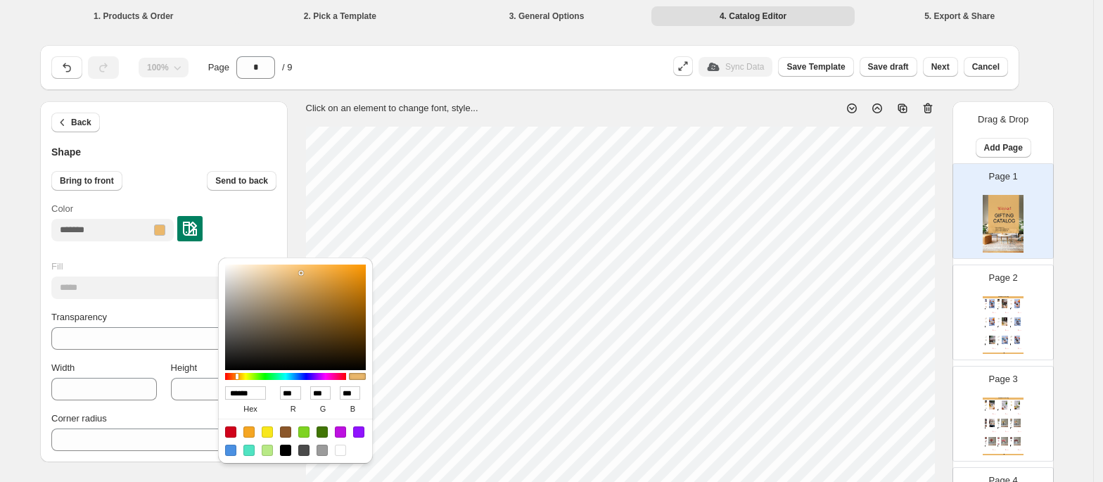
scroll to position [115, 0]
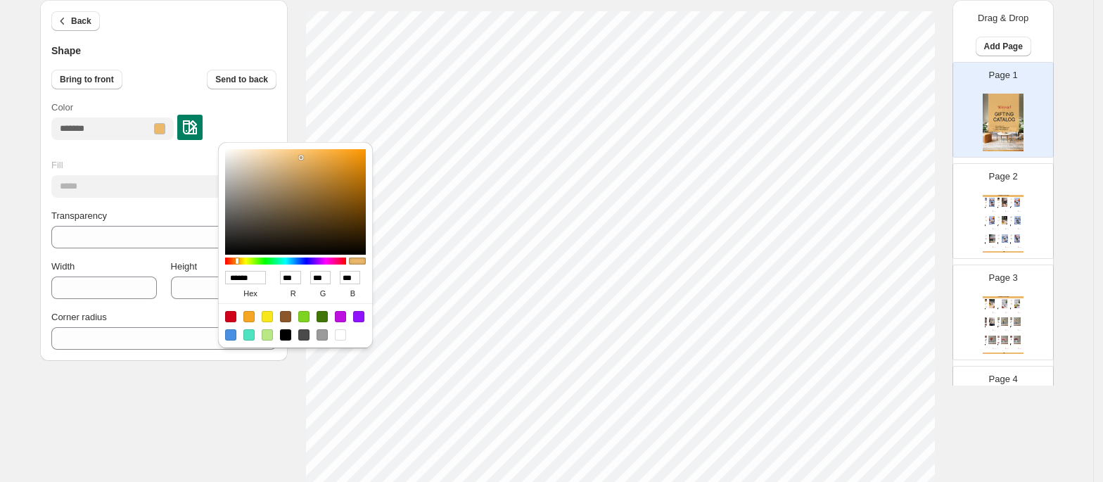
click at [246, 274] on input "******" at bounding box center [245, 277] width 41 height 13
paste input
type input "******"
type input "***"
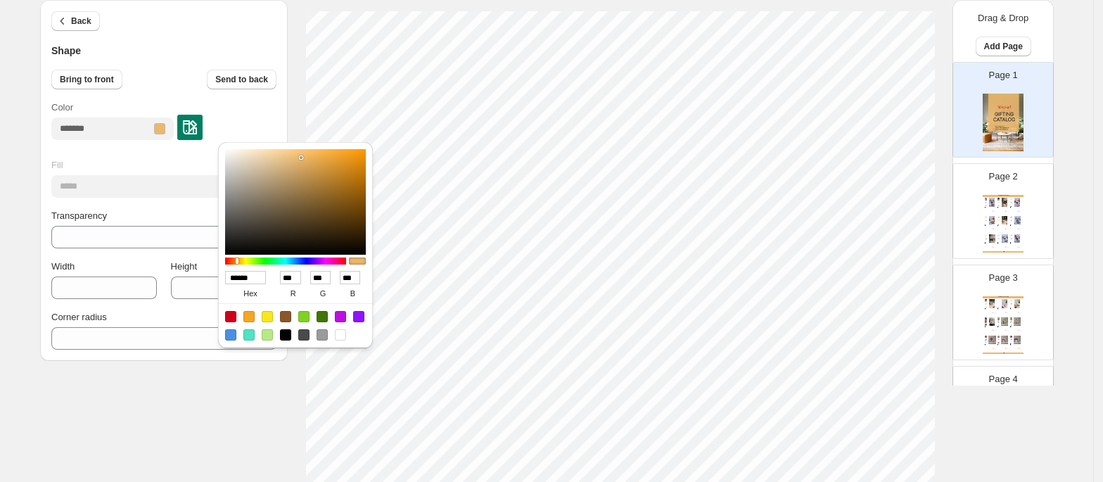
type input "***"
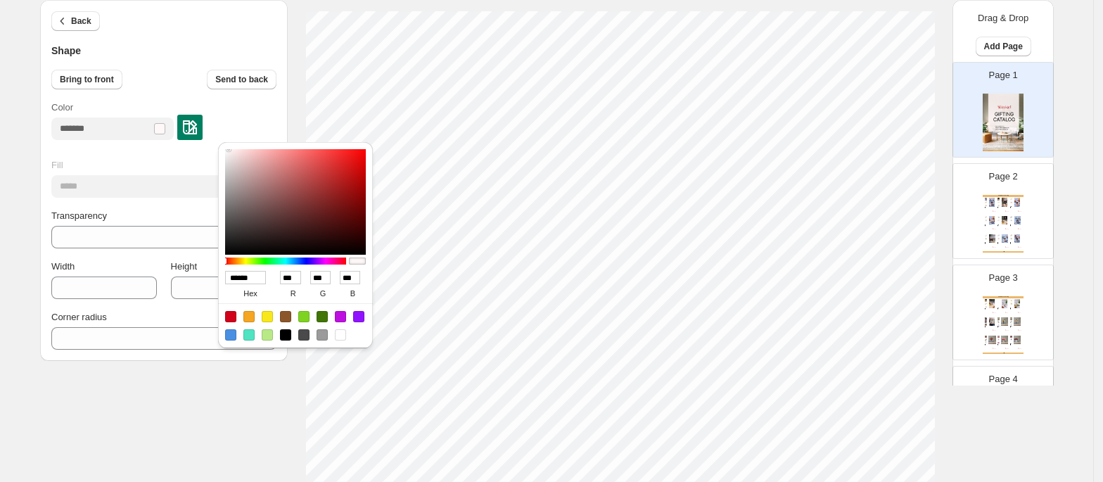
type input "******"
click at [181, 83] on div "Bring to front Send to back" at bounding box center [163, 80] width 225 height 20
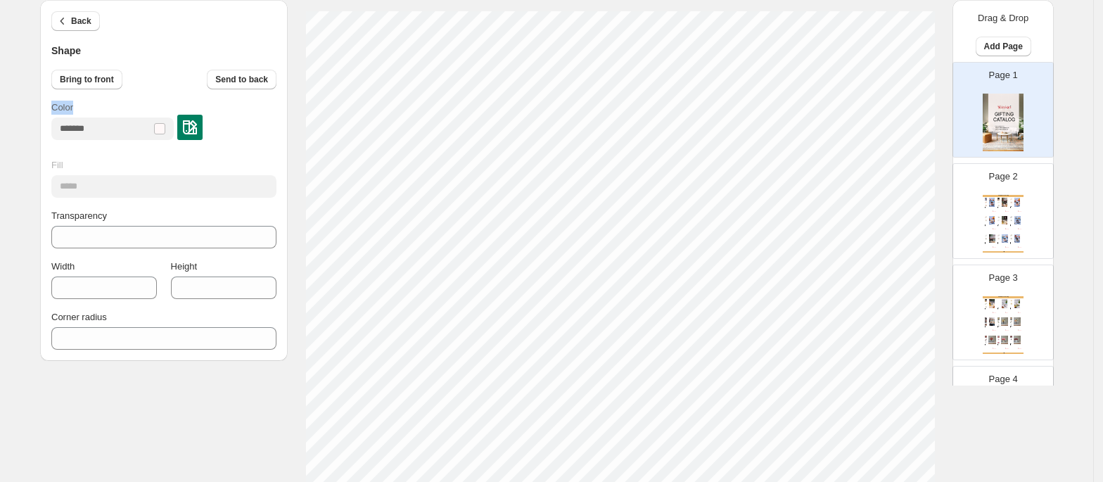
click at [181, 83] on div "Bring to front Send to back" at bounding box center [163, 80] width 225 height 20
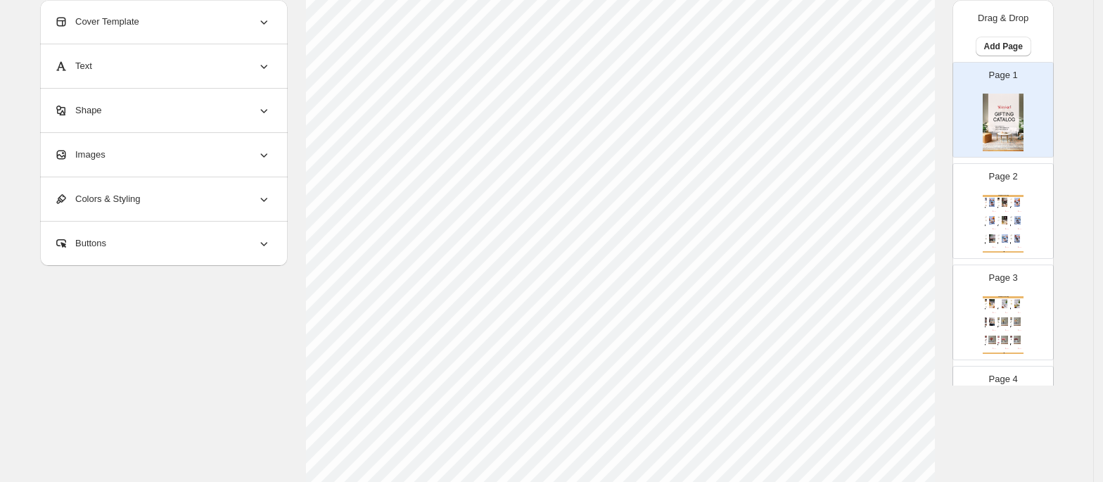
scroll to position [285, 0]
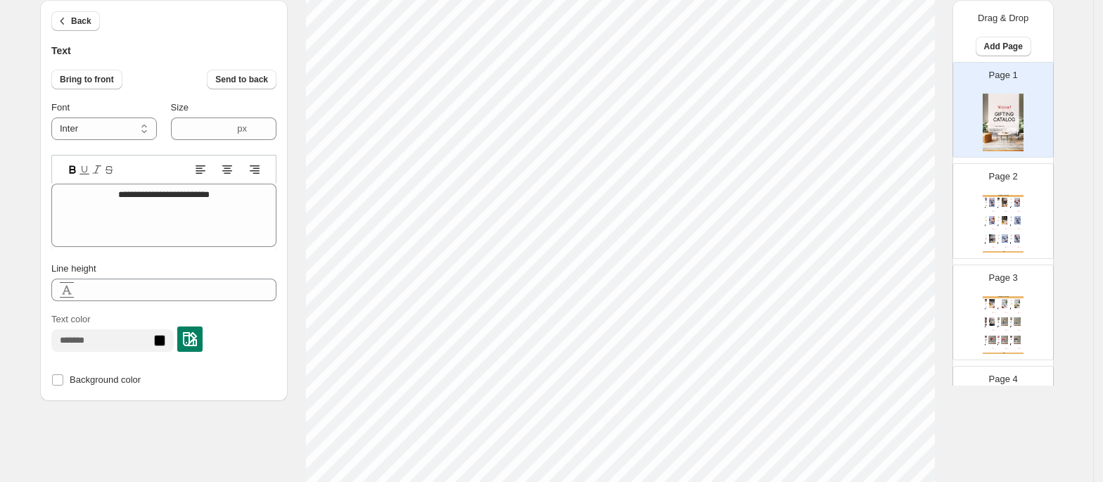
type textarea "**********"
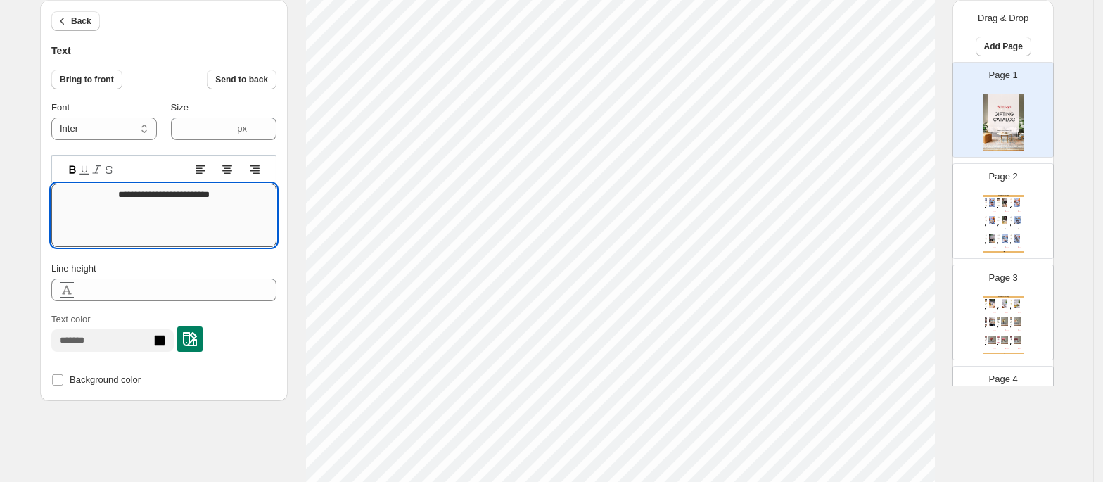
click at [226, 200] on textarea "**********" at bounding box center [163, 215] width 225 height 63
paste textarea "To enrich screen reader interactions, please activate Accessibility in Grammarl…"
type textarea "**********"
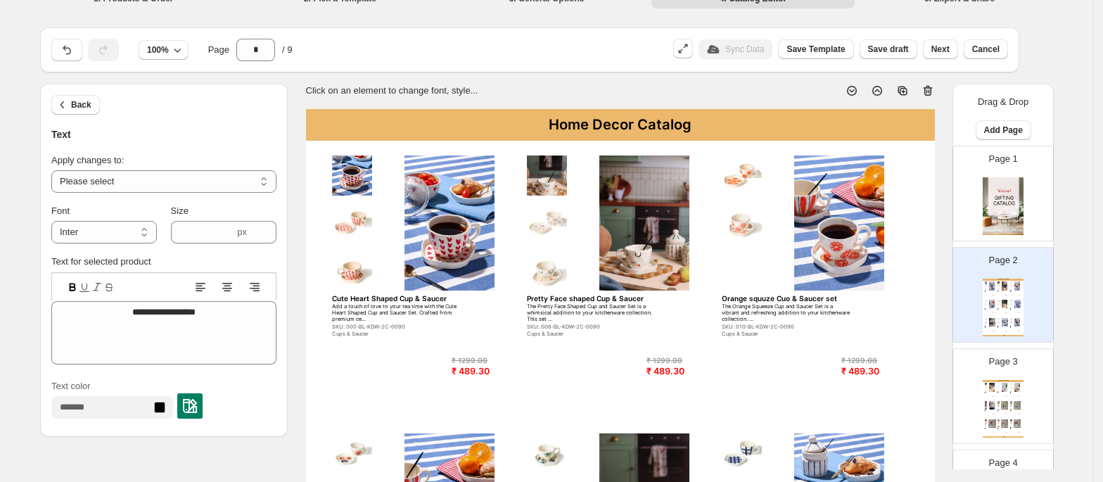
scroll to position [17, 0]
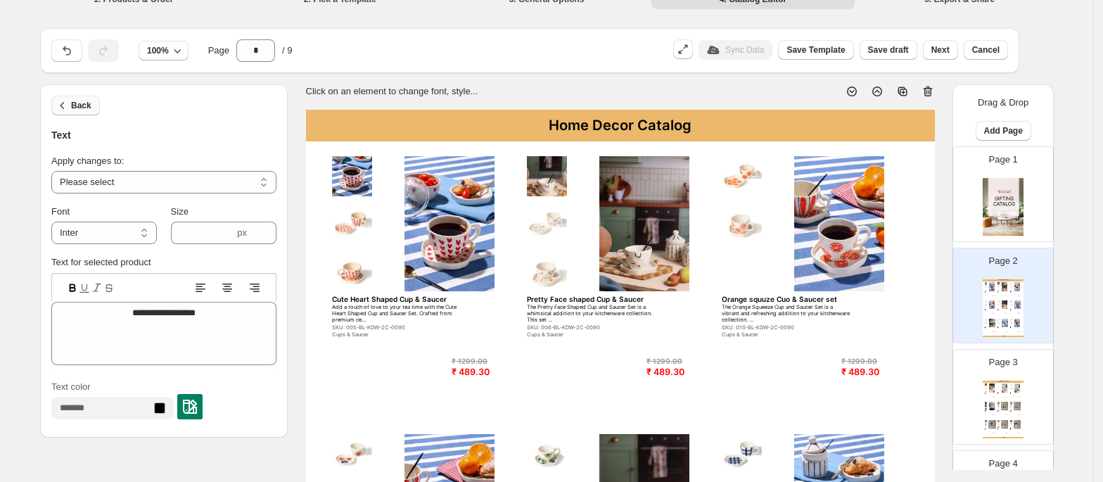
click at [76, 103] on span "Back" at bounding box center [81, 105] width 20 height 11
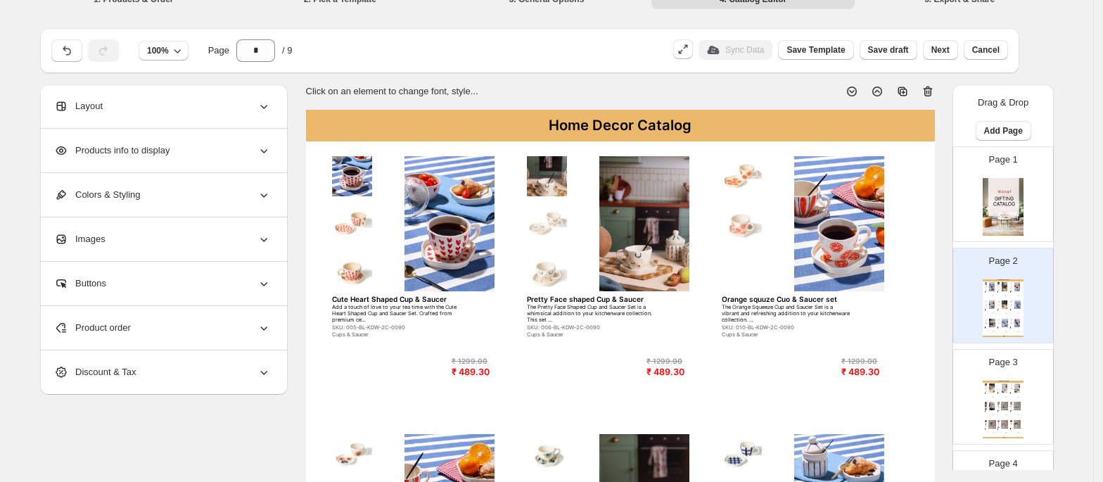
click at [140, 201] on span "Colors & Styling" at bounding box center [97, 195] width 86 height 14
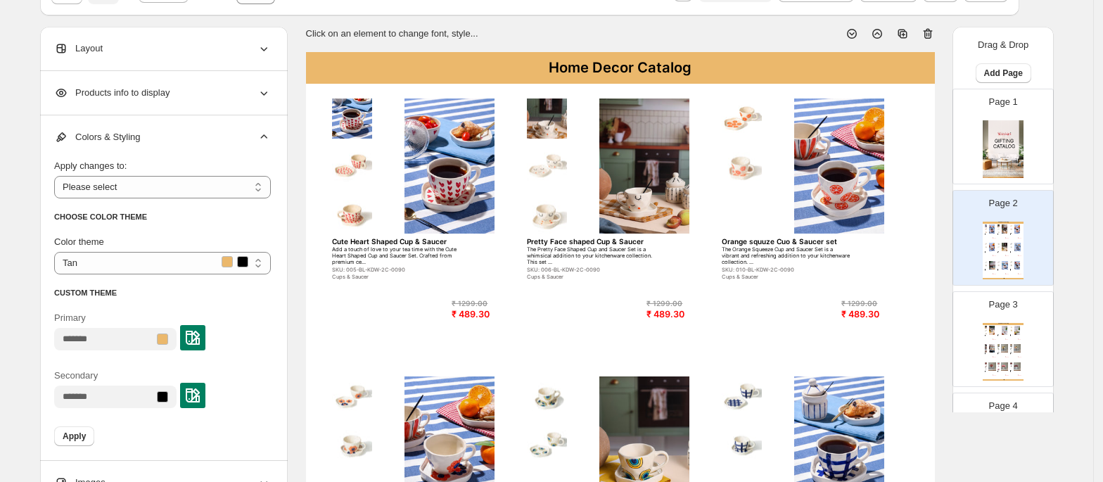
scroll to position [87, 0]
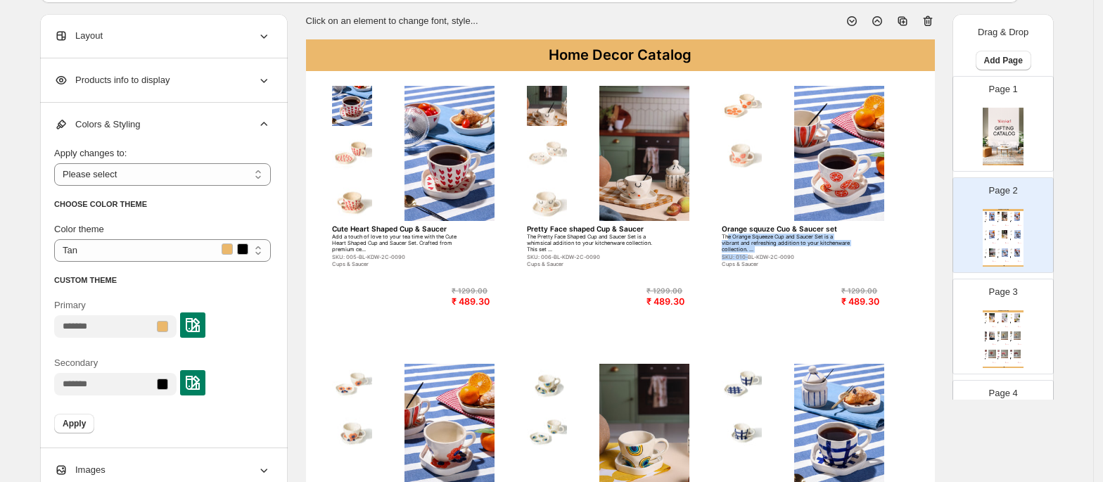
drag, startPoint x: 751, startPoint y: 257, endPoint x: 733, endPoint y: 233, distance: 30.1
click at [733, 233] on div "Orange squuze Cuo & Saucer set The Orange Squeeze Cup and Saucer Set is a vibra…" at bounding box center [814, 246] width 186 height 44
click at [1006, 147] on img at bounding box center [1002, 137] width 41 height 58
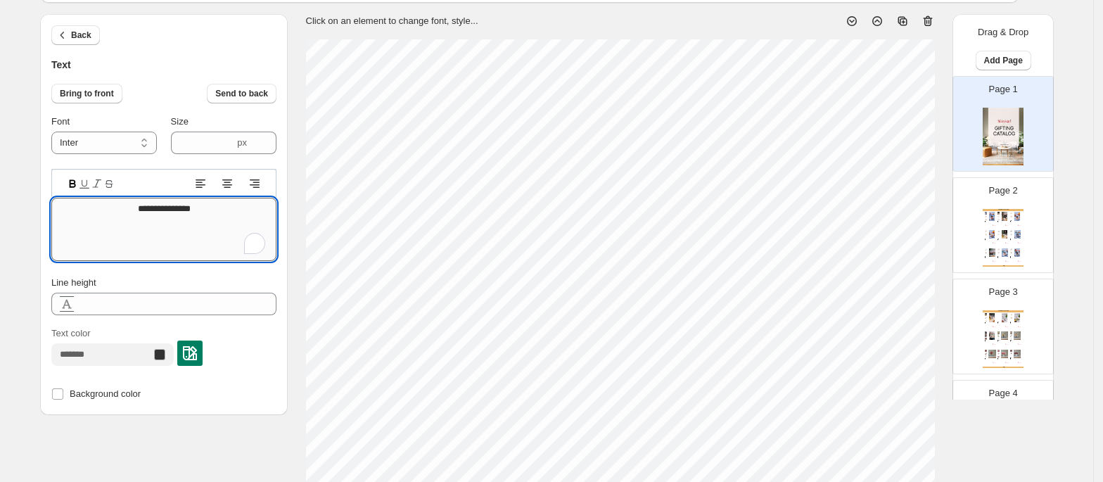
click at [113, 225] on textarea "**********" at bounding box center [163, 229] width 225 height 63
click at [1019, 215] on div "Home Decor Catalog Cute Heart Shaped Cup & Saucer Add a touch of love to your t…" at bounding box center [1002, 238] width 41 height 58
type input "*"
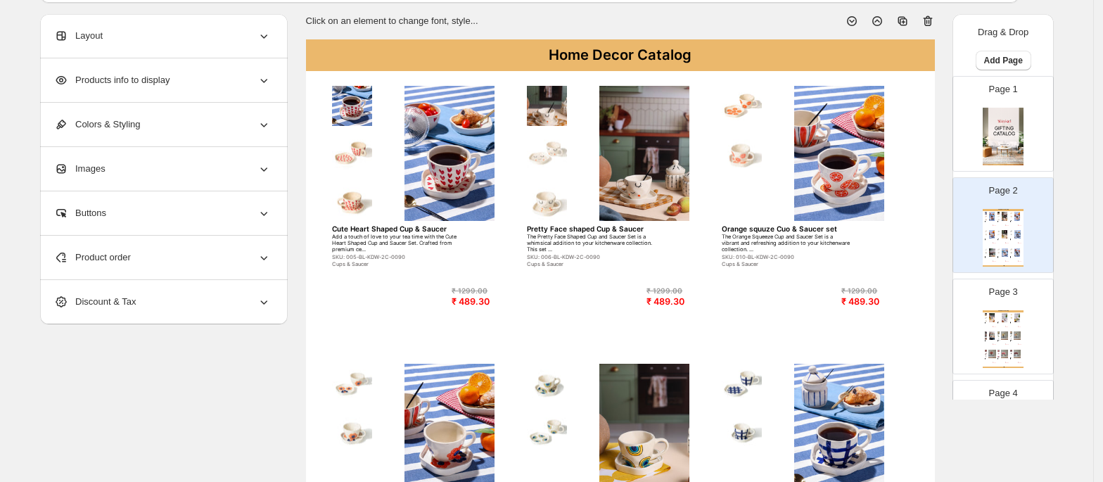
click at [600, 46] on div "Home Decor Catalog" at bounding box center [620, 55] width 629 height 32
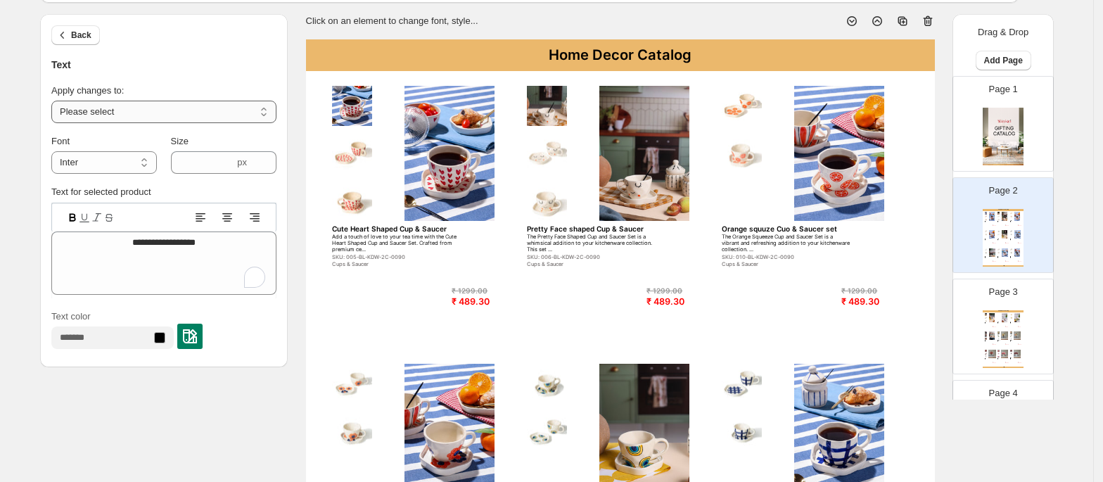
click at [177, 108] on select "**********" at bounding box center [163, 112] width 225 height 23
select select "**********"
click at [56, 101] on select "**********" at bounding box center [163, 112] width 225 height 23
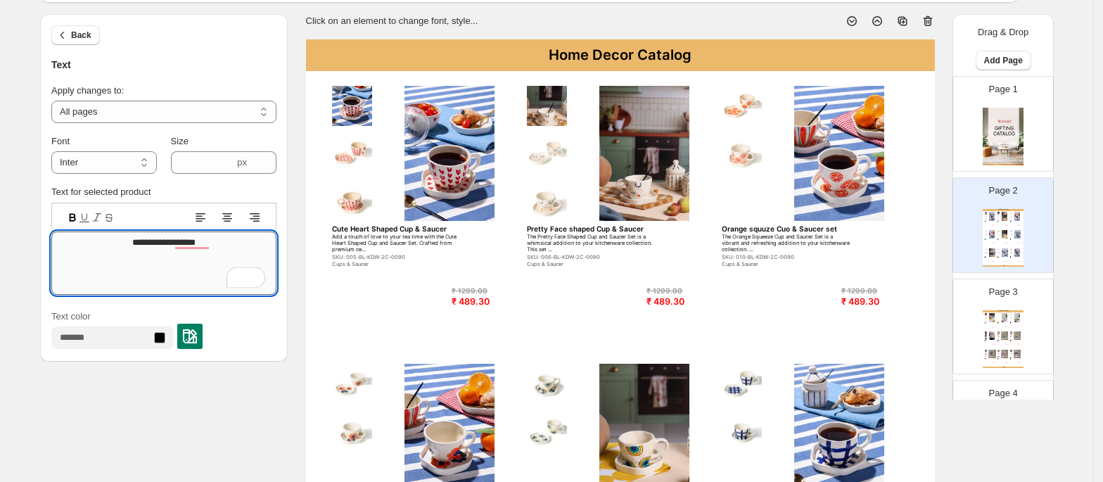
click at [170, 248] on textarea "**********" at bounding box center [163, 262] width 225 height 63
paste textarea "To enrich screen reader interactions, please activate Accessibility in Grammarl…"
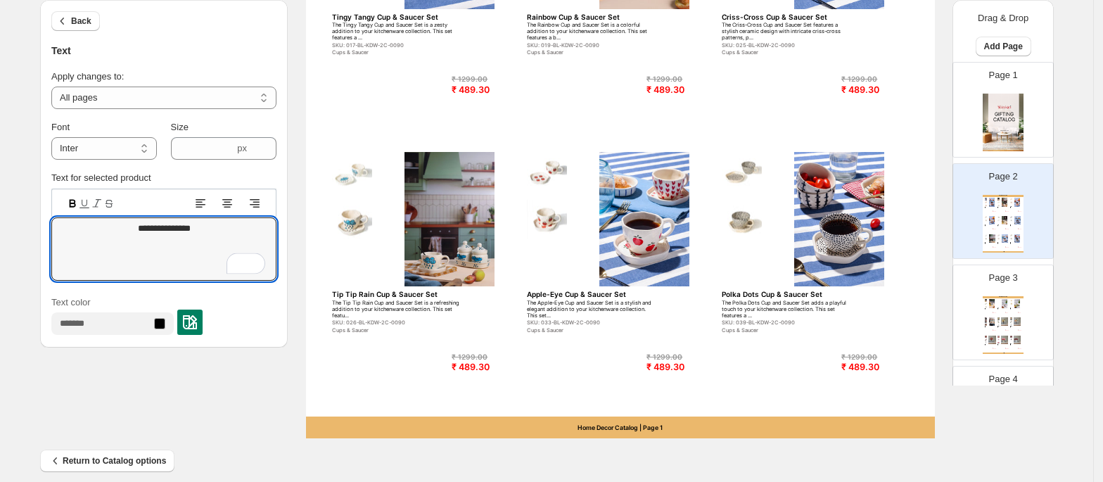
scroll to position [589, 0]
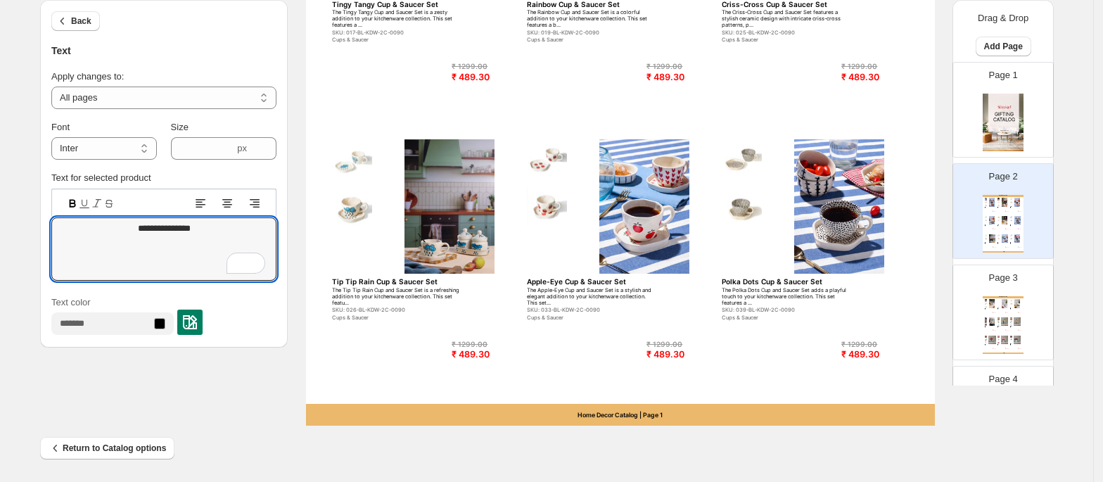
type textarea "**********"
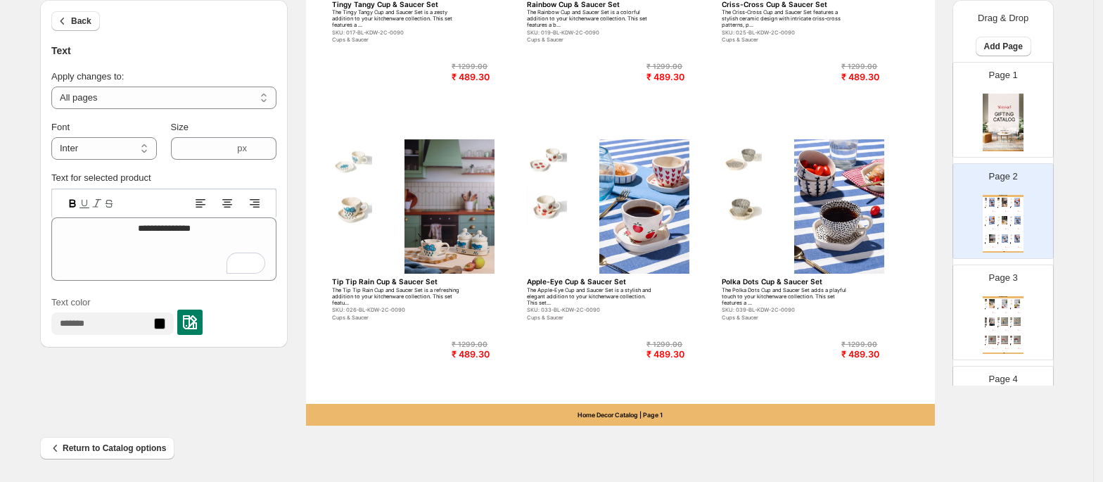
click at [648, 416] on div "Home Decor Catalog | Page 1" at bounding box center [620, 415] width 629 height 22
type input "***"
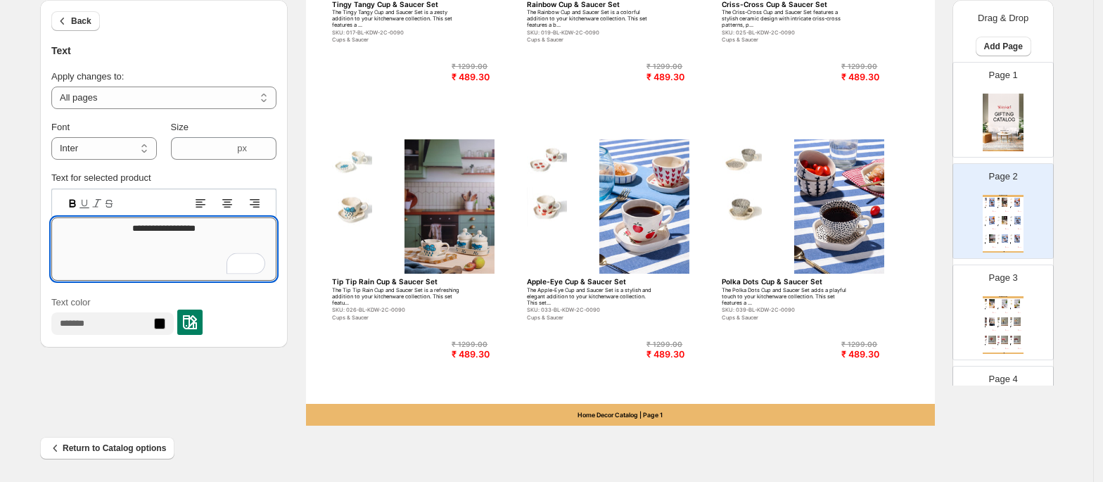
click at [192, 245] on textarea "**********" at bounding box center [163, 248] width 225 height 63
paste textarea "To enrich screen reader interactions, please activate Accessibility in Grammarl…"
type textarea "**********"
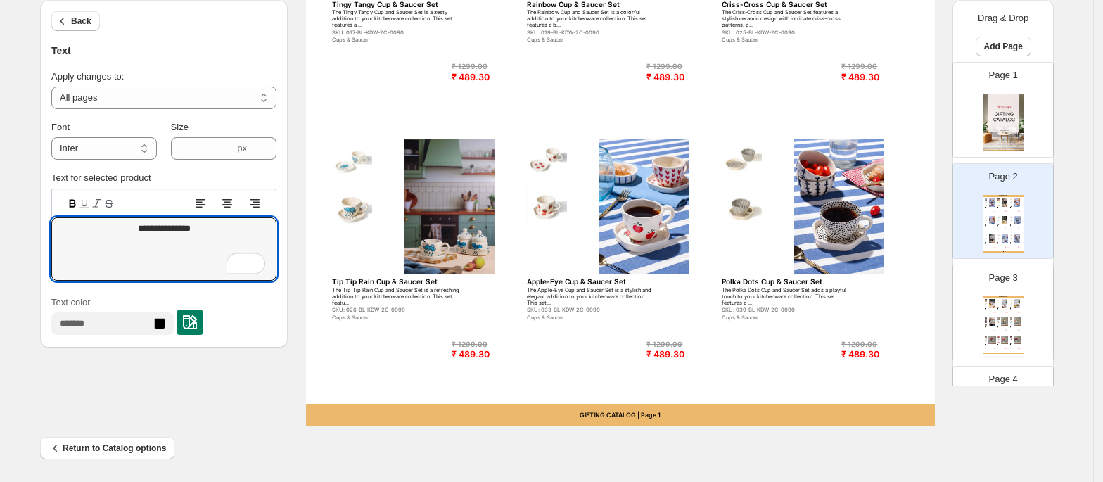
click at [1021, 91] on div "Page 1" at bounding box center [997, 104] width 89 height 94
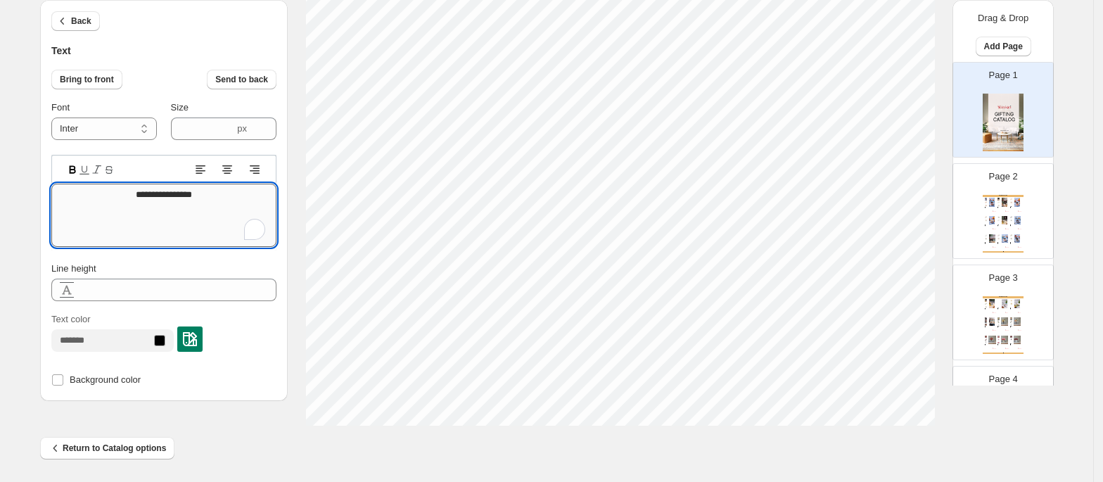
click at [189, 214] on textarea "**********" at bounding box center [163, 215] width 225 height 63
click at [979, 239] on div "Page 2 GIFTING CATALOG Cute Heart Shaped Cup & Saucer Add a touch of love to yo…" at bounding box center [997, 205] width 89 height 94
type input "*"
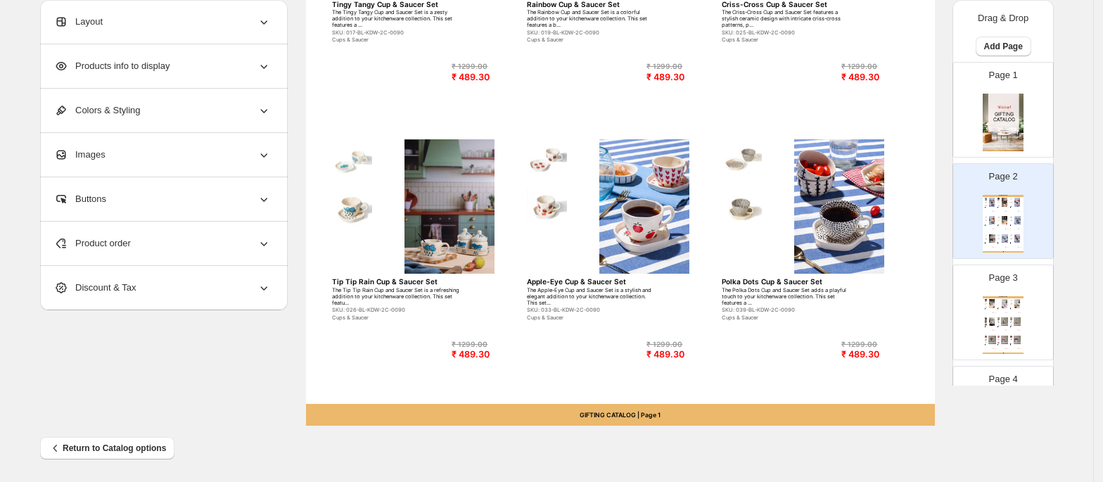
click at [597, 418] on div "GIFTING CATALOG | Page 1" at bounding box center [620, 415] width 629 height 22
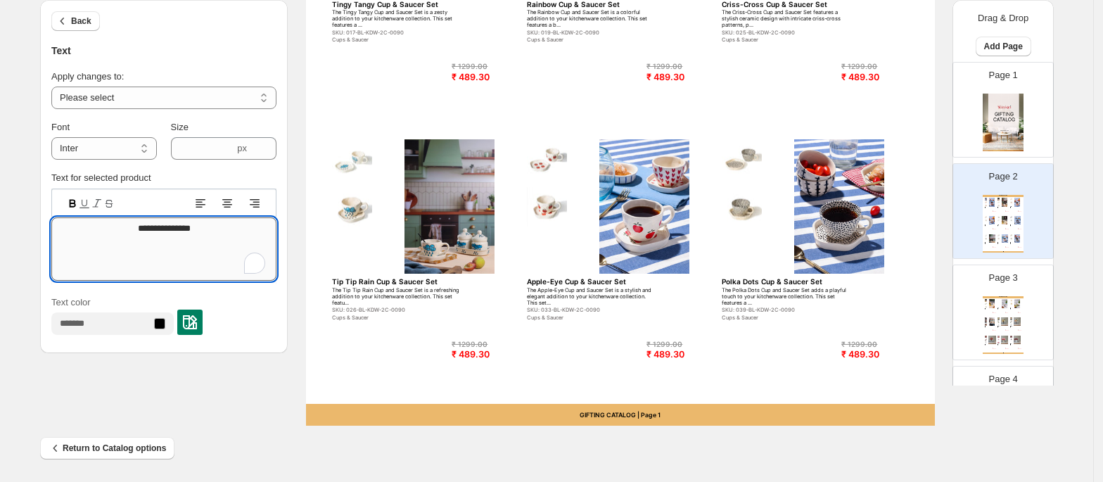
click at [201, 234] on textarea "**********" at bounding box center [163, 248] width 225 height 63
click at [234, 226] on textarea "**********" at bounding box center [163, 248] width 225 height 63
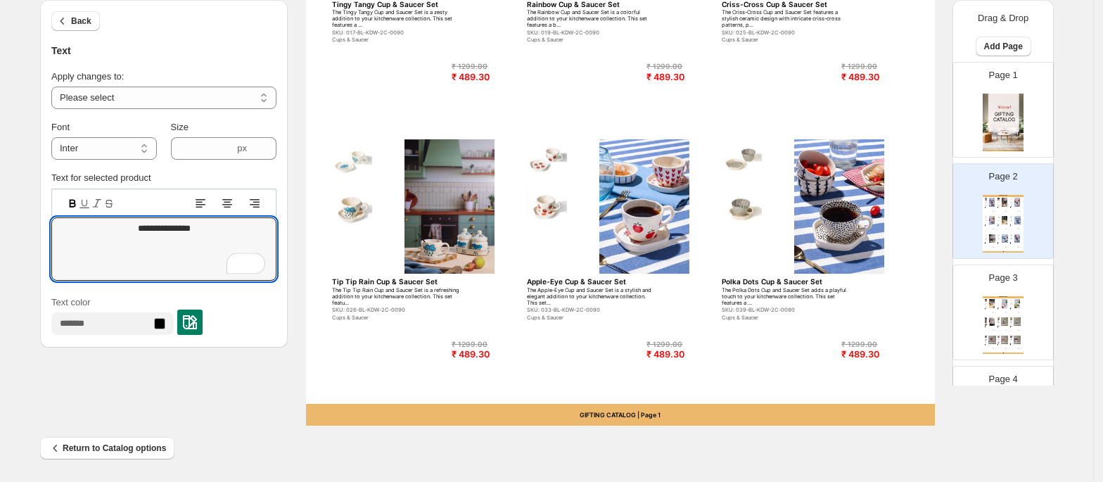
drag, startPoint x: 234, startPoint y: 226, endPoint x: 40, endPoint y: 225, distance: 194.1
paste textarea "To enrich screen reader interactions, please activate Accessibility in Grammarl…"
type textarea "**********"
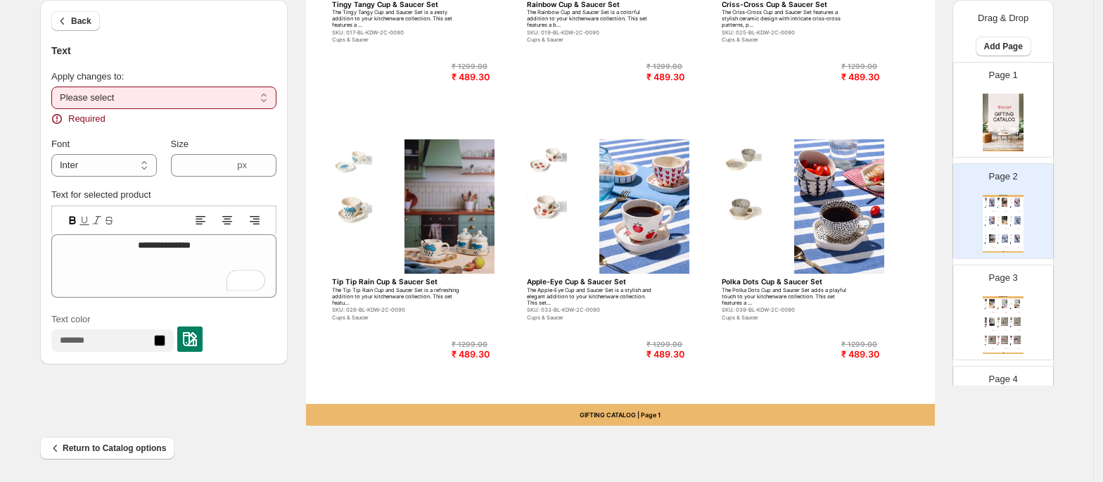
click at [172, 96] on select "**********" at bounding box center [163, 97] width 225 height 23
select select "**********"
click at [56, 86] on select "**********" at bounding box center [163, 97] width 225 height 23
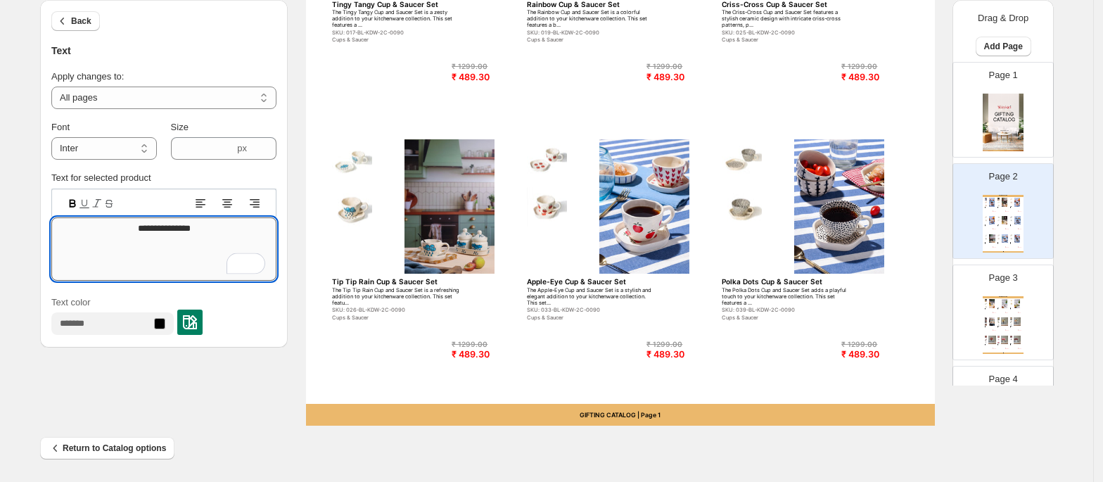
click at [170, 243] on textarea "**********" at bounding box center [163, 248] width 225 height 63
paste textarea "*"
type textarea "**********"
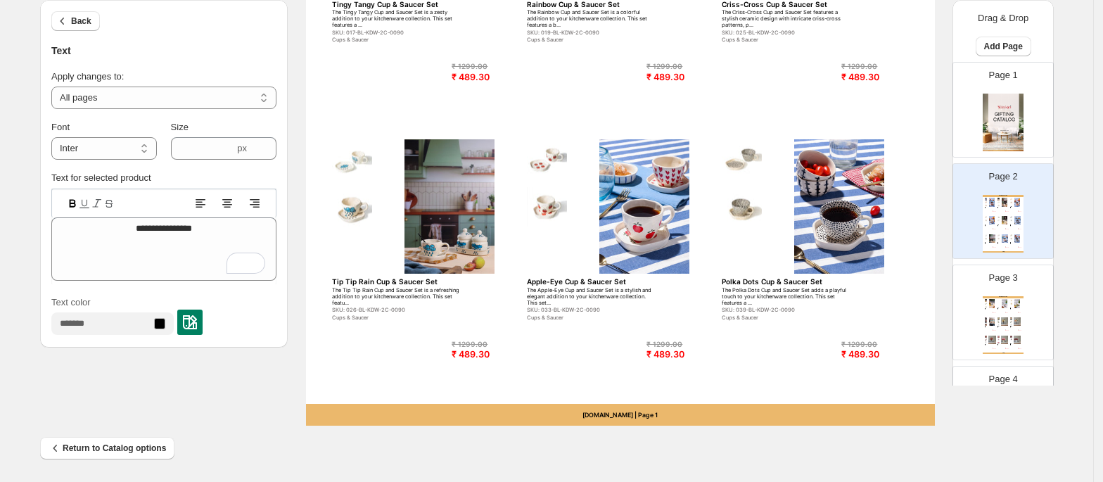
click at [155, 296] on div "Text color" at bounding box center [112, 302] width 122 height 14
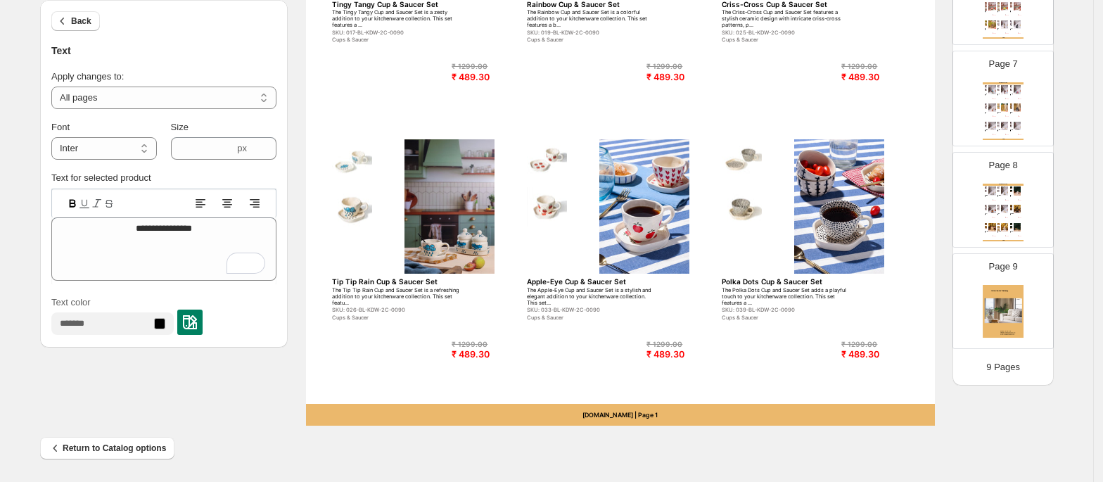
scroll to position [623, 0]
click at [1015, 302] on img at bounding box center [1002, 314] width 41 height 58
type input "*"
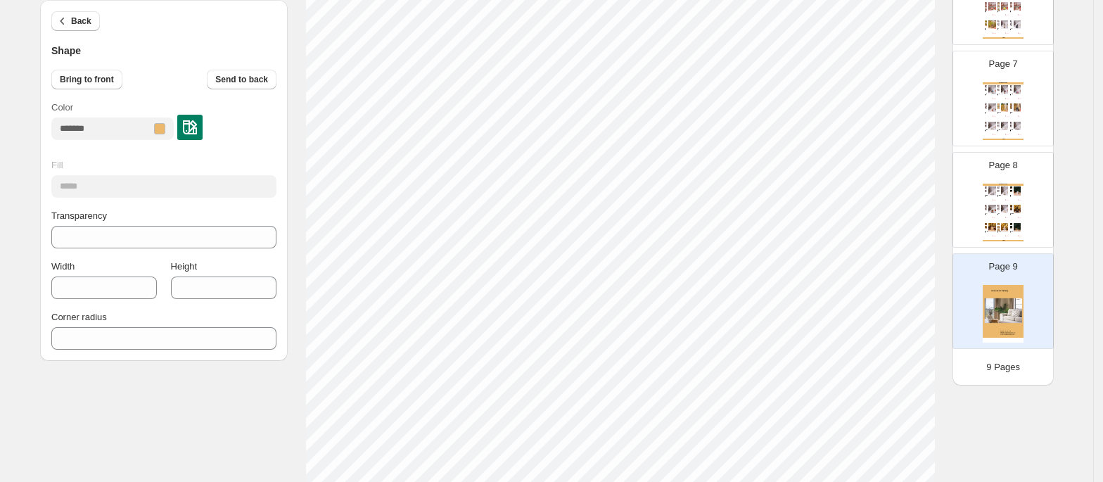
scroll to position [589, 0]
type input "****"
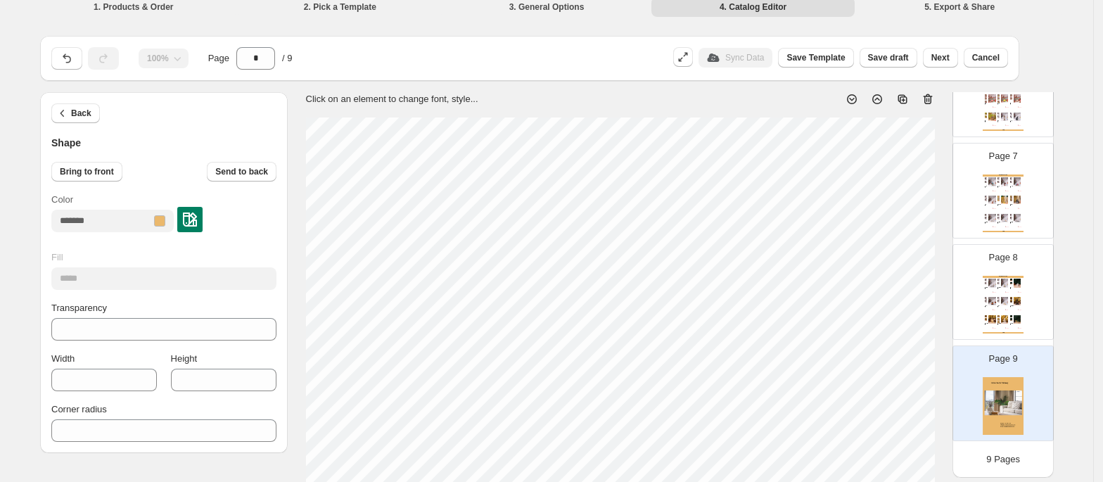
scroll to position [0, 0]
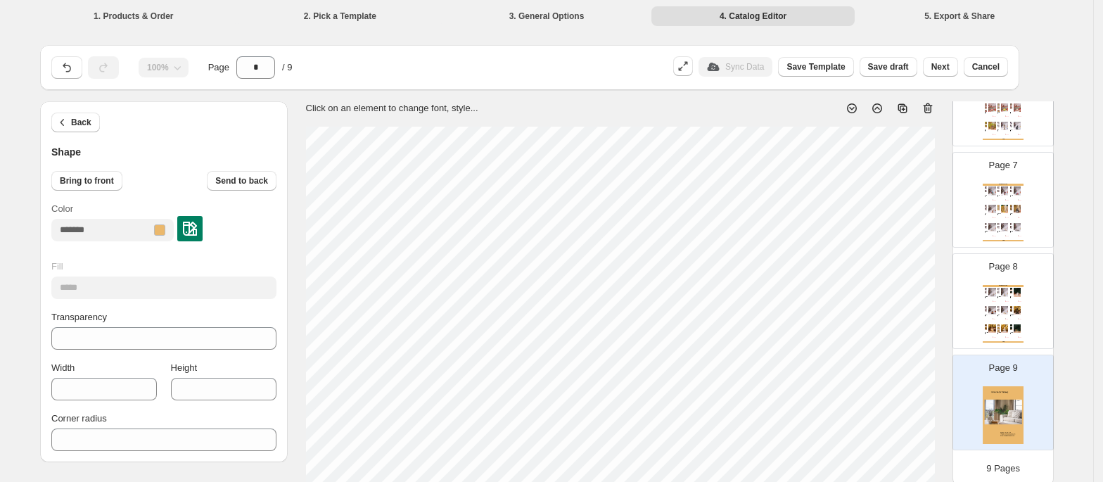
click at [197, 224] on img at bounding box center [190, 229] width 14 height 14
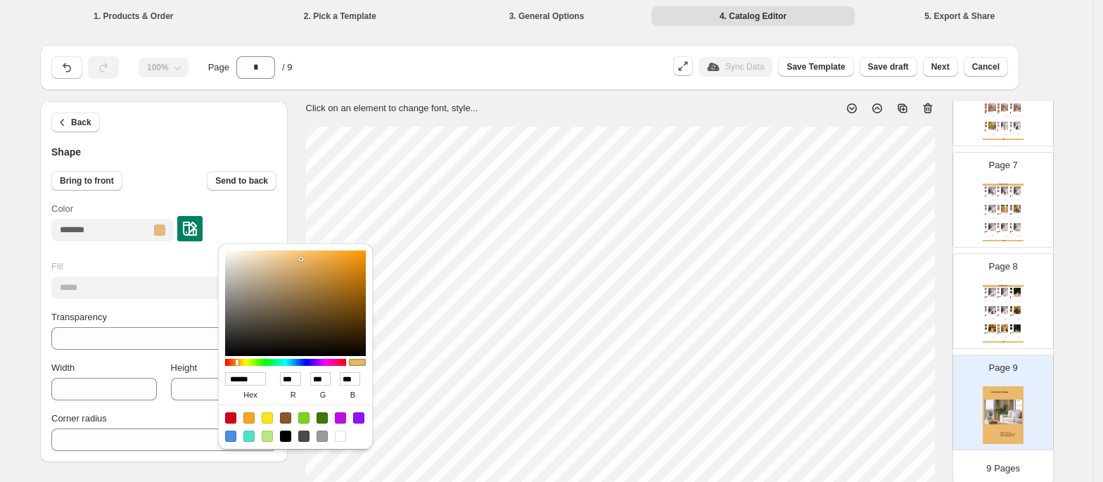
drag, startPoint x: 252, startPoint y: 371, endPoint x: 254, endPoint y: 381, distance: 10.1
click at [254, 381] on div "****** hex" at bounding box center [250, 387] width 51 height 33
click at [254, 381] on input "******" at bounding box center [245, 378] width 41 height 13
paste input
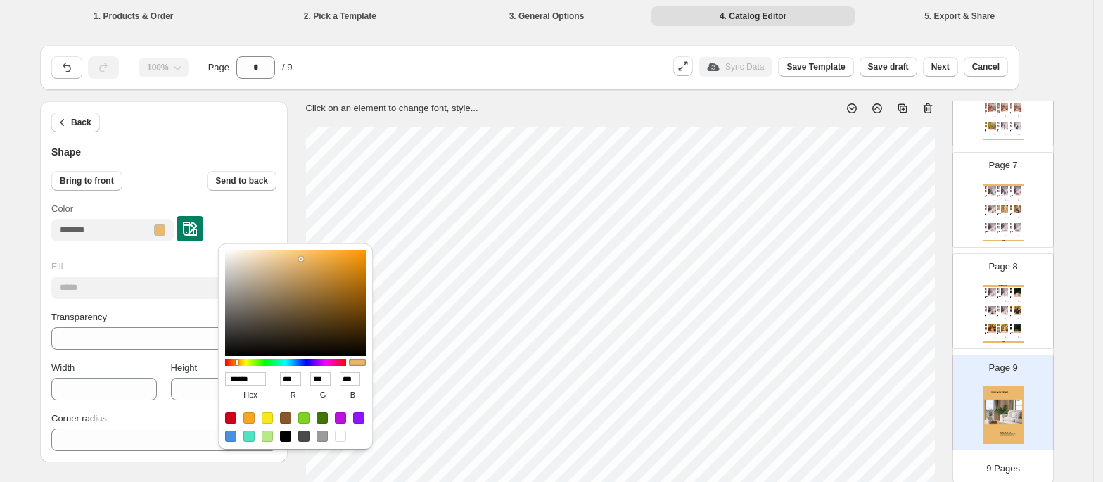
type input "******"
type input "***"
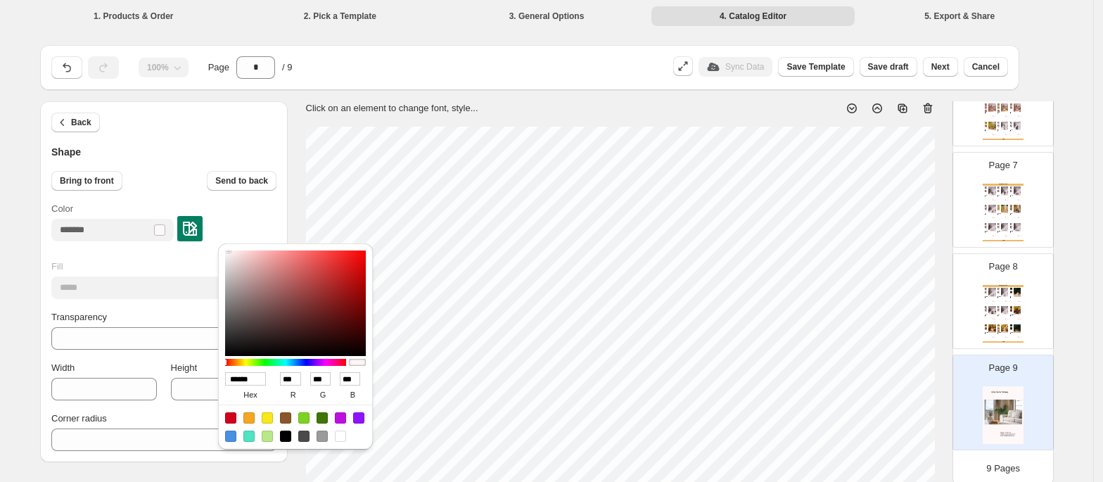
type input "******"
click at [170, 250] on div "Bring to front Send to back Color Fill ***** Transparency *** Width *** Height …" at bounding box center [163, 305] width 225 height 291
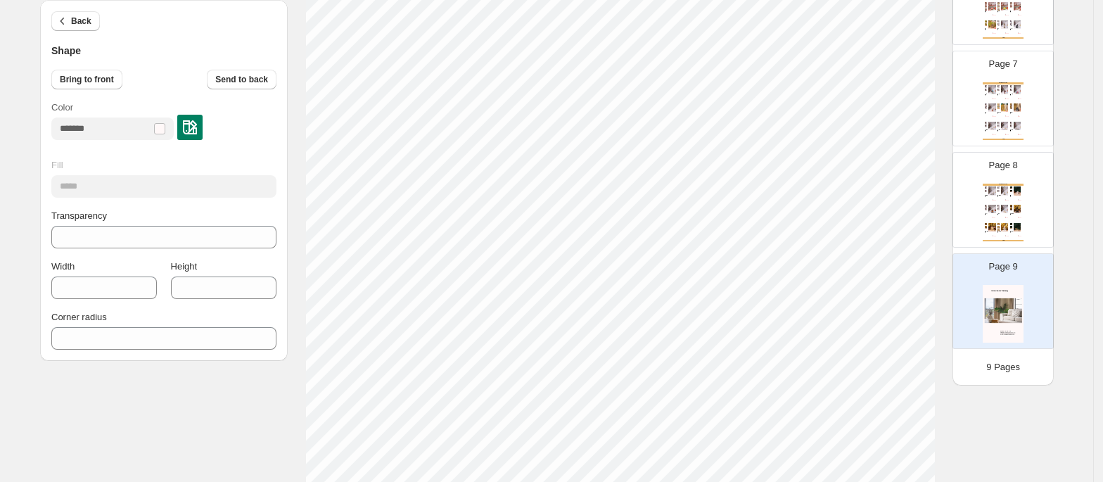
scroll to position [246, 0]
click at [996, 264] on p "Page 9" at bounding box center [1003, 266] width 29 height 14
click at [1013, 209] on img at bounding box center [1017, 209] width 9 height 8
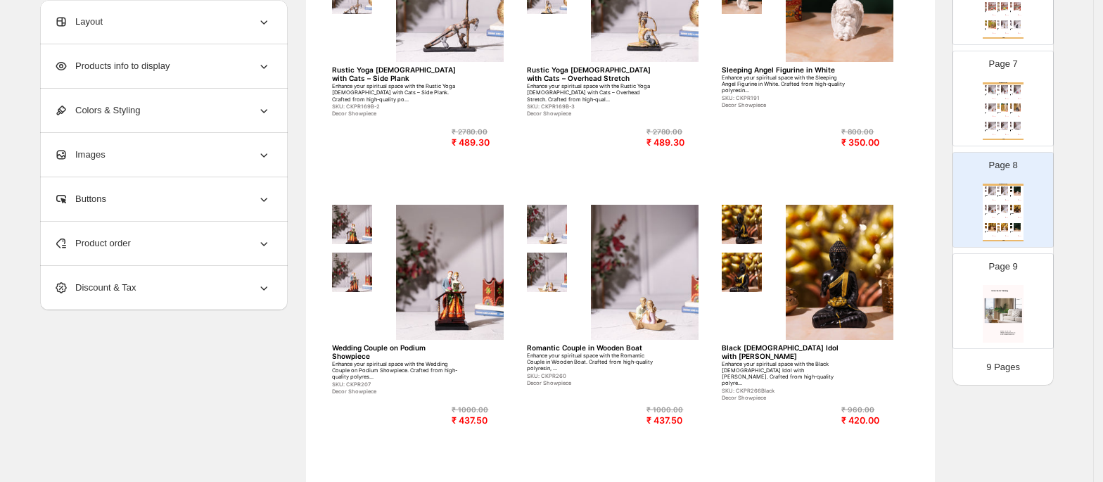
click at [1005, 264] on p "Page 9" at bounding box center [1003, 266] width 29 height 14
type input "*"
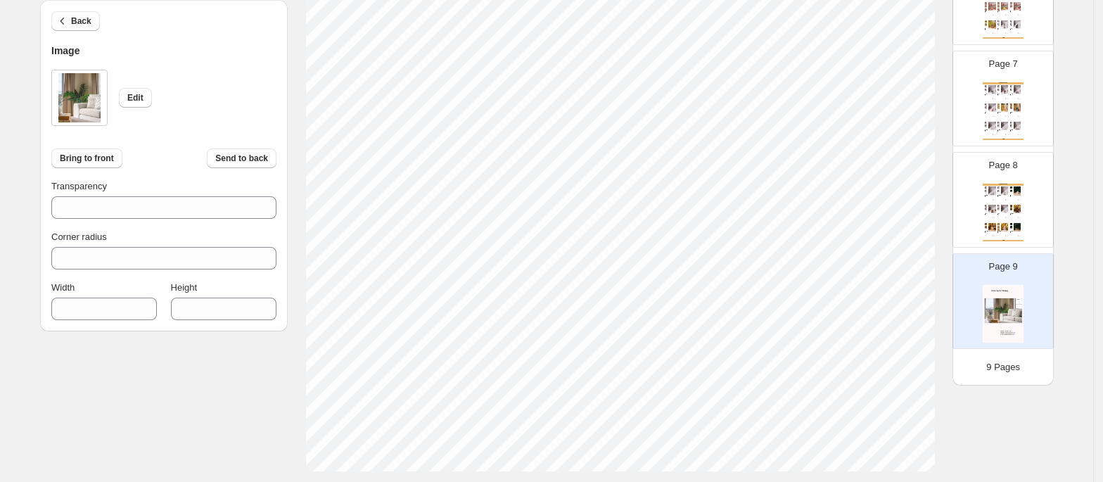
scroll to position [546, 0]
type input "***"
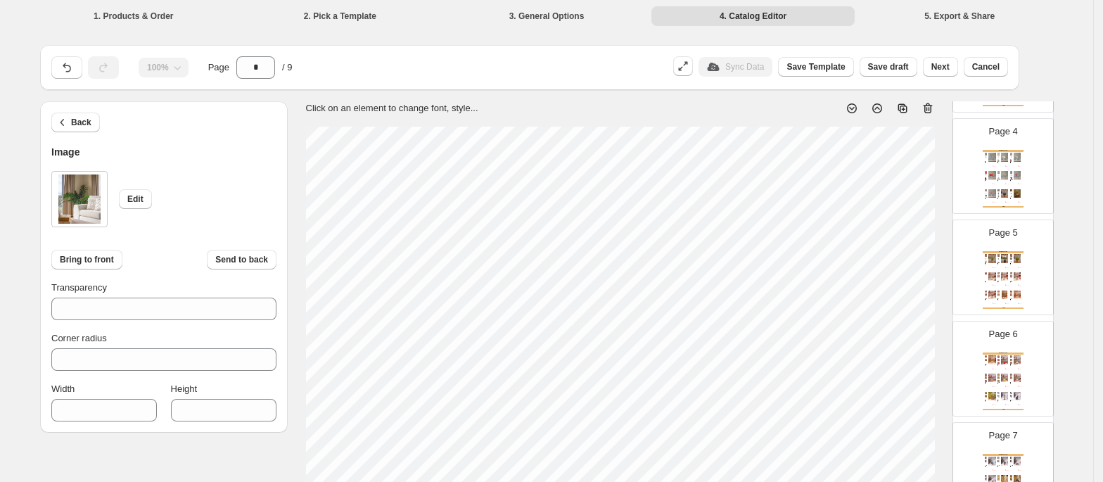
scroll to position [0, 0]
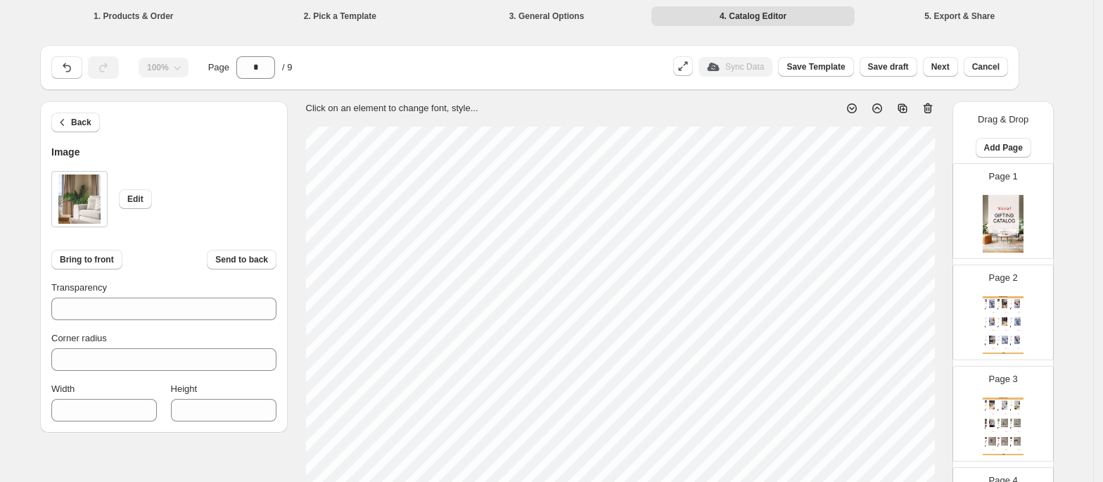
click at [1002, 225] on img at bounding box center [1002, 224] width 41 height 58
type input "*"
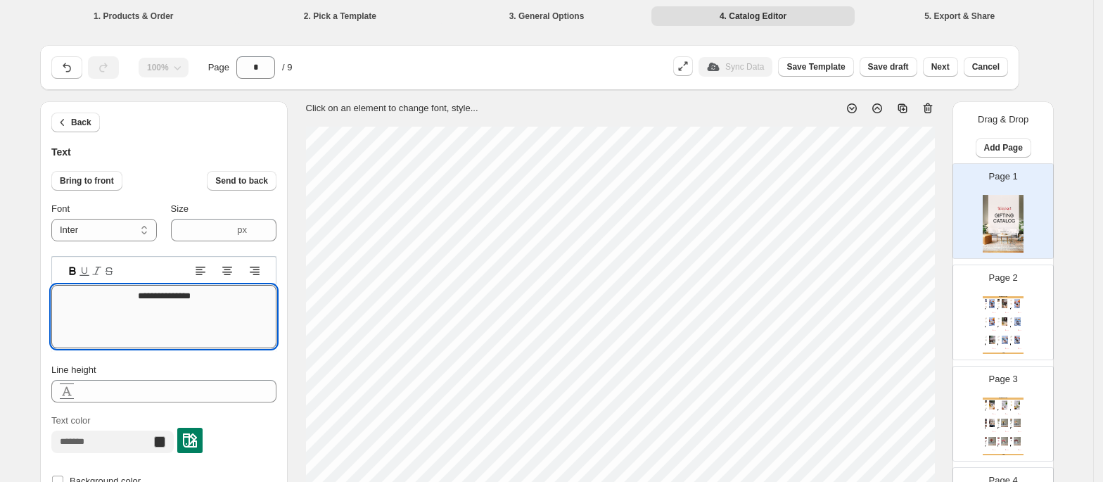
click at [233, 311] on textarea "**********" at bounding box center [163, 316] width 225 height 63
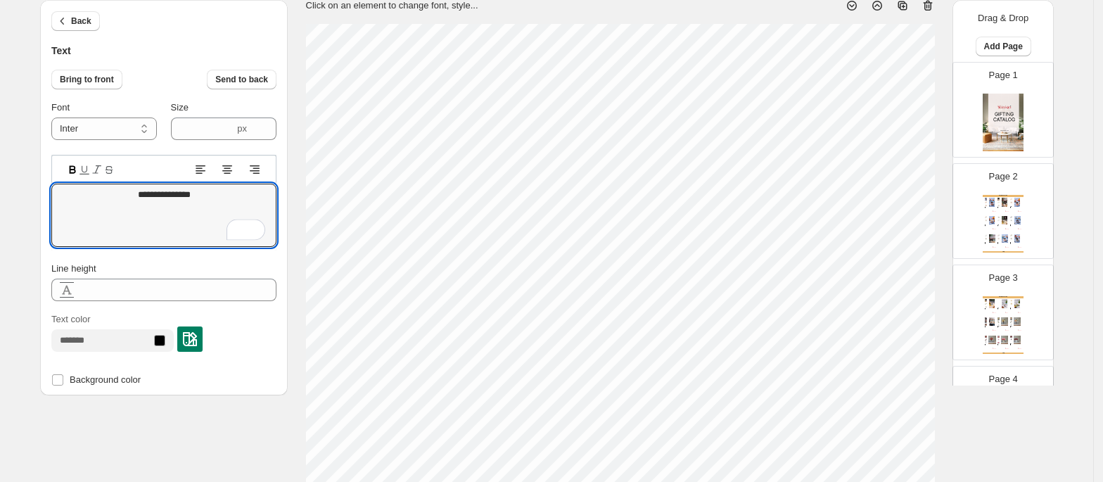
scroll to position [623, 0]
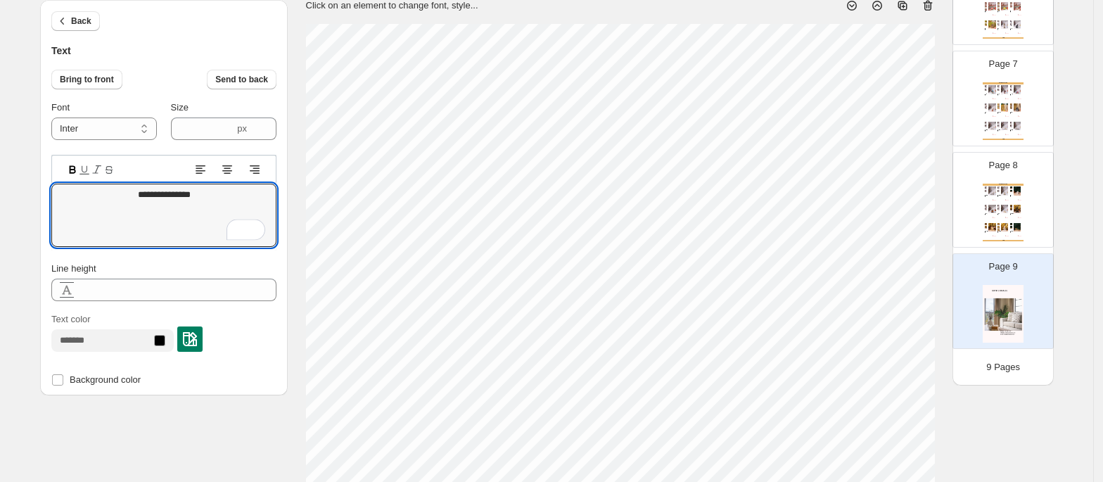
type textarea "**********"
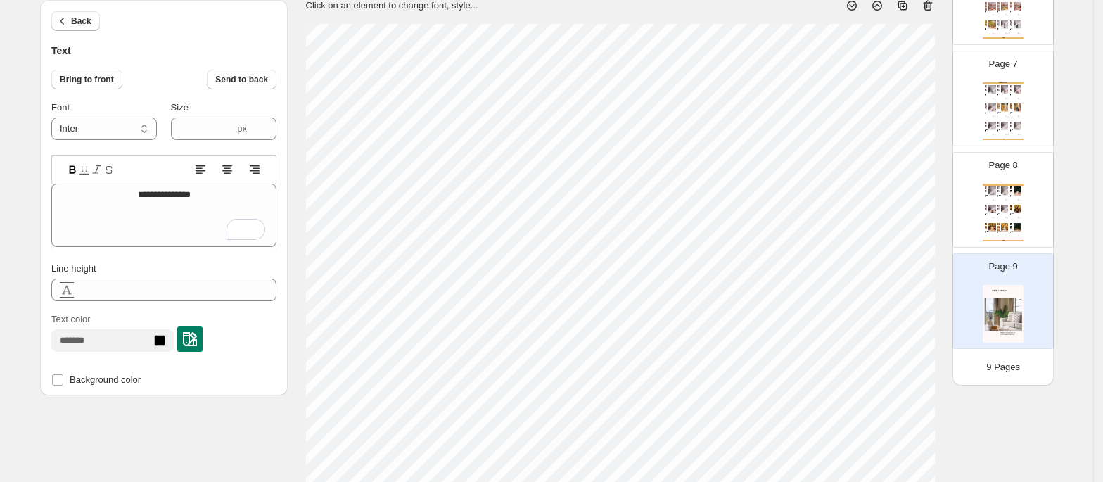
scroll to position [15, 6]
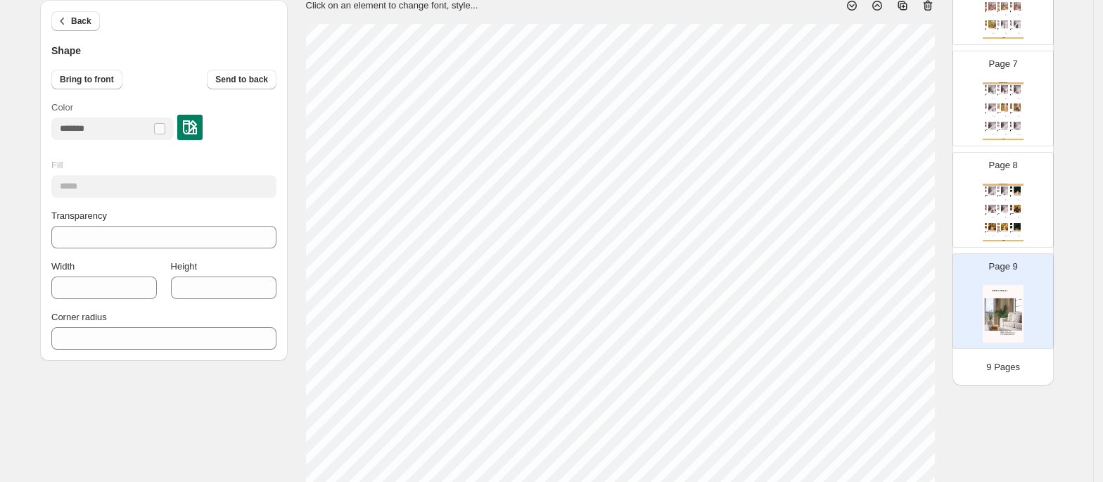
click at [1016, 206] on img at bounding box center [1017, 209] width 9 height 8
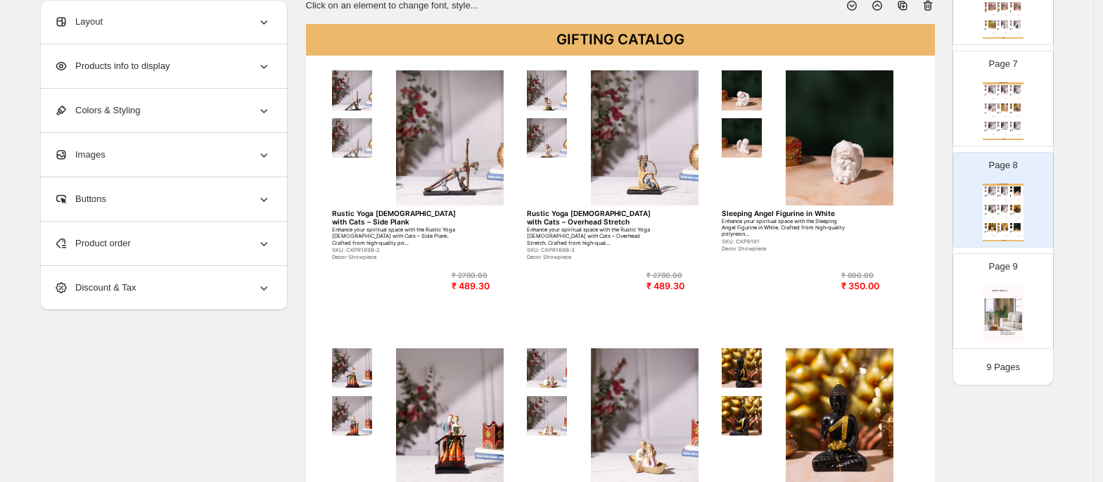
click at [1005, 314] on img at bounding box center [1002, 314] width 41 height 58
type input "*"
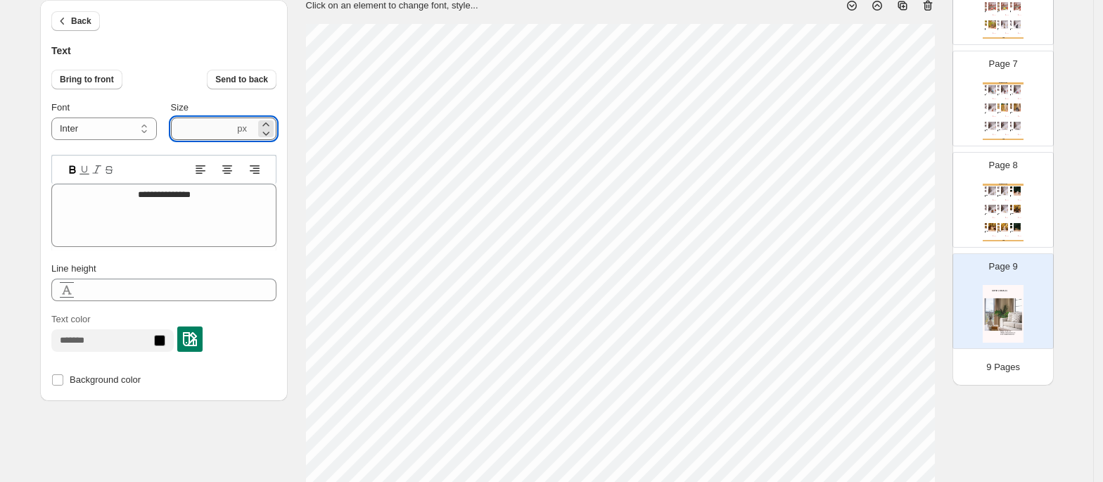
click at [228, 125] on input "****" at bounding box center [203, 128] width 64 height 23
click at [270, 121] on icon at bounding box center [266, 124] width 14 height 14
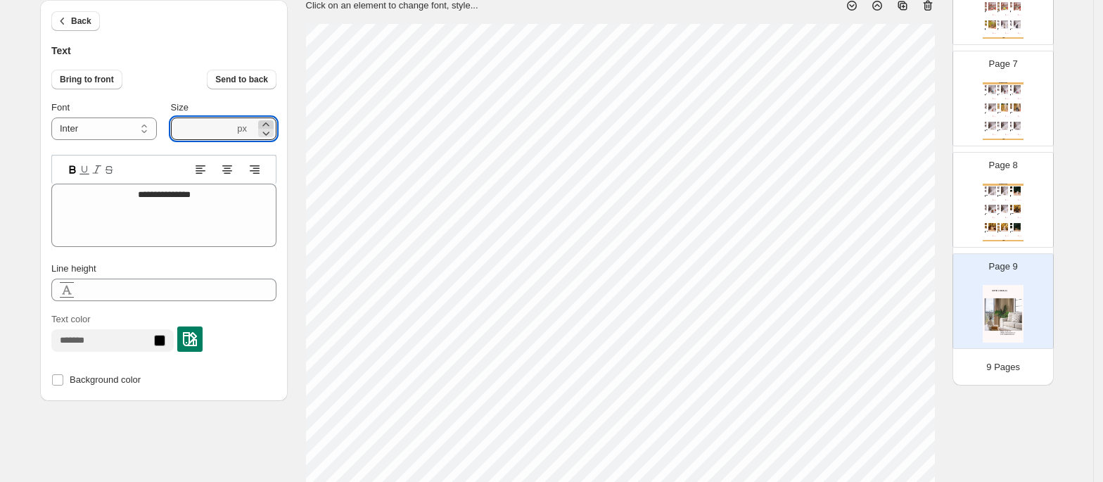
click at [270, 121] on icon at bounding box center [266, 124] width 14 height 14
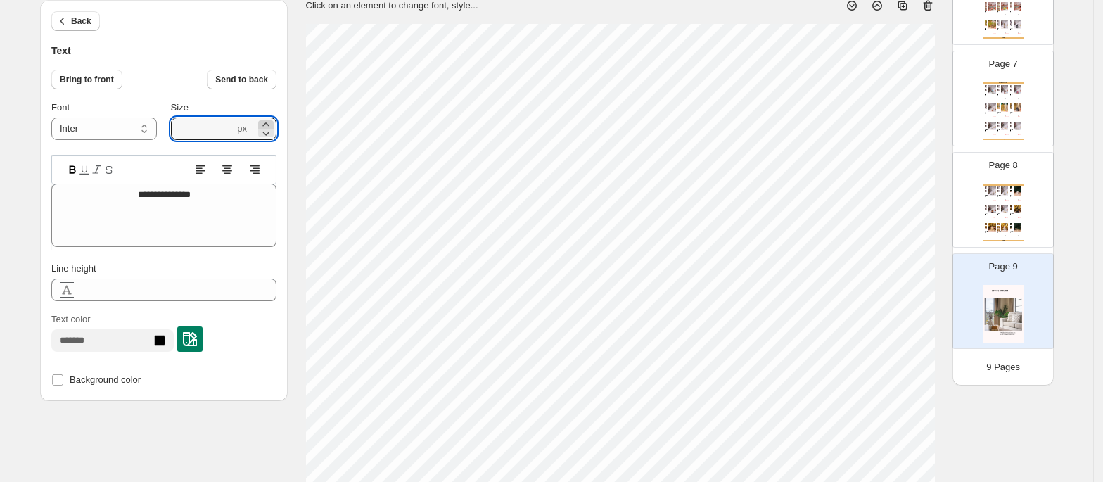
click at [270, 121] on icon at bounding box center [266, 124] width 14 height 14
click at [190, 129] on input "****" at bounding box center [203, 128] width 64 height 23
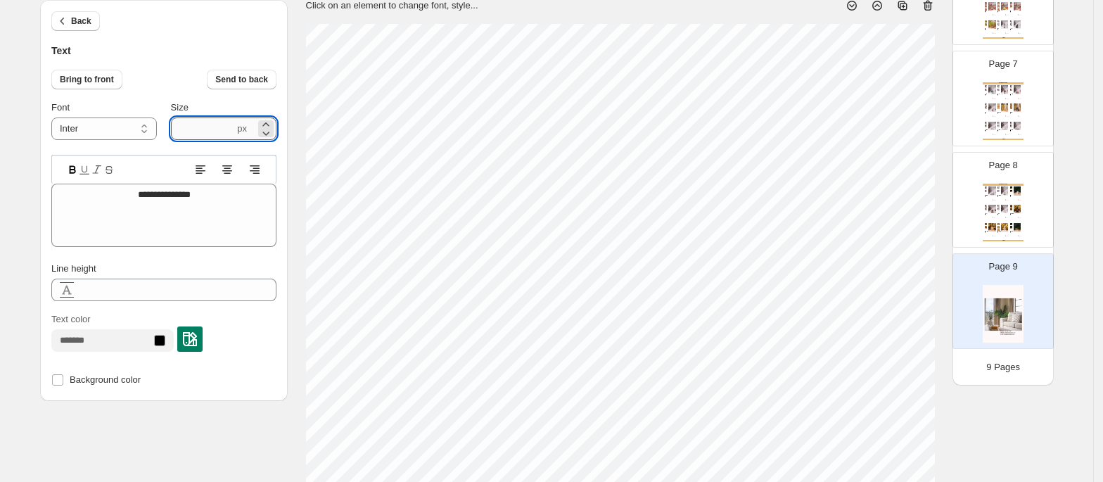
click at [188, 127] on input "***" at bounding box center [203, 128] width 64 height 23
click at [188, 127] on input "****" at bounding box center [203, 128] width 64 height 23
type input "*****"
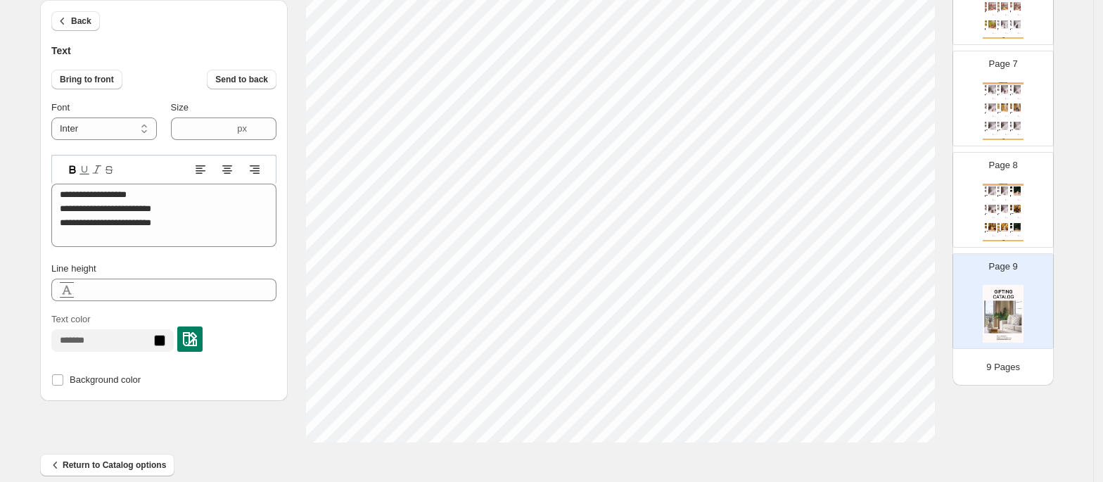
scroll to position [0, 0]
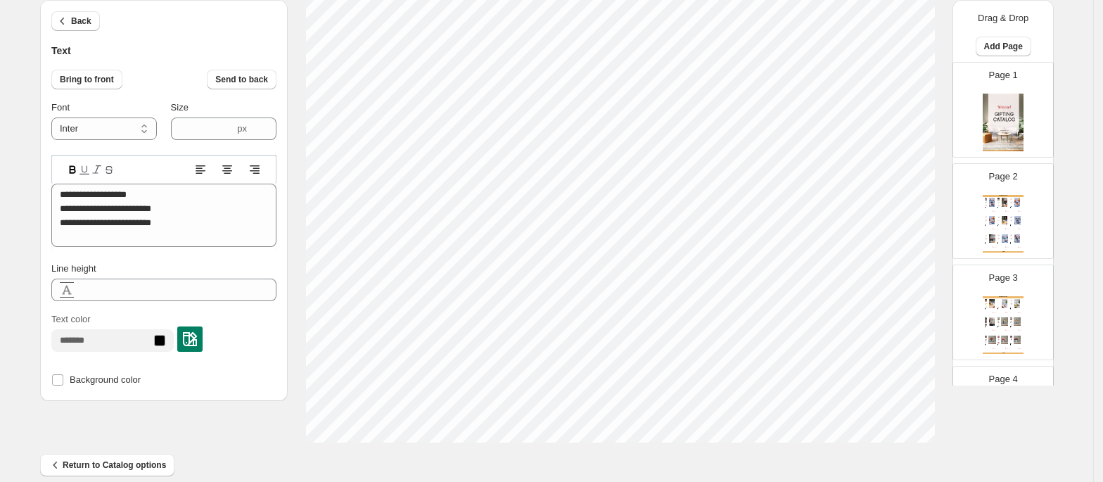
click at [1008, 114] on img at bounding box center [1002, 123] width 41 height 58
type input "*"
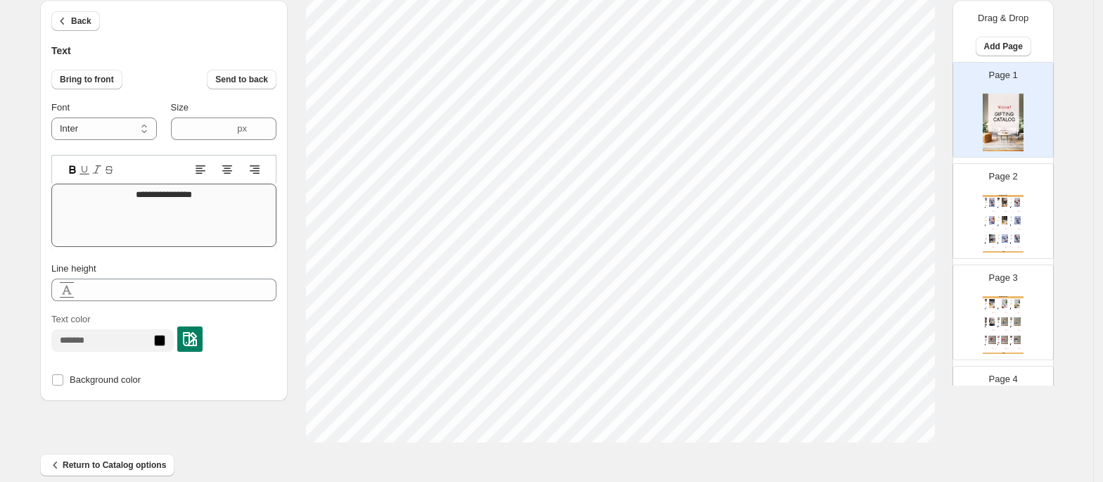
scroll to position [572, 0]
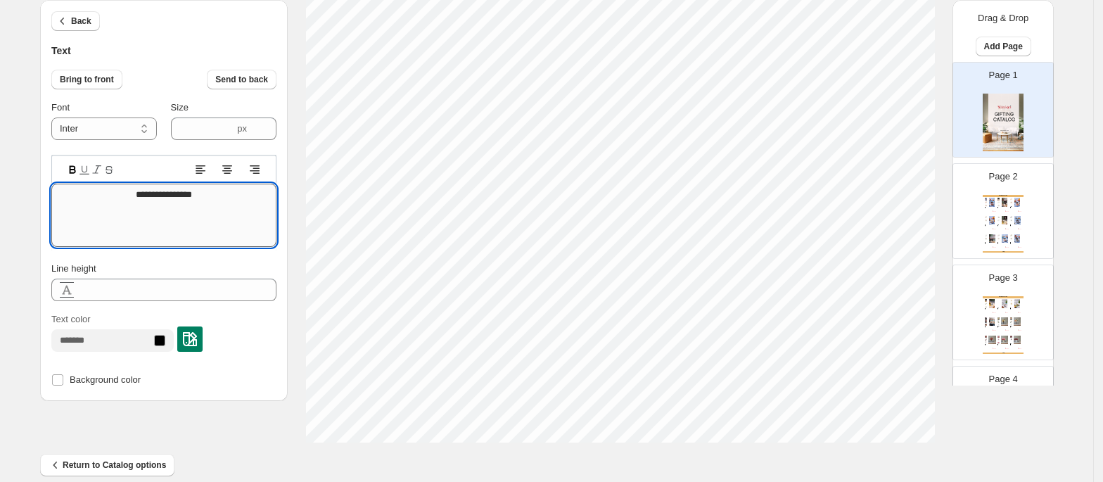
click at [223, 206] on textarea "**********" at bounding box center [163, 215] width 225 height 63
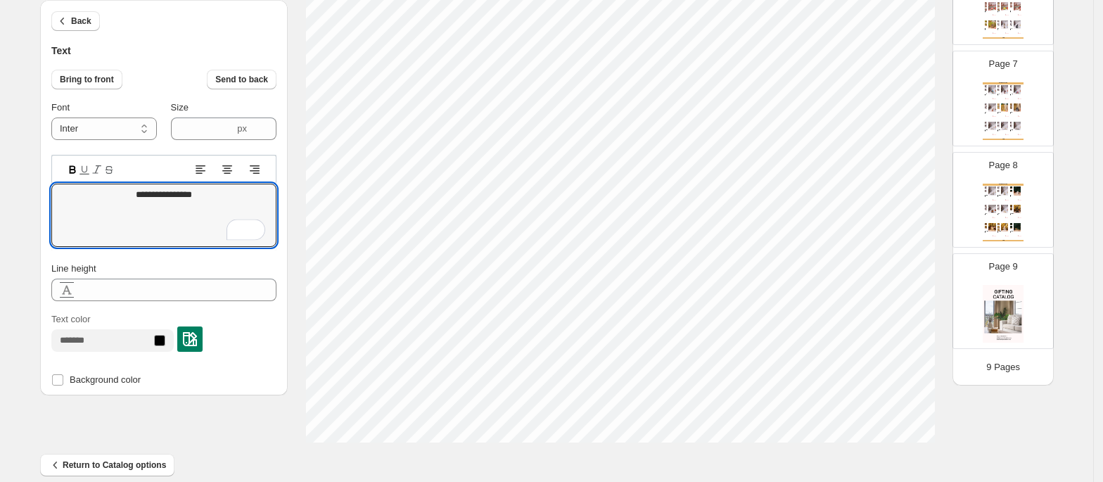
scroll to position [589, 0]
click at [1002, 285] on img at bounding box center [1002, 314] width 41 height 58
type input "*"
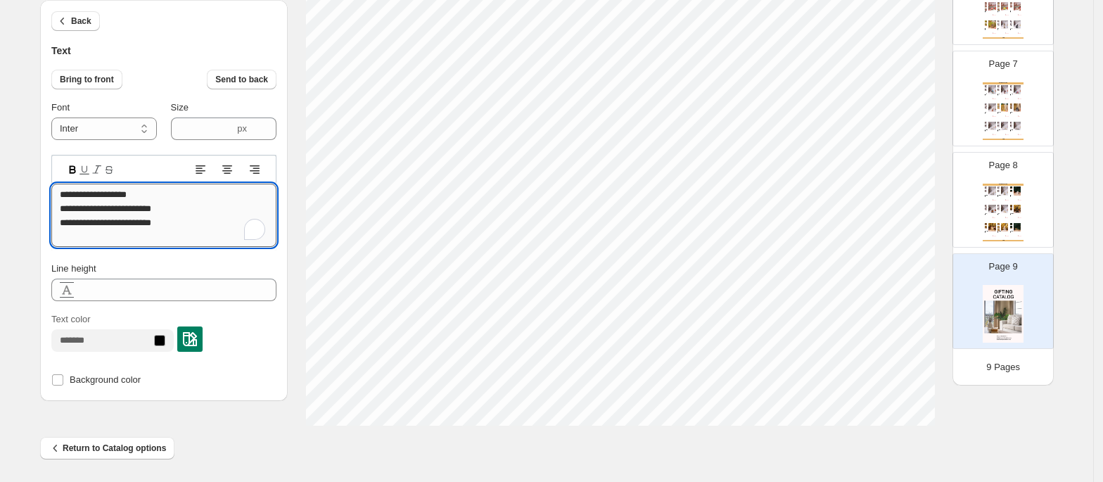
drag, startPoint x: 207, startPoint y: 226, endPoint x: 58, endPoint y: 195, distance: 152.4
paste textarea "To enrich screen reader interactions, please activate Accessibility in Grammarl…"
type textarea "**********"
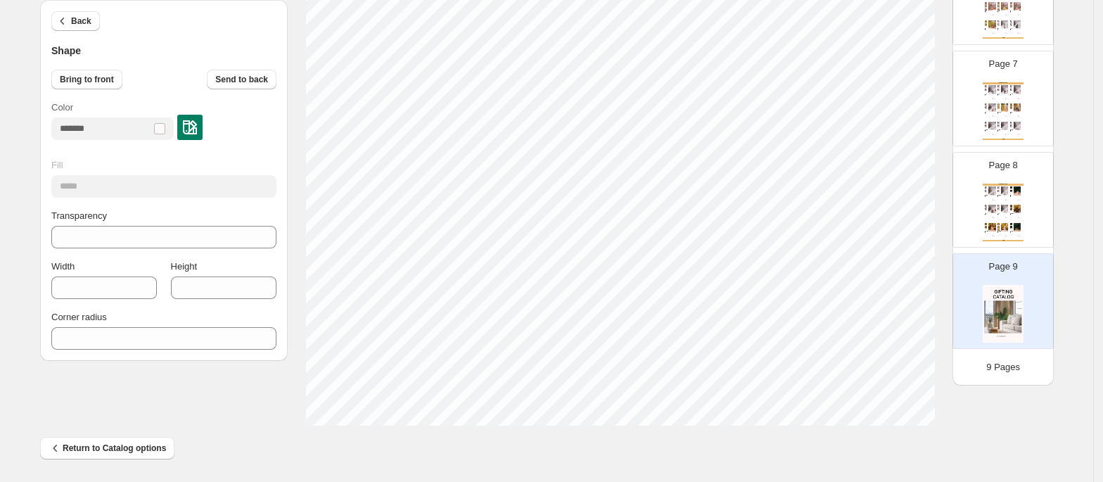
click at [750, 454] on div "Return to Catalog options" at bounding box center [541, 442] width 1024 height 34
click at [1010, 237] on div "GIFTING CATALOG Rustic Yoga [DEMOGRAPHIC_DATA] with Cats – Side Plank Enhance y…" at bounding box center [1002, 213] width 41 height 58
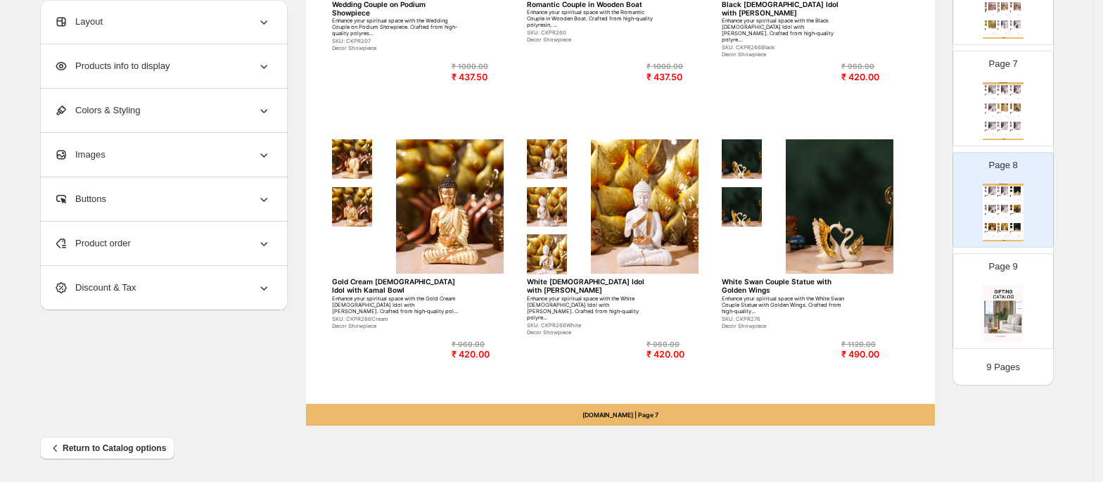
click at [1008, 290] on img at bounding box center [1002, 314] width 41 height 58
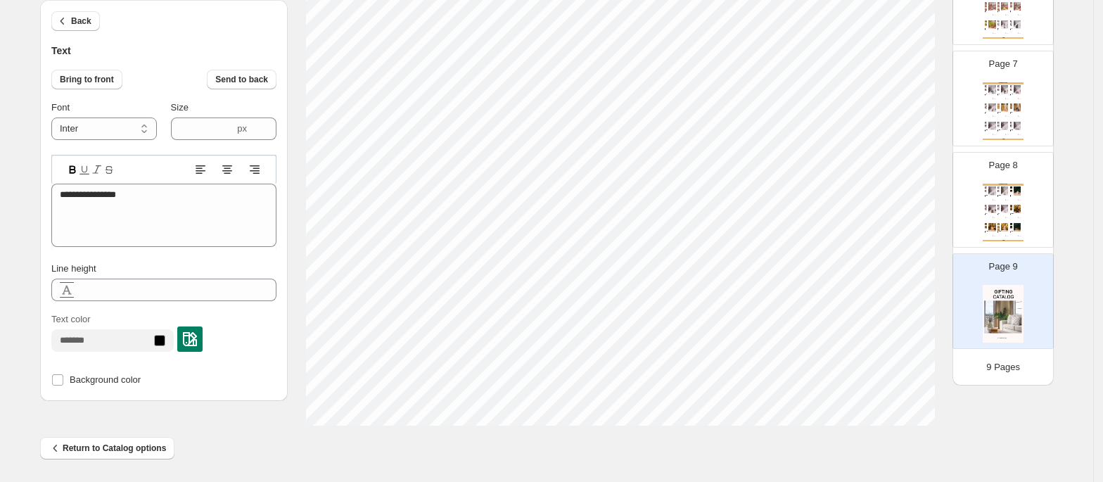
click at [625, 465] on div "Return to Catalog options" at bounding box center [546, 457] width 1013 height 41
click at [957, 406] on div "**********" at bounding box center [546, 14] width 1013 height 913
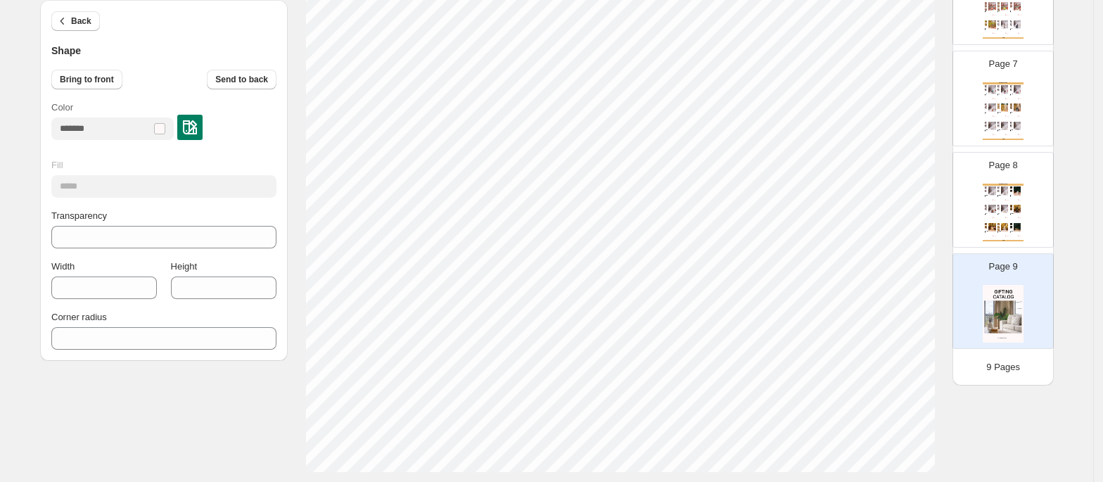
click at [1058, 416] on div "100% Page * / 9 Sync Data Save Template Save draft Next Cancel Back Shape Bring…" at bounding box center [546, 8] width 1046 height 1041
click at [1027, 245] on div "Page 8 GIFTING CATALOG Rustic Yoga [DEMOGRAPHIC_DATA] with Cats – Side Plank En…" at bounding box center [1003, 200] width 100 height 94
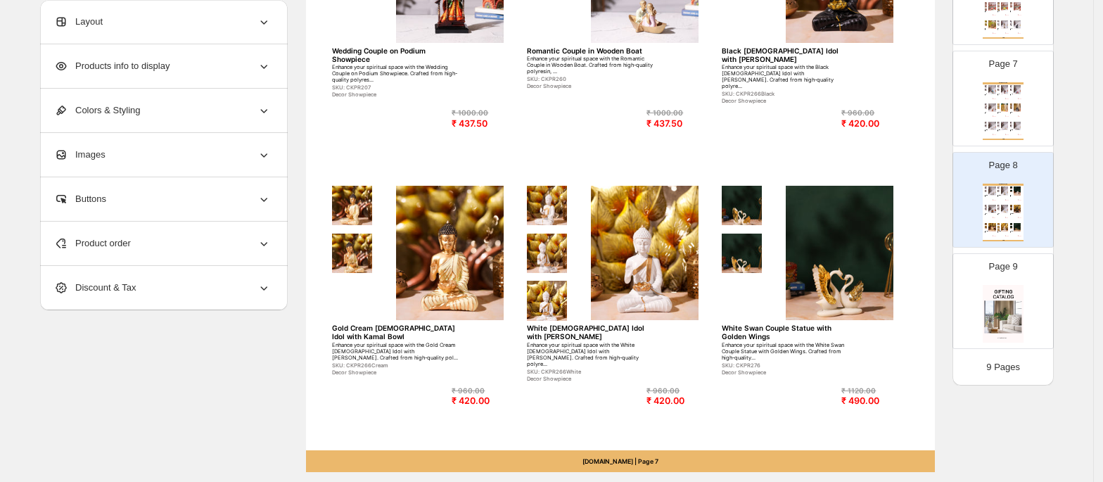
click at [1016, 299] on img at bounding box center [1002, 314] width 41 height 58
type input "*"
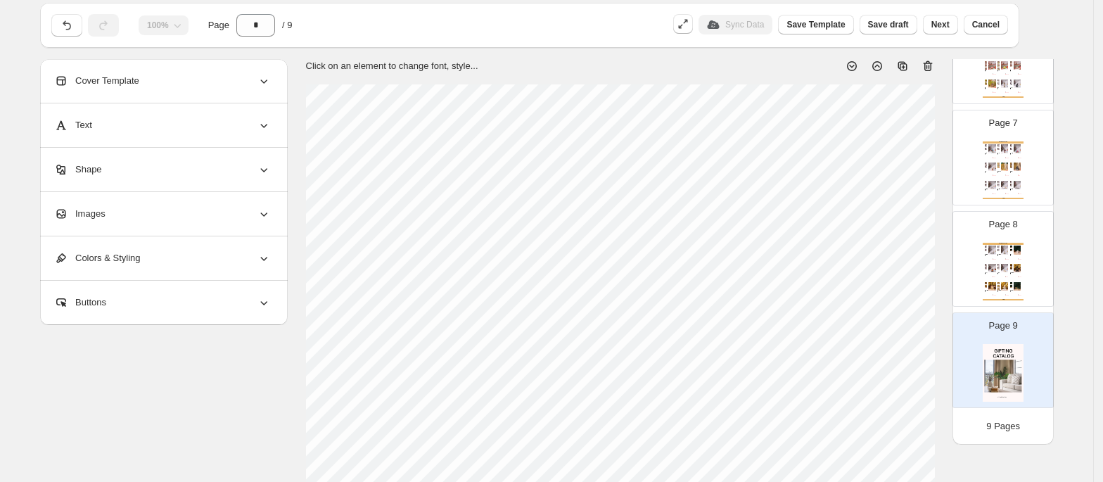
scroll to position [38, 0]
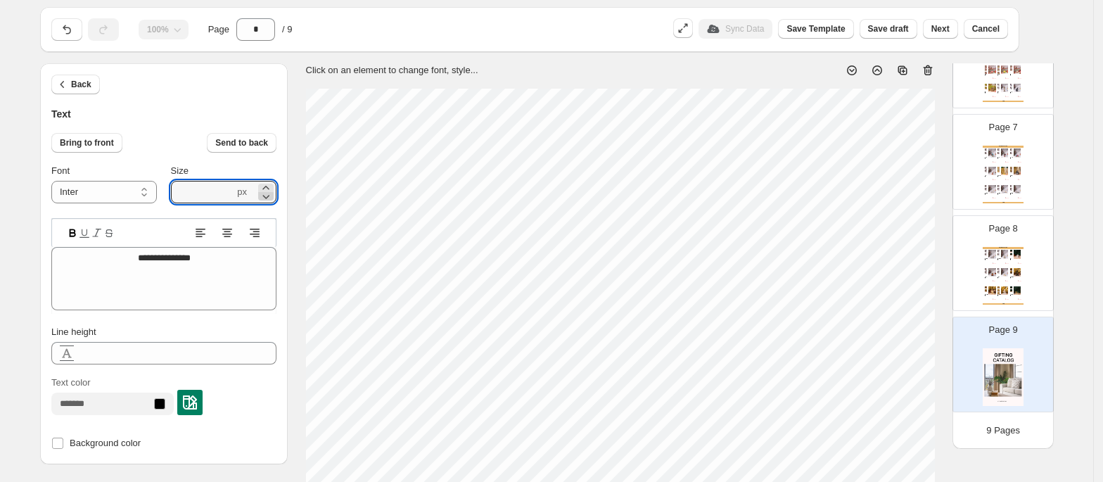
click at [269, 193] on icon at bounding box center [266, 196] width 14 height 14
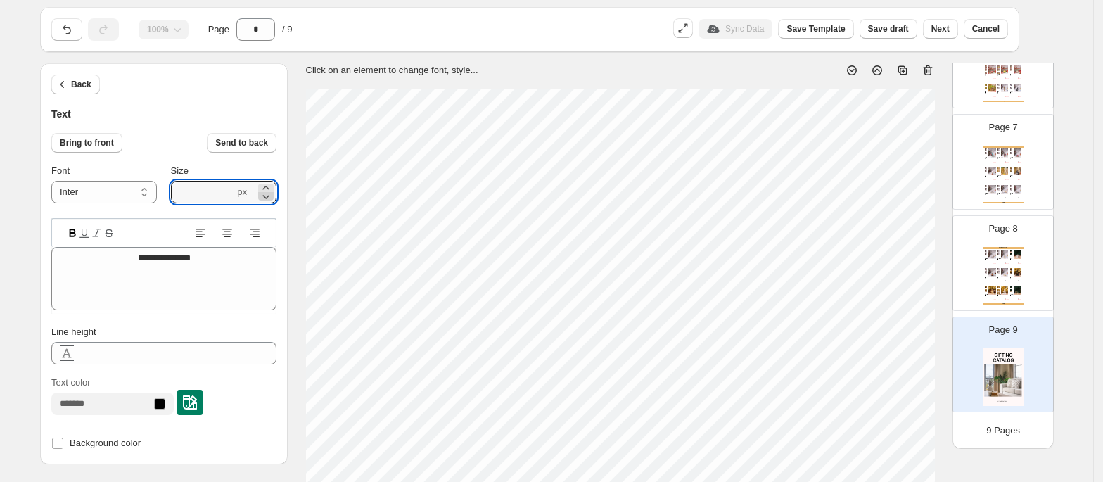
click at [269, 193] on icon at bounding box center [266, 196] width 14 height 14
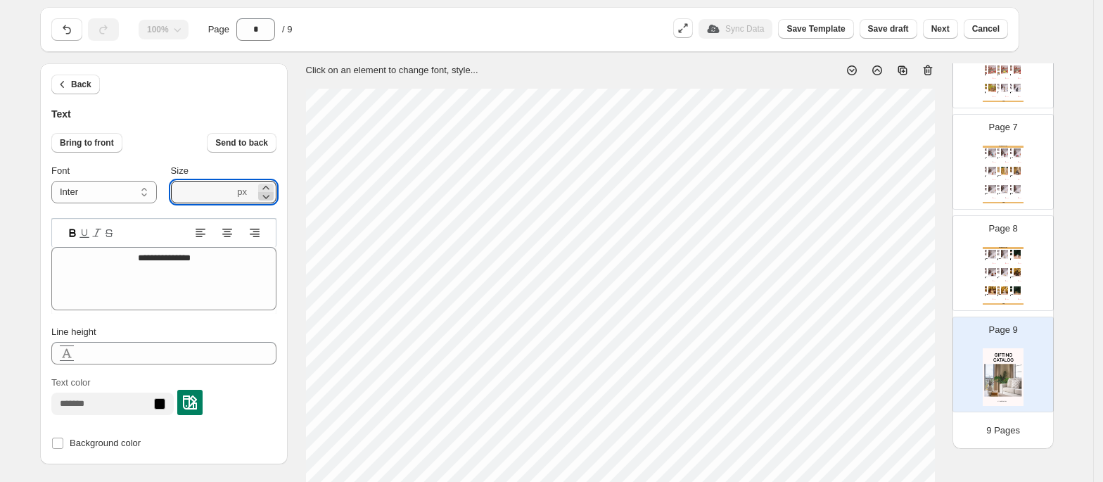
click at [269, 193] on icon at bounding box center [266, 196] width 14 height 14
type input "****"
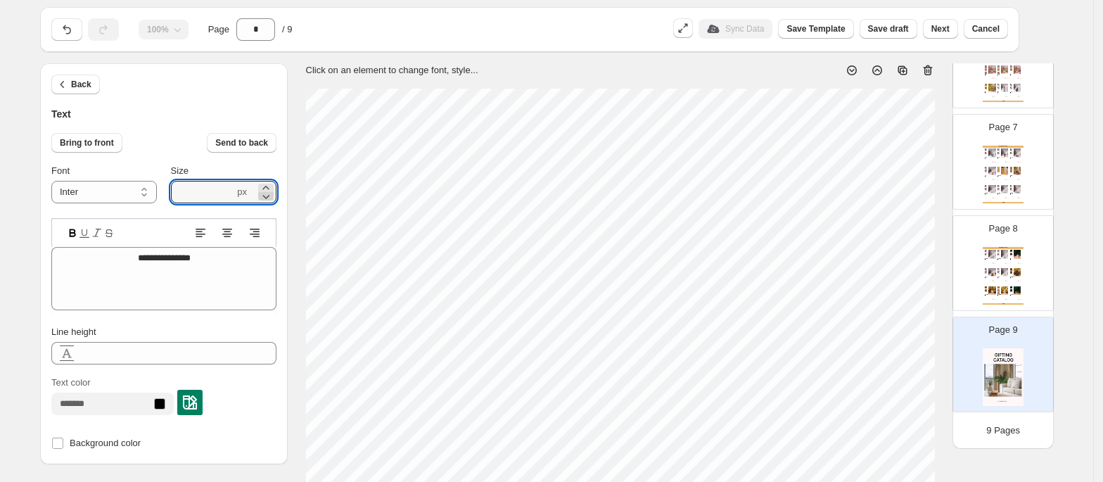
click at [269, 193] on icon at bounding box center [266, 196] width 14 height 14
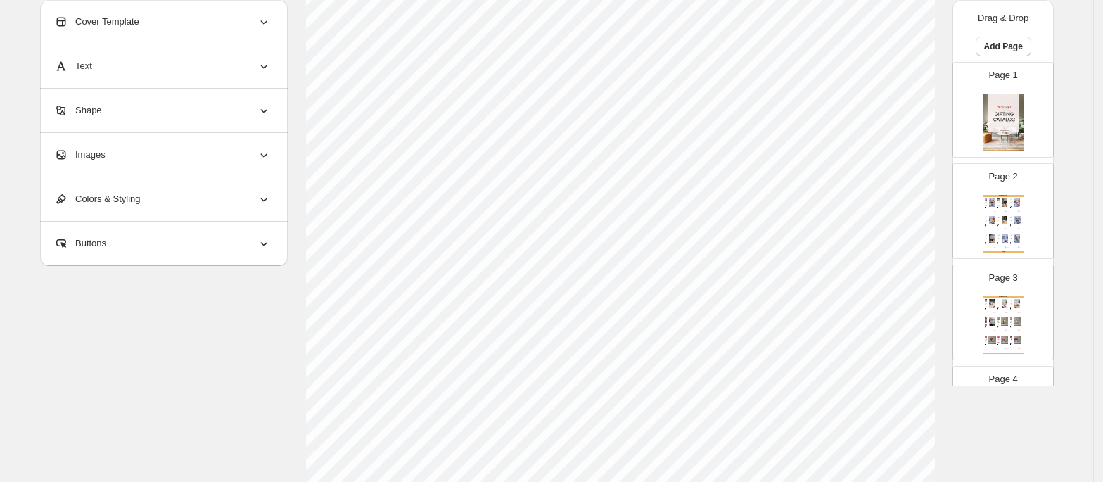
scroll to position [623, 0]
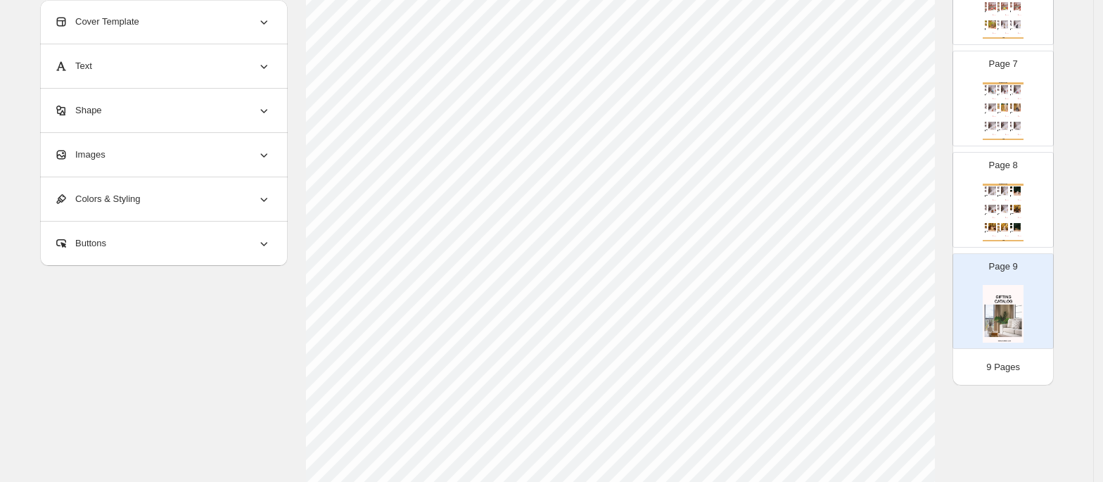
click at [128, 149] on div "Images" at bounding box center [162, 155] width 217 height 44
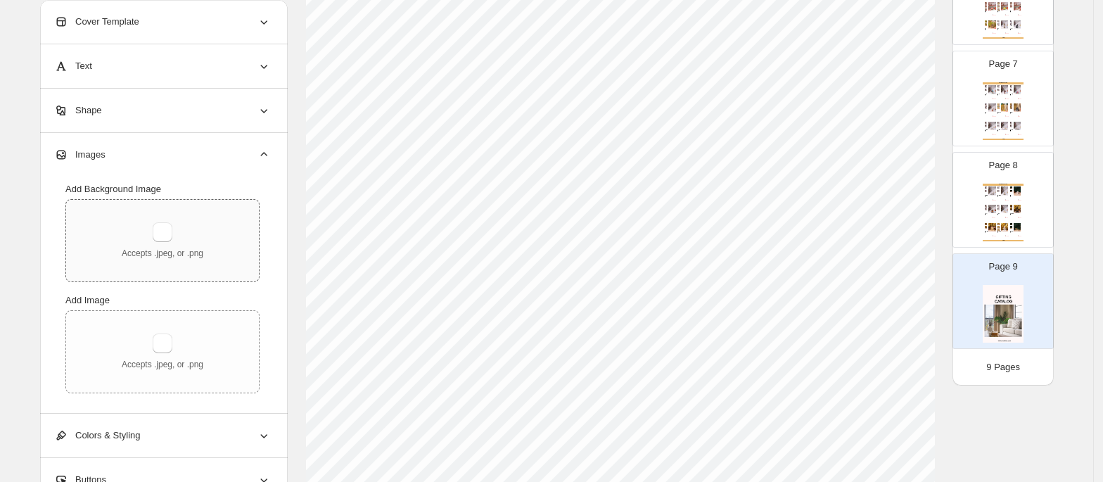
click at [162, 245] on div "Accepts .jpeg, or .png" at bounding box center [163, 240] width 82 height 37
type input "**********"
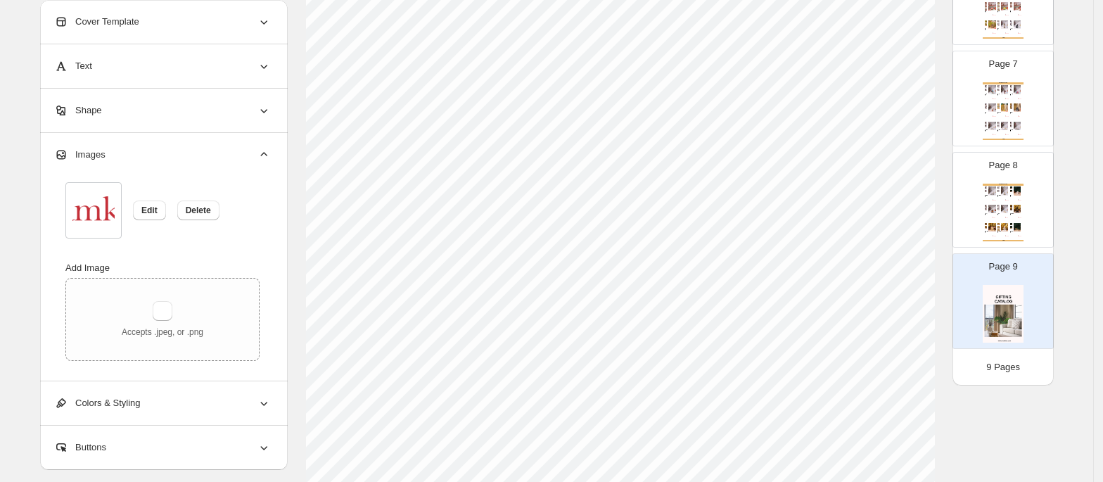
click at [94, 209] on img at bounding box center [93, 210] width 42 height 49
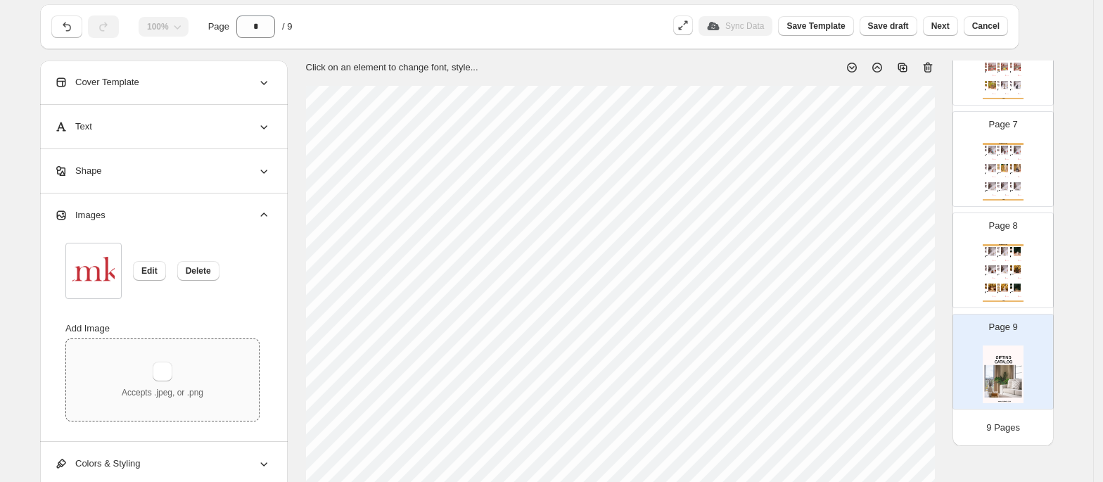
scroll to position [39, 0]
click at [150, 271] on span "Edit" at bounding box center [149, 272] width 16 height 11
click at [204, 269] on span "Delete" at bounding box center [198, 272] width 25 height 11
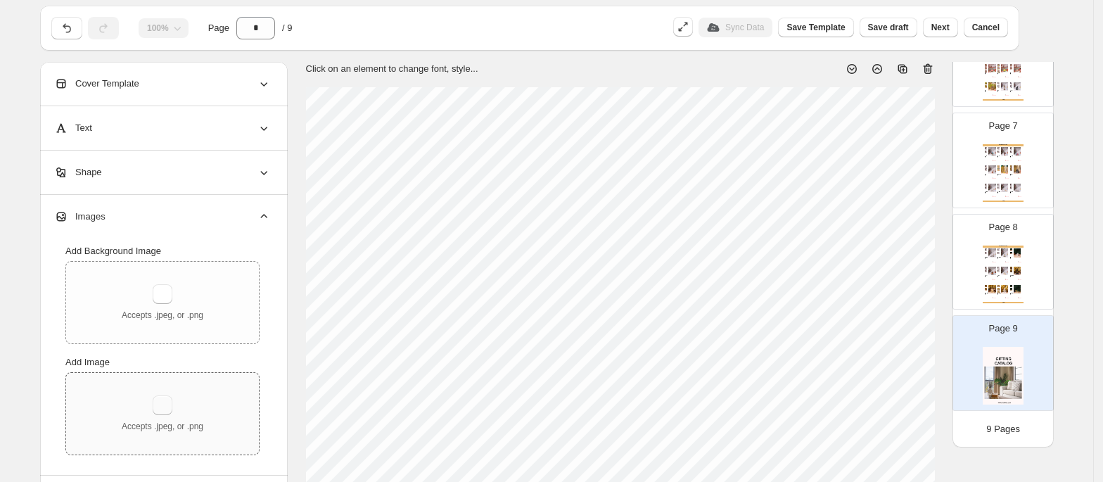
scroll to position [96, 0]
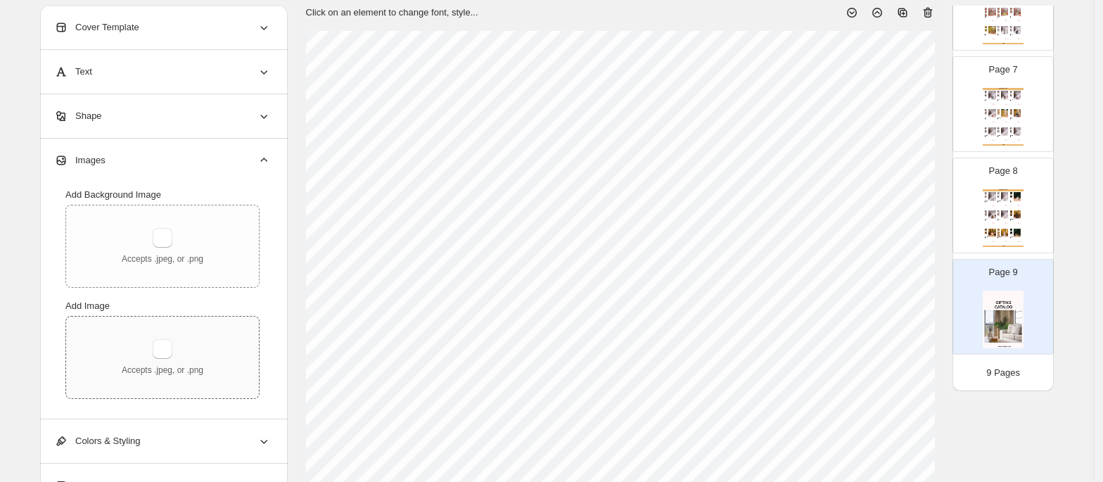
click at [149, 352] on div "Accepts .jpeg, or .png" at bounding box center [163, 357] width 82 height 37
type input "**********"
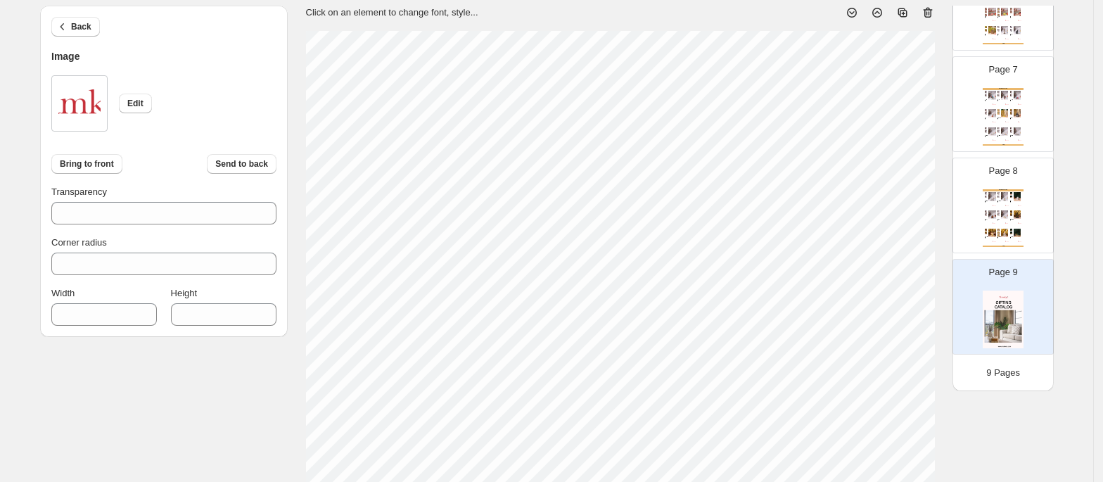
click at [707, 10] on div "Click on an element to change font, style..." at bounding box center [615, 6] width 640 height 25
click at [1070, 136] on div "100% Page * / 9 Sync Data Save Template Save draft Next Cancel Back Image Edit …" at bounding box center [546, 455] width 1046 height 1041
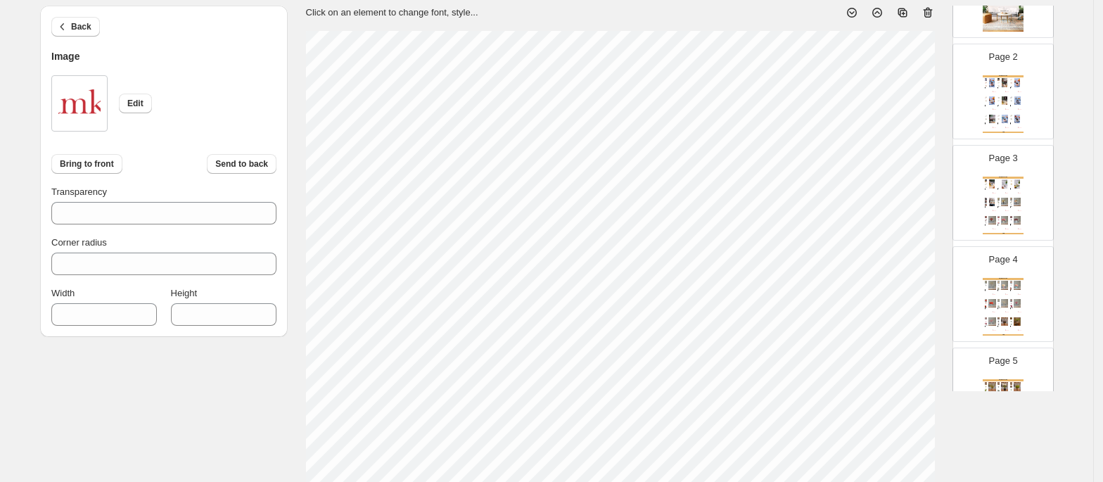
scroll to position [0, 0]
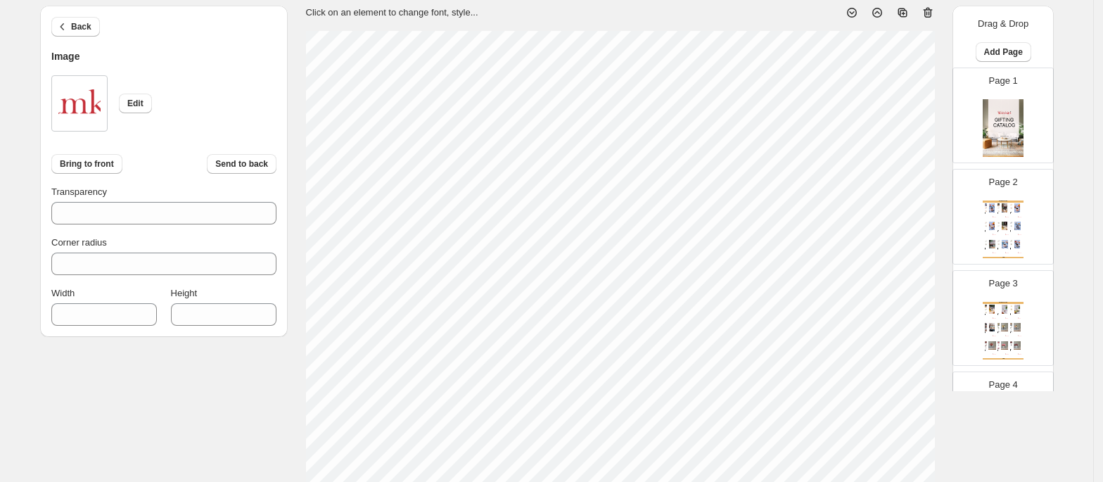
click at [1013, 160] on div "Page 1" at bounding box center [1003, 115] width 100 height 94
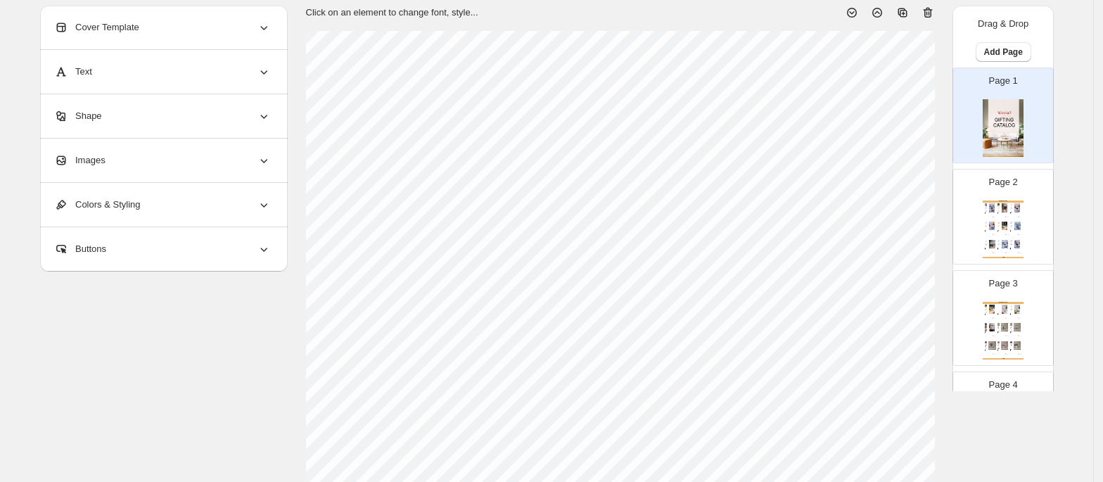
click at [1005, 228] on img at bounding box center [1004, 226] width 9 height 8
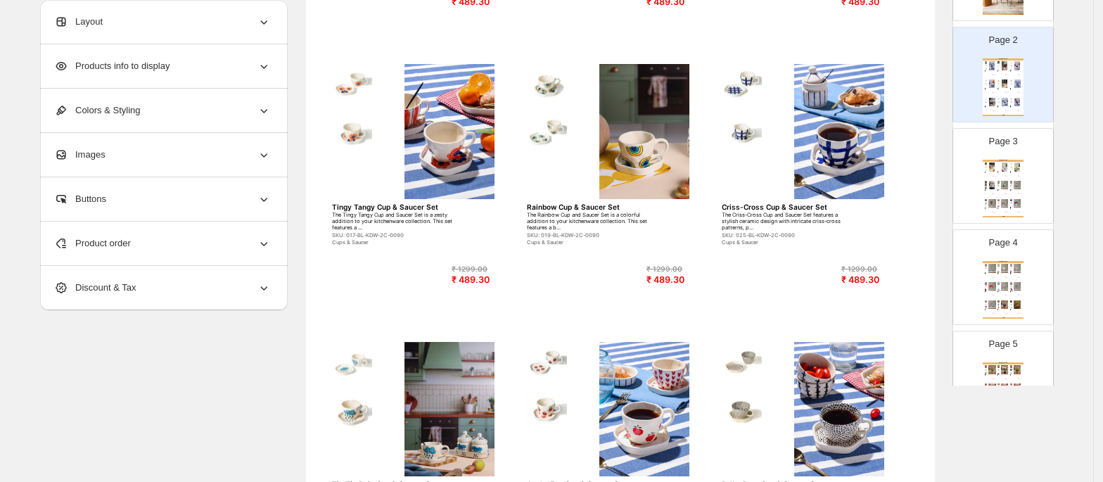
scroll to position [589, 0]
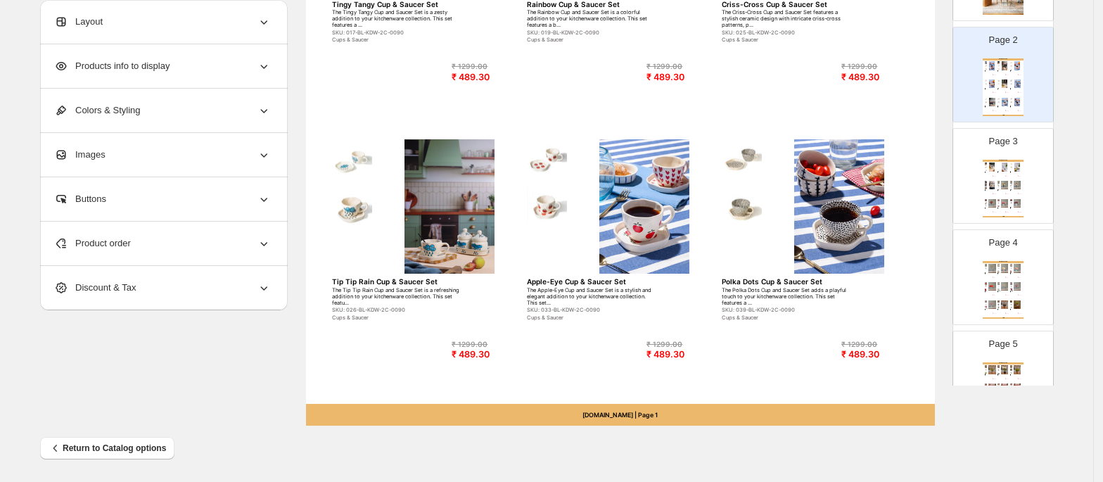
click at [991, 179] on div "GIFTING CATALOG Leafy Design Cup & Saucer Set Embrace nature with the Leafy Des…" at bounding box center [1002, 189] width 41 height 58
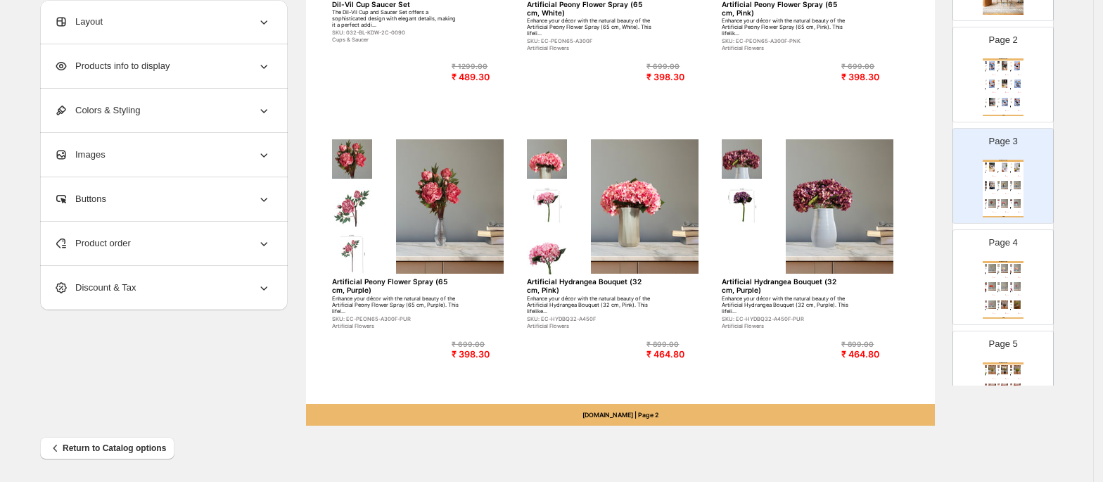
click at [997, 285] on img at bounding box center [998, 286] width 3 height 3
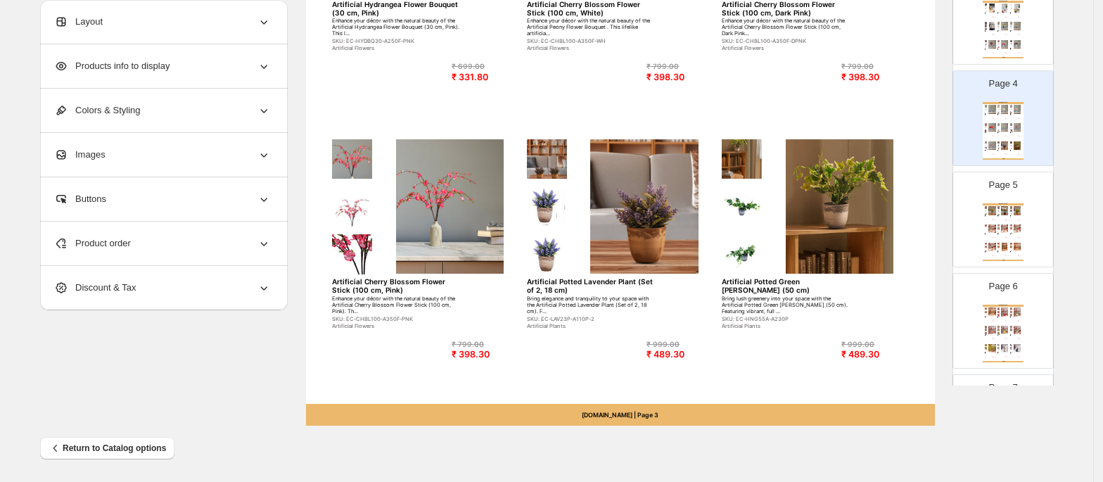
scroll to position [297, 0]
click at [1001, 243] on img at bounding box center [1004, 245] width 9 height 8
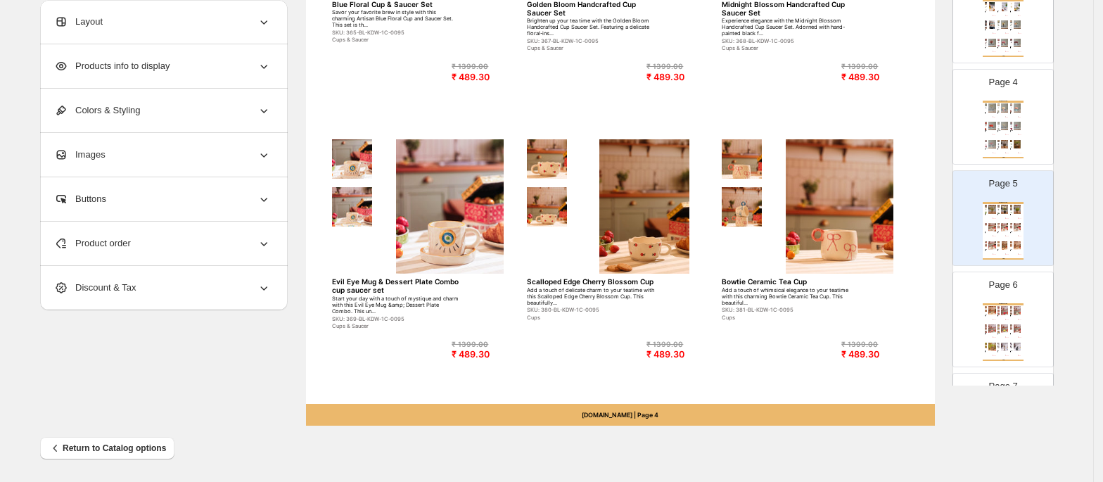
click at [1001, 311] on img at bounding box center [1004, 310] width 9 height 8
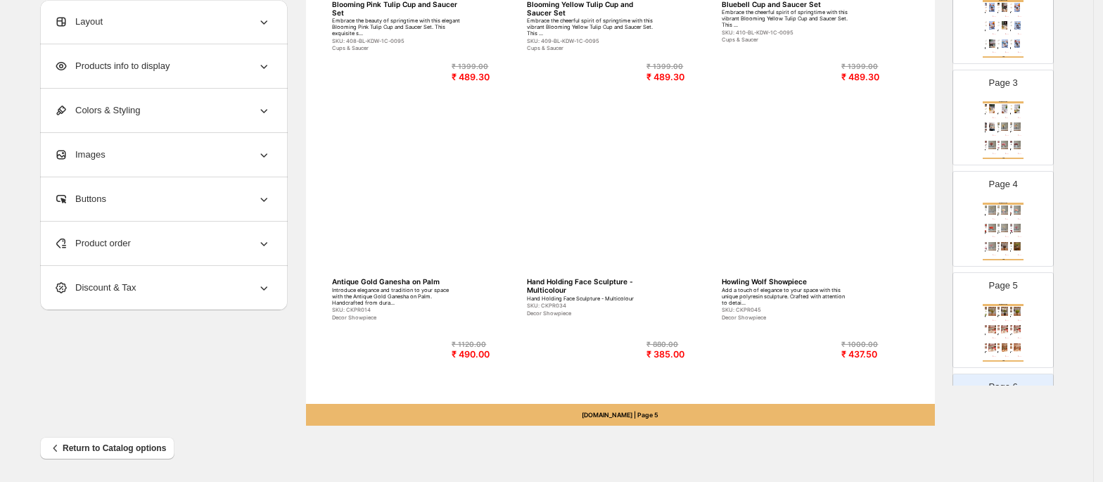
scroll to position [194, 0]
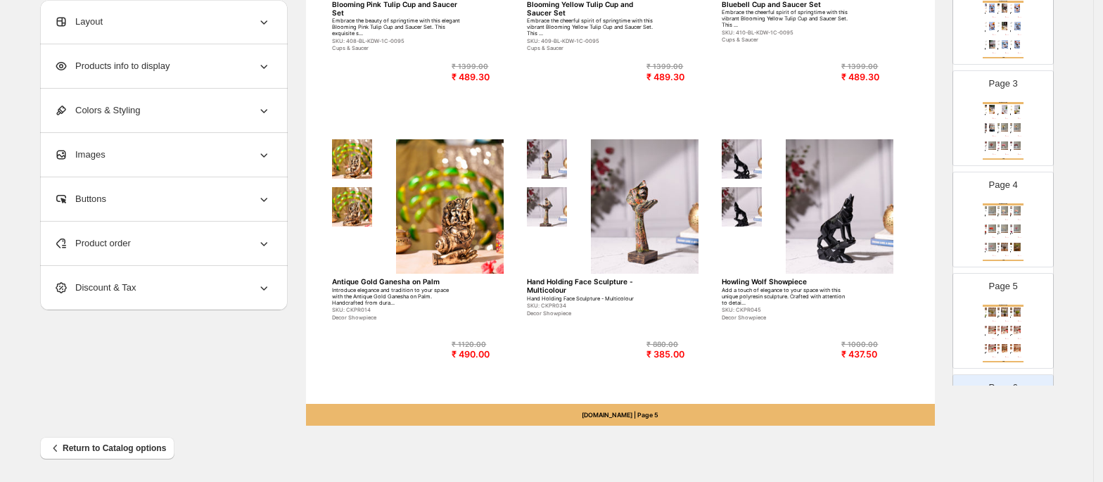
click at [1005, 238] on div "₹ 398.30" at bounding box center [1007, 238] width 4 height 1
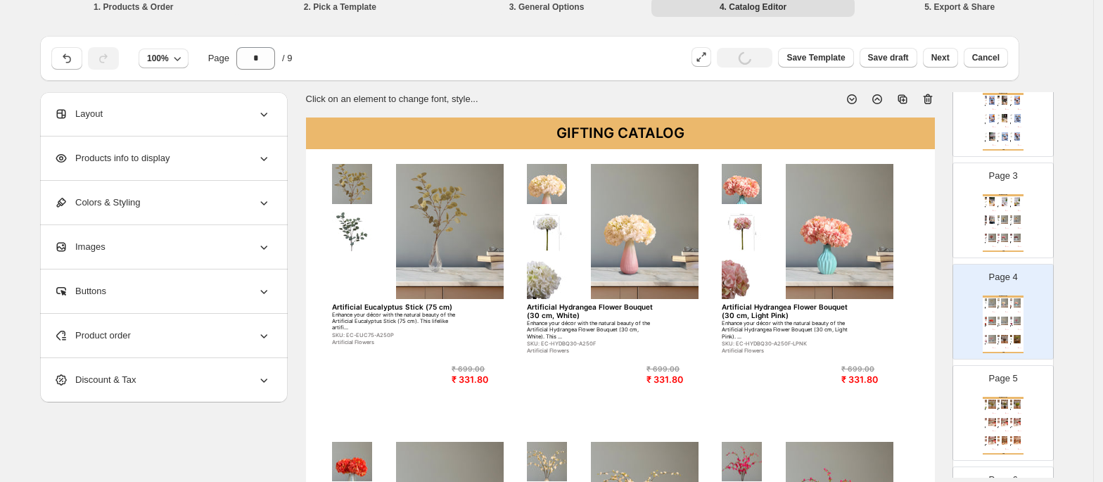
scroll to position [0, 0]
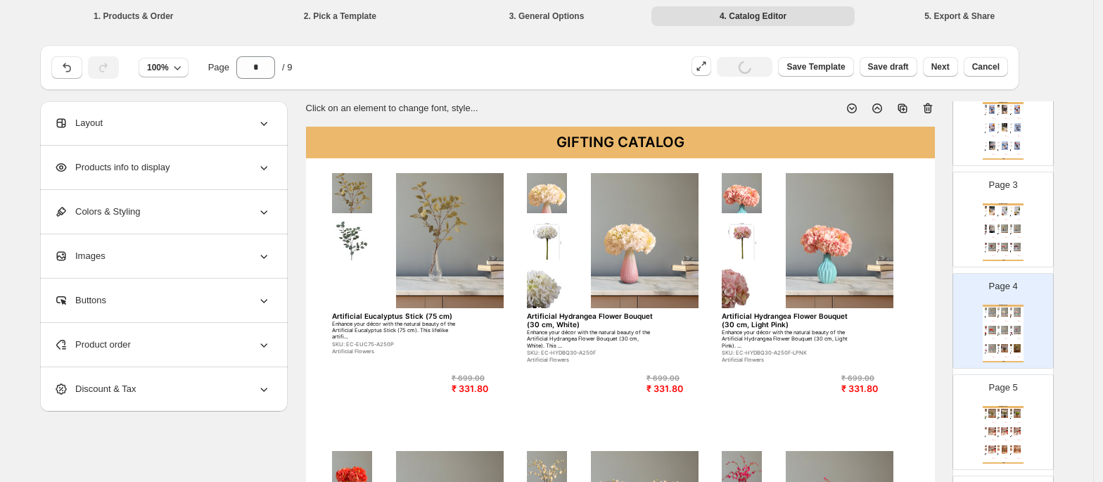
click at [997, 243] on img at bounding box center [998, 244] width 3 height 3
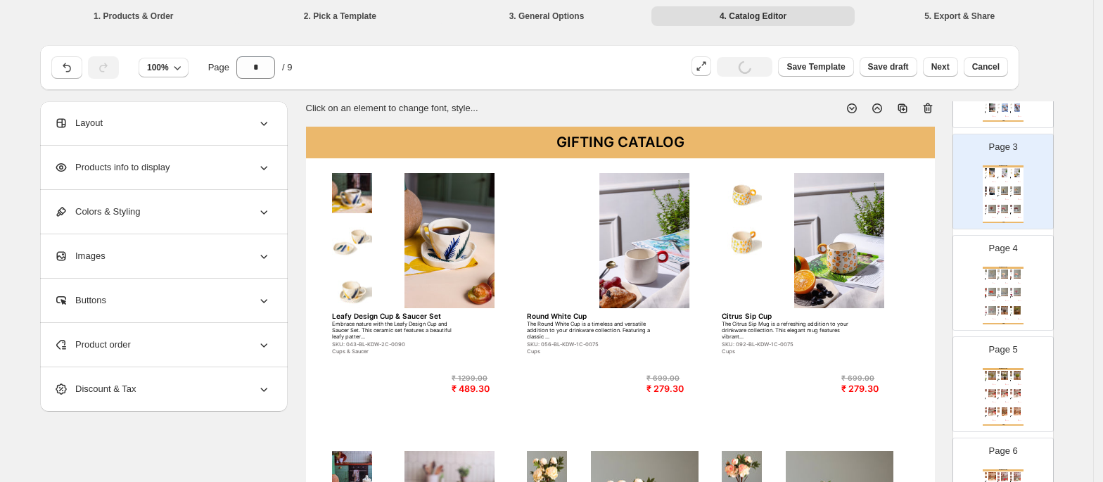
scroll to position [233, 0]
click at [1004, 361] on div "Page 5 GIFTING CATALOG Artificial Potted Eucalyptus Plant (40 cm) Add a refresh…" at bounding box center [997, 377] width 89 height 94
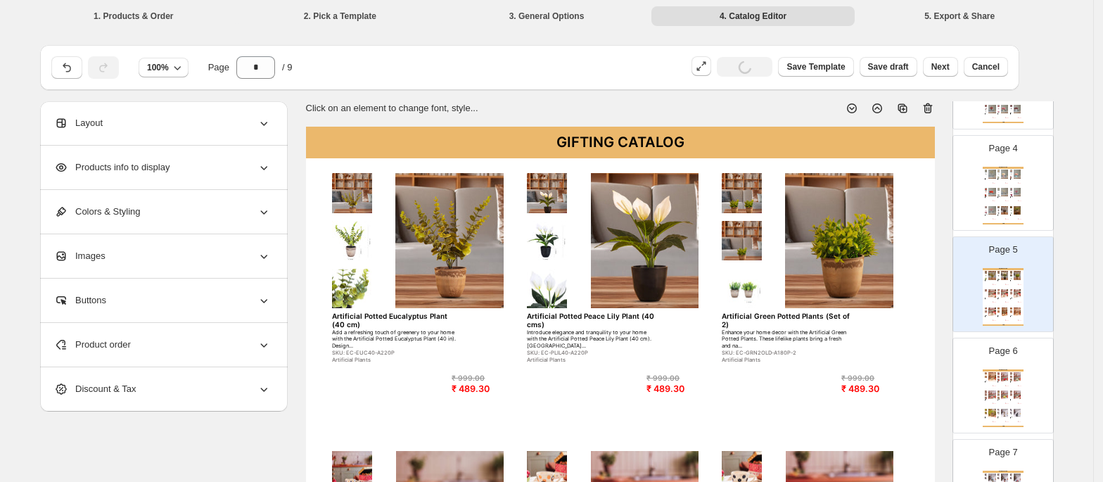
scroll to position [335, 0]
click at [1000, 375] on img at bounding box center [1004, 372] width 9 height 8
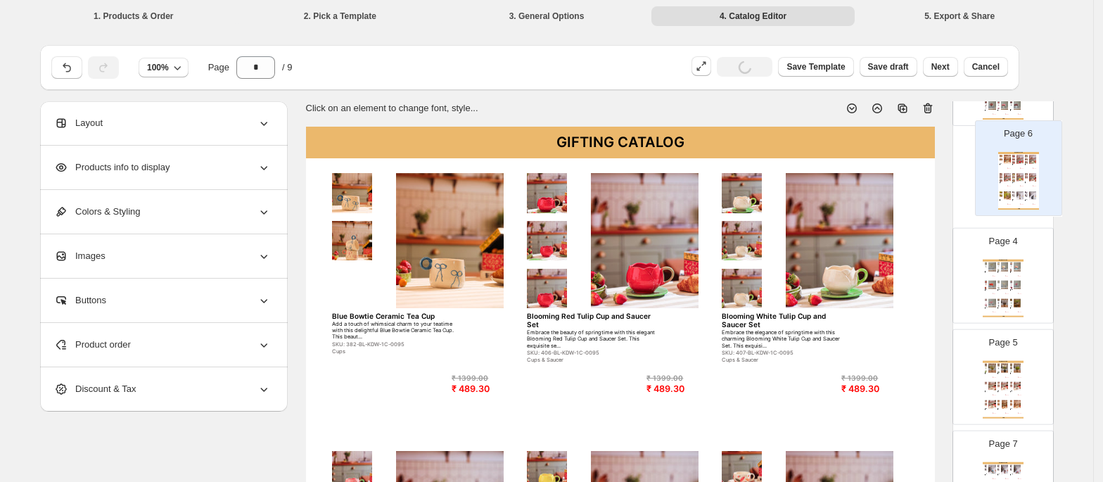
scroll to position [309, 0]
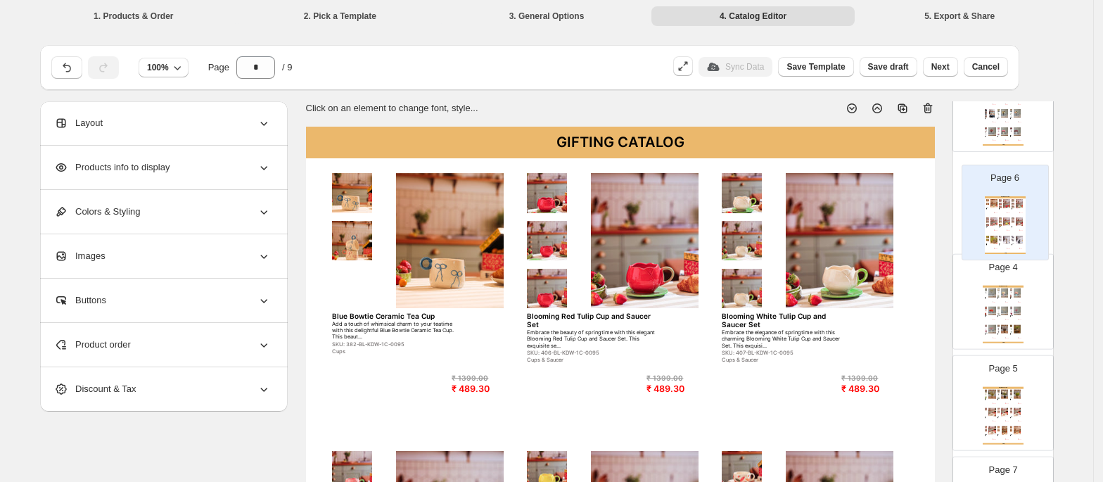
drag, startPoint x: 976, startPoint y: 347, endPoint x: 980, endPoint y: 172, distance: 175.1
click at [980, 172] on div "Page 1 Page 2 GIFTING CATALOG Cute Heart Shaped Cup & Saucer Add a touch of lov…" at bounding box center [1002, 307] width 101 height 906
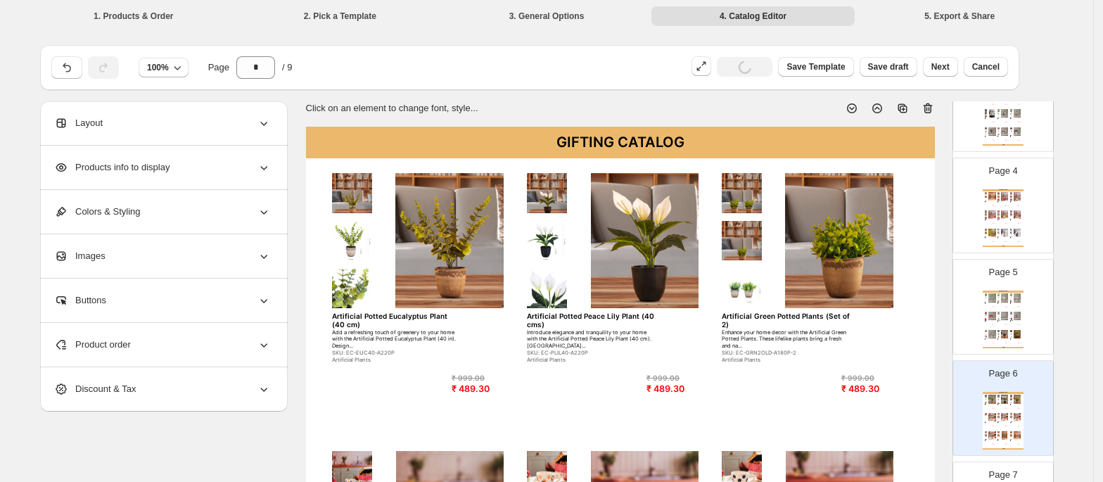
click at [1004, 284] on div "Page 5 GIFTING CATALOG Artificial Eucalyptus Stick (75 cm) Enhance your décor w…" at bounding box center [997, 301] width 89 height 94
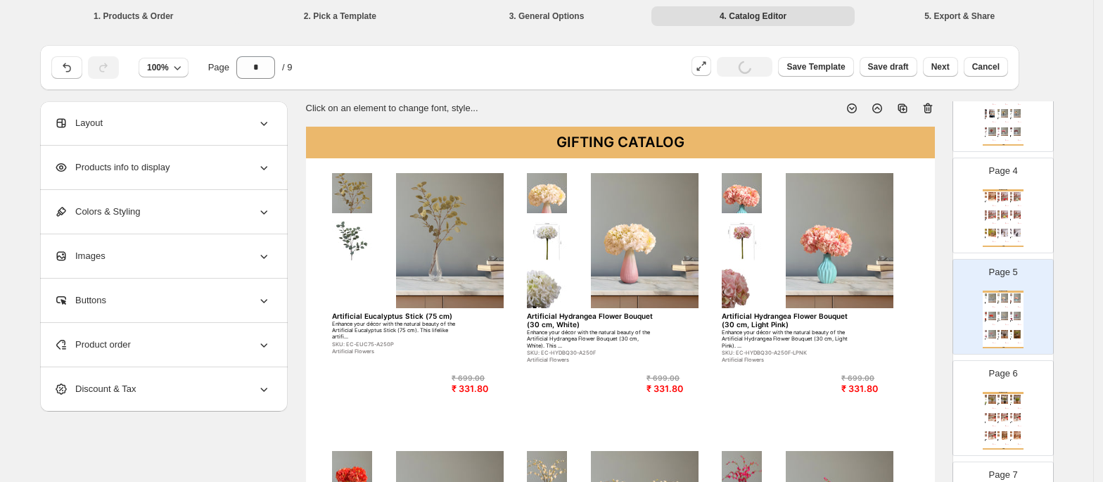
scroll to position [195, 0]
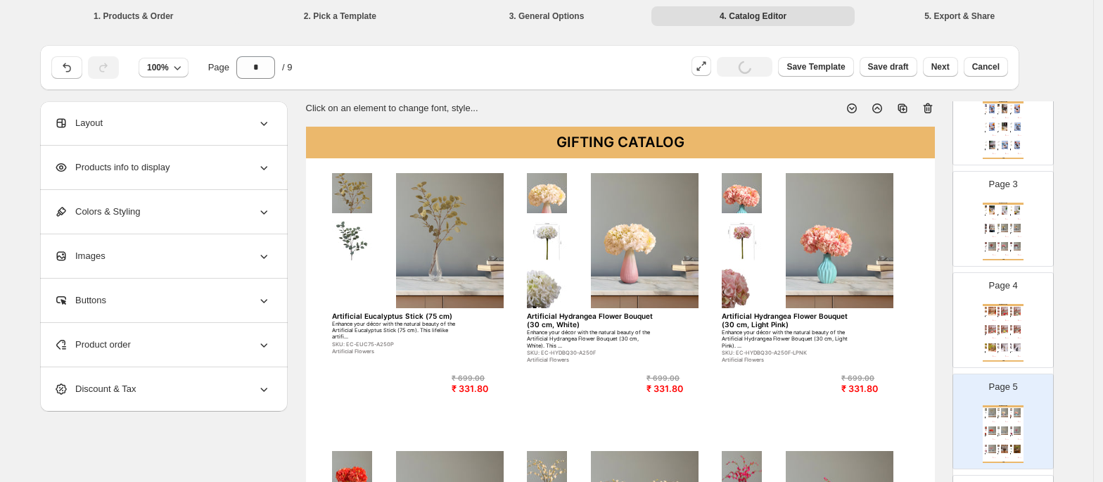
click at [1000, 229] on img at bounding box center [1004, 228] width 9 height 8
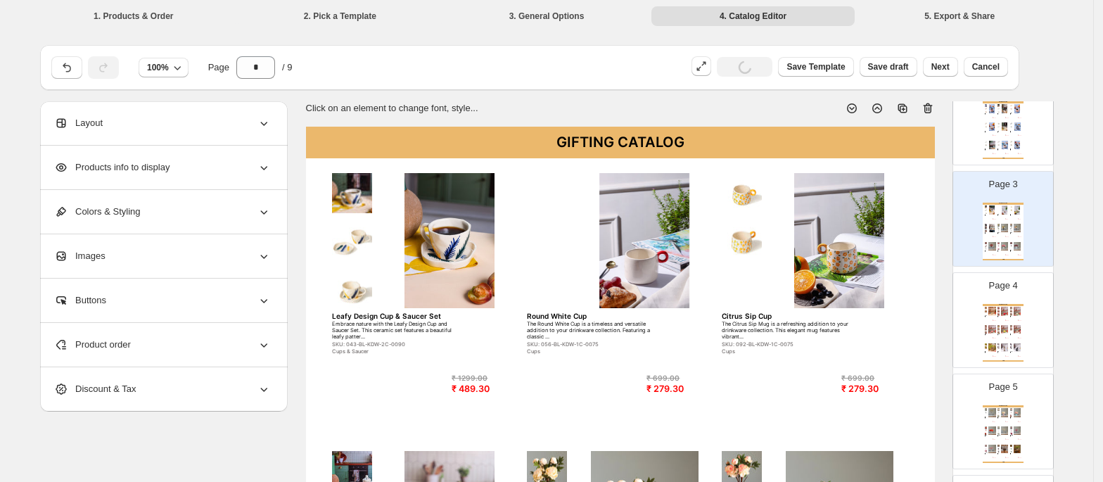
click at [1002, 332] on img at bounding box center [1004, 329] width 9 height 8
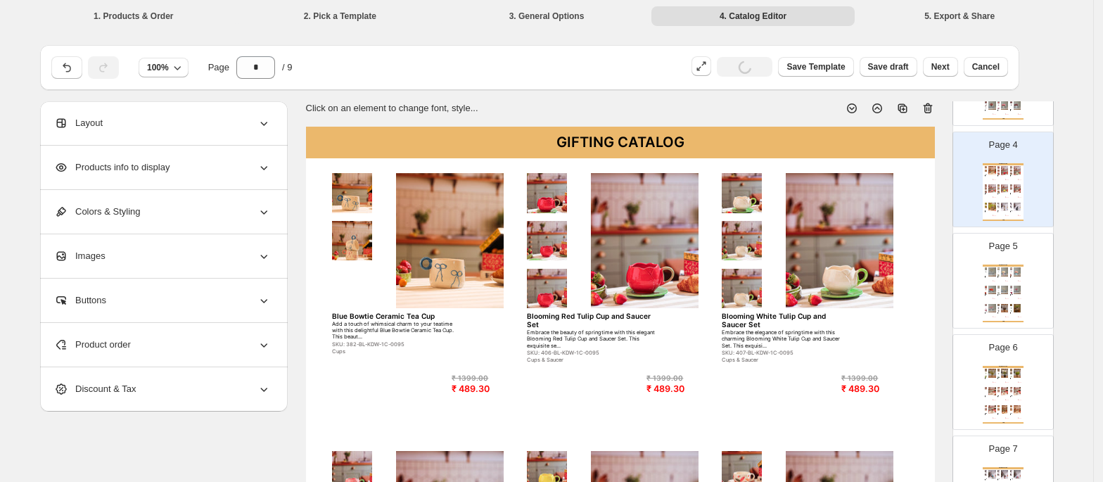
scroll to position [347, 0]
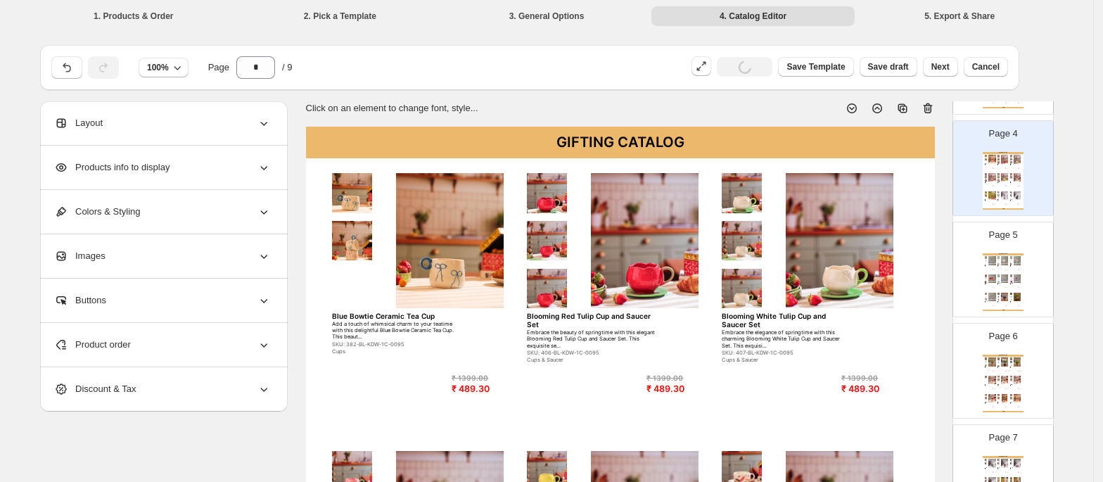
click at [1000, 288] on div "GIFTING CATALOG Artificial Eucalyptus Stick (75 cm) Enhance your décor with the…" at bounding box center [1002, 282] width 41 height 58
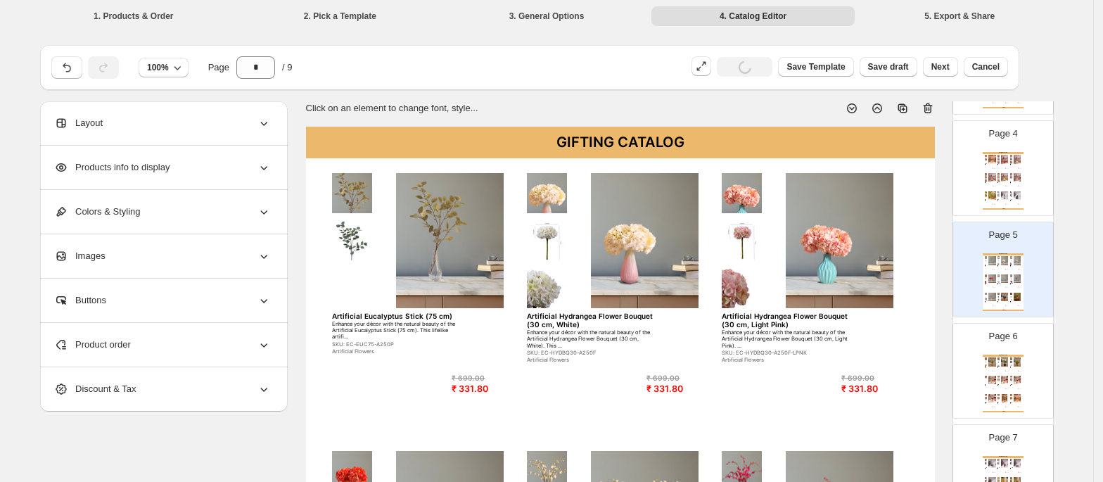
click at [999, 375] on div "GIFTING CATALOG Artificial Potted Eucalyptus Plant (40 cm) Add a refreshing tou…" at bounding box center [1002, 383] width 41 height 58
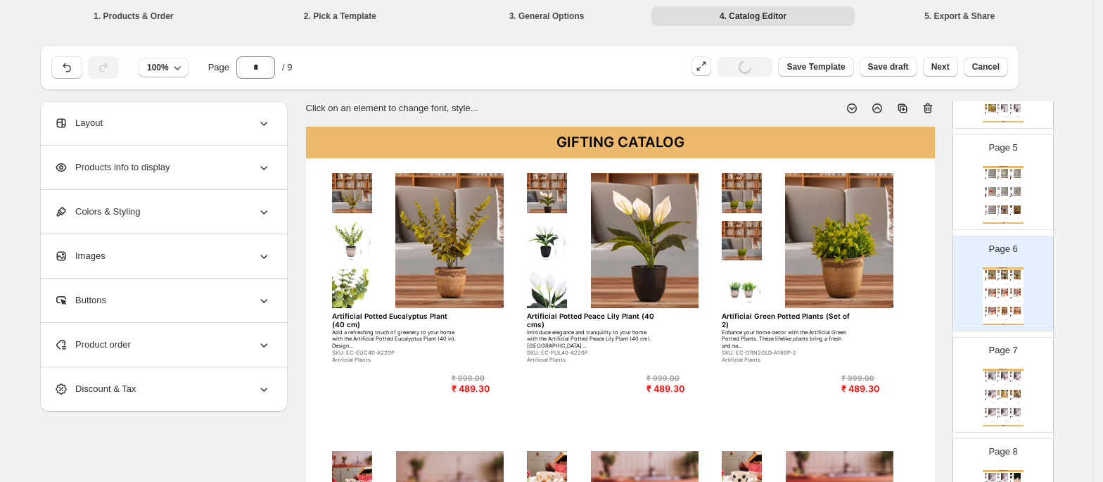
scroll to position [435, 0]
click at [1005, 394] on img at bounding box center [1004, 393] width 9 height 8
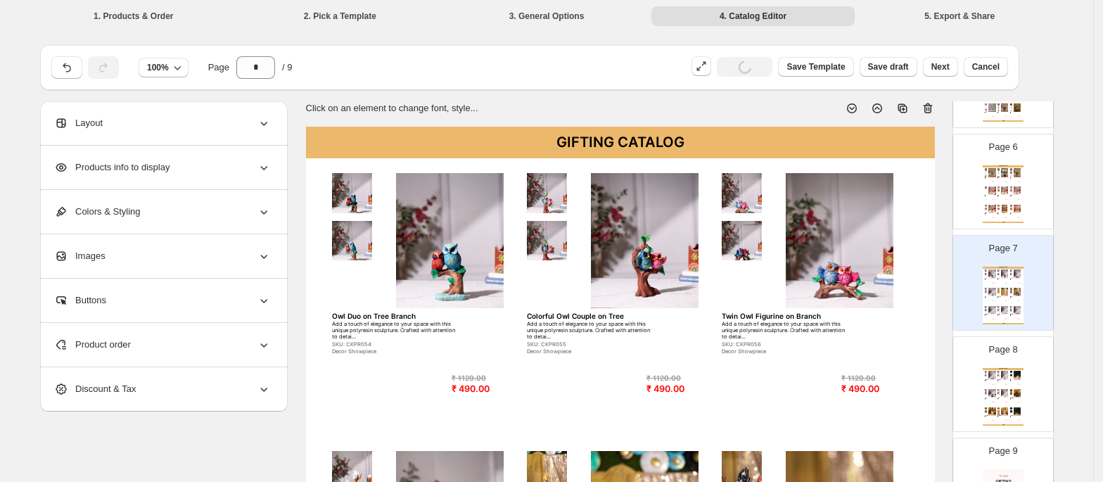
scroll to position [537, 0]
click at [1005, 394] on img at bounding box center [1004, 391] width 9 height 8
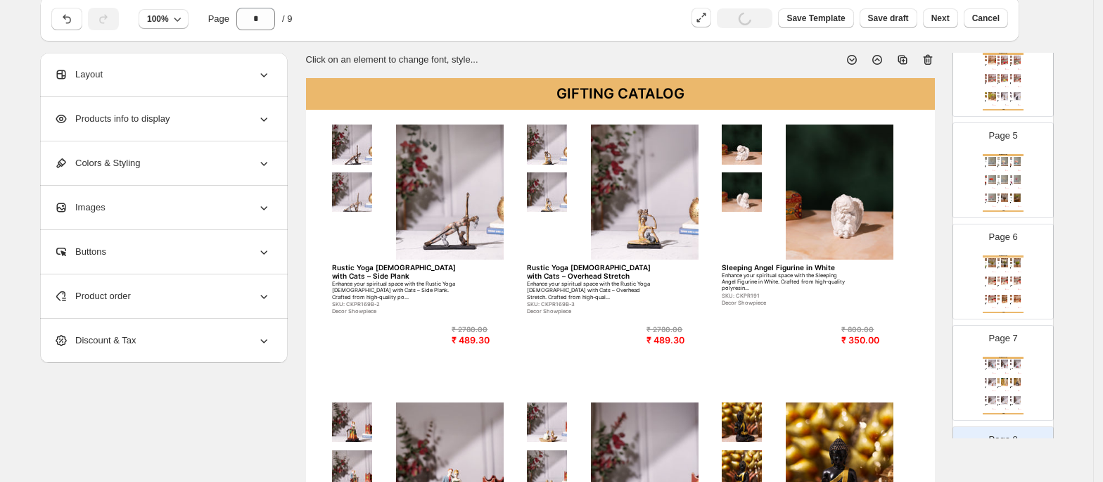
scroll to position [395, 0]
click at [1005, 394] on div "₹ 262.50" at bounding box center [1007, 393] width 4 height 1
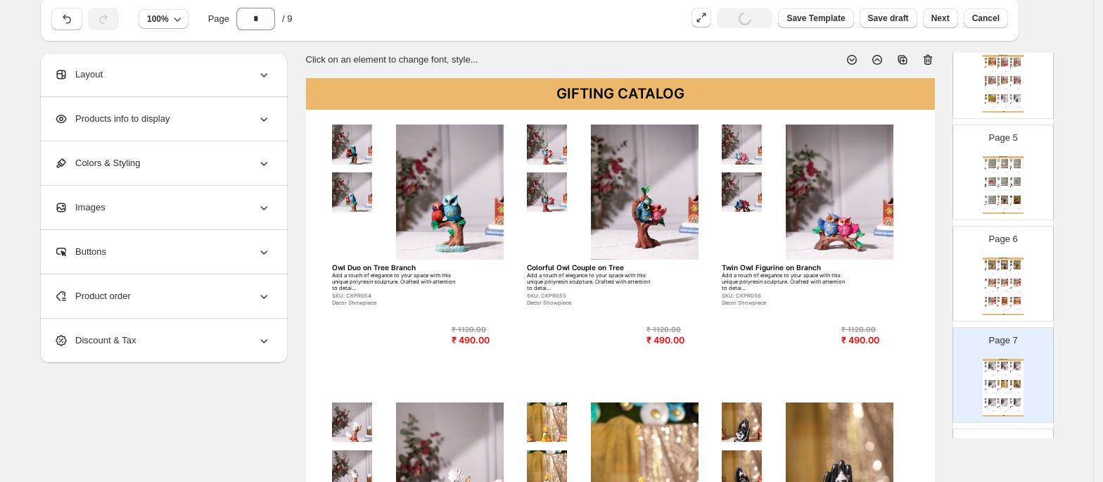
click at [1013, 281] on img at bounding box center [1017, 282] width 9 height 8
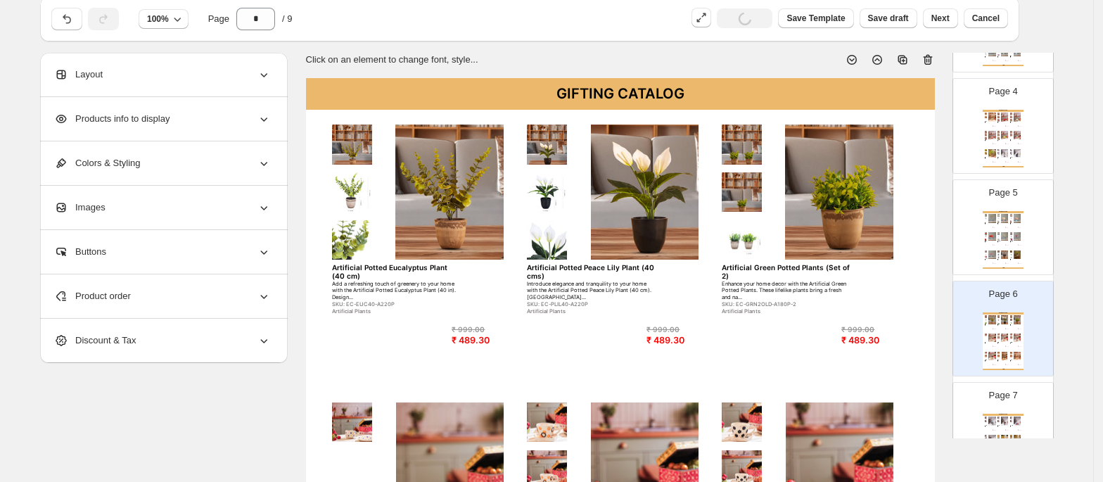
scroll to position [338, 0]
click at [1019, 212] on div "Page 5 GIFTING CATALOG Artificial Eucalyptus Stick (75 cm) Enhance your décor w…" at bounding box center [997, 224] width 89 height 94
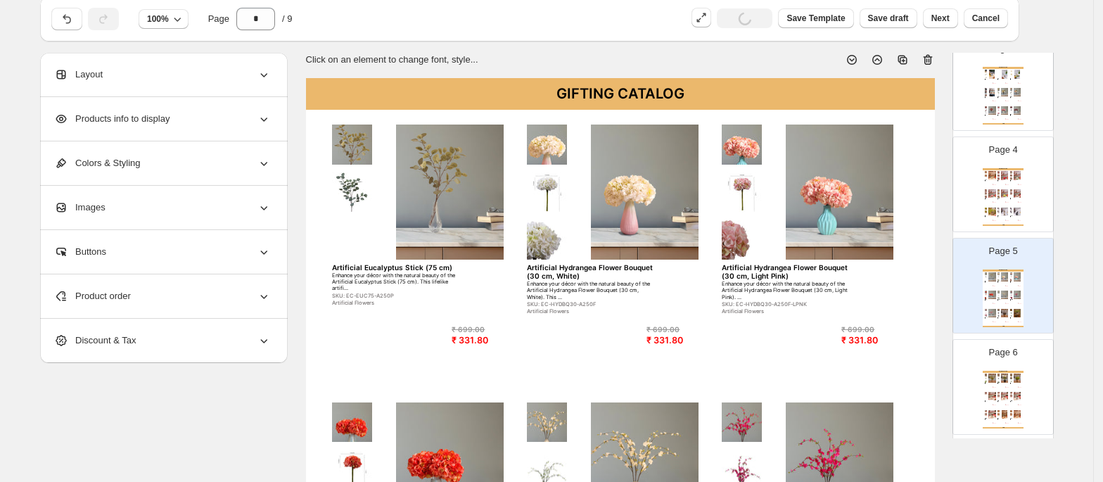
scroll to position [276, 0]
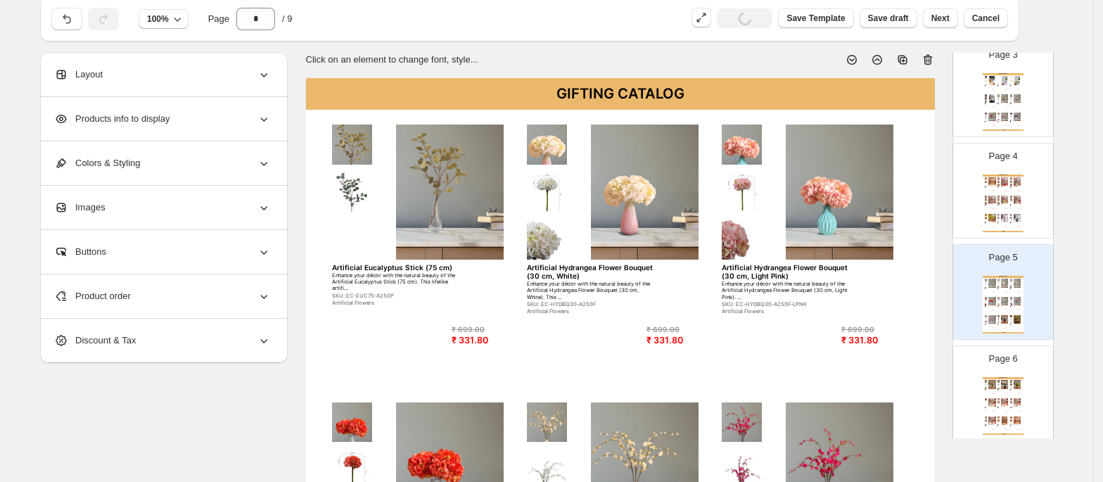
click at [1019, 212] on div "GIFTING CATALOG Blue Bowtie Ceramic Tea Cup Add a touch of whimsical charm to y…" at bounding box center [1002, 203] width 41 height 58
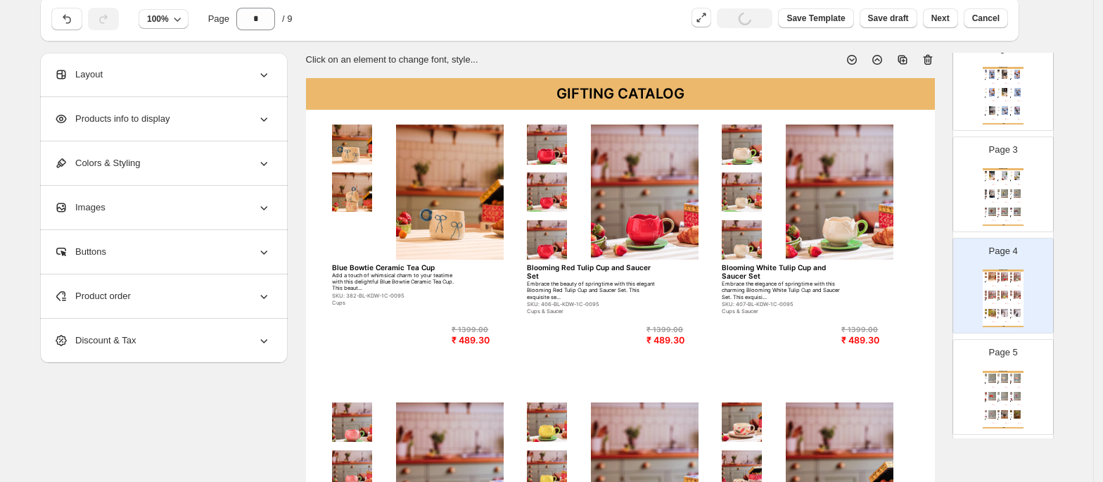
scroll to position [179, 0]
click at [1019, 212] on div "GIFTING CATALOG Leafy Design Cup & Saucer Set Embrace nature with the Leafy Des…" at bounding box center [1002, 199] width 41 height 58
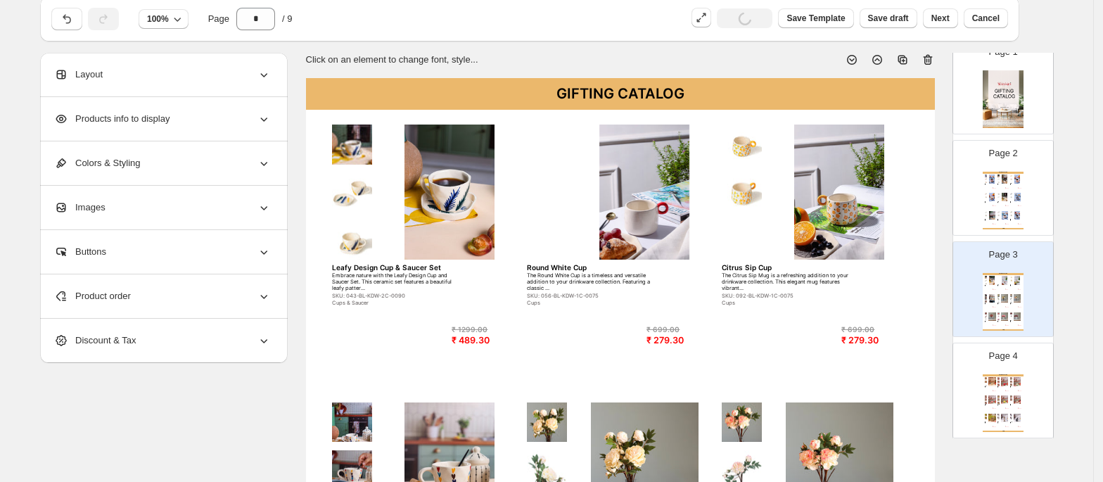
scroll to position [59, 0]
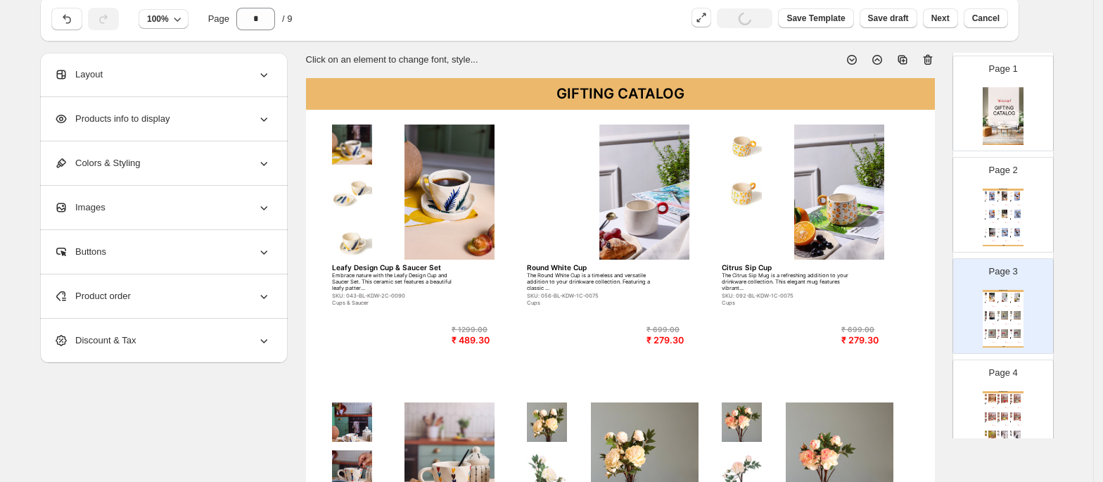
click at [1019, 212] on div "GIFTING CATALOG Cute Heart Shaped Cup & Saucer Add a touch of love to your tea …" at bounding box center [1002, 217] width 41 height 58
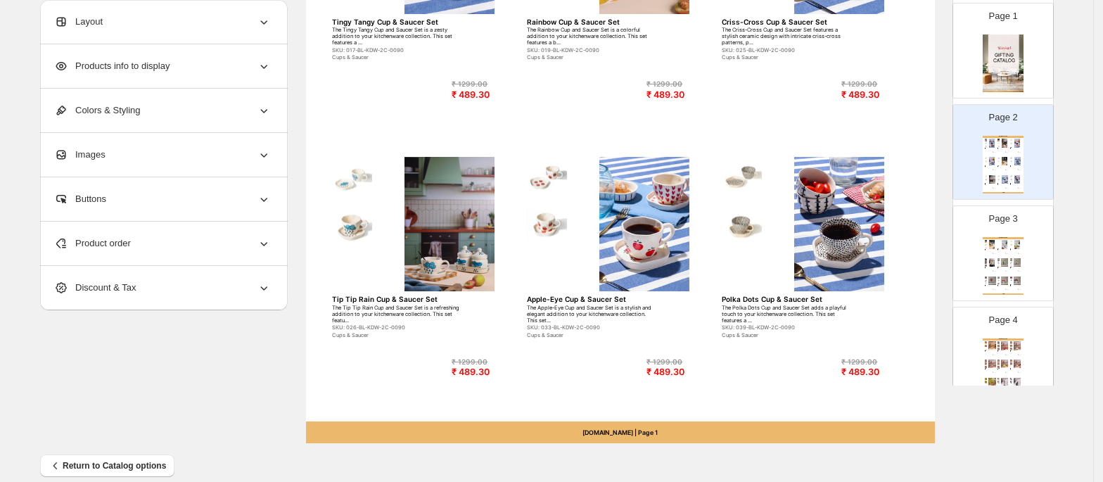
scroll to position [589, 0]
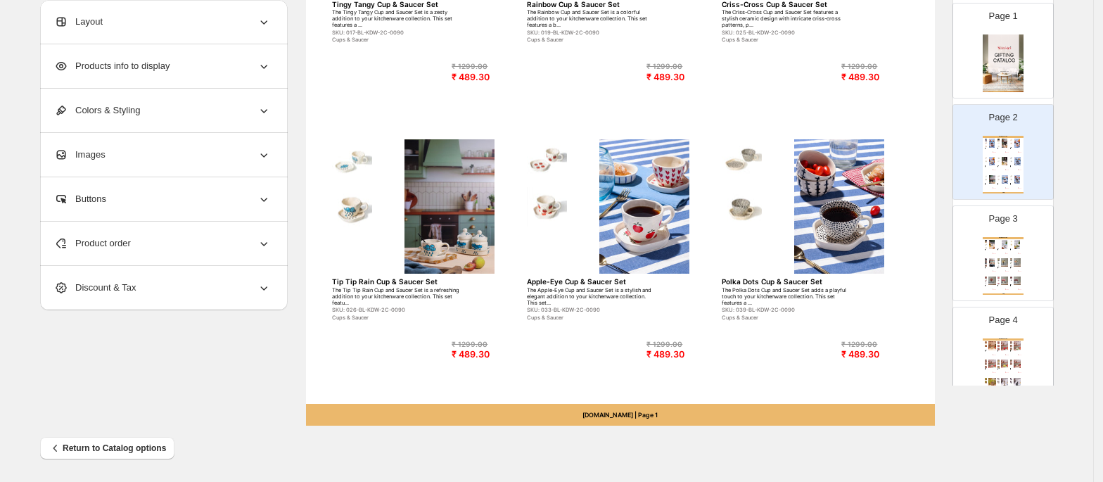
click at [993, 262] on img at bounding box center [991, 262] width 9 height 8
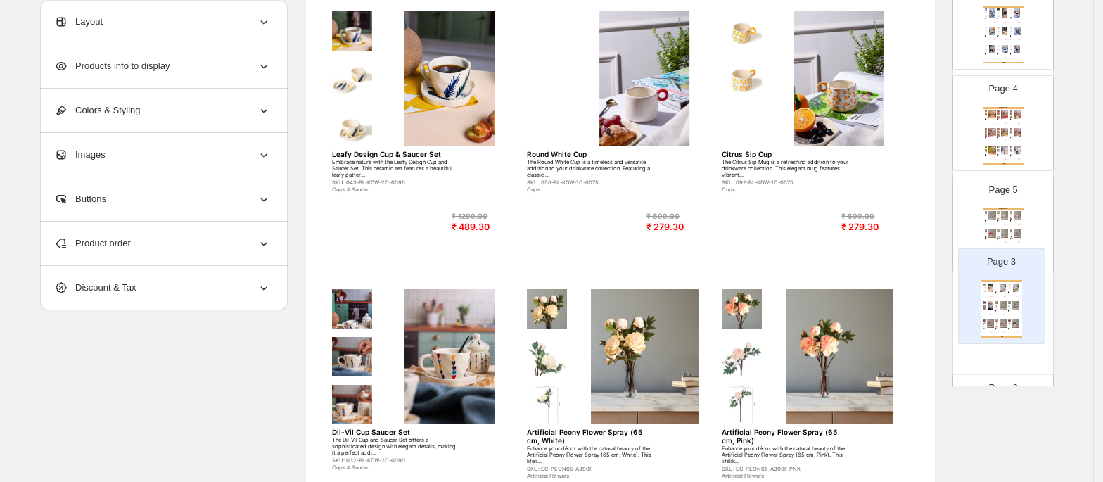
scroll to position [194, 0]
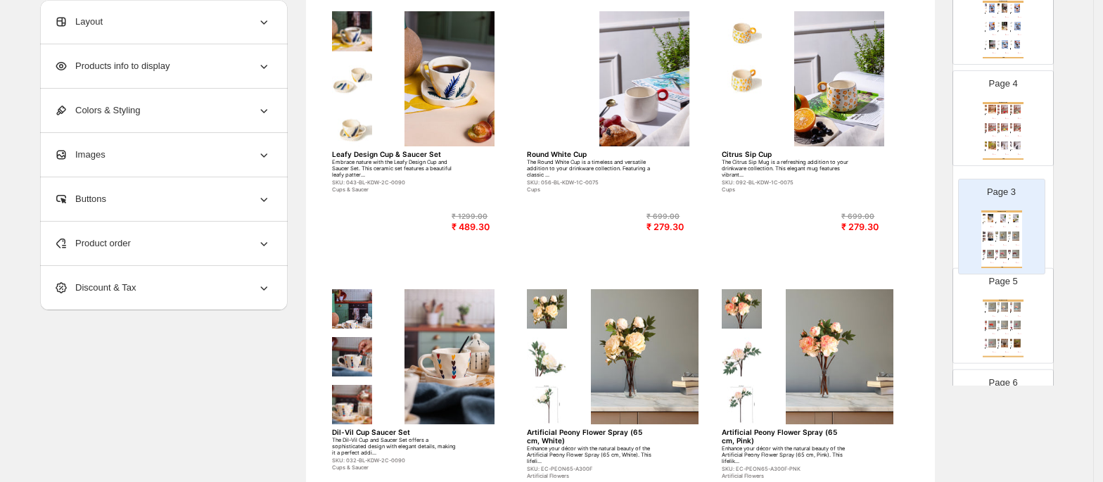
drag, startPoint x: 991, startPoint y: 237, endPoint x: 994, endPoint y: 217, distance: 20.0
click at [994, 217] on div "Page 1 Page 2 GIFTING CATALOG Cute Heart Shaped Cup & Saucer Add a touch of lov…" at bounding box center [1002, 321] width 101 height 906
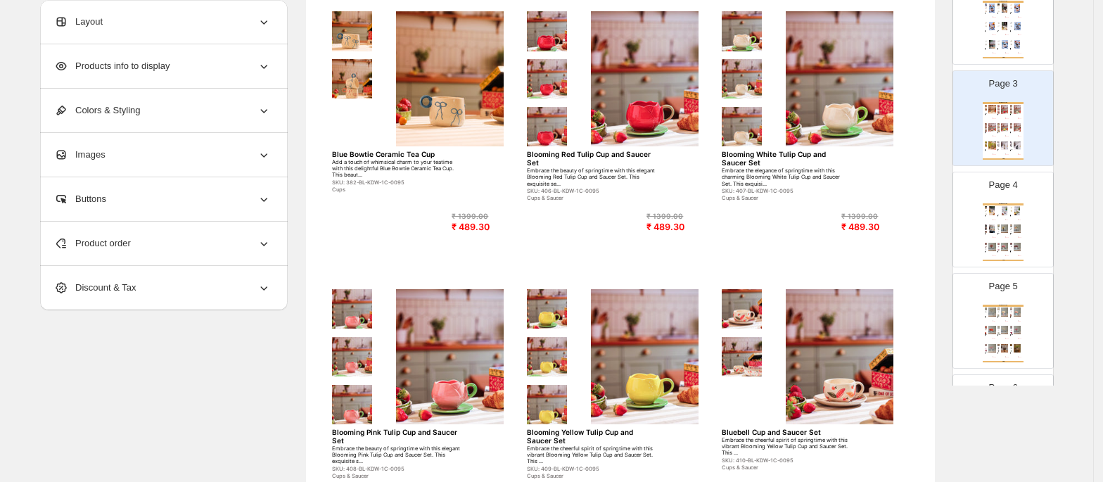
click at [1010, 134] on div "Embrace the cheerful spirit of springtime with this vibrant Blooming Yellow Tul…" at bounding box center [1014, 133] width 8 height 1
click at [1007, 198] on div "Page 4 GIFTING CATALOG Leafy Design Cup & Saucer Set Embrace nature with the Le…" at bounding box center [997, 214] width 89 height 94
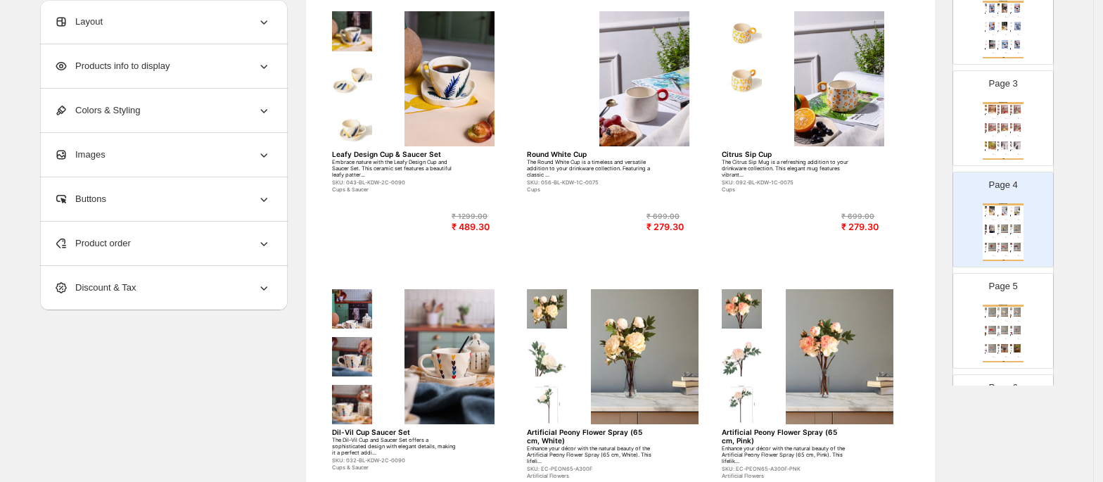
click at [993, 282] on p "Page 5" at bounding box center [1003, 286] width 29 height 14
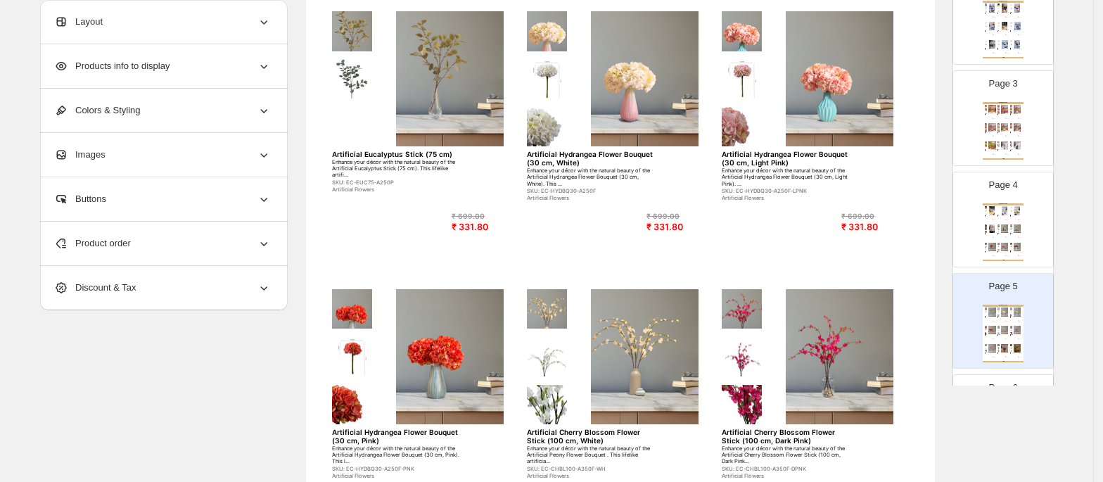
click at [989, 210] on img at bounding box center [991, 210] width 9 height 8
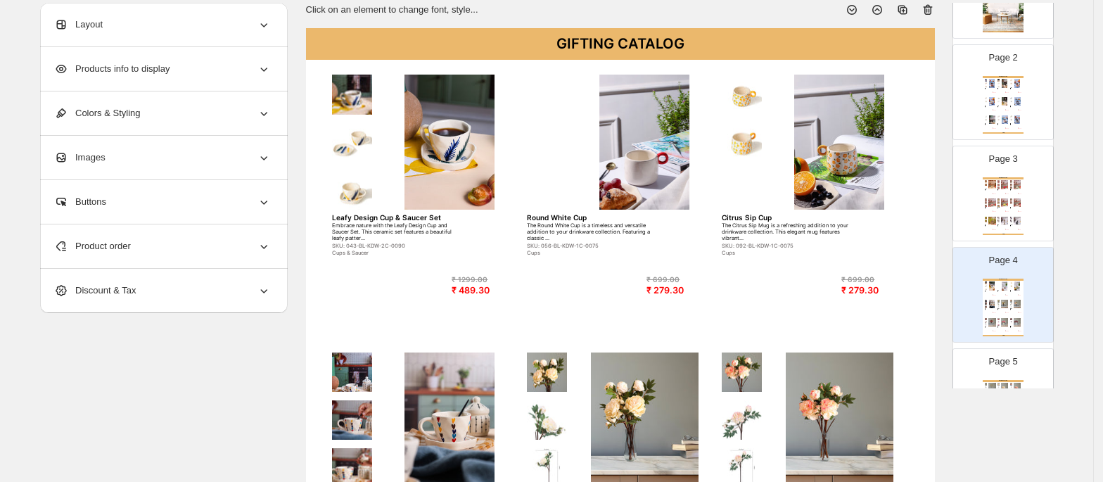
scroll to position [0, 0]
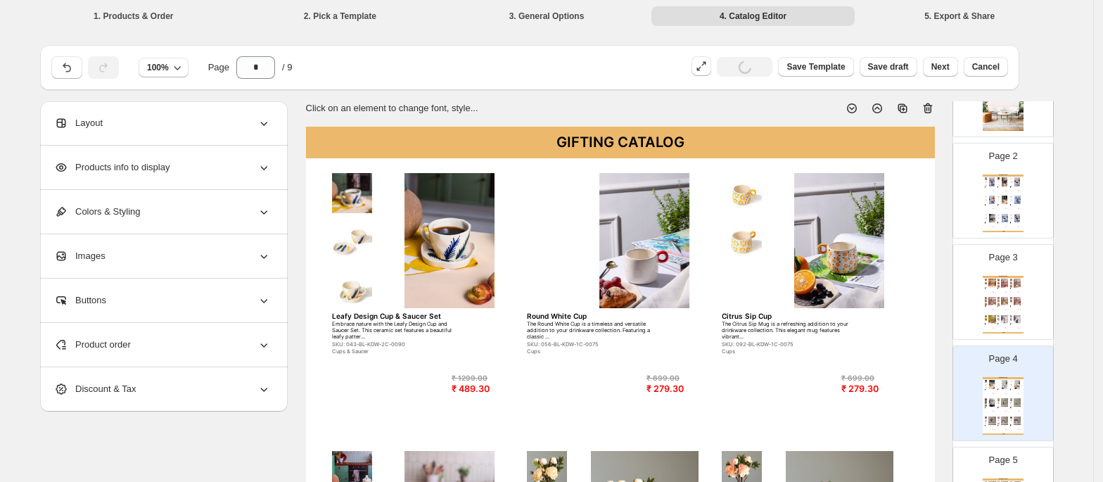
click at [1010, 282] on img at bounding box center [1011, 283] width 3 height 3
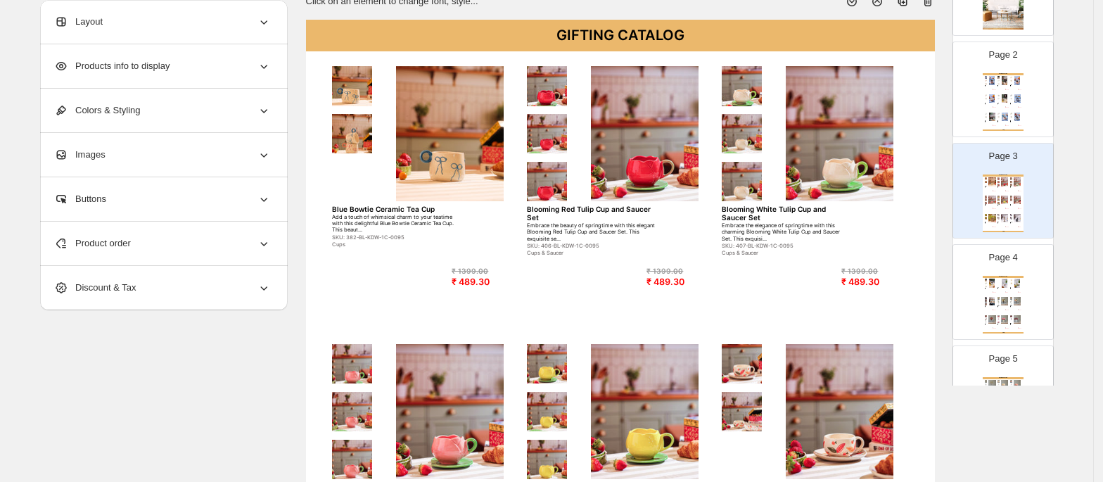
scroll to position [105, 0]
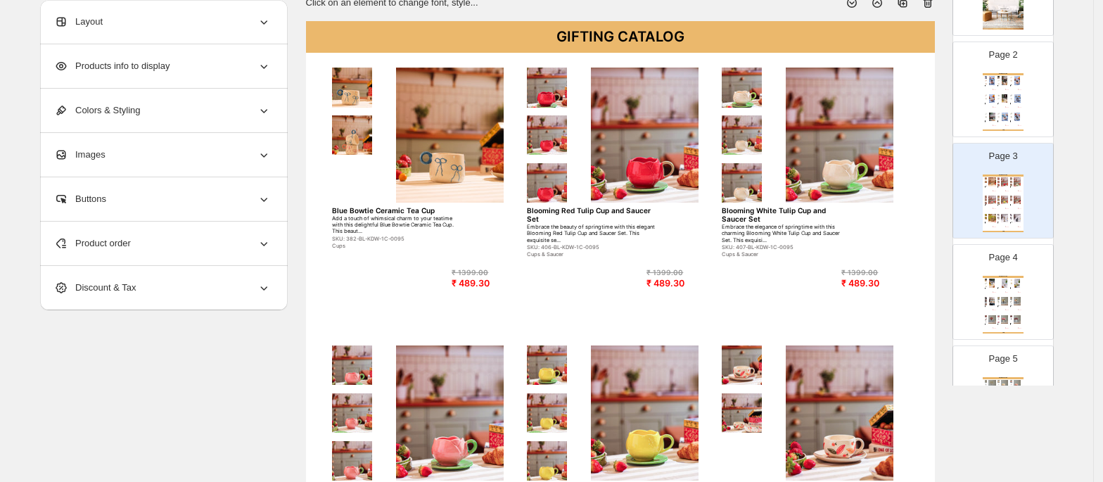
click at [1013, 321] on img at bounding box center [1017, 319] width 9 height 8
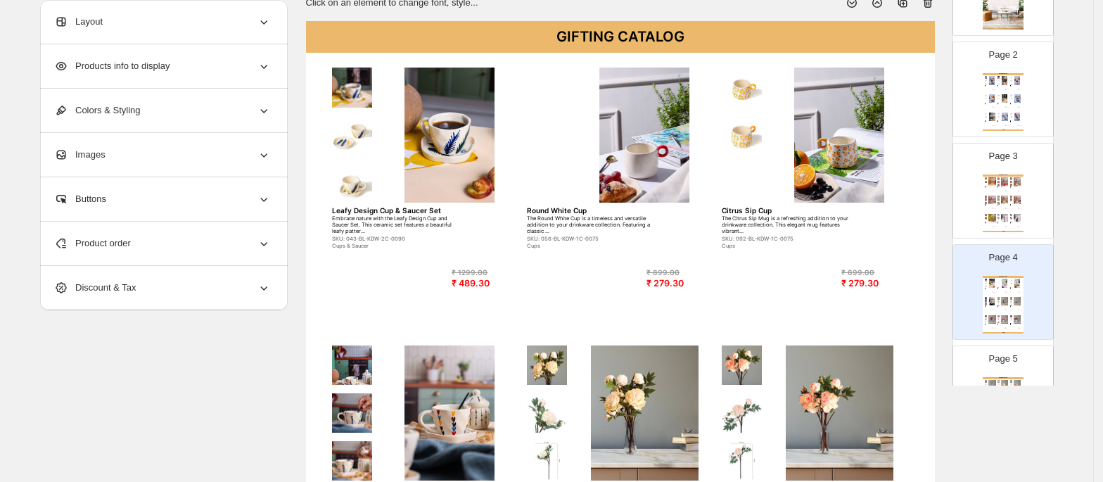
click at [1003, 220] on img at bounding box center [1004, 218] width 9 height 8
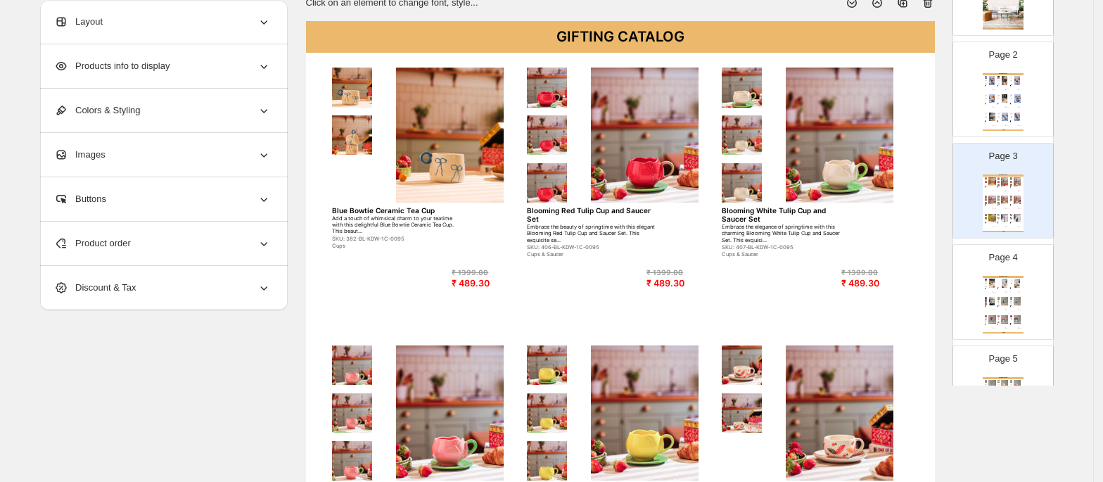
click at [990, 314] on div "GIFTING CATALOG Leafy Design Cup & Saucer Set Embrace nature with the Leafy Des…" at bounding box center [1002, 305] width 41 height 58
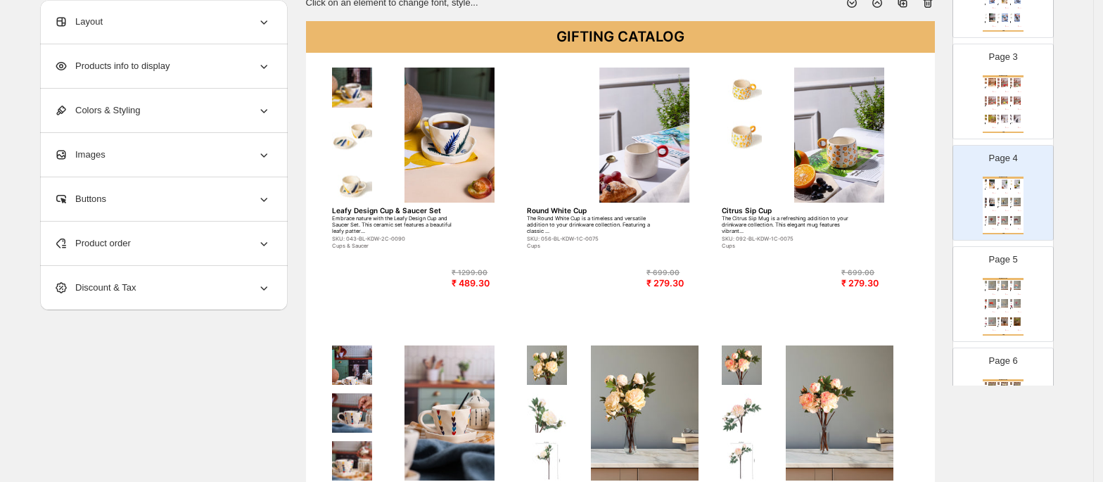
scroll to position [229, 0]
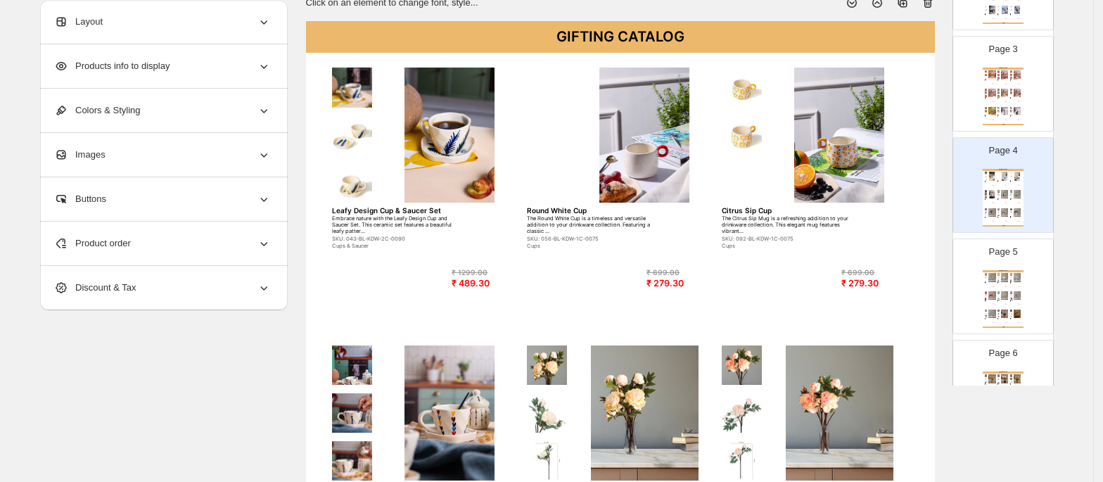
click at [1015, 284] on div "Artificial Hydrangea Flower Bouquet (30 cm, Light Pink) Enhance your décor with…" at bounding box center [1016, 283] width 12 height 2
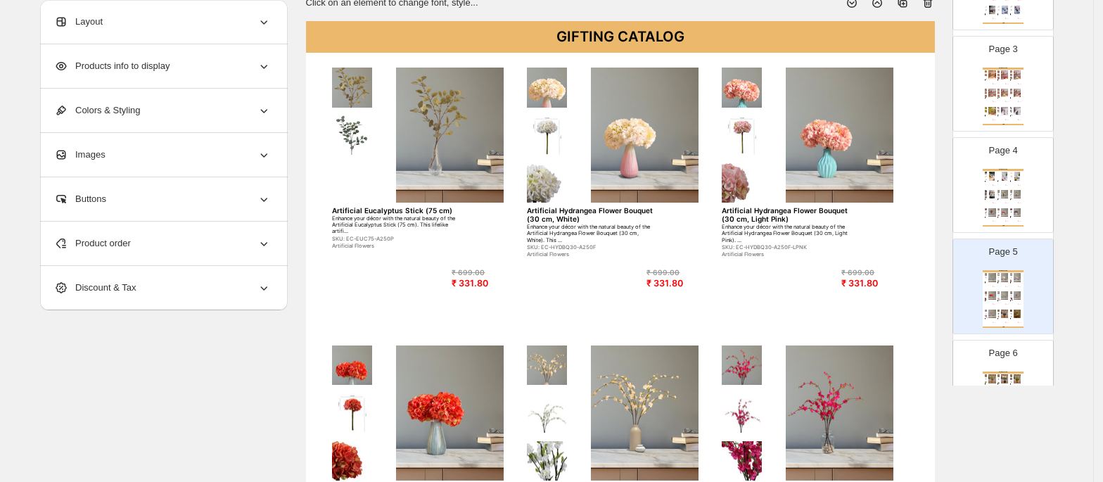
scroll to position [0, 0]
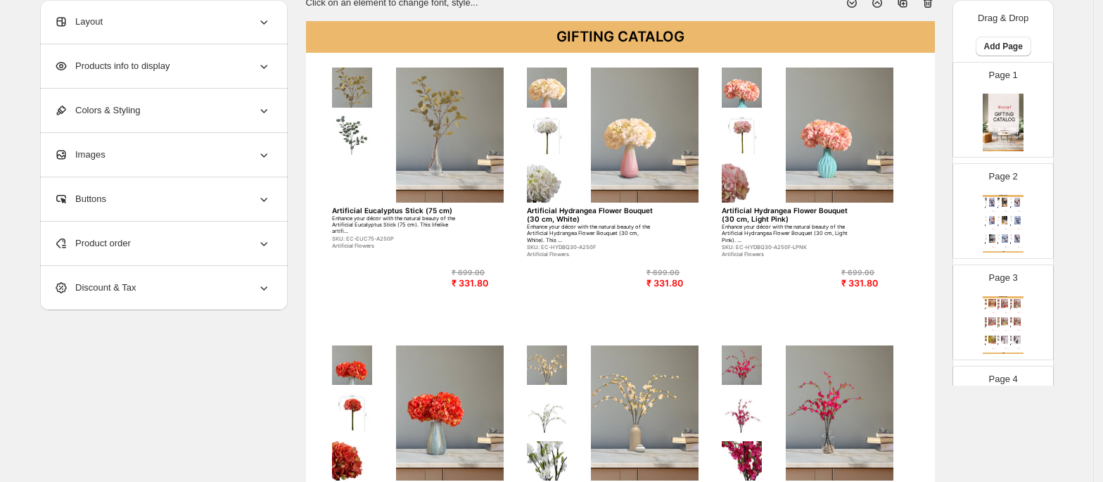
click at [999, 229] on div "GIFTING CATALOG Cute Heart Shaped Cup & Saucer Add a touch of love to your tea …" at bounding box center [1002, 224] width 41 height 58
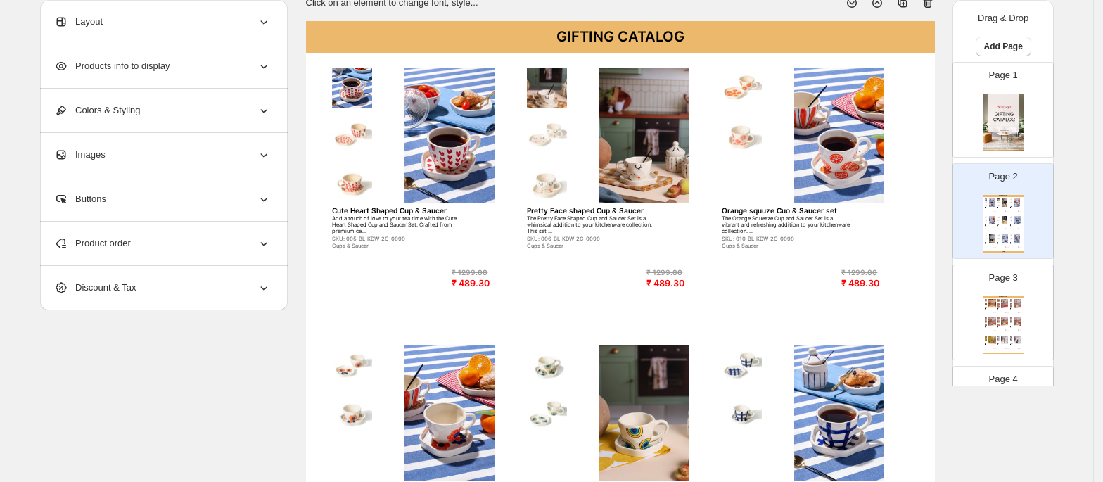
click at [1001, 323] on img at bounding box center [1004, 321] width 9 height 8
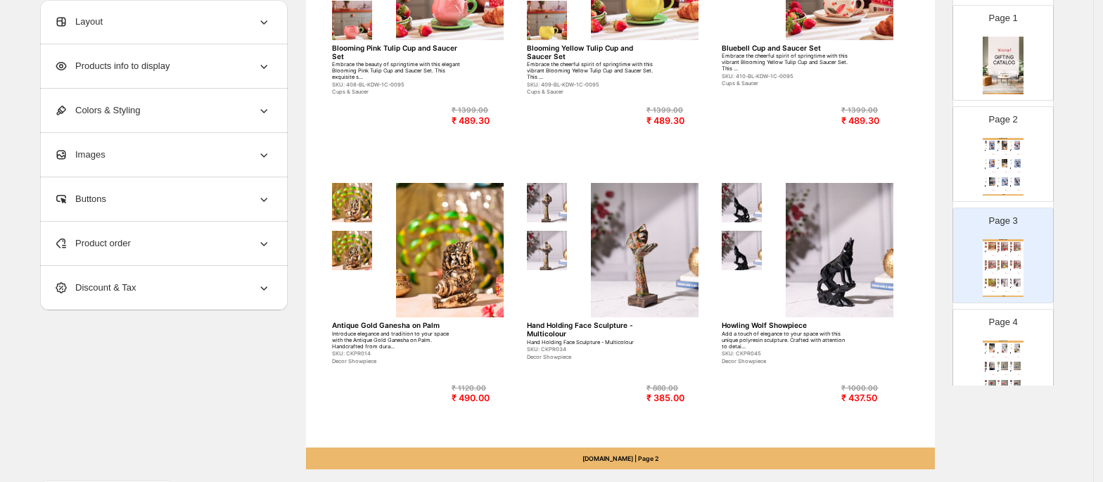
scroll to position [546, 0]
click at [1000, 344] on img at bounding box center [1004, 347] width 9 height 8
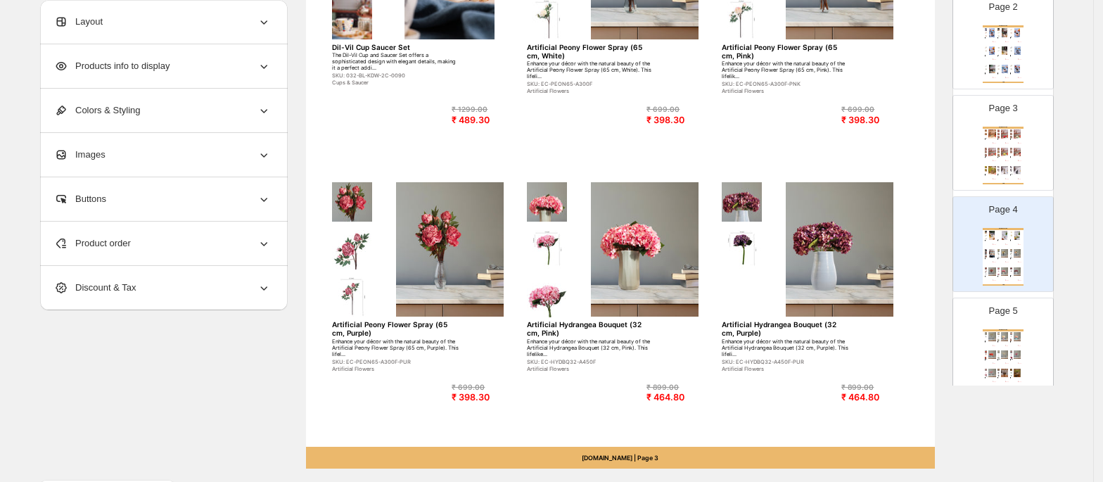
scroll to position [170, 0]
click at [999, 342] on div "SKU: EC-HYDBQ30-A250F" at bounding box center [1001, 342] width 8 height 1
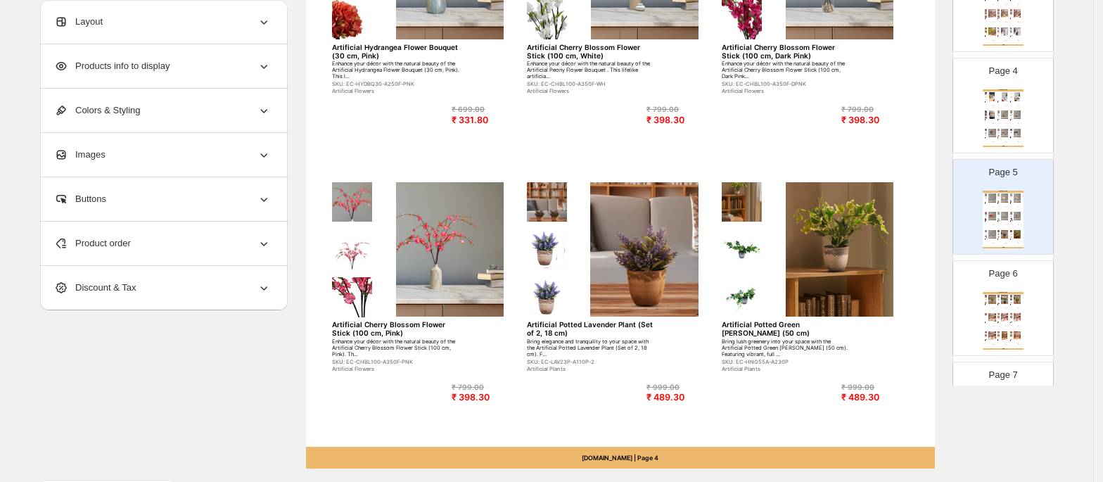
scroll to position [309, 0]
click at [999, 347] on div "[DOMAIN_NAME] | Page undefined" at bounding box center [1002, 347] width 41 height 1
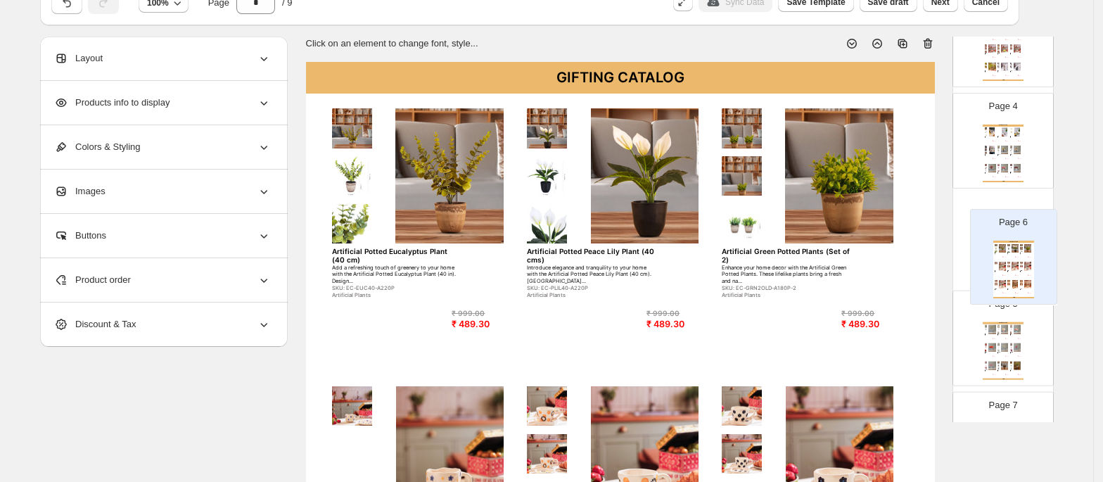
scroll to position [310, 0]
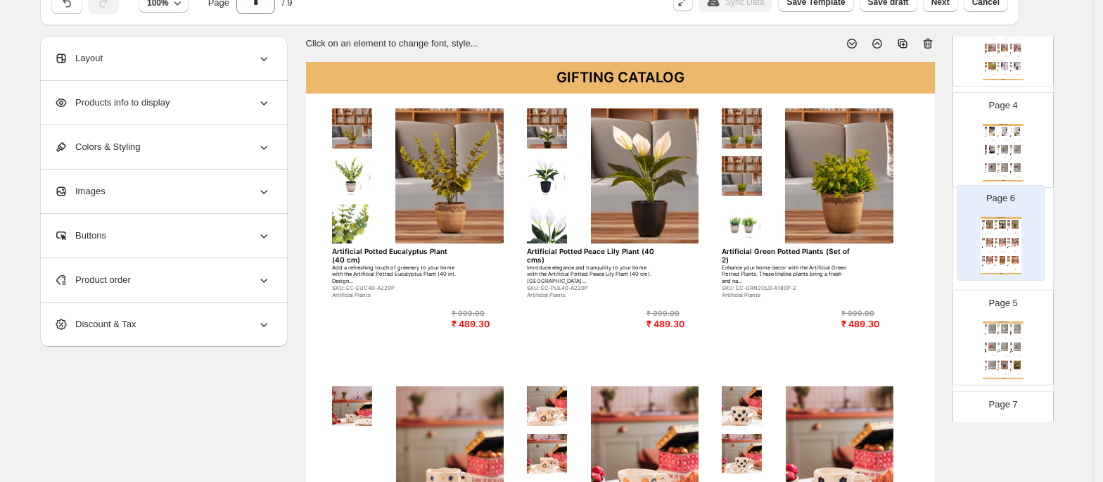
drag, startPoint x: 976, startPoint y: 361, endPoint x: 976, endPoint y: 245, distance: 116.7
click at [976, 245] on div "Page 1 Page 2 GIFTING CATALOG Cute Heart Shaped Cup & Saucer Add a touch of lov…" at bounding box center [1002, 241] width 101 height 906
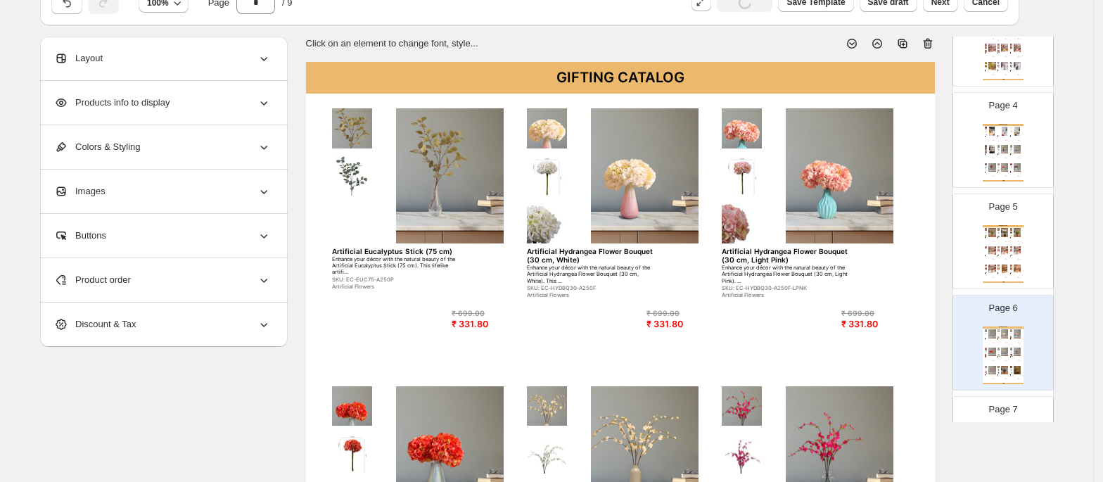
click at [1002, 150] on img at bounding box center [1004, 149] width 9 height 8
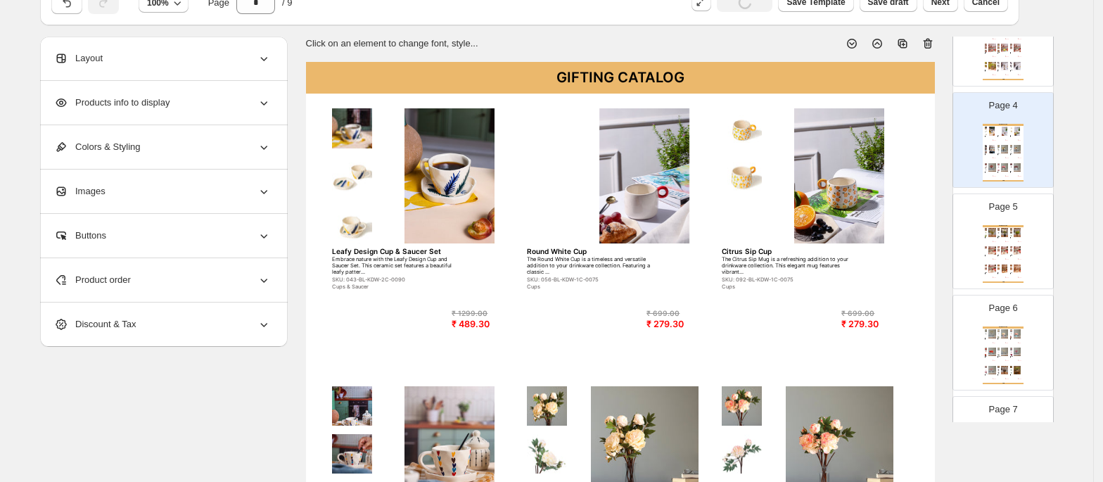
click at [1000, 257] on div "Brighten up your tea time with the Golden Bloom Handcrafted Cup Saucer Set. Fea…" at bounding box center [1001, 256] width 8 height 1
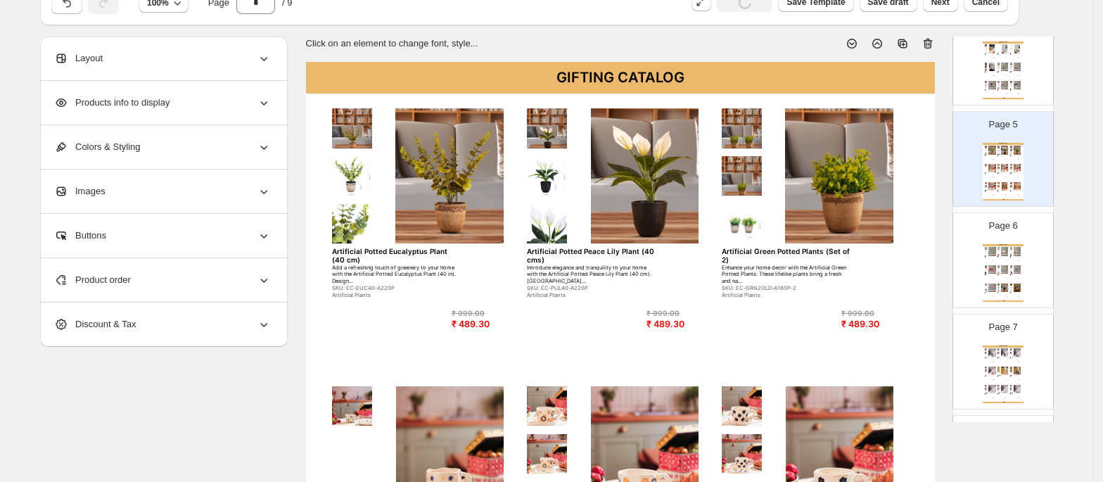
scroll to position [394, 0]
click at [1000, 256] on div "Enhance your décor with the natural beauty of the Artificial Hydrangea Flower B…" at bounding box center [1001, 255] width 8 height 1
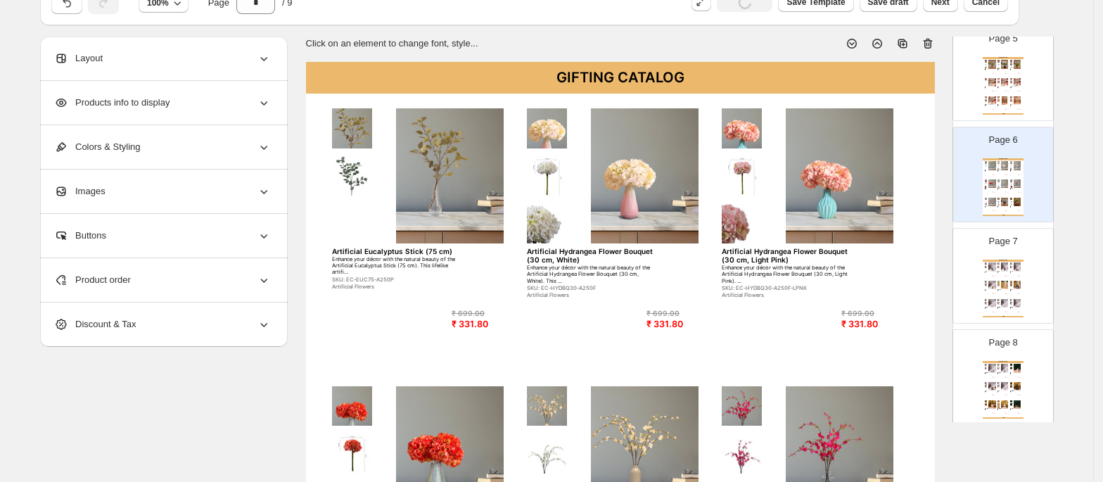
scroll to position [482, 0]
click at [999, 269] on div "Add a touch of elegance to your space with this unique polyresin sculpture. Cra…" at bounding box center [1001, 268] width 8 height 1
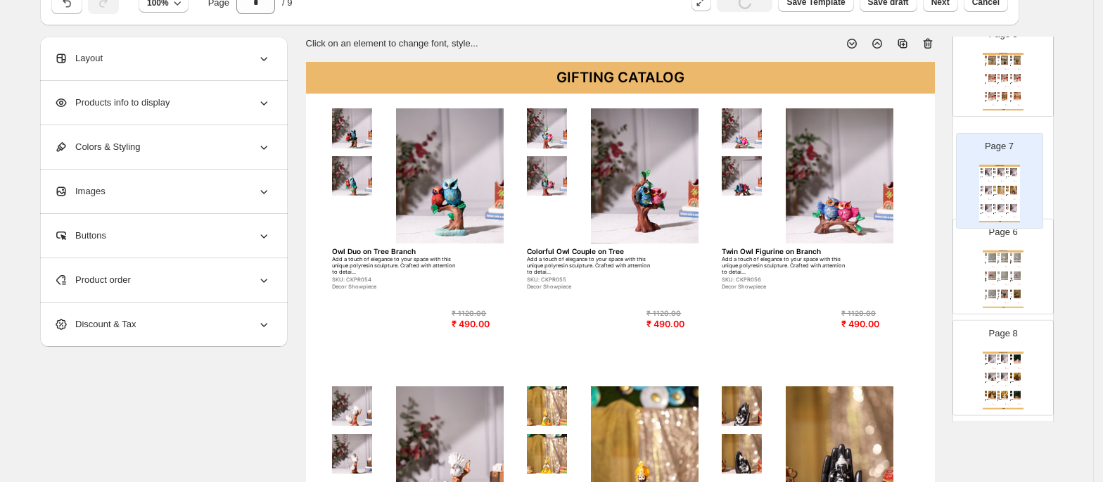
drag, startPoint x: 999, startPoint y: 271, endPoint x: 1006, endPoint y: 143, distance: 127.4
click at [1006, 143] on div "Page 1 Page 2 GIFTING CATALOG Cute Heart Shaped Cup & Saucer Add a touch of lov…" at bounding box center [1002, 69] width 101 height 906
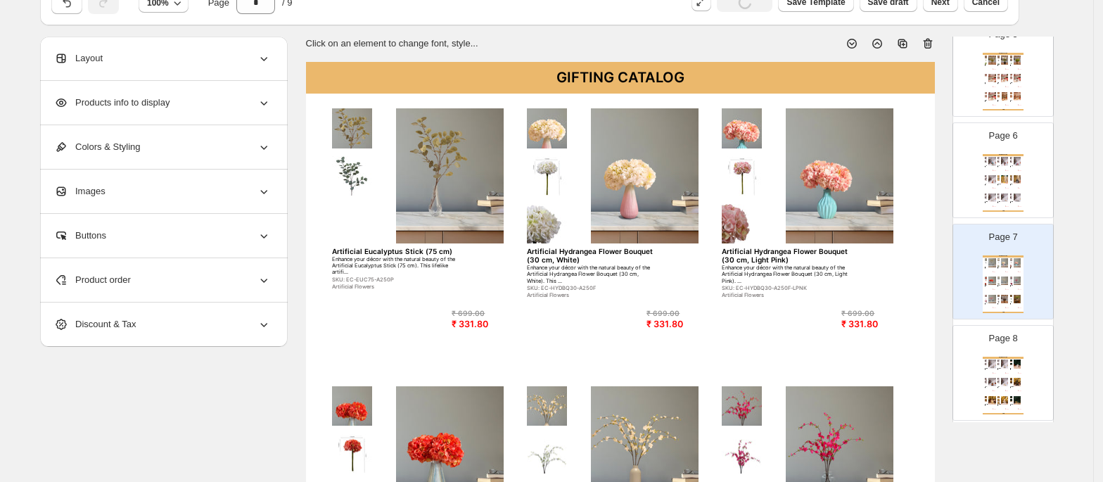
click at [1000, 301] on img at bounding box center [1004, 299] width 9 height 8
click at [1005, 374] on div "₹ 489.30" at bounding box center [1007, 373] width 4 height 1
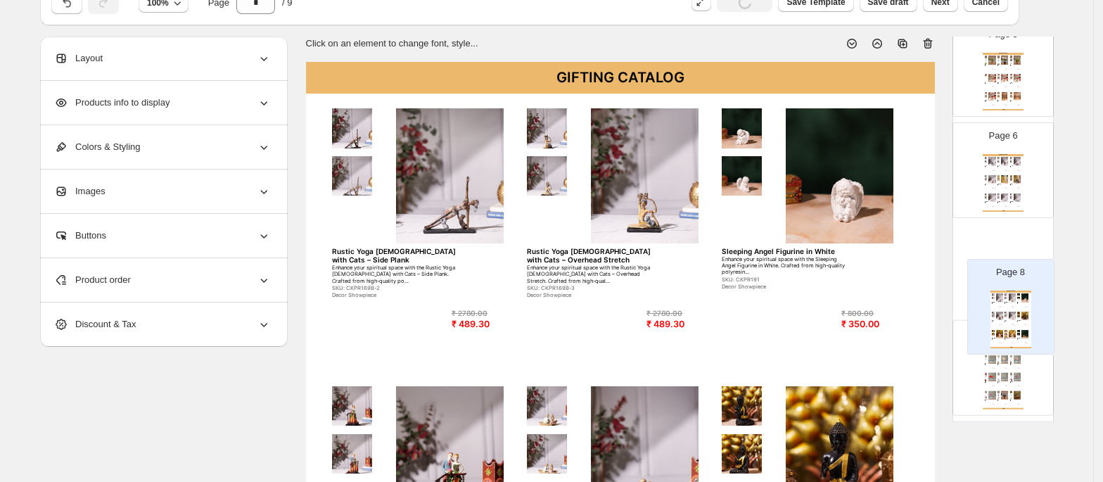
scroll to position [484, 0]
drag, startPoint x: 993, startPoint y: 350, endPoint x: 997, endPoint y: 249, distance: 101.3
click at [997, 249] on div "Page 1 Page 2 GIFTING CATALOG Cute Heart Shaped Cup & Saucer Add a touch of lov…" at bounding box center [1002, 68] width 101 height 906
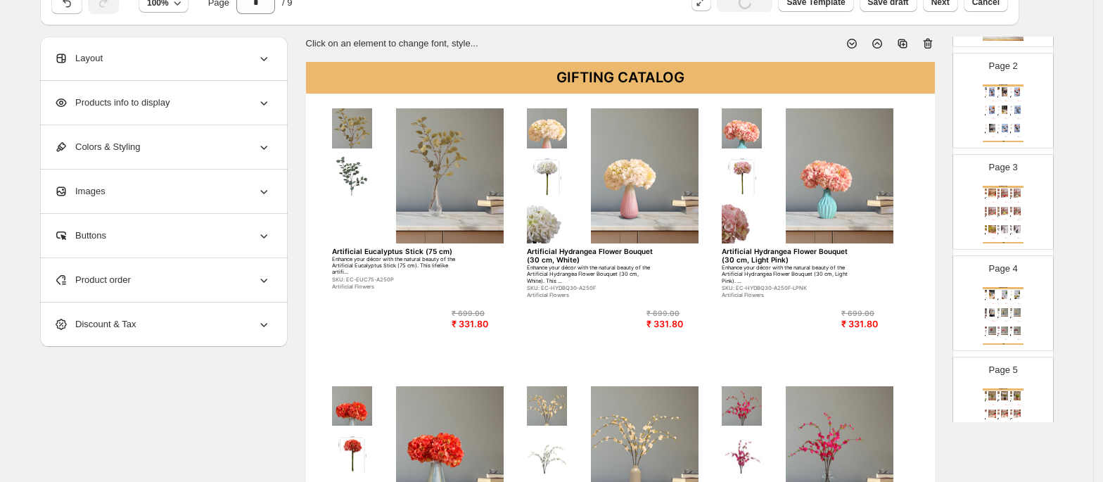
scroll to position [144, 0]
click at [1005, 122] on div "₹ 489.30" at bounding box center [1007, 122] width 4 height 1
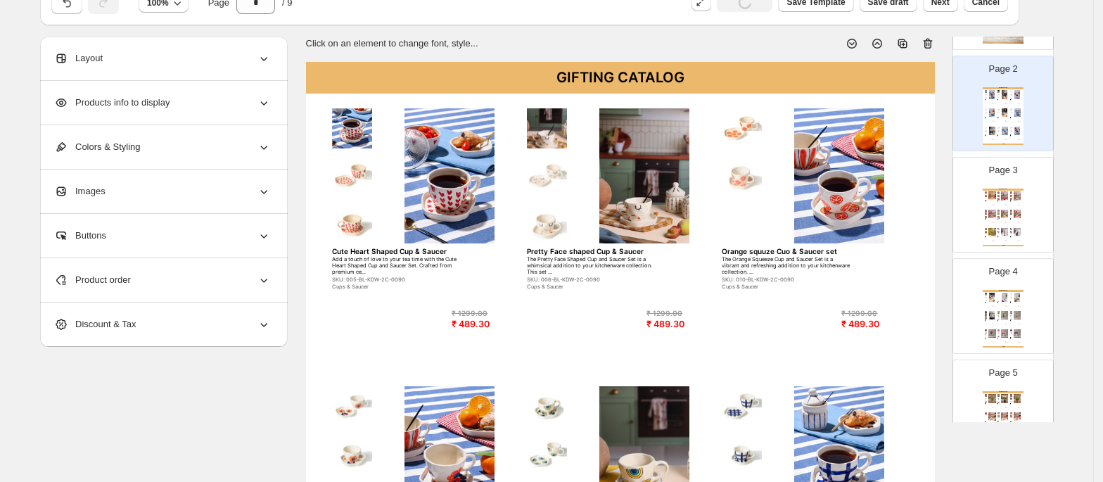
click at [1000, 214] on img at bounding box center [1004, 214] width 9 height 8
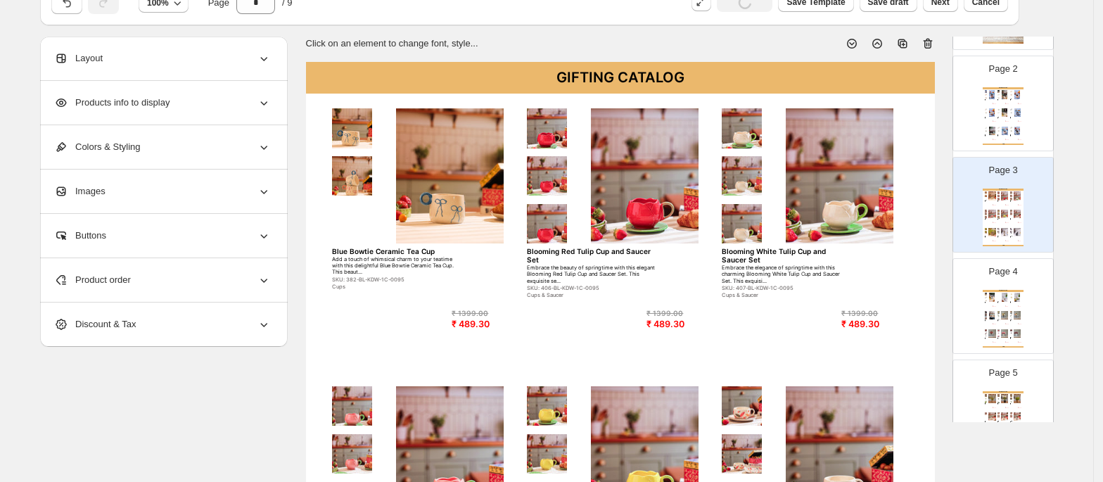
click at [1004, 294] on img at bounding box center [1004, 297] width 9 height 8
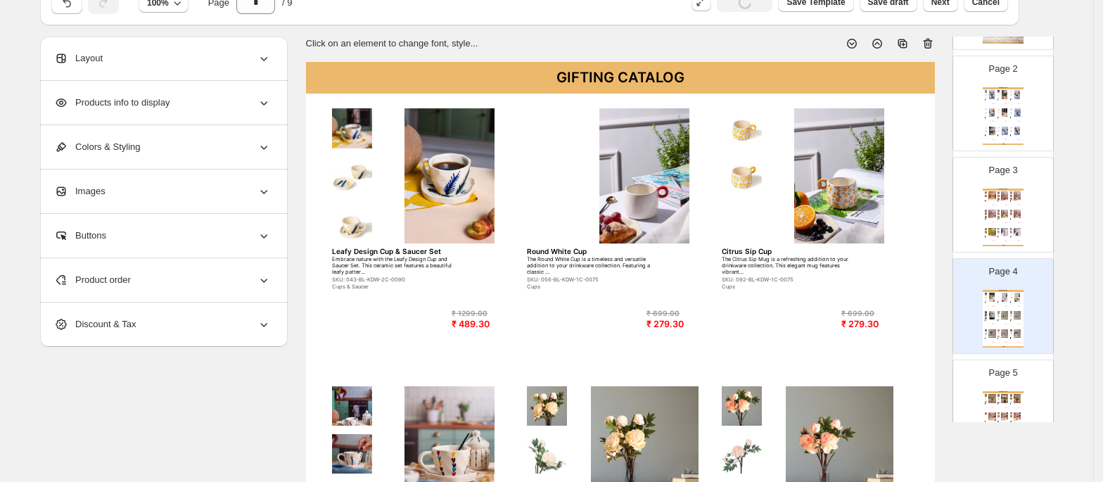
click at [999, 219] on div "Blooming Yellow Tulip Cup and Saucer Set" at bounding box center [1001, 219] width 8 height 1
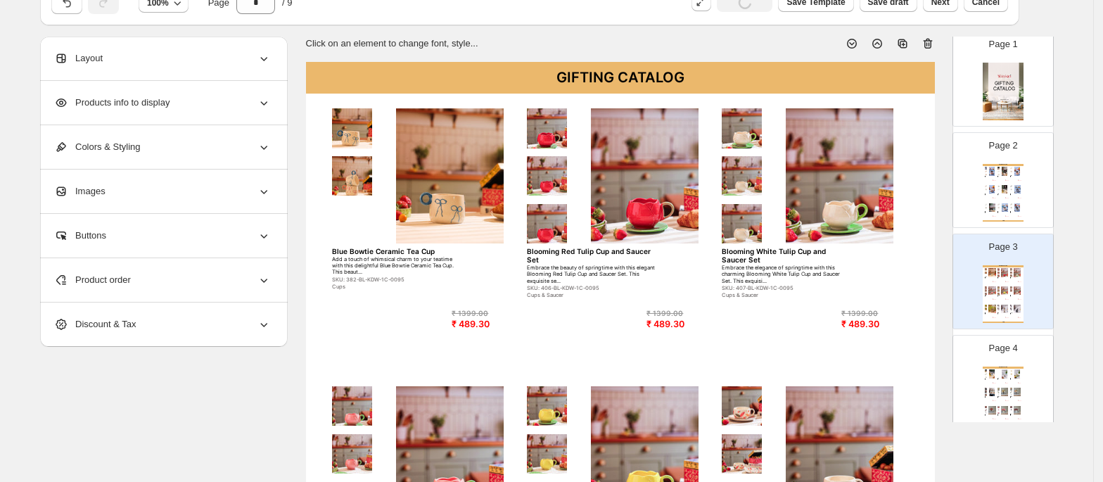
scroll to position [60, 0]
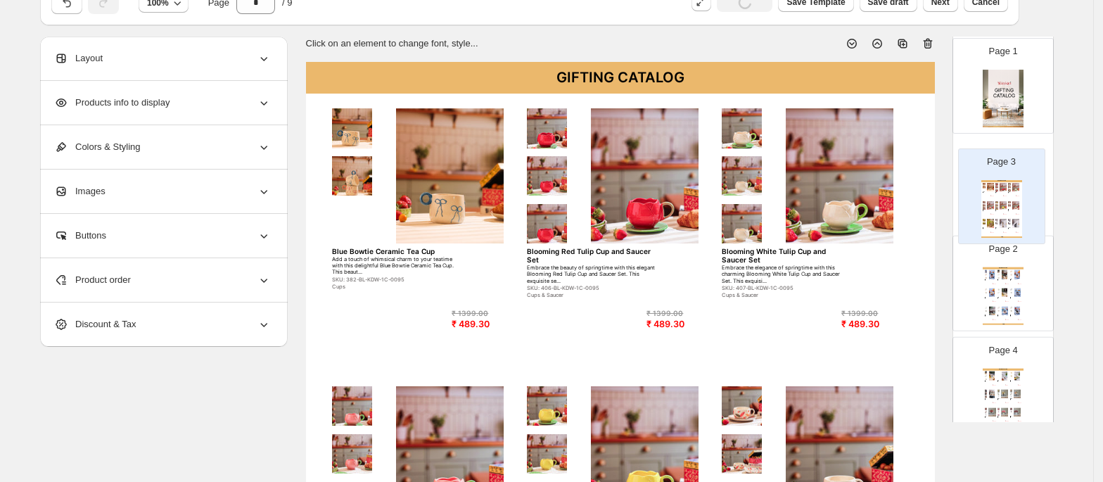
drag, startPoint x: 993, startPoint y: 277, endPoint x: 994, endPoint y: 167, distance: 109.7
click at [994, 167] on div "Page 1 Page 2 GIFTING CATALOG Cute Heart Shaped Cup & Saucer Add a touch of lov…" at bounding box center [1002, 491] width 101 height 906
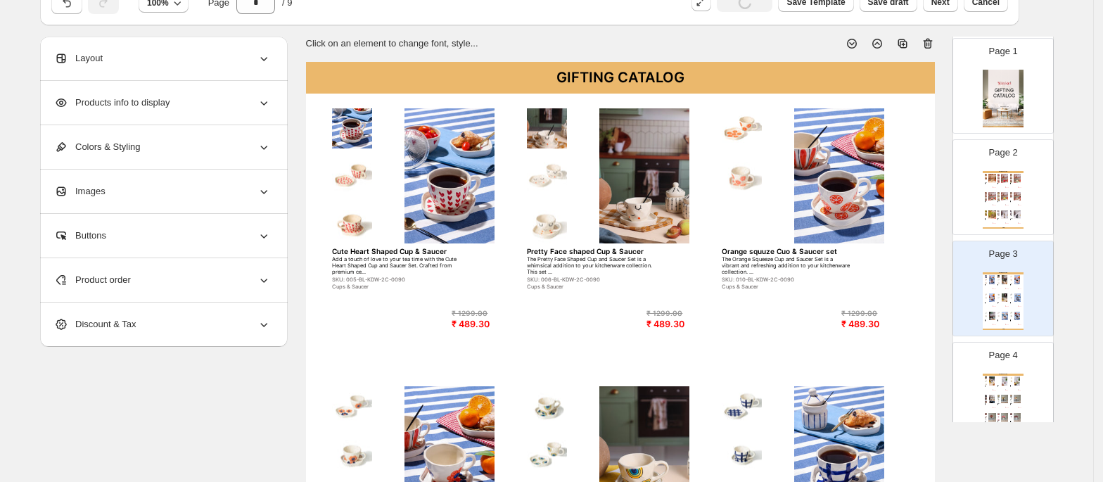
click at [1004, 197] on img at bounding box center [1004, 196] width 9 height 8
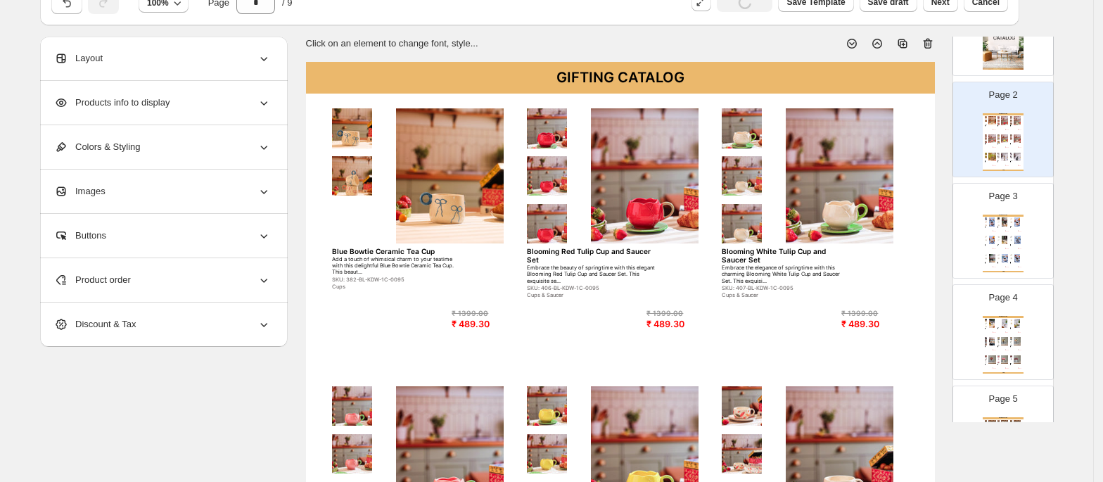
scroll to position [119, 0]
click at [1005, 274] on div "Page 3 GIFTING CATALOG Cute Heart Shaped Cup & Saucer Add a touch of love to yo…" at bounding box center [1003, 230] width 100 height 94
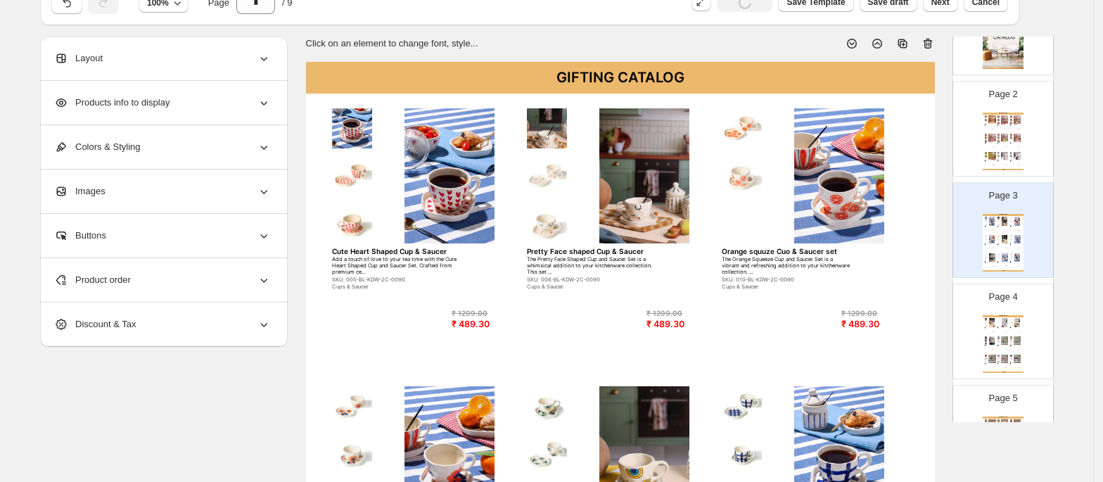
click at [1003, 338] on img at bounding box center [1004, 340] width 9 height 8
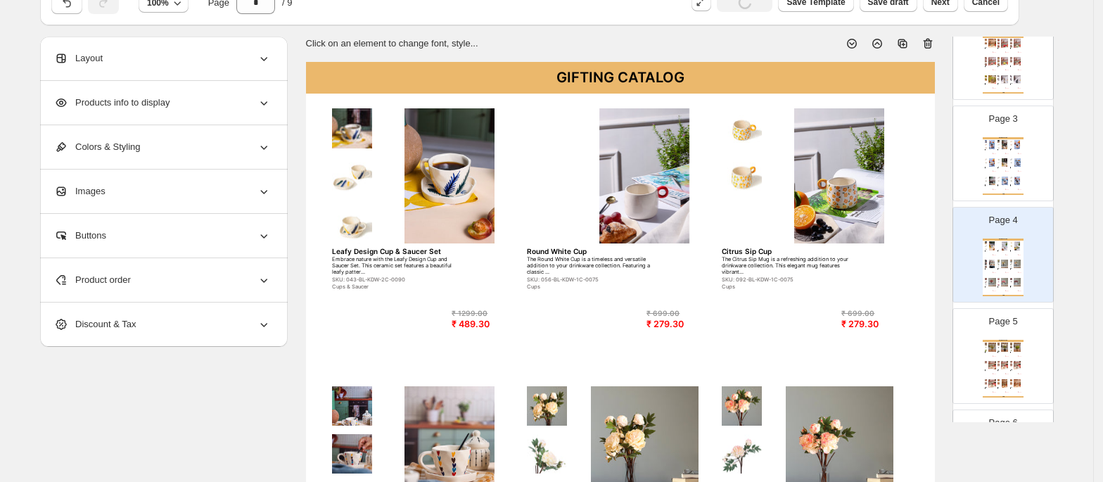
scroll to position [200, 0]
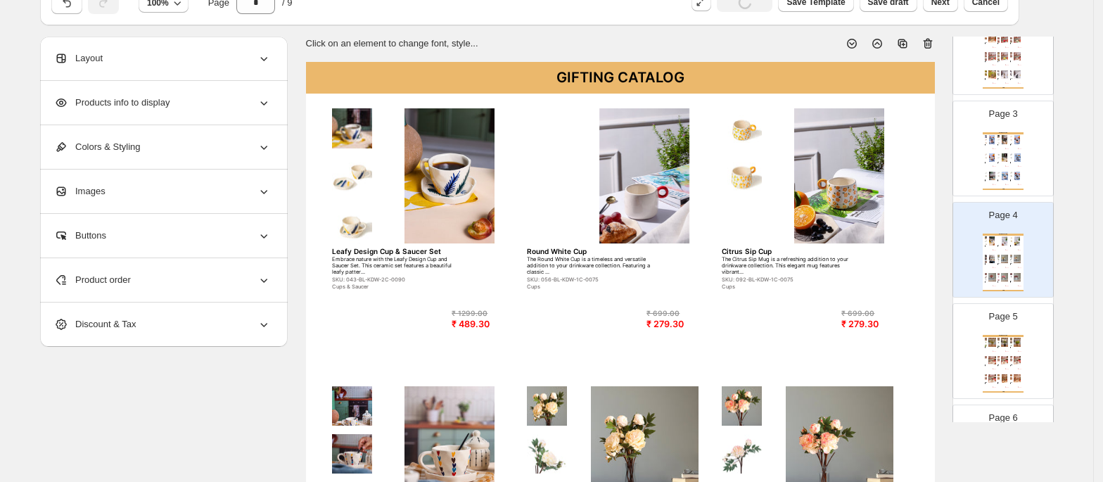
click at [993, 273] on div "GIFTING CATALOG Leafy Design Cup & Saucer Set Embrace nature with the Leafy Des…" at bounding box center [1002, 262] width 41 height 58
click at [1005, 352] on div "₹ 489.30" at bounding box center [1007, 352] width 4 height 1
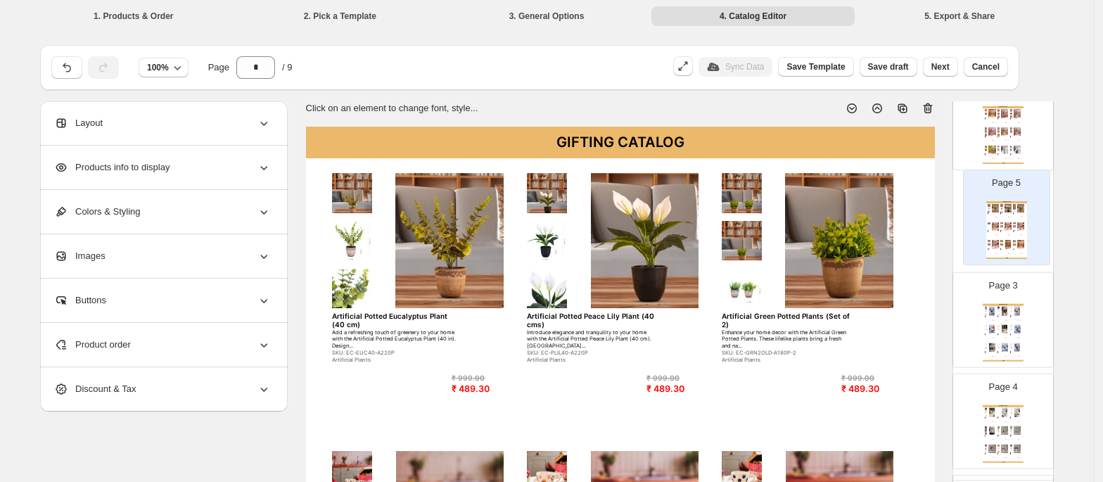
scroll to position [177, 0]
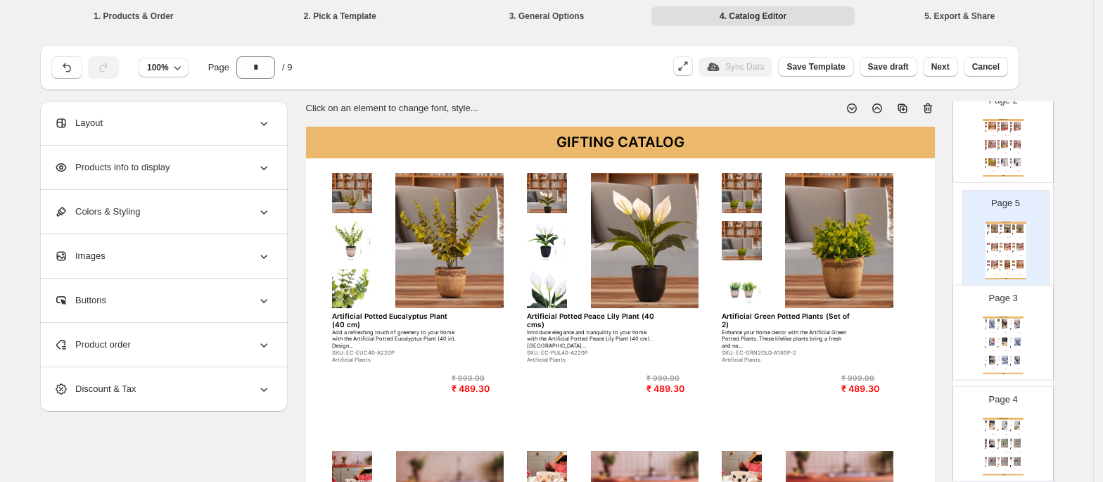
drag, startPoint x: 1006, startPoint y: 197, endPoint x: 1010, endPoint y: 234, distance: 37.5
click at [1010, 234] on div "Page 1 Page 2 GIFTING CATALOG Blue Bowtie Ceramic Tea Cup Add a touch of whimsi…" at bounding box center [1002, 439] width 101 height 906
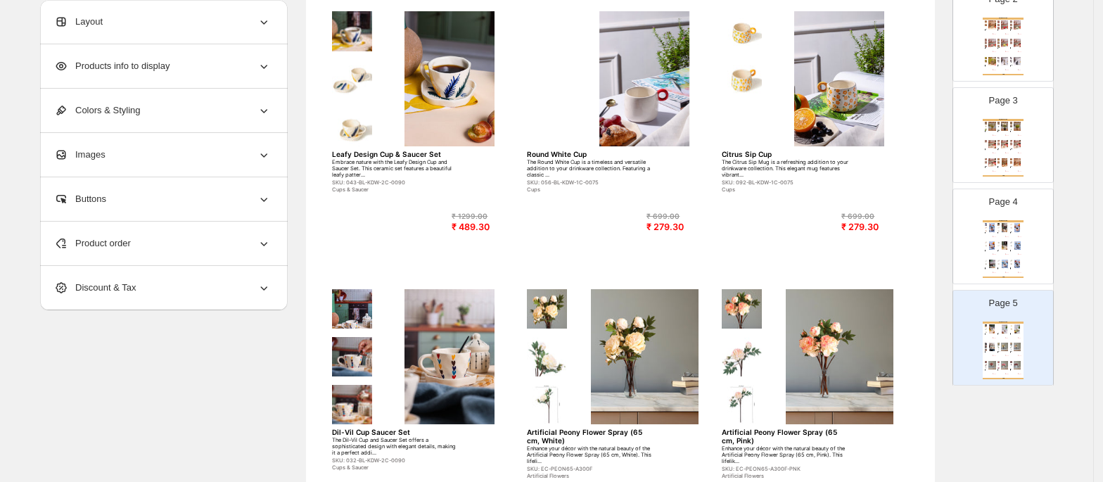
scroll to position [165, 0]
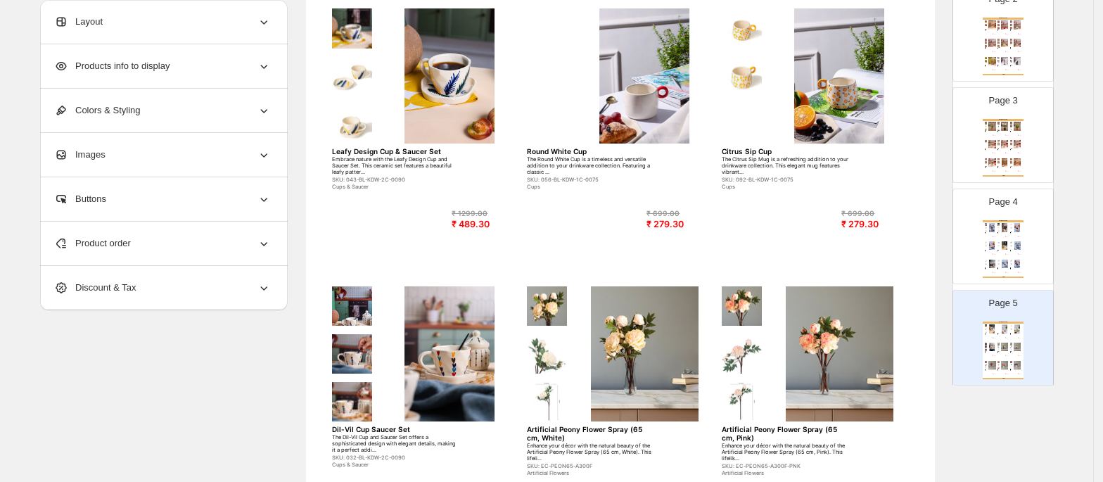
click at [983, 55] on div "GIFTING CATALOG Blue Bowtie Ceramic Tea Cup Add a touch of whimsical charm to y…" at bounding box center [1002, 47] width 41 height 58
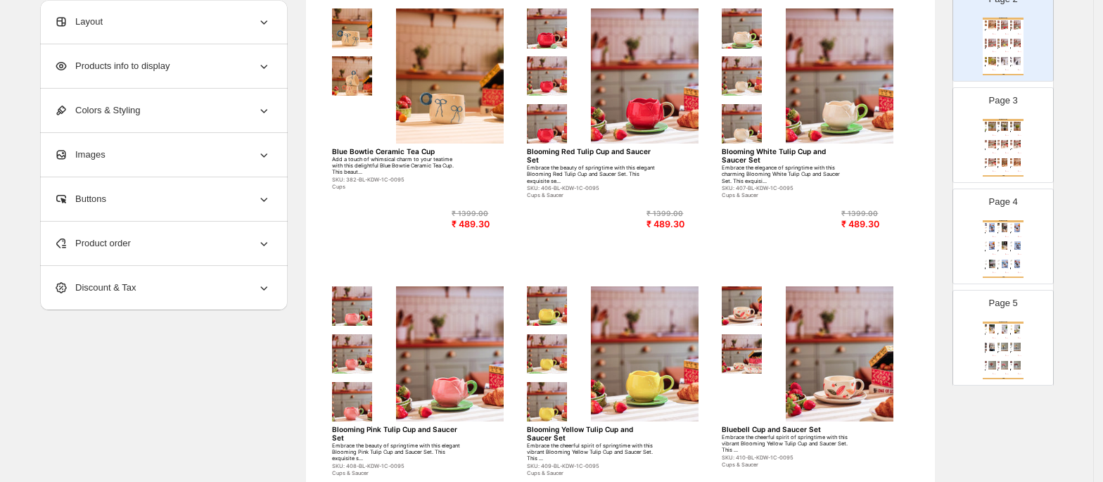
click at [1010, 141] on img at bounding box center [1011, 141] width 3 height 3
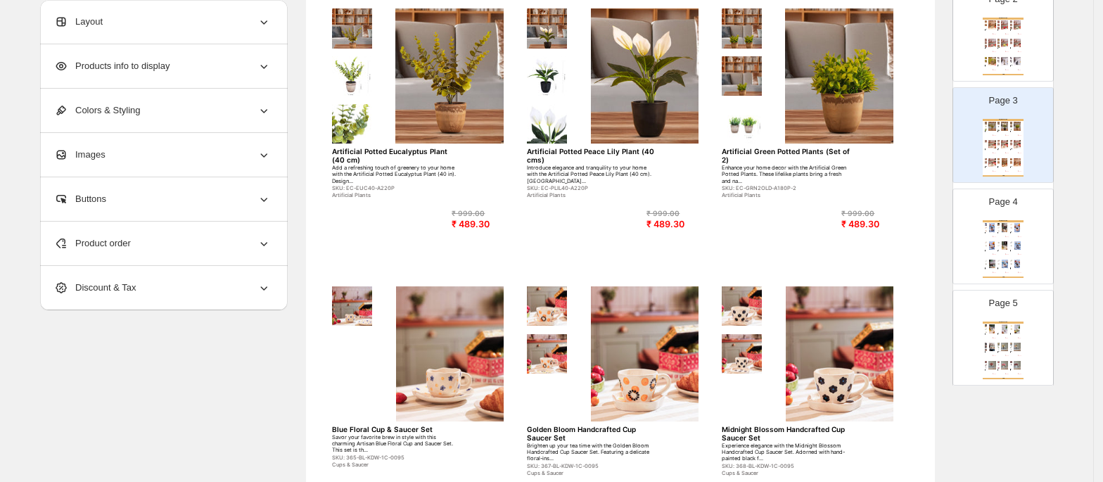
click at [994, 255] on div "GIFTING CATALOG Cute Heart Shaped Cup & Saucer Add a touch of love to your tea …" at bounding box center [1002, 249] width 41 height 58
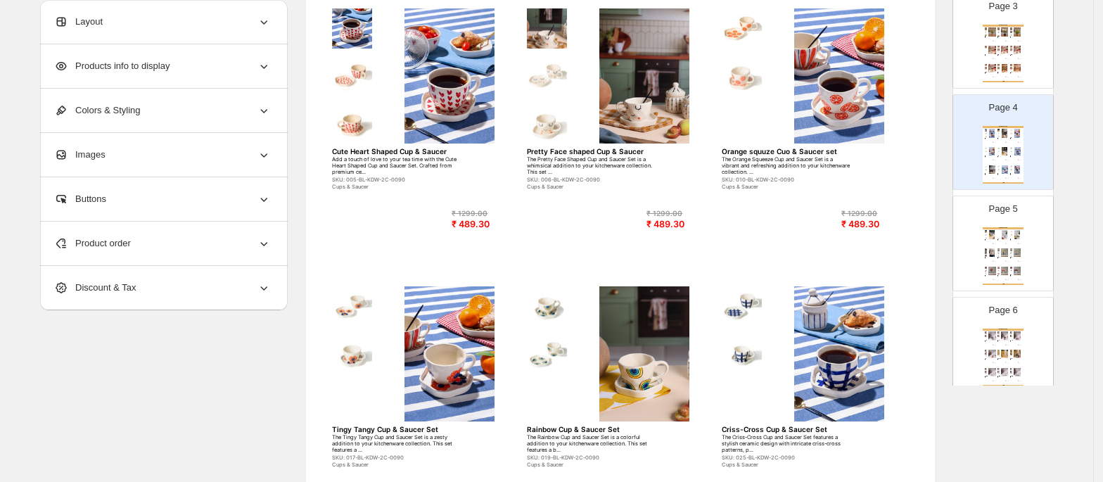
scroll to position [274, 0]
click at [994, 262] on div "GIFTING CATALOG Leafy Design Cup & Saucer Set Embrace nature with the Leafy Des…" at bounding box center [1002, 254] width 41 height 58
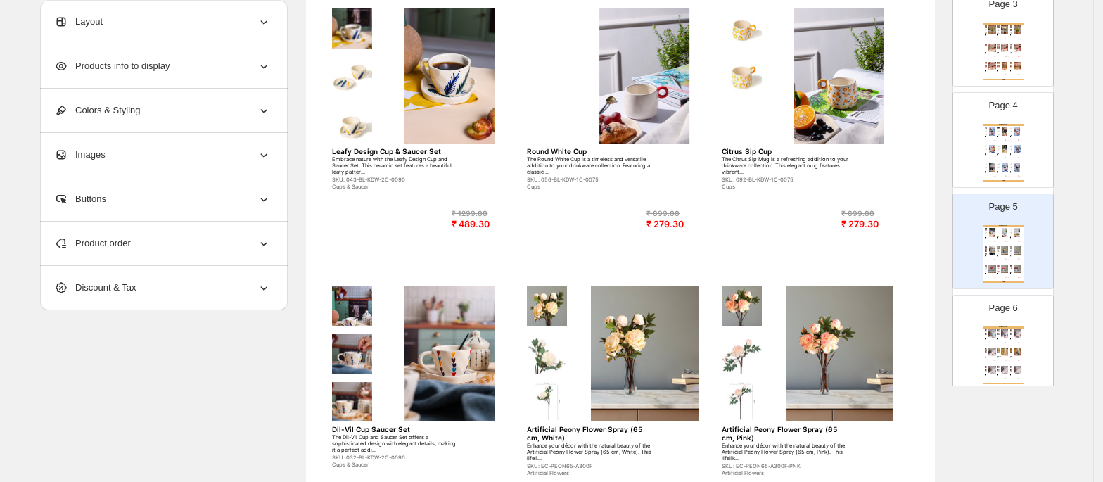
click at [999, 340] on div "Add a touch of elegance to your space with this unique polyresin sculpture. Cra…" at bounding box center [1001, 339] width 8 height 1
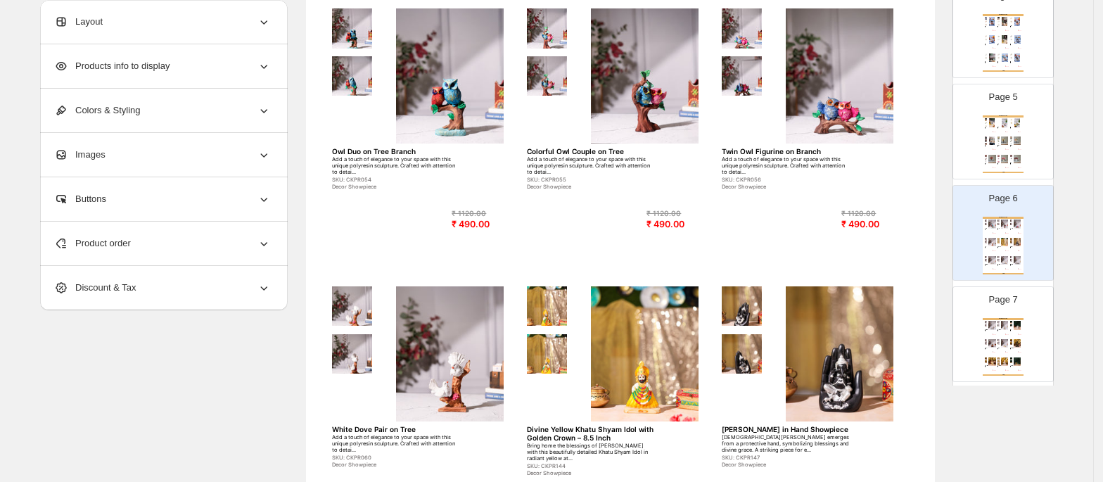
scroll to position [385, 0]
click at [1000, 341] on img at bounding box center [1004, 341] width 9 height 8
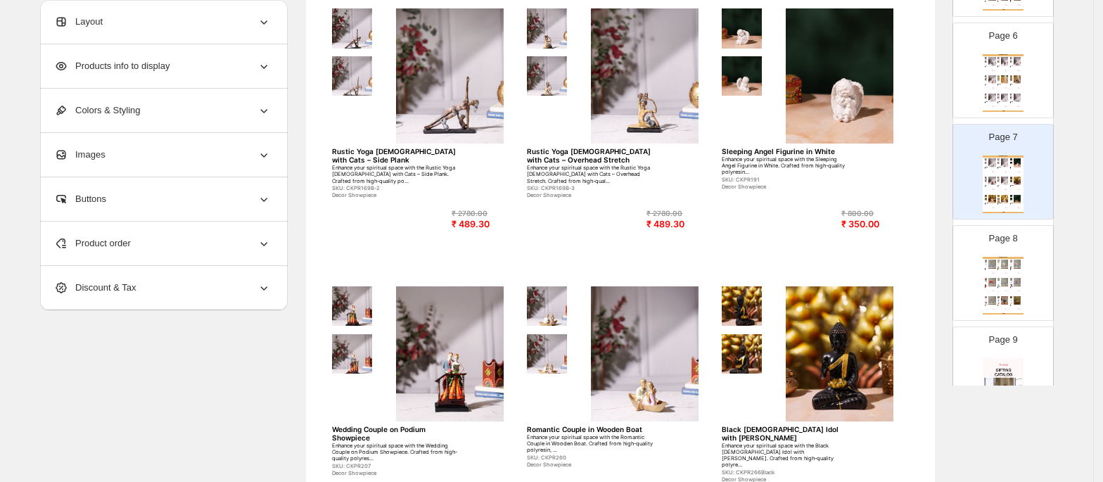
scroll to position [546, 0]
click at [993, 280] on img at bounding box center [991, 281] width 9 height 8
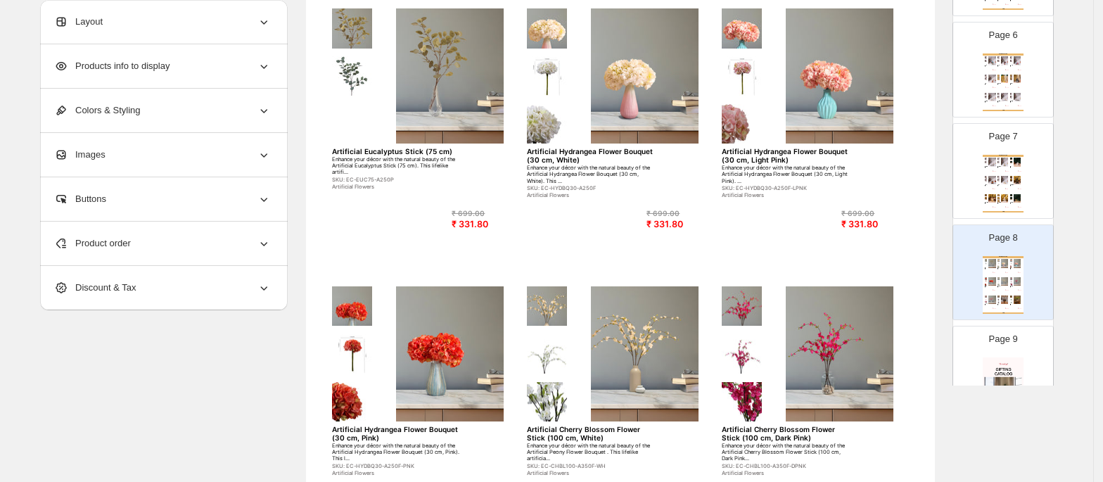
click at [993, 280] on img at bounding box center [991, 281] width 9 height 8
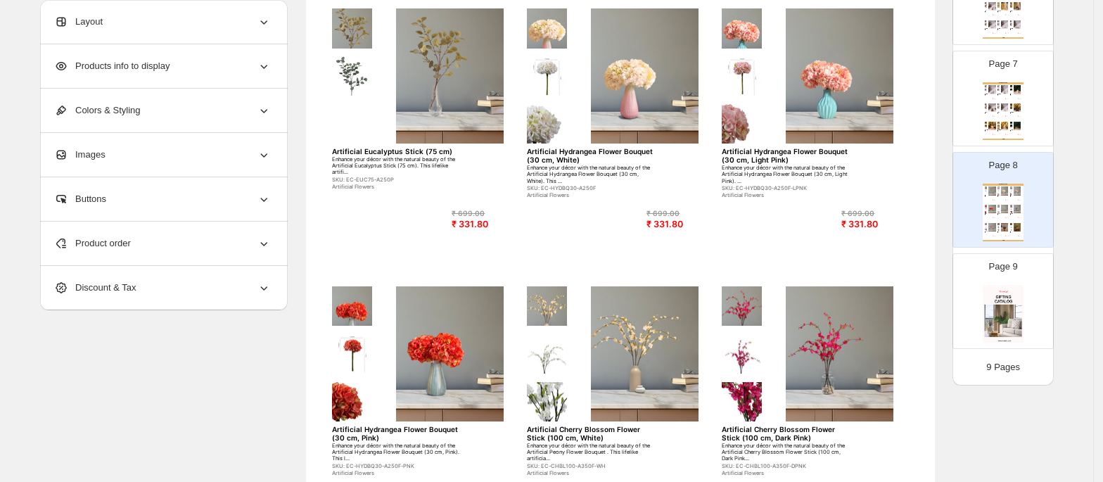
click at [994, 308] on img at bounding box center [1002, 314] width 41 height 58
type input "*"
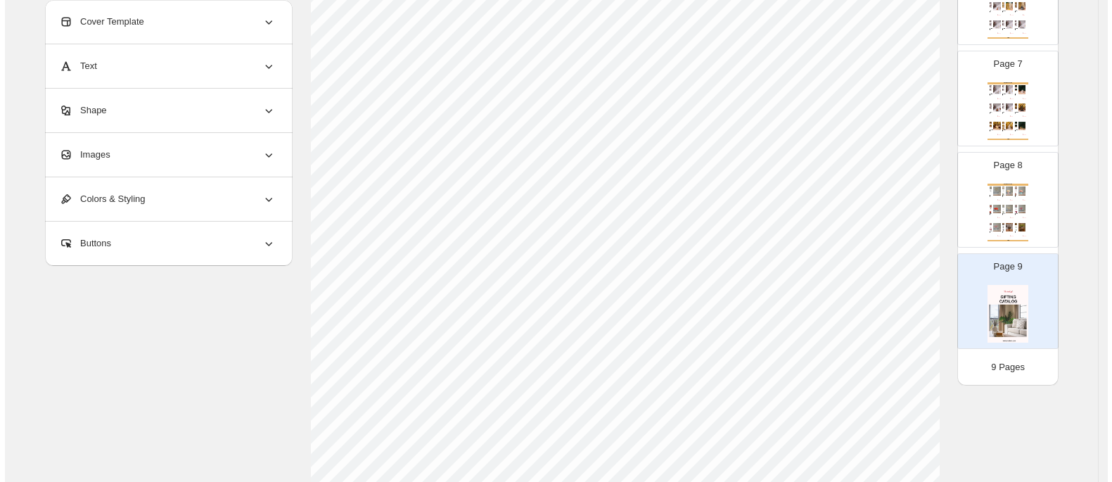
scroll to position [0, 0]
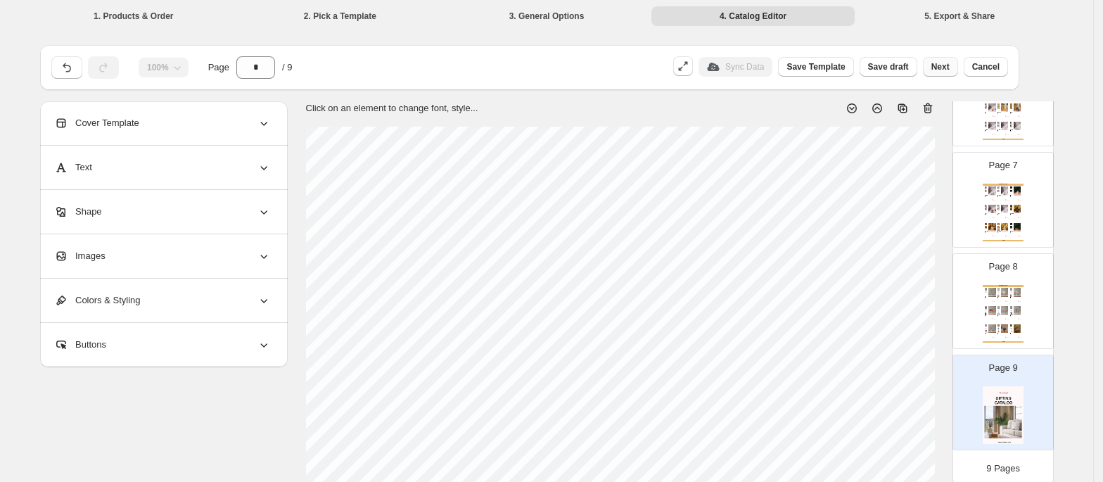
click at [954, 63] on button "Next" at bounding box center [940, 67] width 35 height 20
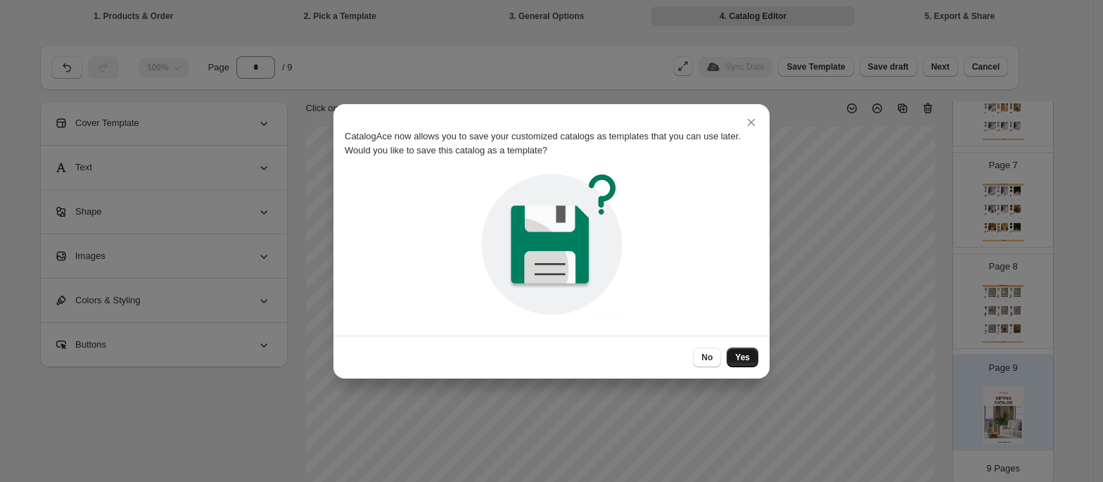
click at [746, 352] on span "Yes" at bounding box center [742, 357] width 15 height 11
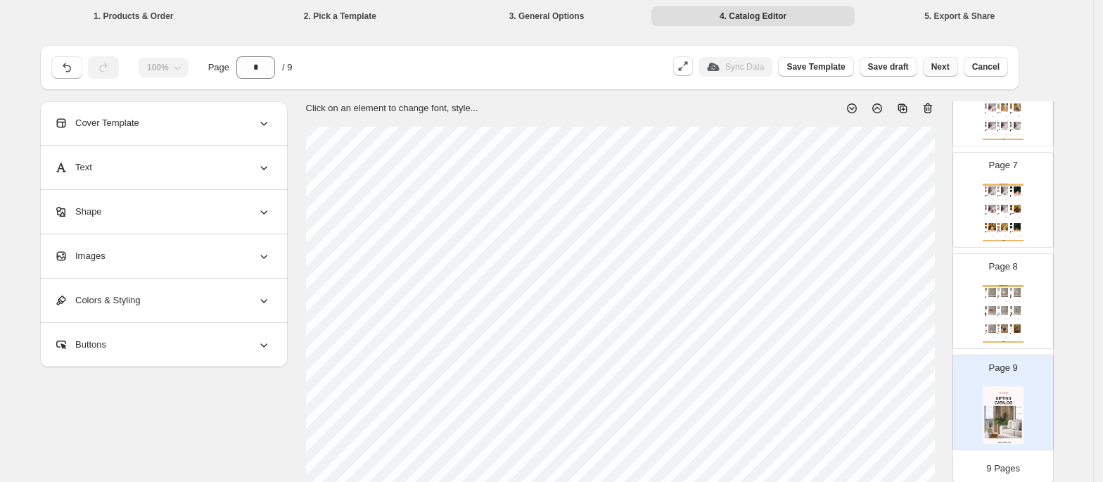
click at [937, 72] on button "Next" at bounding box center [940, 67] width 35 height 20
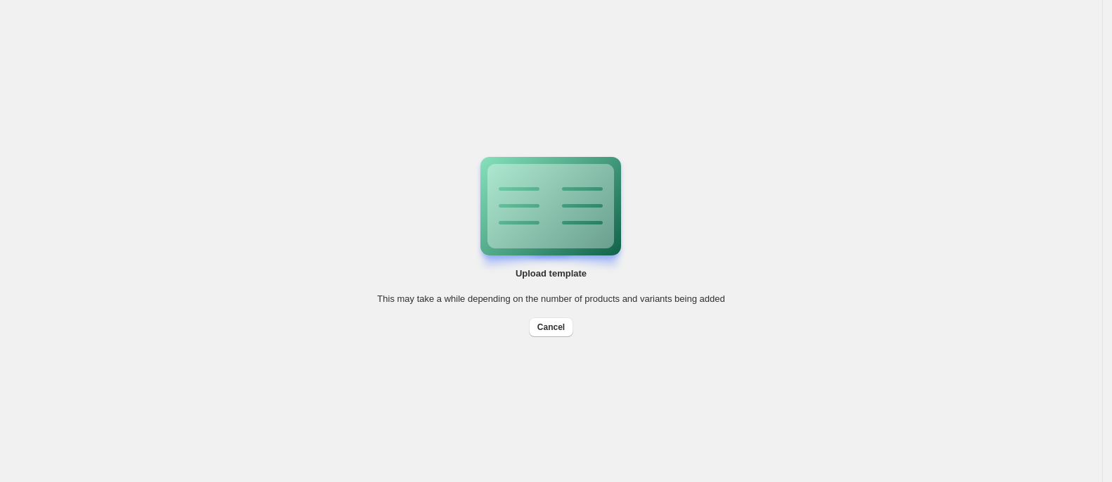
click at [377, 224] on div "Upload template This may take a while depending on the number of products and v…" at bounding box center [550, 241] width 347 height 191
click at [496, 282] on div "Upload template This may take a while depending on the number of products and v…" at bounding box center [550, 241] width 347 height 191
drag, startPoint x: 265, startPoint y: 188, endPoint x: 594, endPoint y: 260, distance: 336.1
click at [594, 260] on div "Upload template This may take a while depending on the number of products and v…" at bounding box center [551, 241] width 1102 height 482
click at [625, 296] on span "This may take a while depending on the number of products and variants being ad…" at bounding box center [550, 298] width 347 height 11
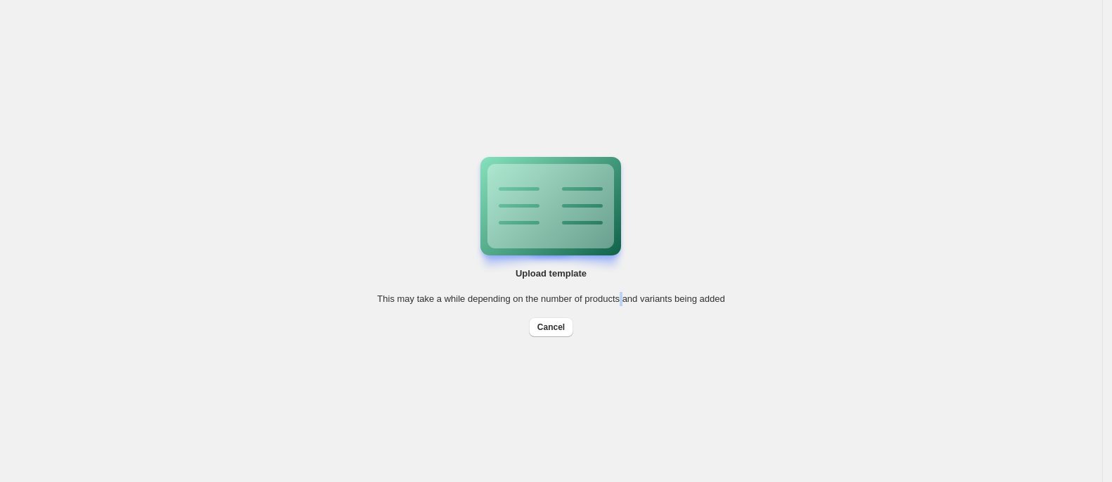
click at [625, 296] on span "This may take a while depending on the number of products and variants being ad…" at bounding box center [550, 298] width 347 height 11
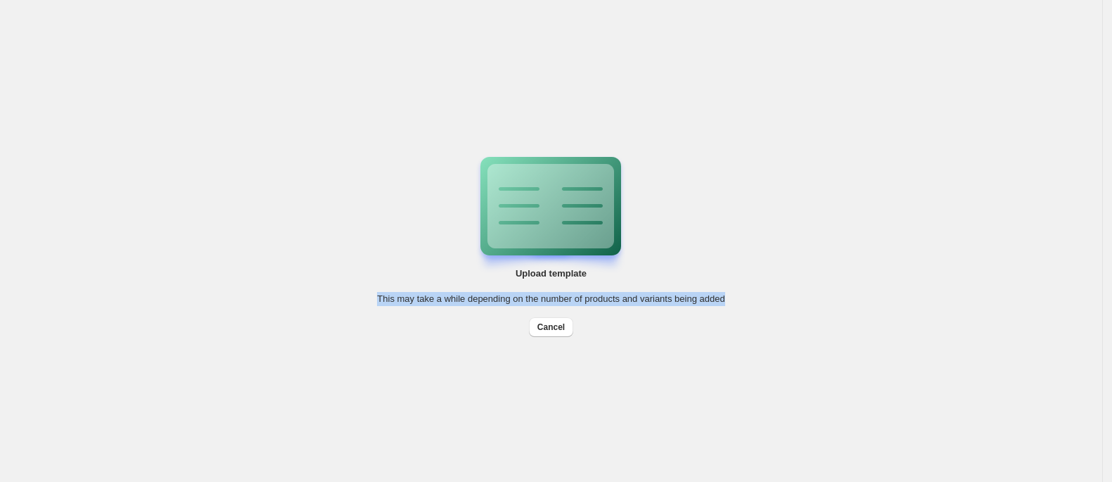
click at [625, 296] on span "This may take a while depending on the number of products and variants being ad…" at bounding box center [550, 298] width 347 height 11
click at [189, 107] on div "Upload template This may take a while depending on the number of products and v…" at bounding box center [551, 241] width 1102 height 482
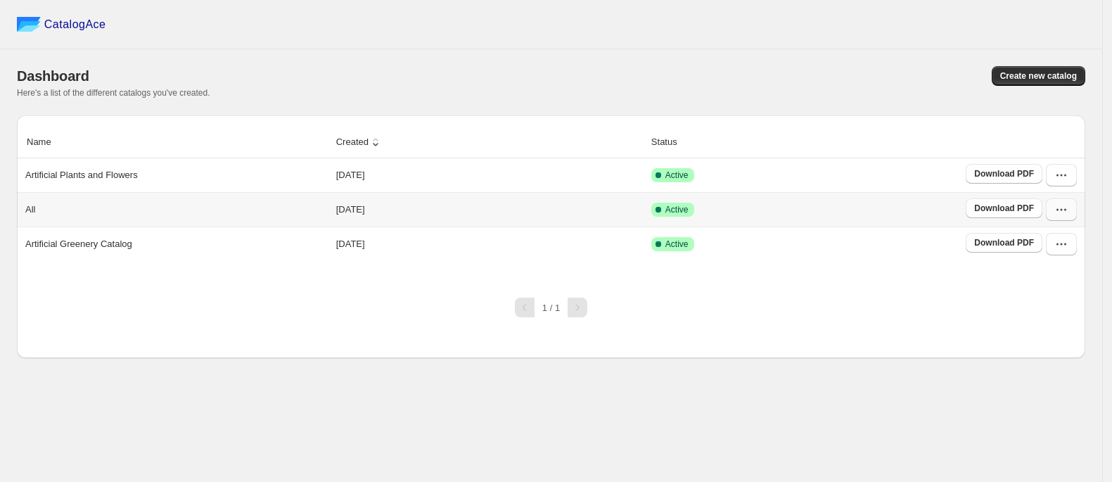
click at [1056, 204] on icon "button" at bounding box center [1061, 210] width 14 height 14
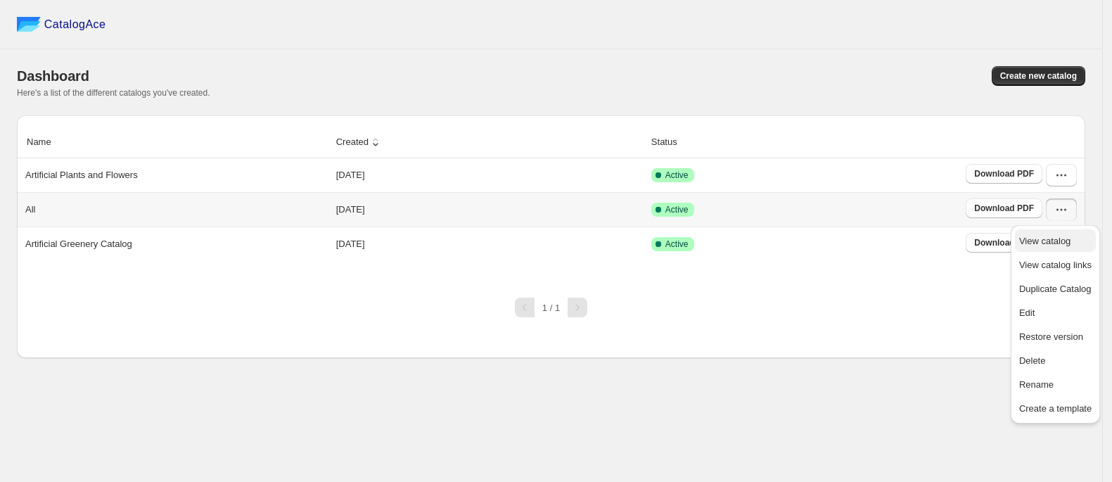
click at [1049, 238] on span "View catalog" at bounding box center [1044, 241] width 51 height 11
click at [898, 397] on div "CatalogAce Dashboard Create new catalog Here's a list of the different catalogs…" at bounding box center [551, 241] width 1102 height 482
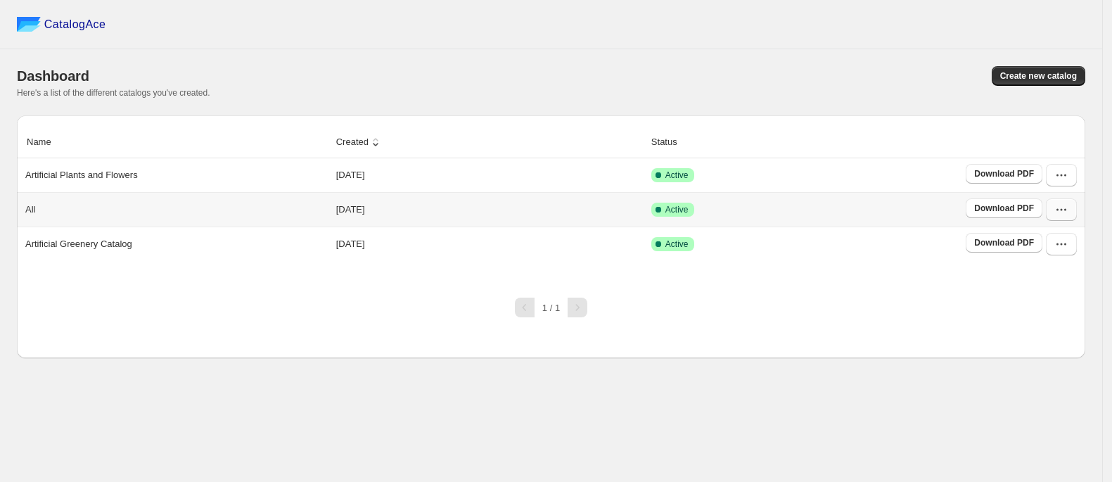
click at [1070, 214] on button "button" at bounding box center [1061, 209] width 31 height 23
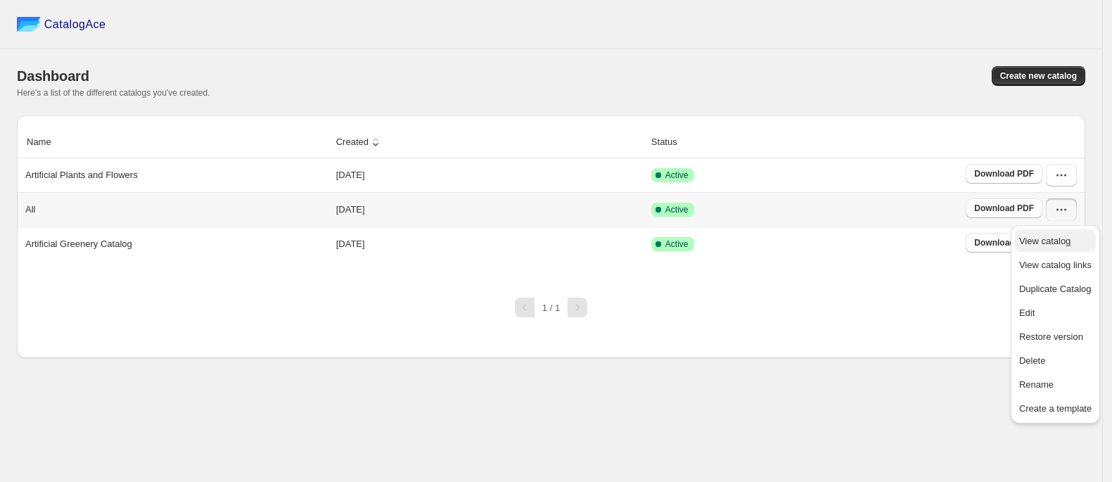
click at [1036, 236] on span "View catalog" at bounding box center [1044, 241] width 51 height 11
click at [288, 89] on div "Here's a list of the different catalogs you've created." at bounding box center [551, 92] width 1068 height 11
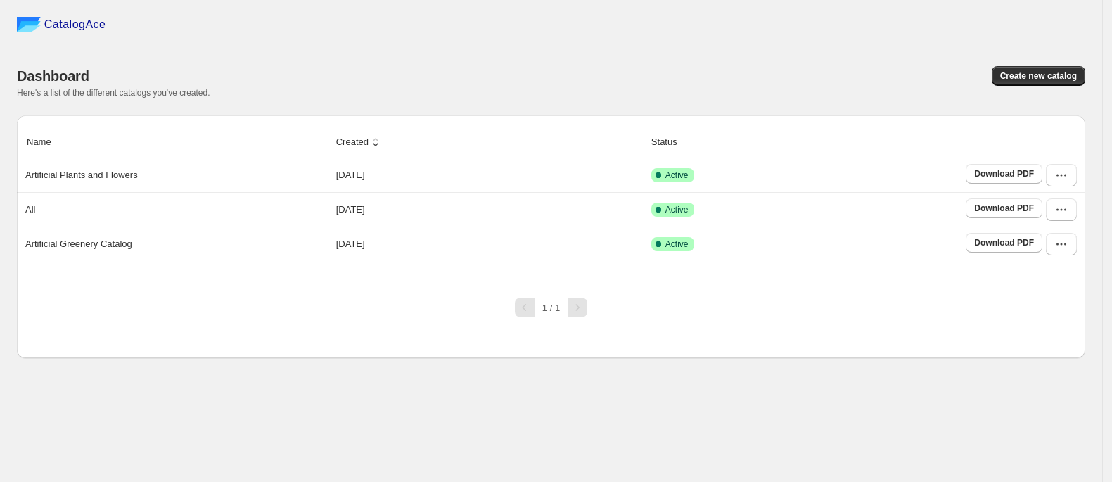
click at [184, 86] on div "Dashboard Create new catalog Here's a list of the different catalogs you've cre…" at bounding box center [551, 82] width 1068 height 32
click at [210, 89] on span "Here's a list of the different catalogs you've created." at bounding box center [113, 93] width 193 height 10
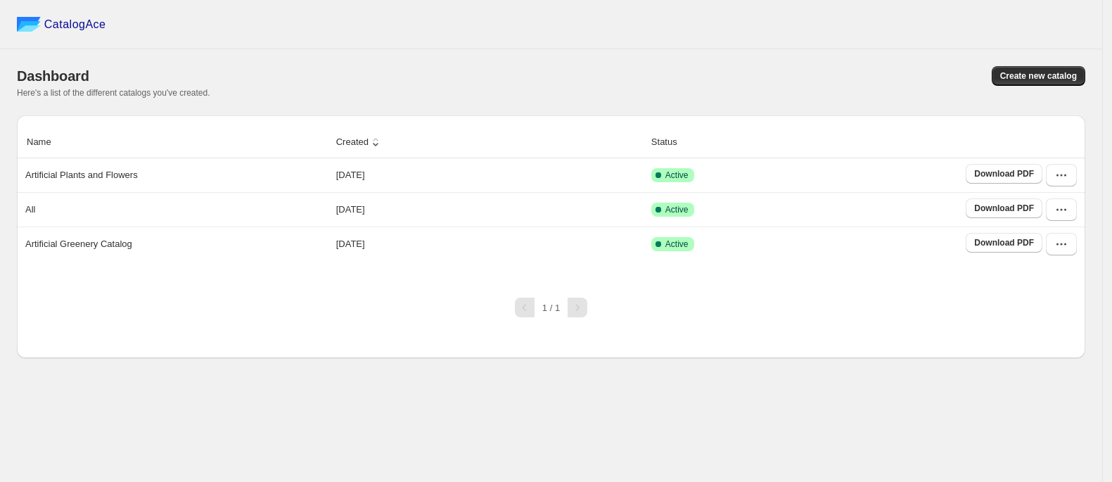
click at [210, 89] on span "Here's a list of the different catalogs you've created." at bounding box center [113, 93] width 193 height 10
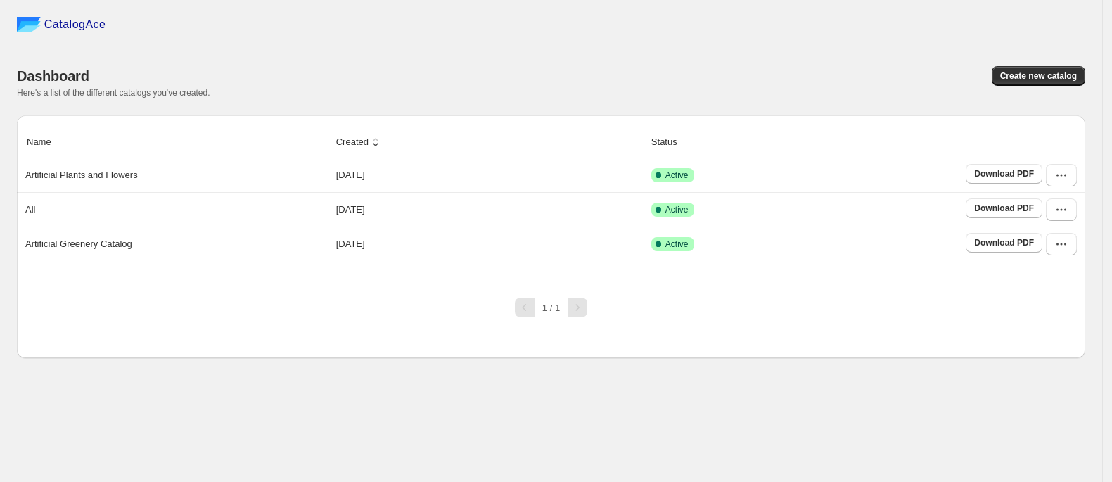
click at [195, 68] on div "Dashboard" at bounding box center [276, 76] width 518 height 20
click at [205, 110] on div "Dashboard Create new catalog Here's a list of the different catalogs you've cre…" at bounding box center [551, 82] width 1068 height 66
click at [206, 217] on th "All" at bounding box center [174, 209] width 315 height 34
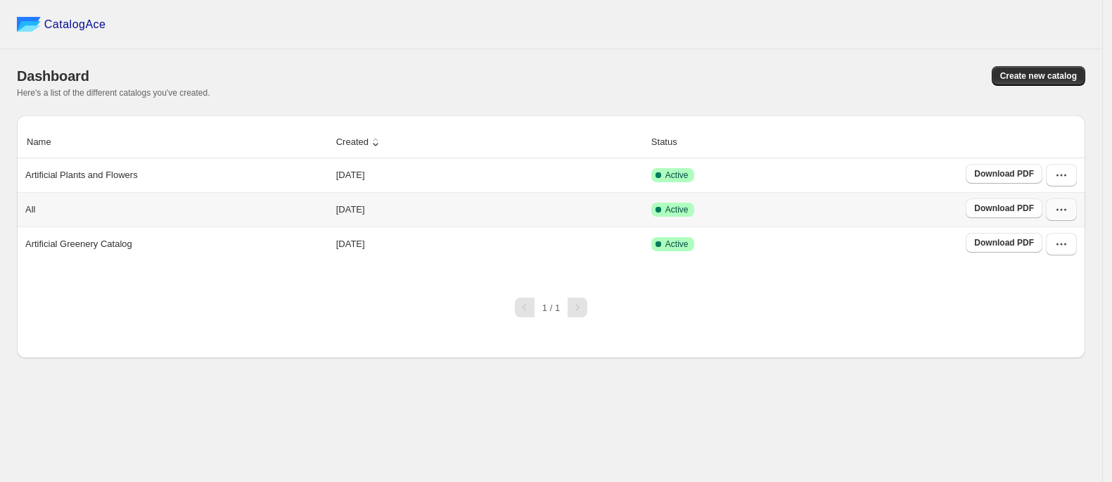
click at [1059, 203] on icon "button" at bounding box center [1061, 210] width 14 height 14
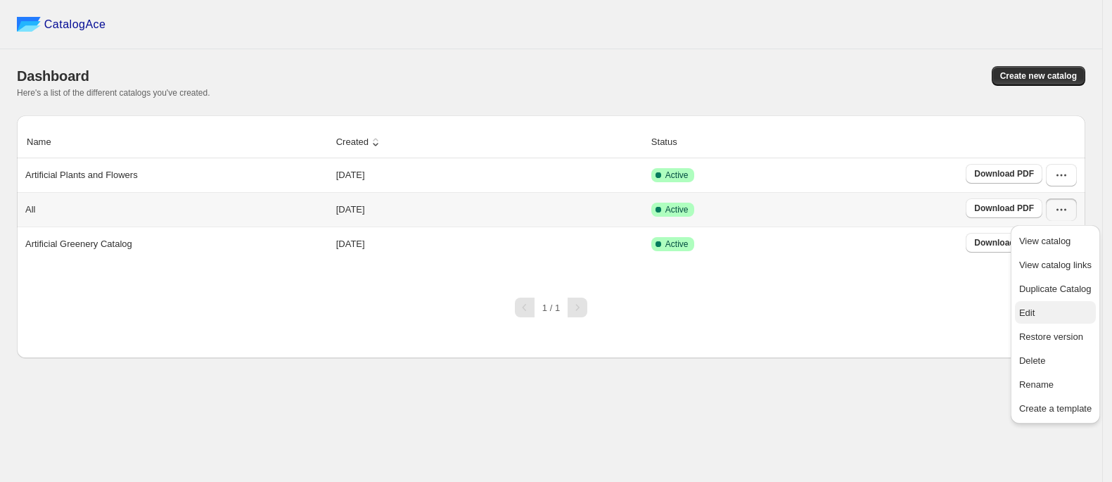
click at [1055, 312] on span "Edit" at bounding box center [1055, 313] width 72 height 14
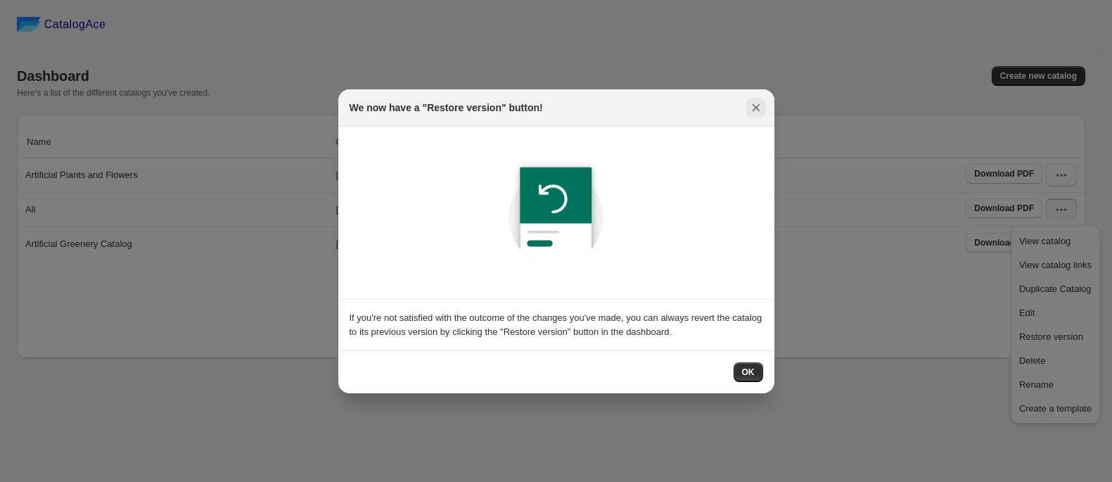
click at [752, 103] on icon ":r9:" at bounding box center [756, 108] width 14 height 14
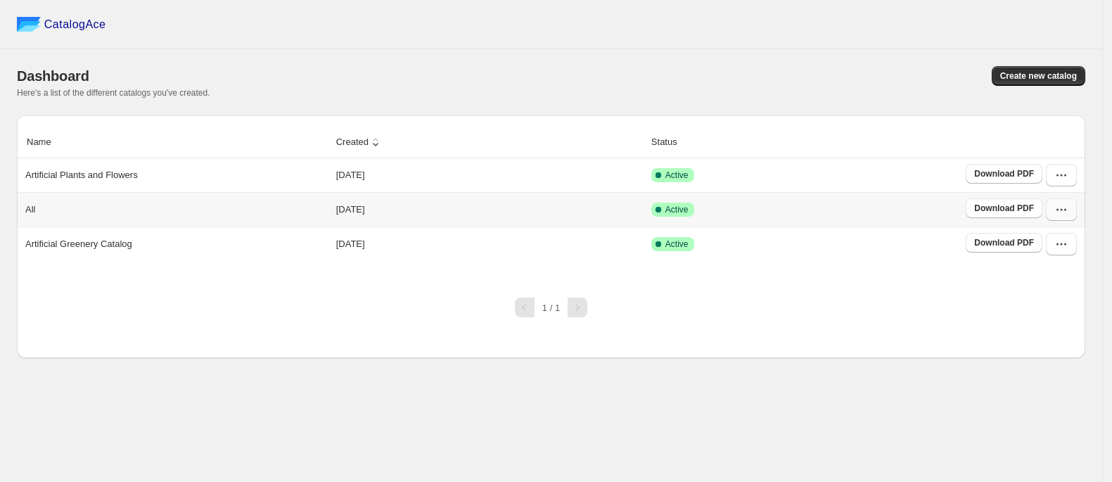
click at [1074, 209] on button "button" at bounding box center [1061, 209] width 31 height 23
click at [1055, 211] on icon "button" at bounding box center [1061, 210] width 14 height 14
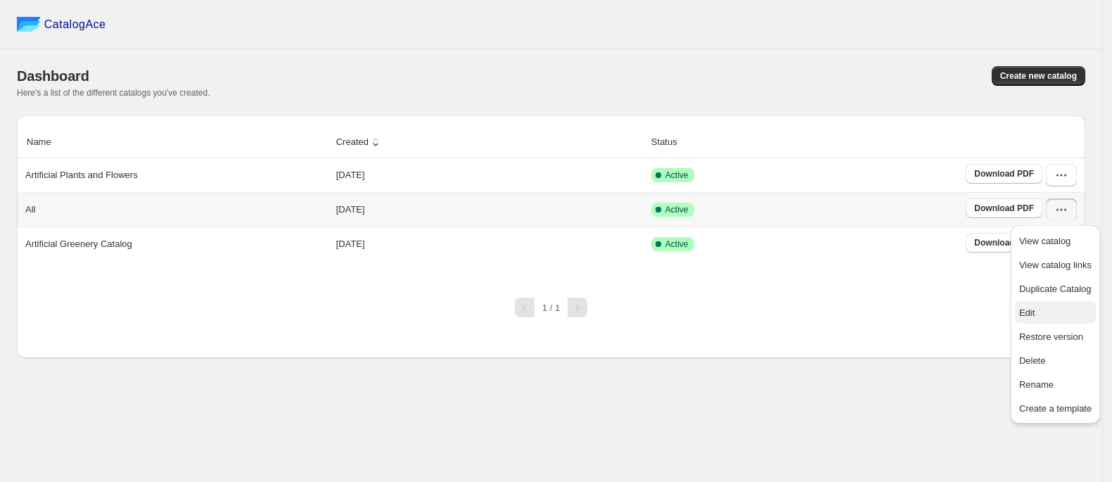
click at [1046, 315] on span "Edit" at bounding box center [1055, 313] width 72 height 14
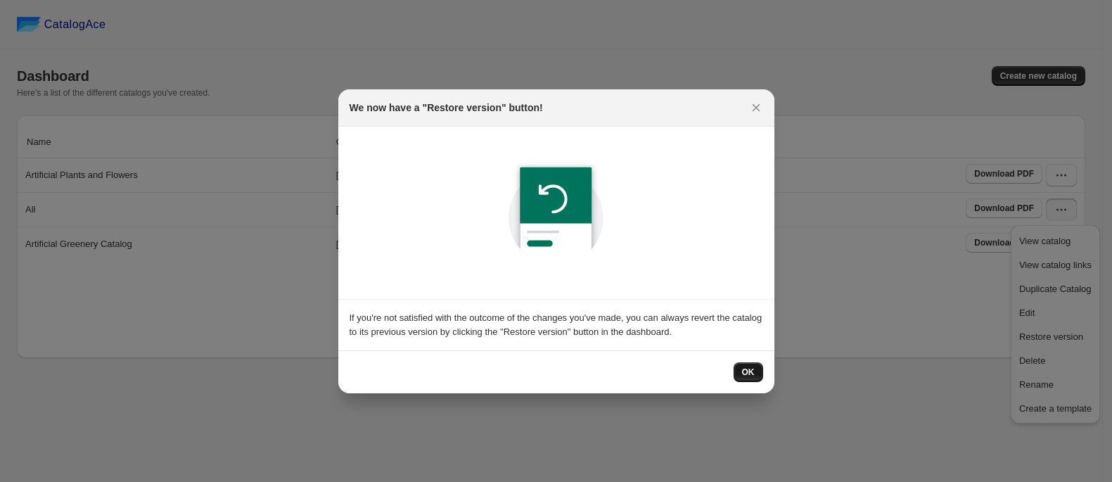
click at [748, 378] on button "OK" at bounding box center [748, 372] width 30 height 20
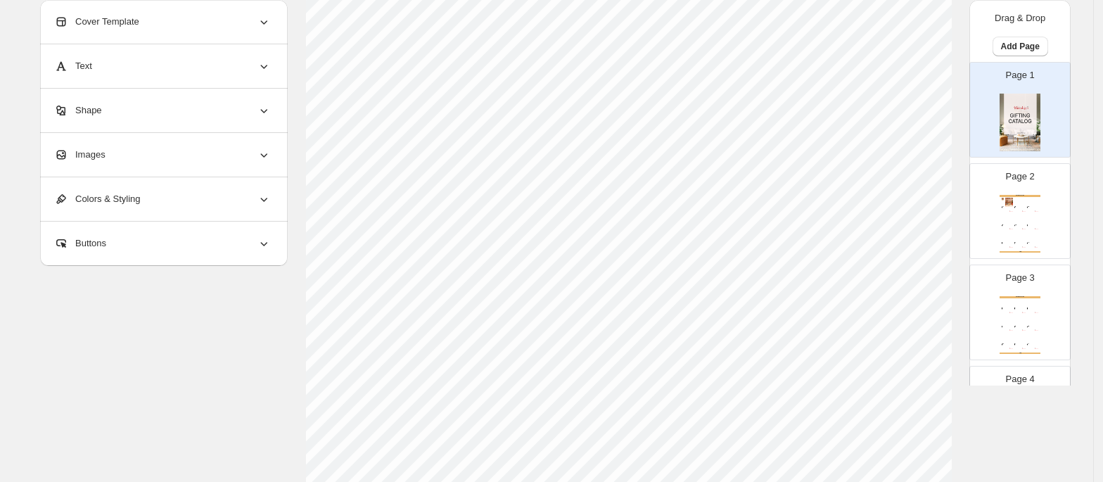
scroll to position [240, 0]
click at [985, 236] on div "Page 2 GIFTING CATALOG Blue Bowtie Ceramic Tea Cup Add a touch of whimsical cha…" at bounding box center [1014, 205] width 89 height 94
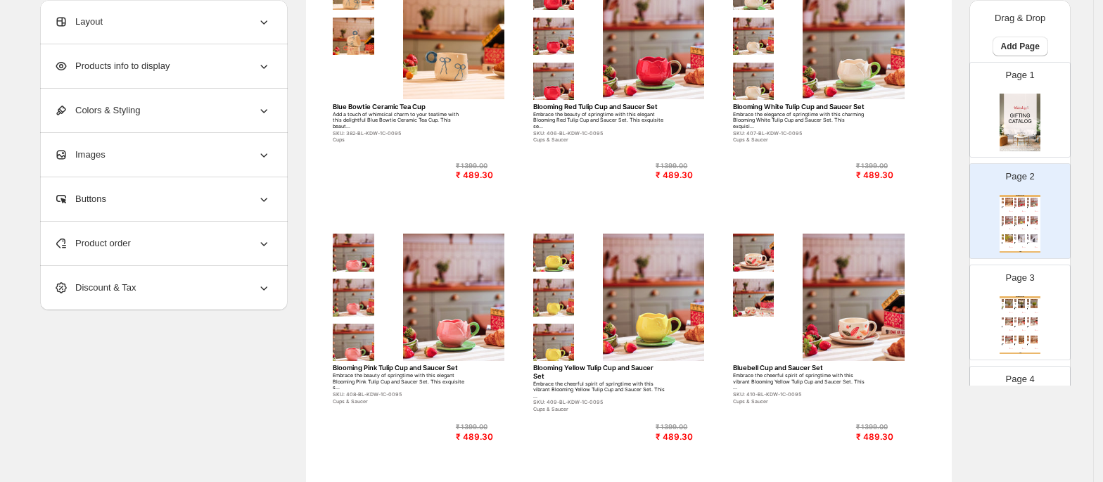
scroll to position [623, 0]
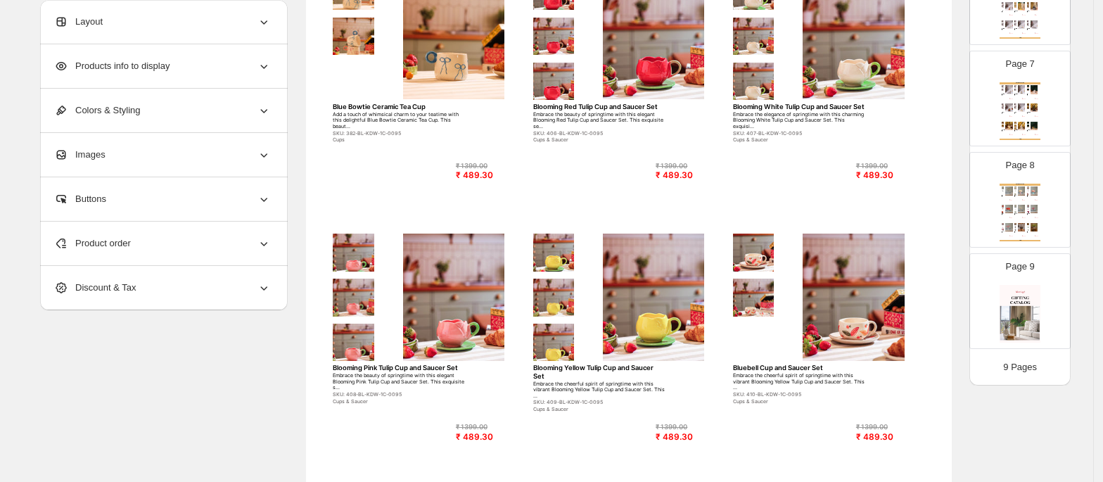
click at [1004, 290] on img at bounding box center [1019, 314] width 41 height 58
type input "*"
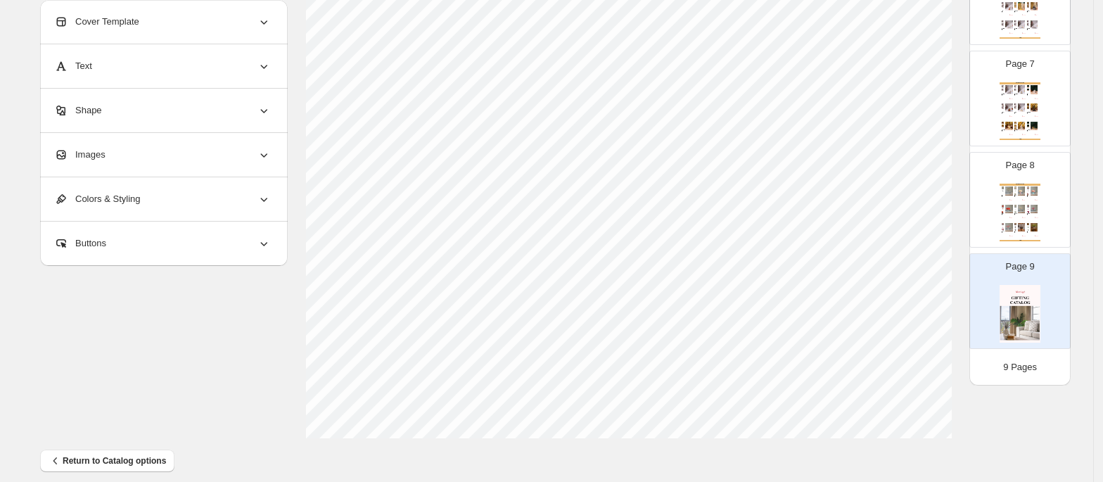
scroll to position [537, 0]
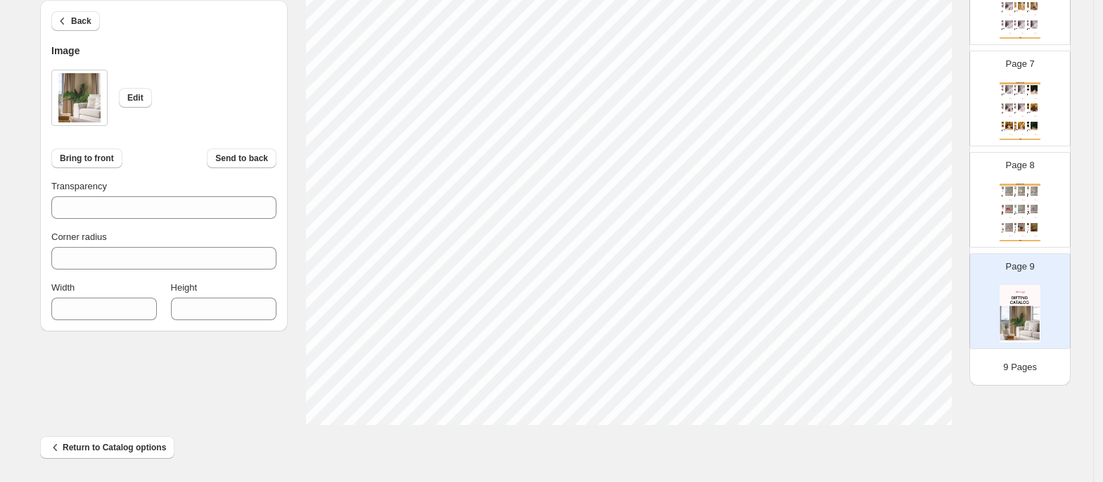
type input "***"
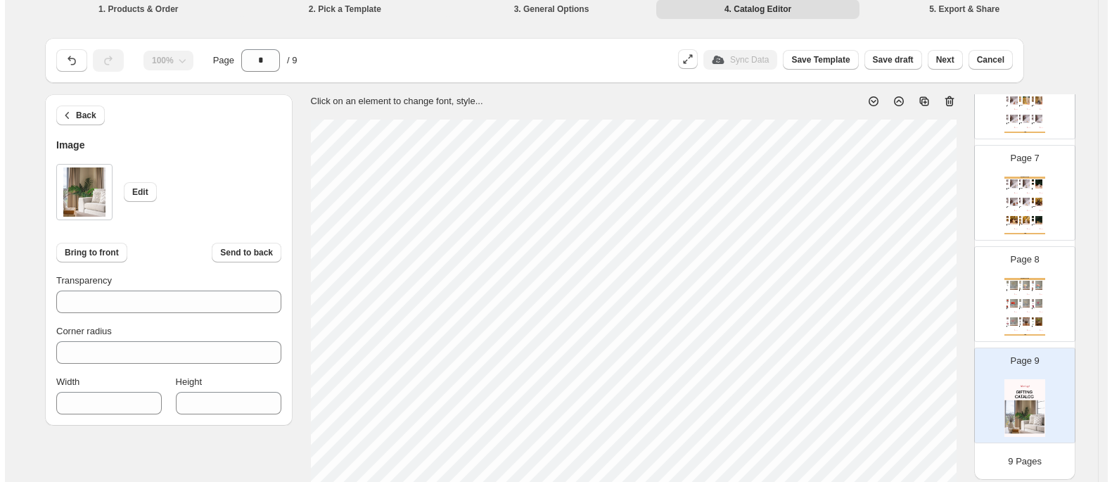
scroll to position [0, 0]
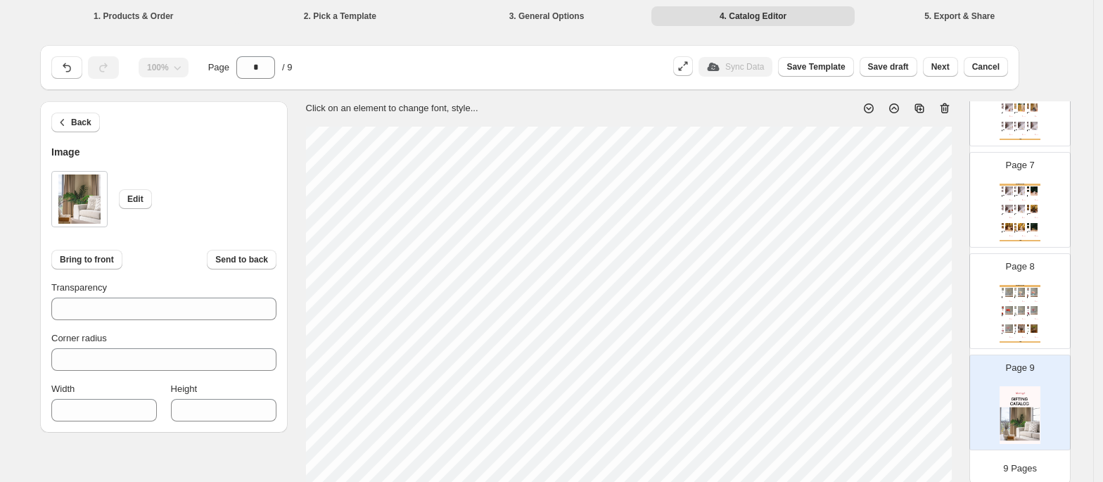
click at [1029, 12] on li "5. Export & Share" at bounding box center [959, 16] width 204 height 20
click at [977, 10] on li "5. Export & Share" at bounding box center [959, 16] width 204 height 20
click at [943, 65] on span "Next" at bounding box center [940, 66] width 18 height 11
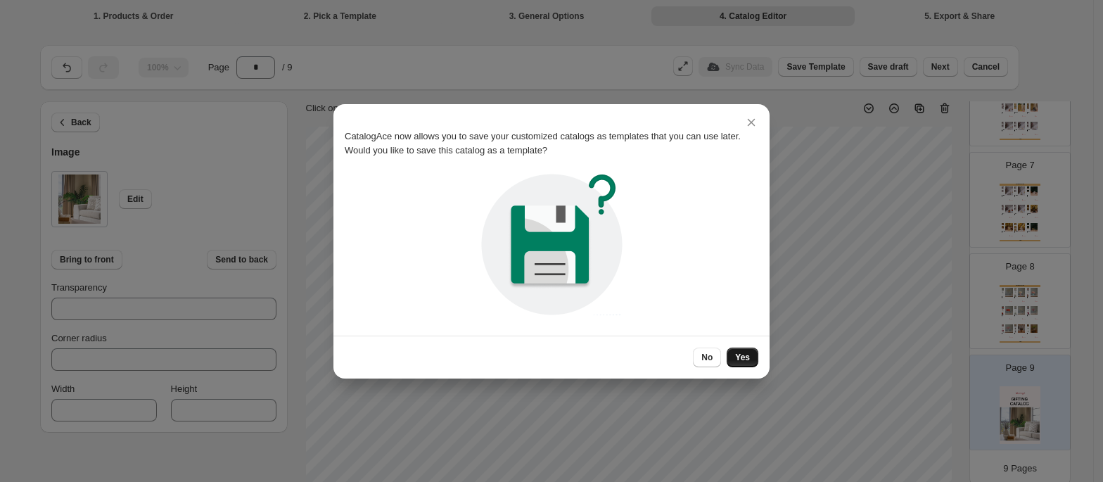
click at [740, 360] on span "Yes" at bounding box center [742, 357] width 15 height 11
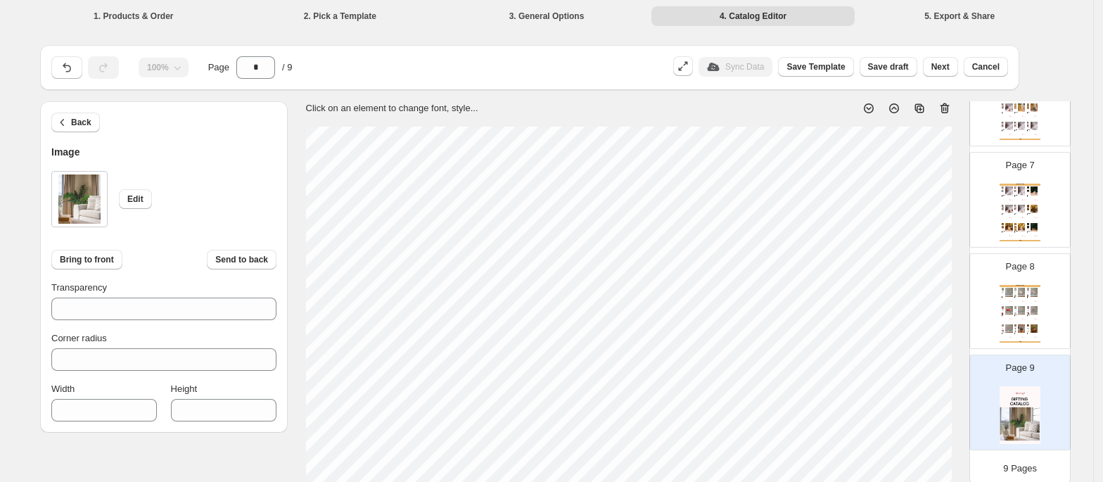
click at [1022, 319] on div "₹ 799.00" at bounding box center [1024, 319] width 4 height 1
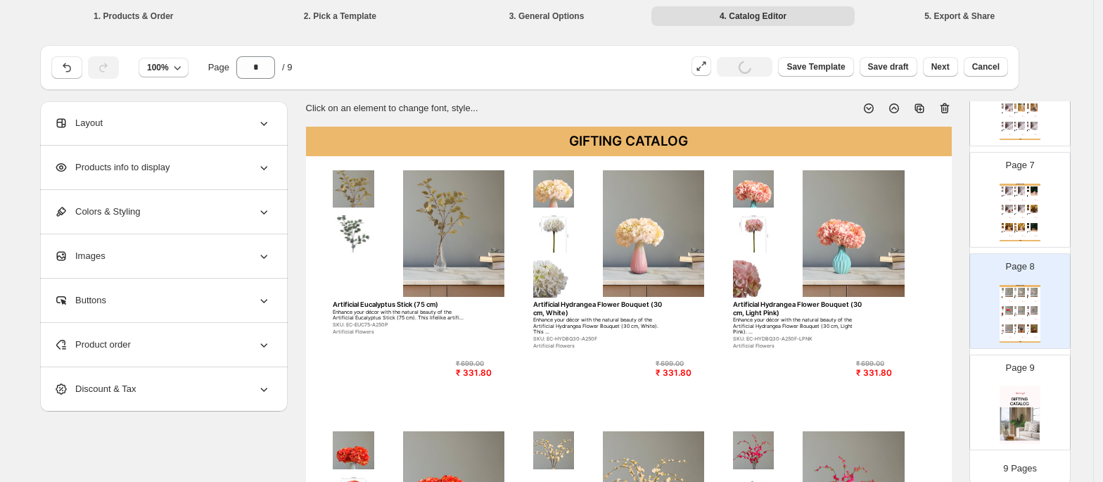
type input "*"
click at [939, 65] on span "Next" at bounding box center [940, 66] width 18 height 11
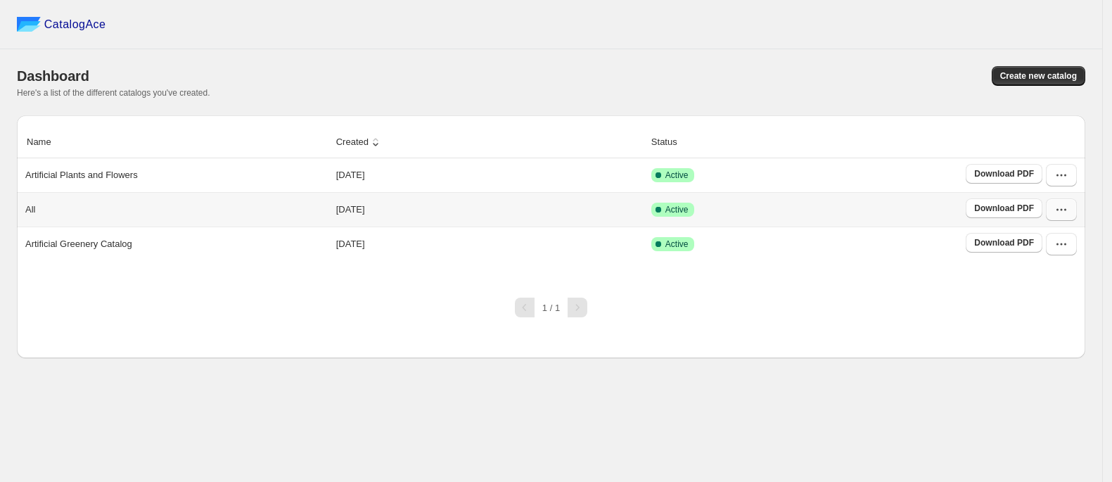
click at [1072, 208] on button "button" at bounding box center [1061, 209] width 31 height 23
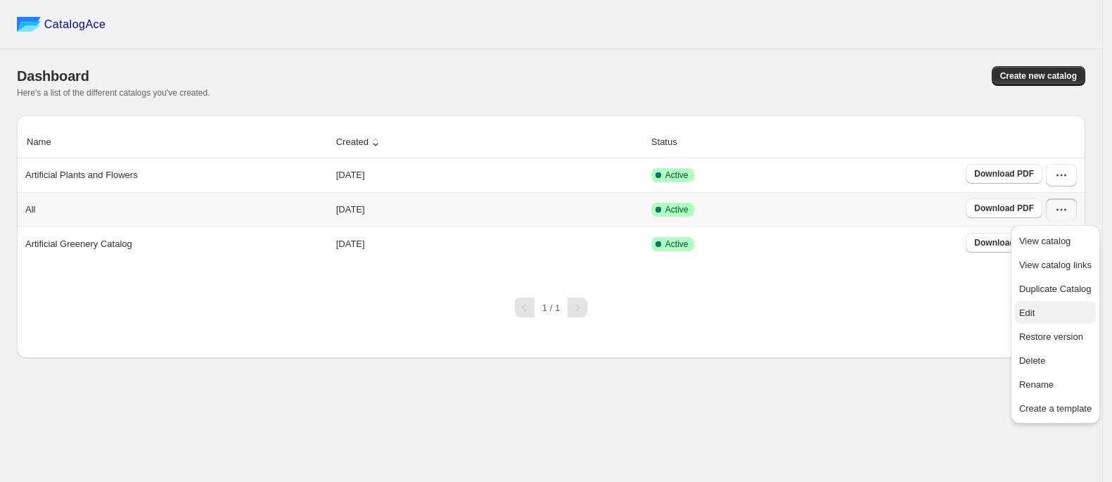
click at [1044, 318] on span "Edit" at bounding box center [1055, 313] width 72 height 14
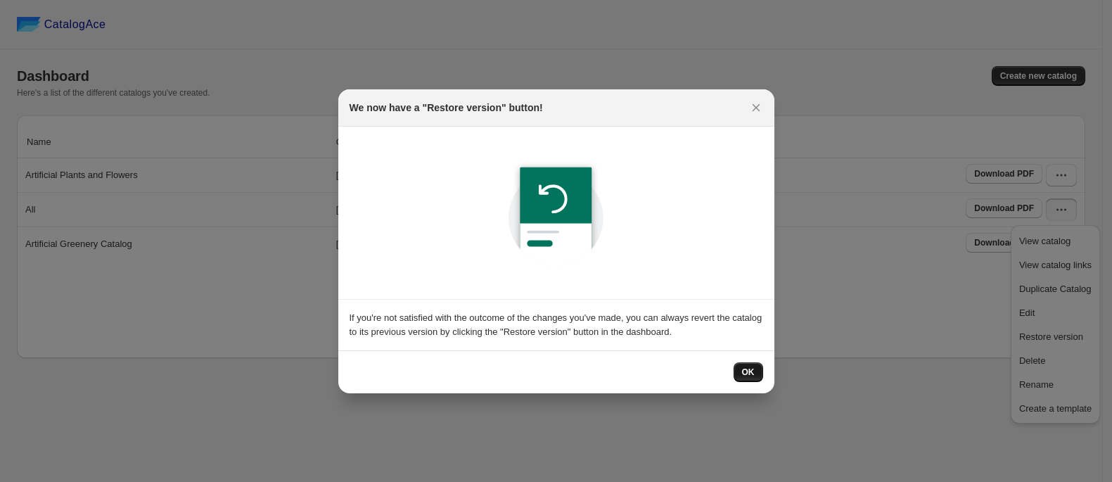
click at [748, 364] on button "OK" at bounding box center [748, 372] width 30 height 20
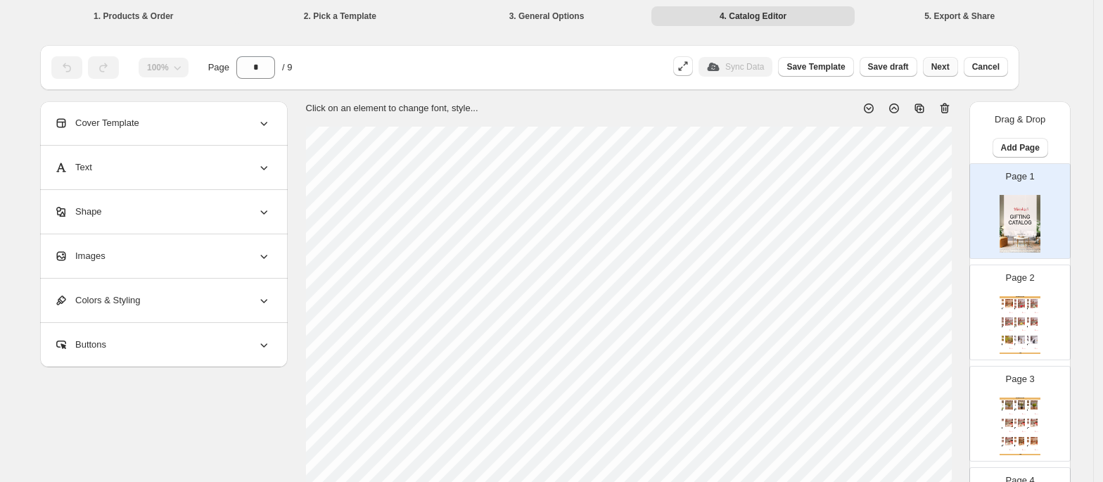
click at [942, 70] on span "Next" at bounding box center [940, 66] width 18 height 11
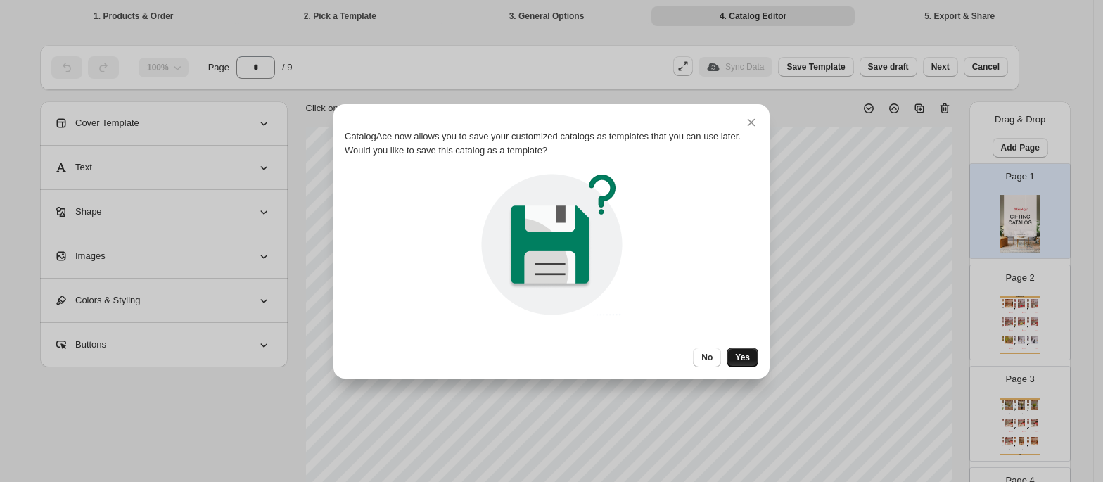
click at [754, 366] on button "Yes" at bounding box center [742, 357] width 32 height 20
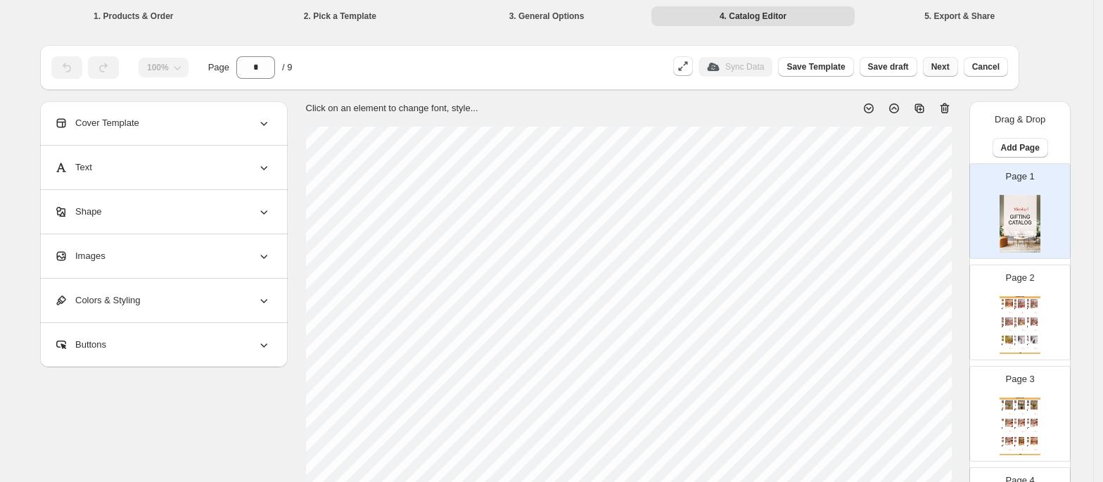
click at [949, 70] on span "Next" at bounding box center [940, 66] width 18 height 11
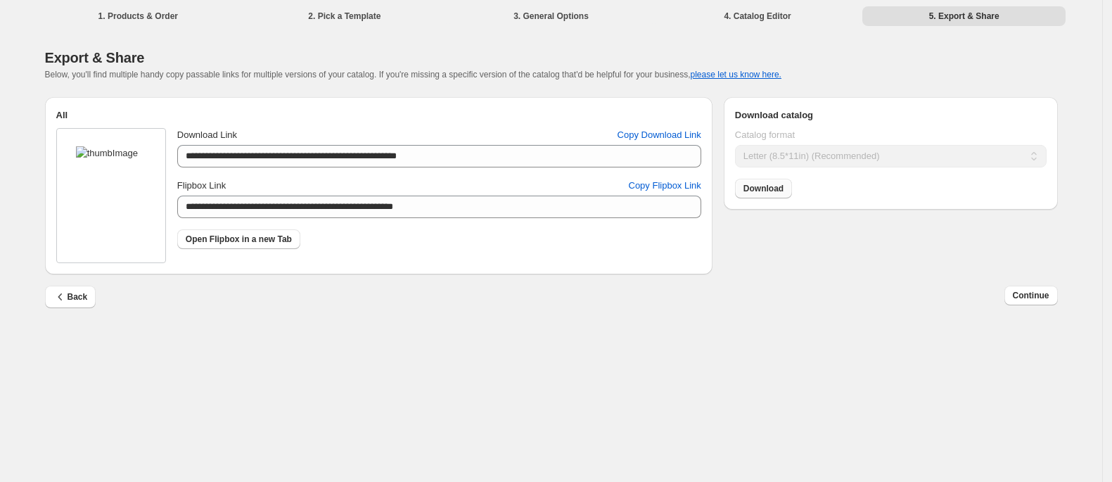
click at [774, 193] on span "Download" at bounding box center [763, 188] width 40 height 11
click at [653, 224] on div "**********" at bounding box center [439, 183] width 524 height 132
click at [124, 152] on img at bounding box center [111, 195] width 70 height 99
click at [206, 233] on span "Open Flipbox in a new Tab" at bounding box center [239, 238] width 106 height 11
click at [369, 309] on div "Back Continue" at bounding box center [551, 305] width 1013 height 41
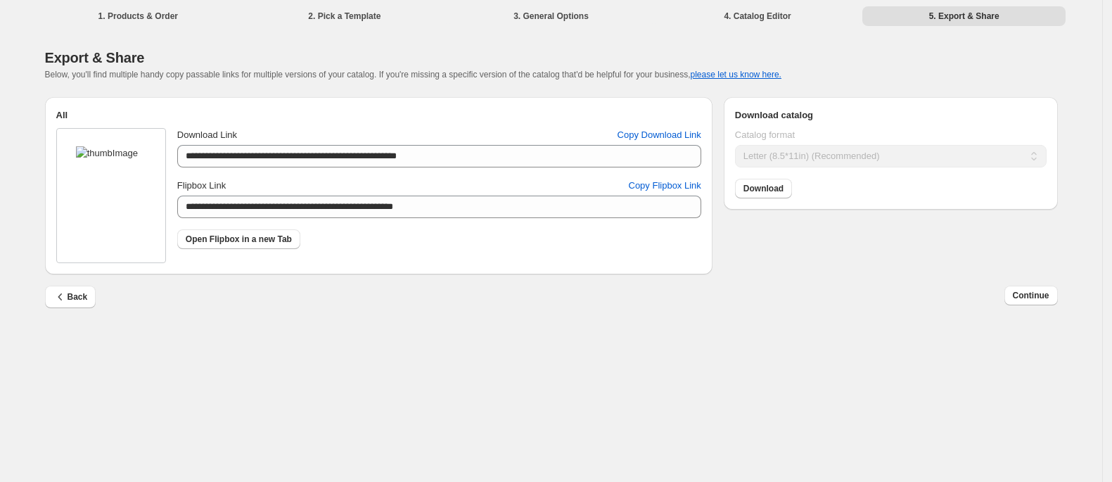
click at [925, 255] on div "**********" at bounding box center [546, 206] width 1024 height 240
click at [743, 15] on li "4. Catalog Editor" at bounding box center [757, 16] width 204 height 20
click at [73, 302] on span "Back" at bounding box center [70, 297] width 34 height 14
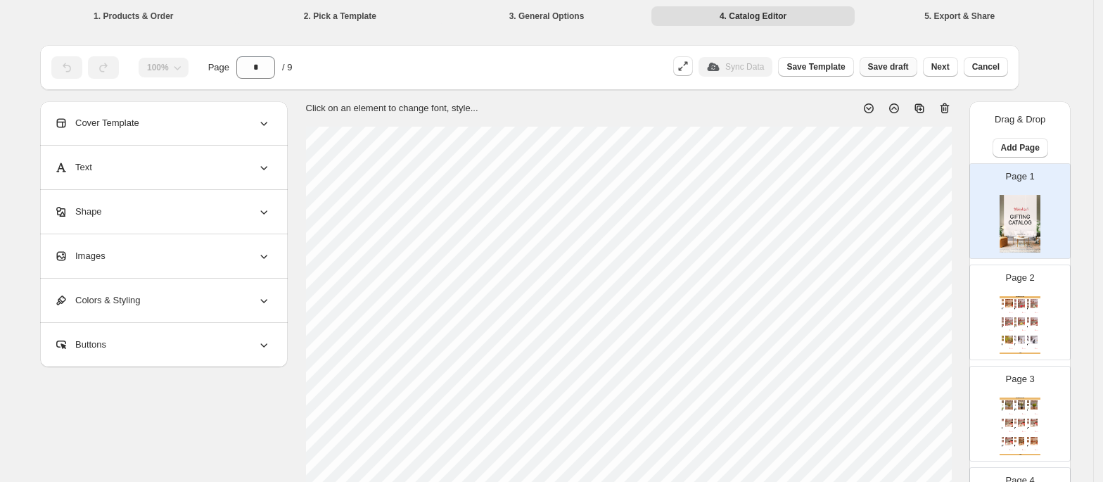
click at [892, 65] on span "Save draft" at bounding box center [888, 66] width 41 height 11
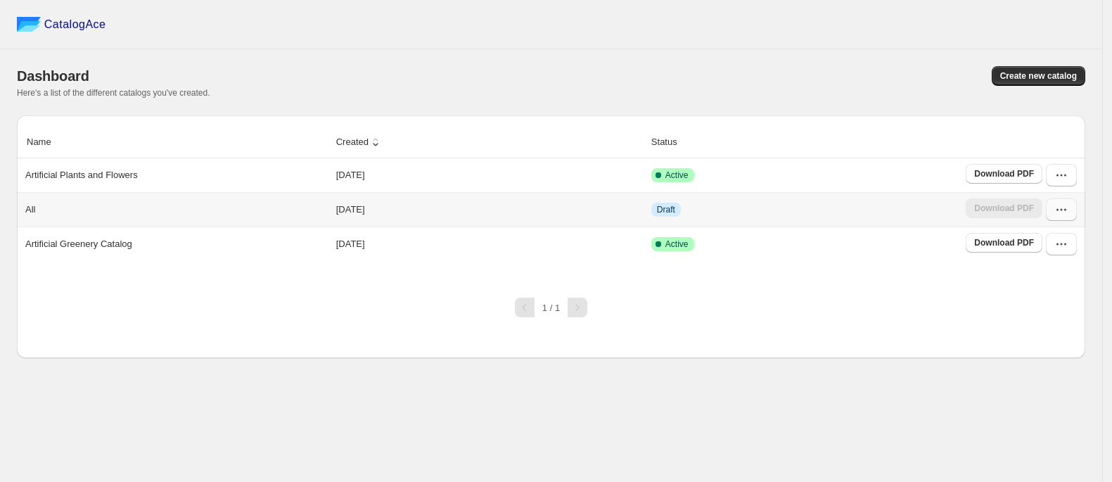
click at [1066, 203] on button "button" at bounding box center [1061, 209] width 31 height 23
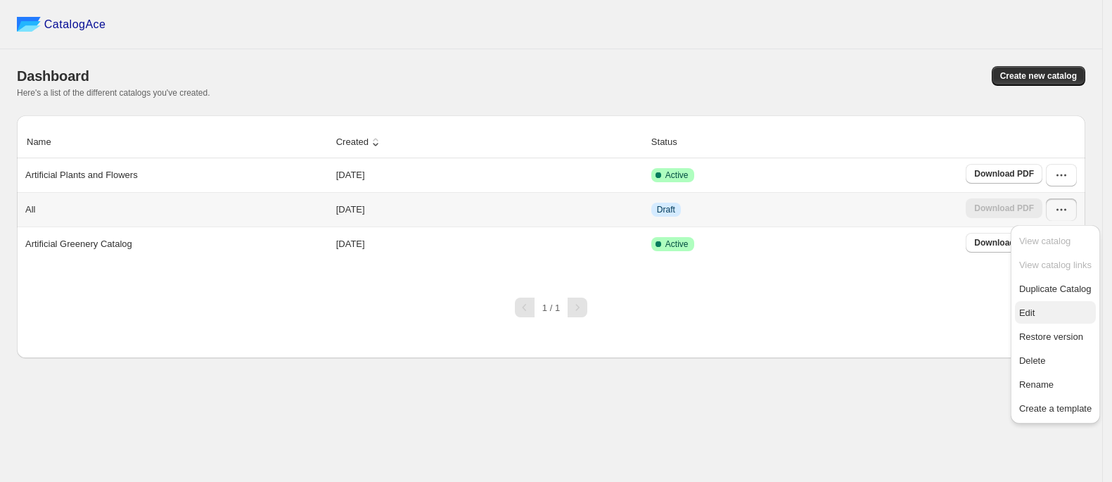
click at [1034, 310] on span "Edit" at bounding box center [1026, 312] width 15 height 11
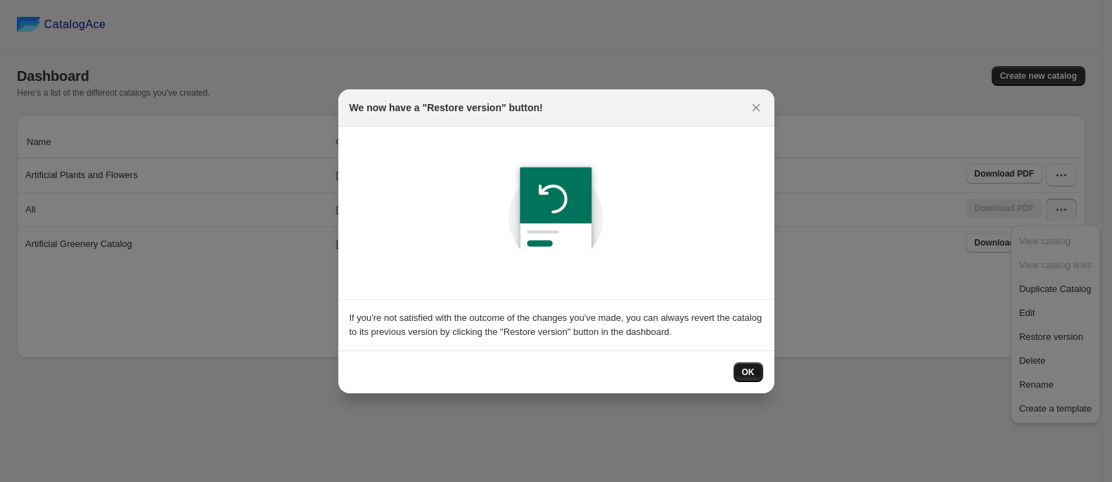
click at [750, 371] on span "OK" at bounding box center [748, 371] width 13 height 11
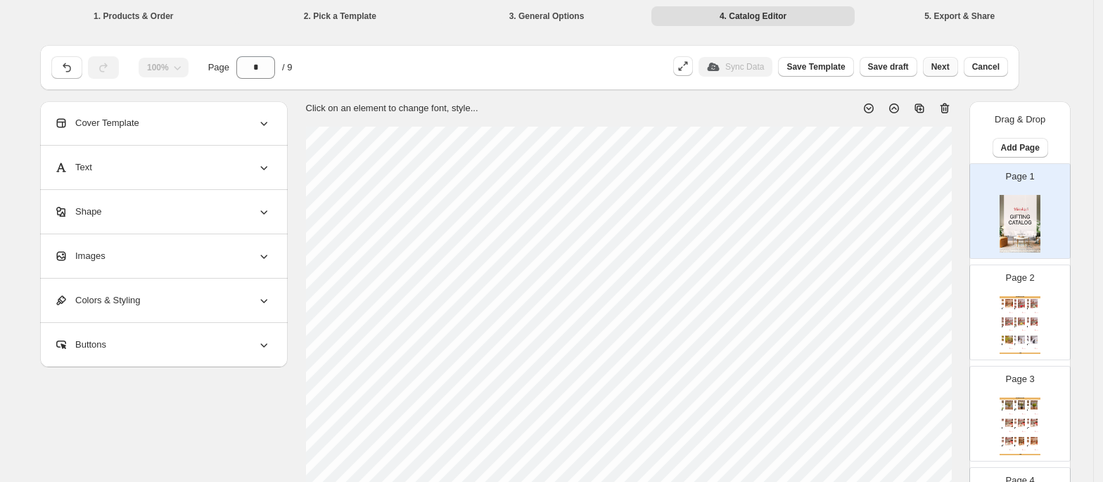
click at [934, 63] on span "Next" at bounding box center [940, 66] width 18 height 11
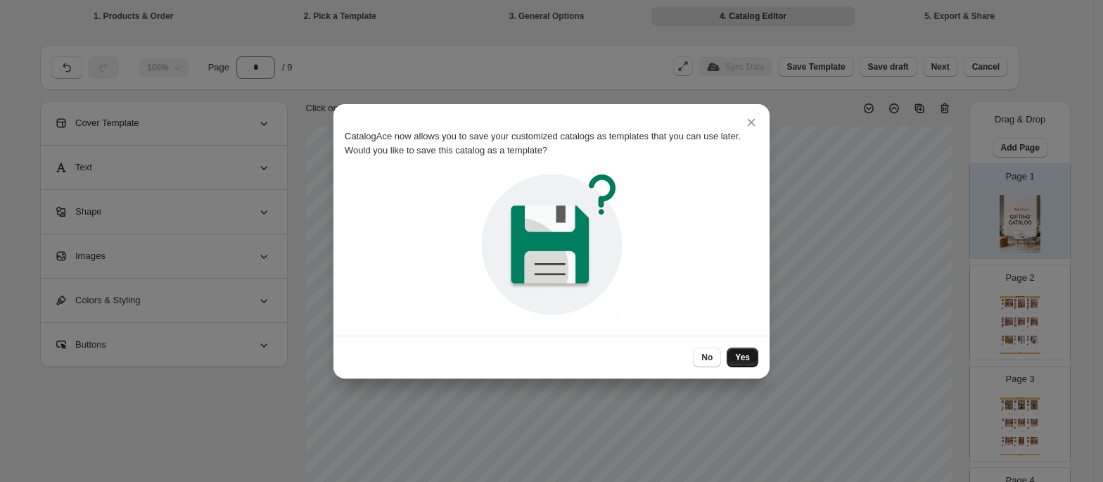
click at [740, 357] on span "Yes" at bounding box center [742, 357] width 15 height 11
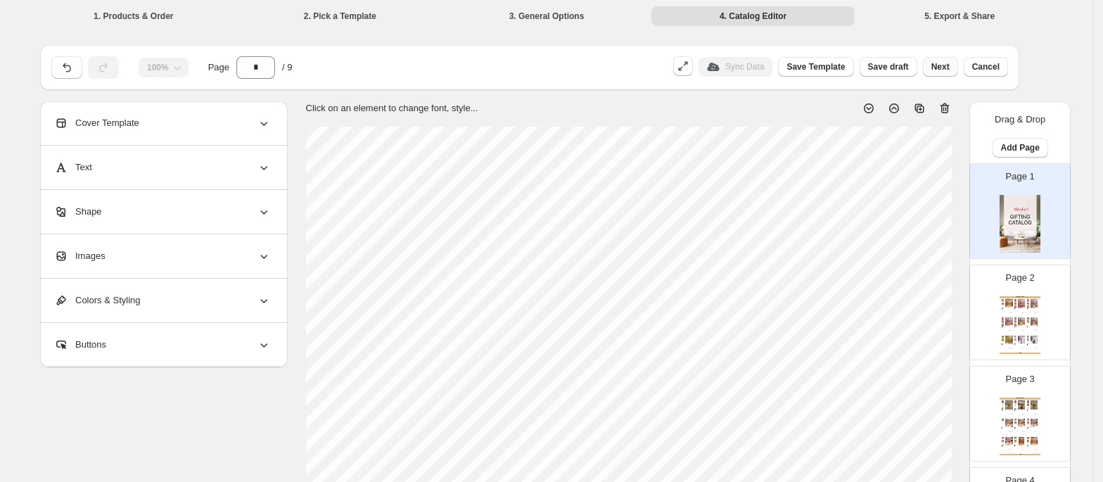
click at [932, 65] on button "Next" at bounding box center [940, 67] width 35 height 20
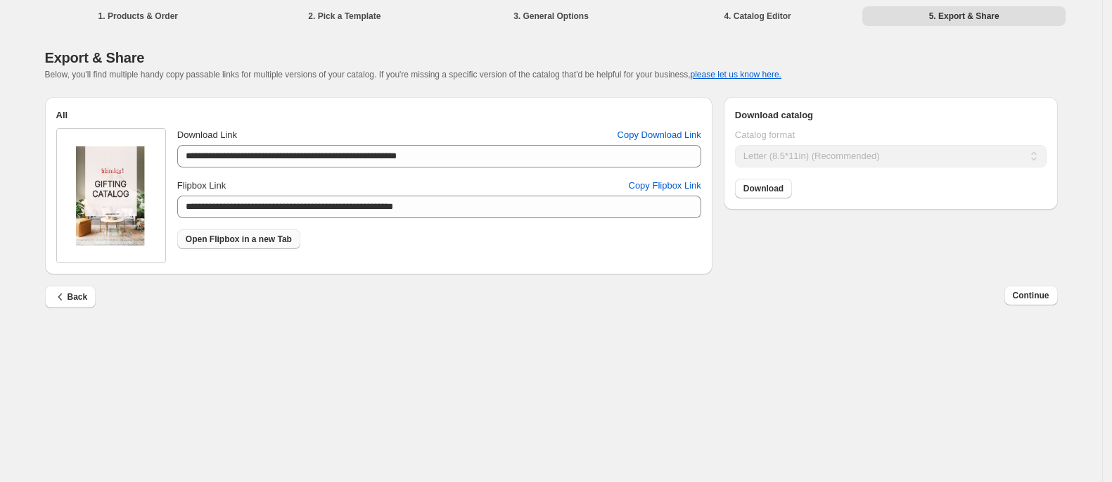
click at [208, 240] on span "Open Flipbox in a new Tab" at bounding box center [239, 238] width 106 height 11
click at [750, 184] on span "Download" at bounding box center [763, 188] width 40 height 11
click at [620, 332] on div "**********" at bounding box center [551, 241] width 1102 height 482
click at [672, 183] on span "Copy Flipbox Link" at bounding box center [665, 186] width 72 height 14
drag, startPoint x: 332, startPoint y: 167, endPoint x: 330, endPoint y: 155, distance: 12.1
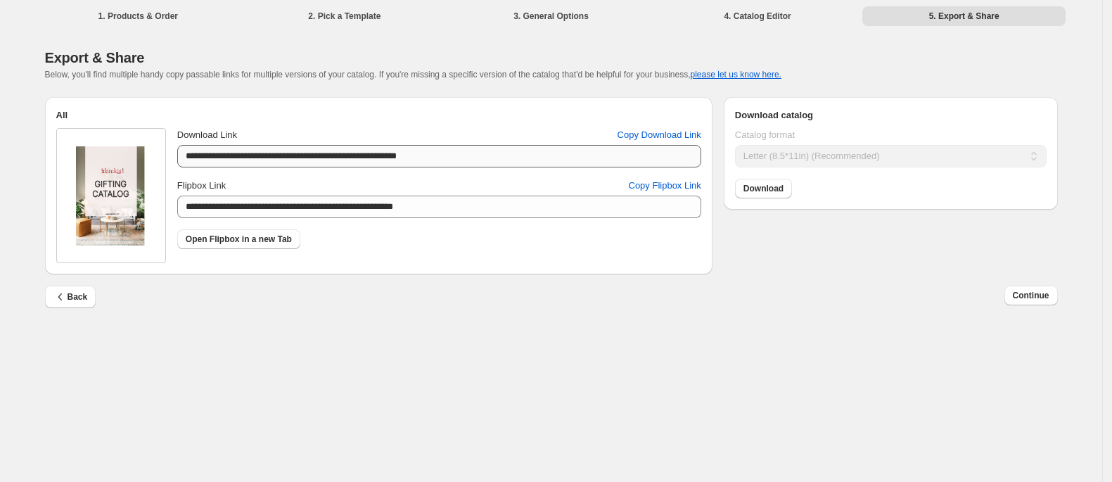
click at [330, 155] on div "**********" at bounding box center [439, 183] width 524 height 132
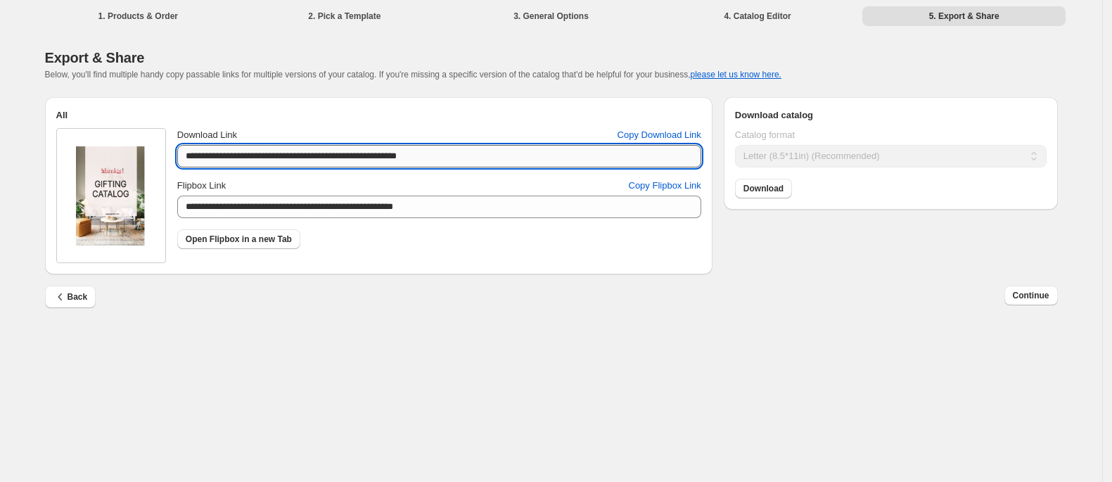
click at [330, 155] on input "**********" at bounding box center [439, 156] width 524 height 23
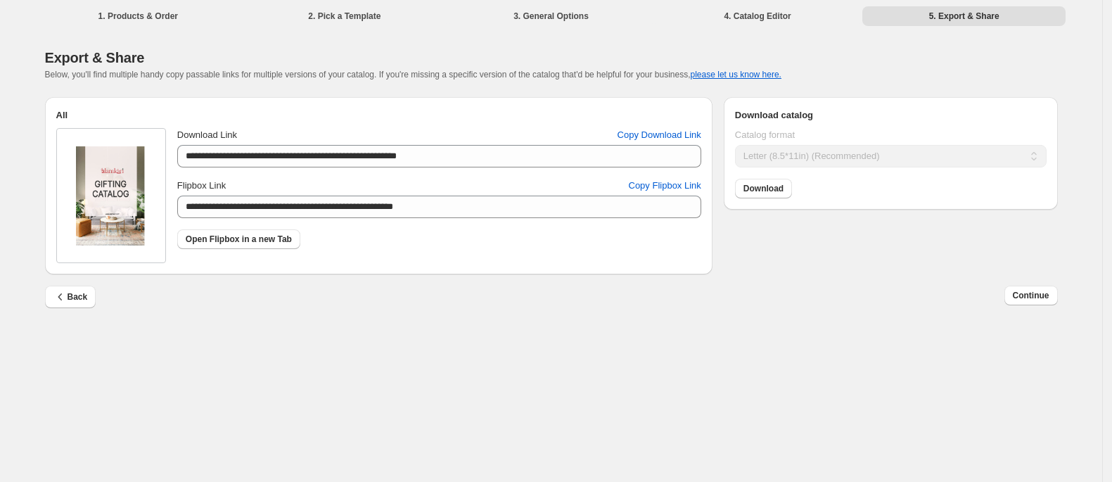
click at [425, 124] on div "**********" at bounding box center [439, 183] width 524 height 132
click at [266, 232] on link "Open Flipbox in a new Tab" at bounding box center [238, 239] width 123 height 20
